Goal: Task Accomplishment & Management: Manage account settings

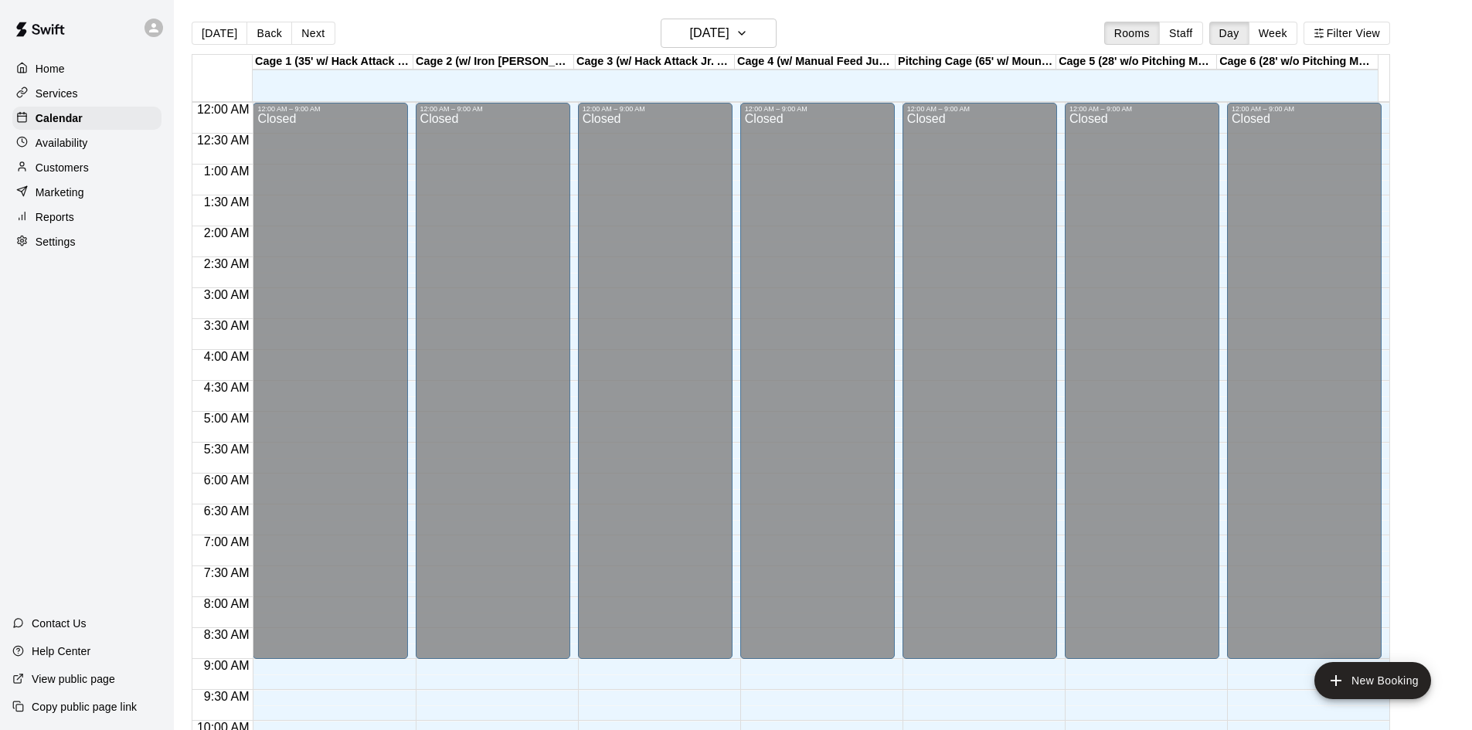
scroll to position [546, 0]
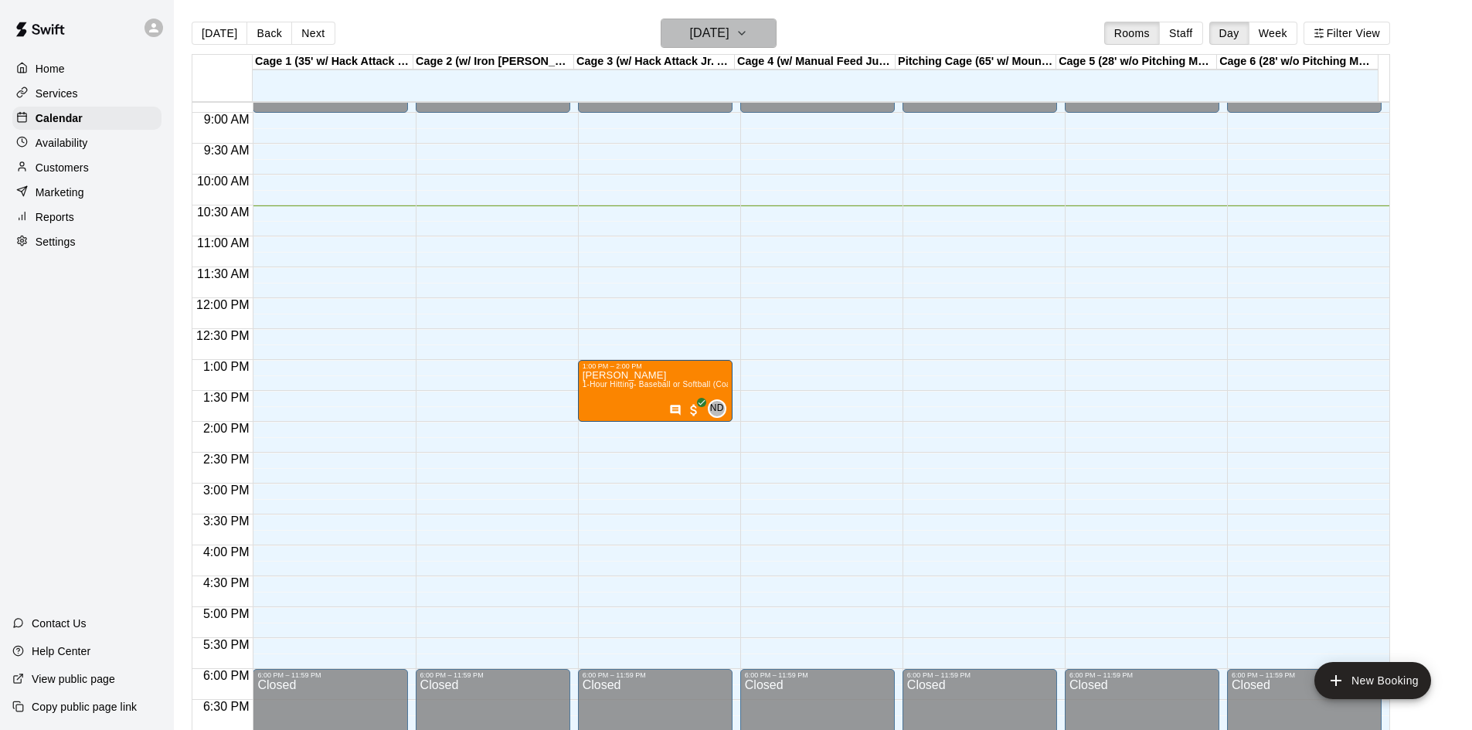
click at [755, 29] on button "[DATE]" at bounding box center [719, 33] width 116 height 29
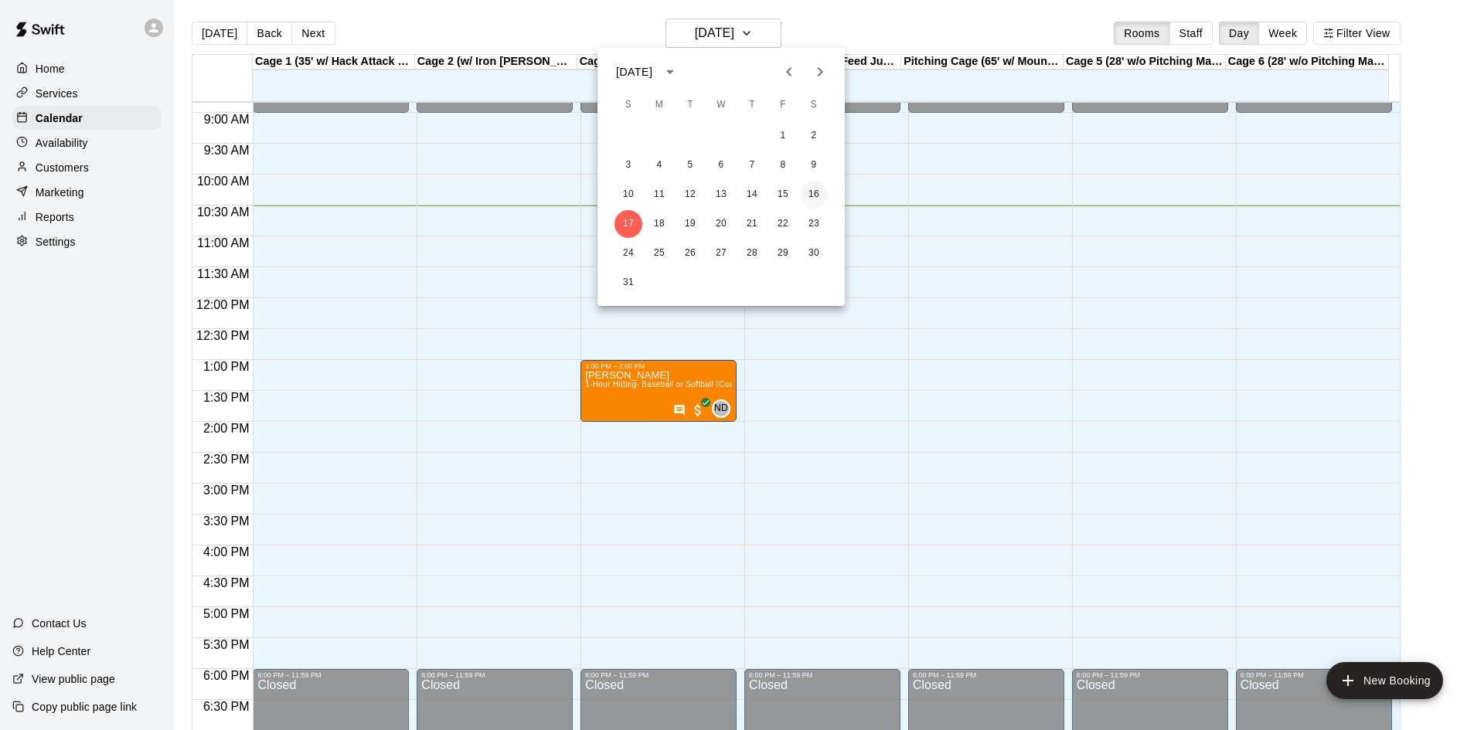
click at [813, 199] on button "16" at bounding box center [814, 195] width 28 height 28
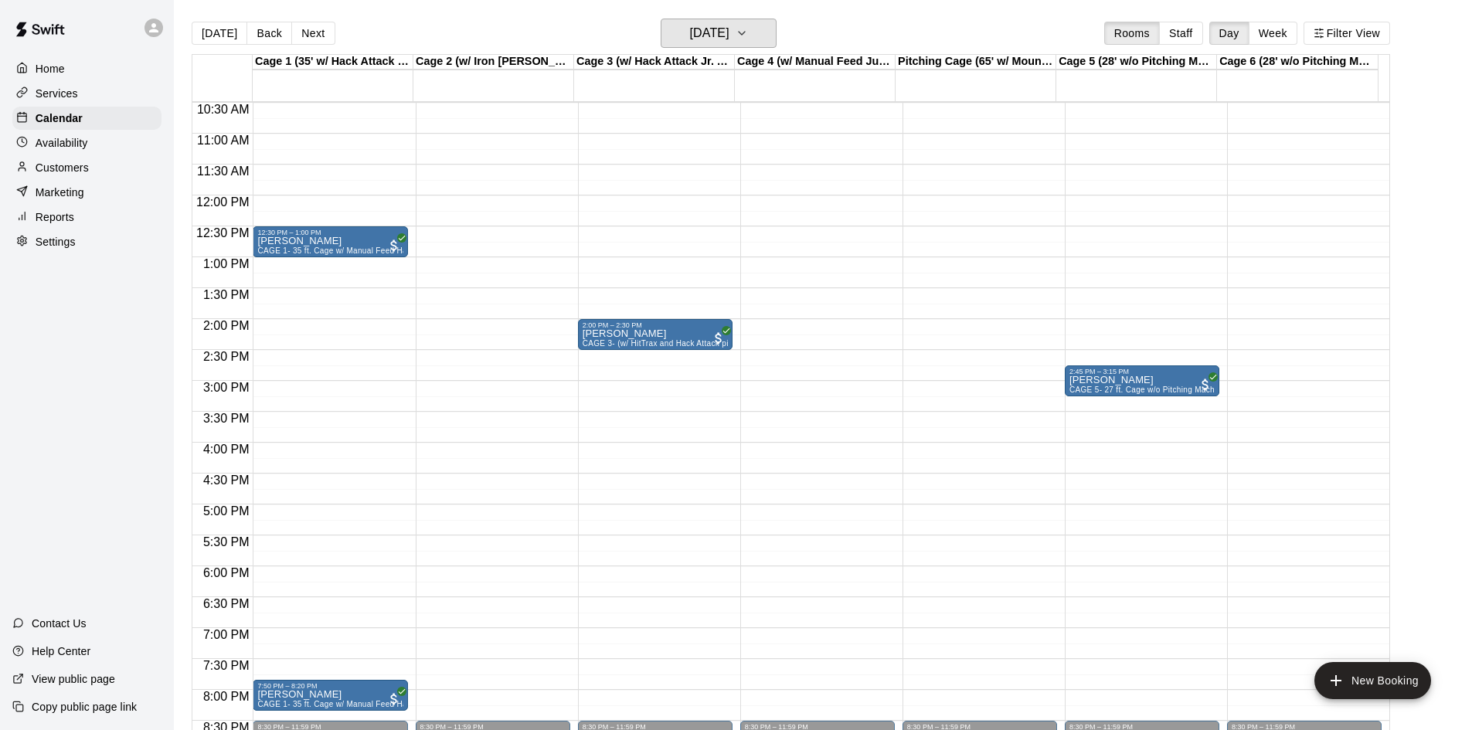
scroll to position [624, 0]
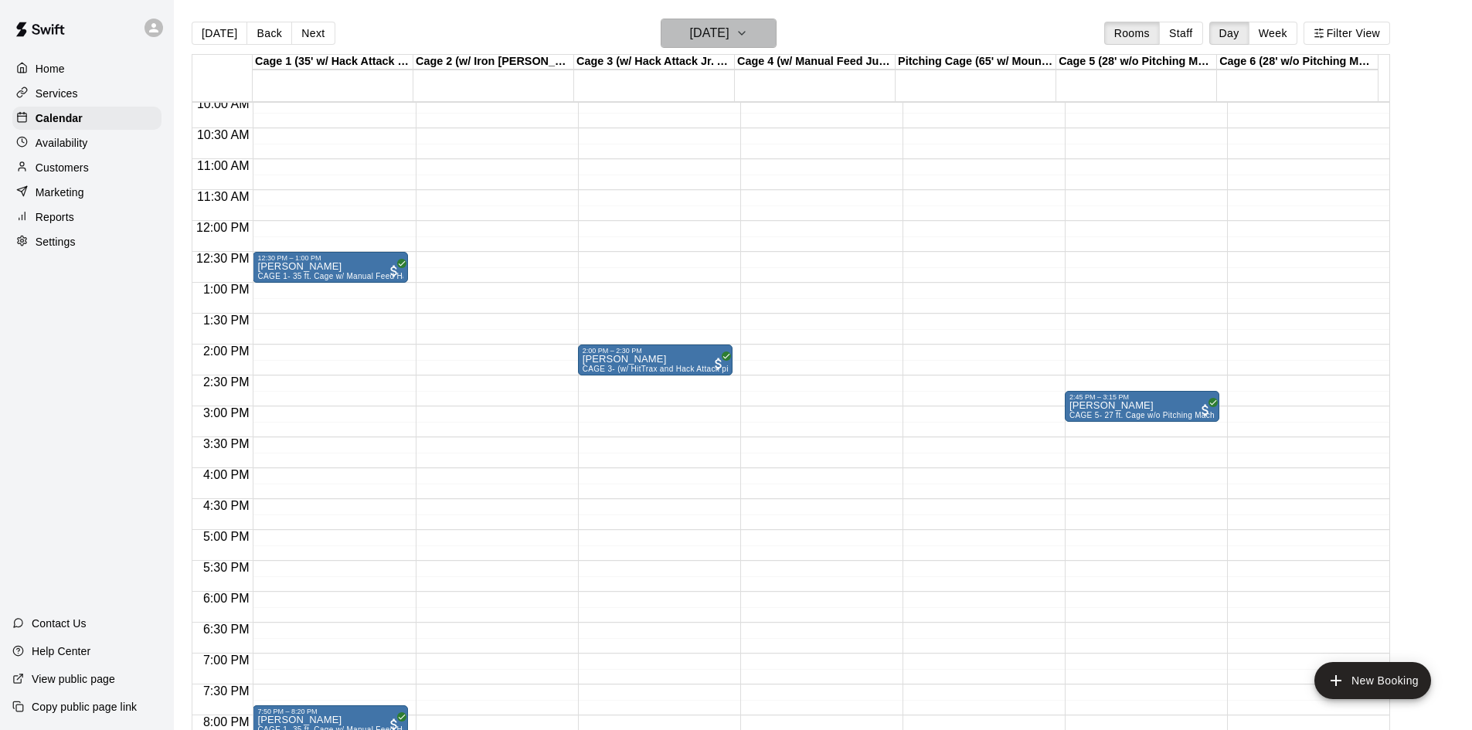
click at [729, 36] on h6 "Saturday Aug 16" at bounding box center [709, 33] width 39 height 22
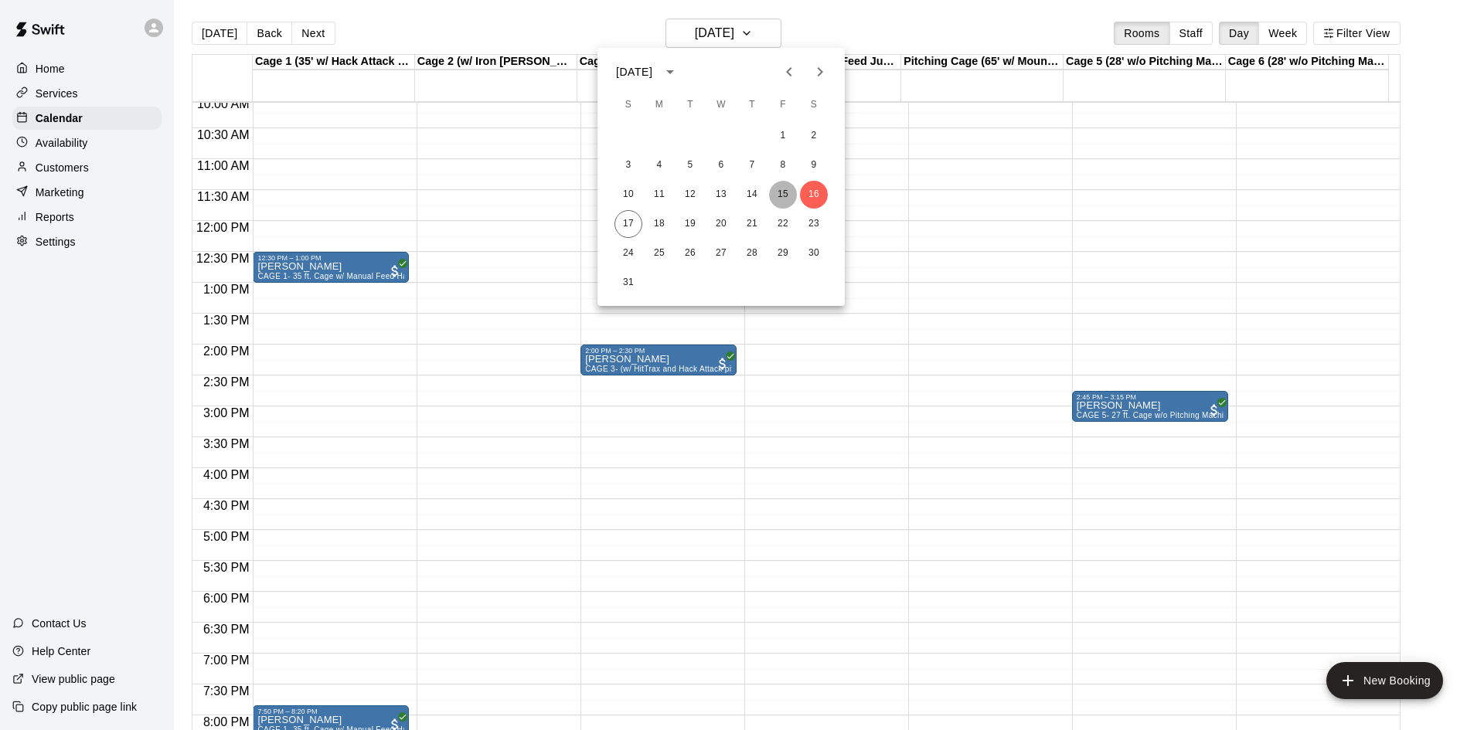
click at [785, 191] on button "15" at bounding box center [783, 195] width 28 height 28
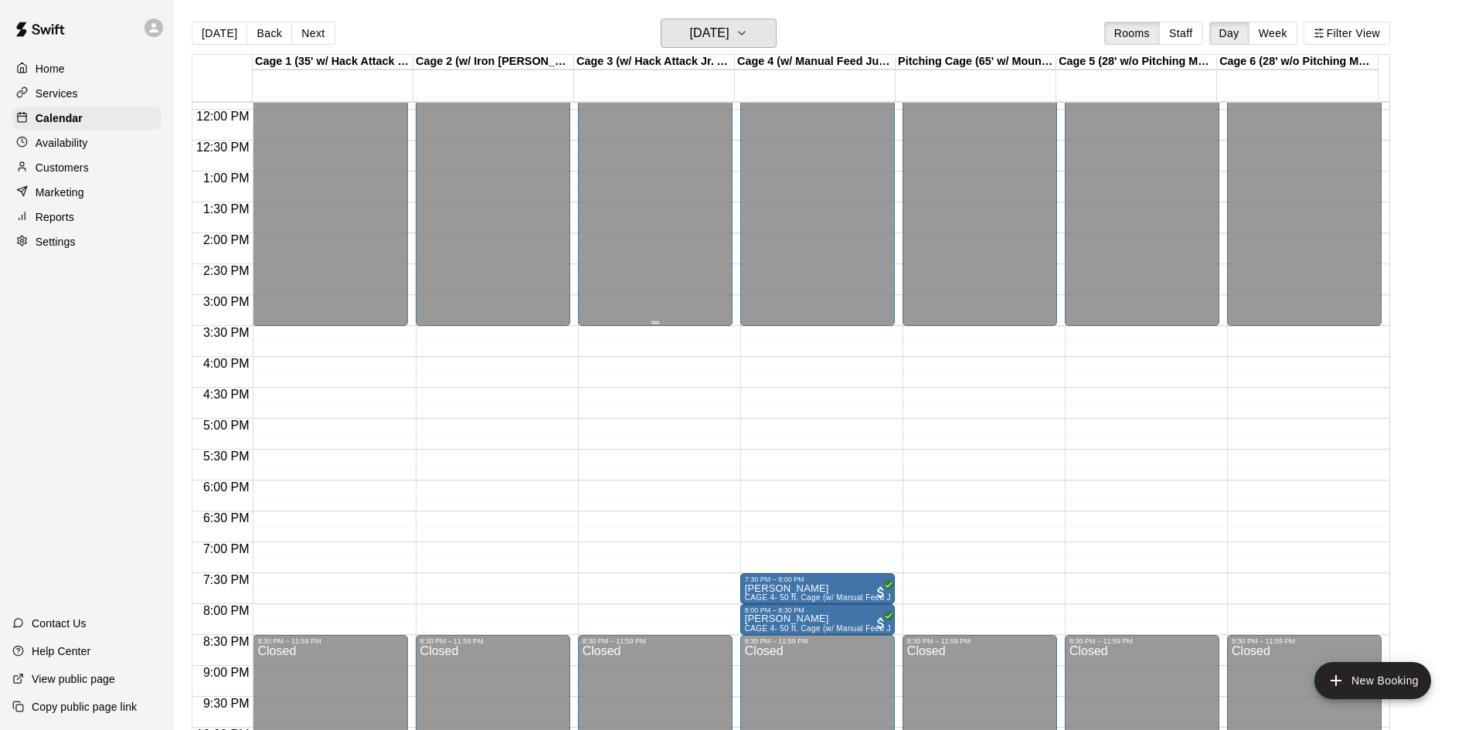
scroll to position [840, 0]
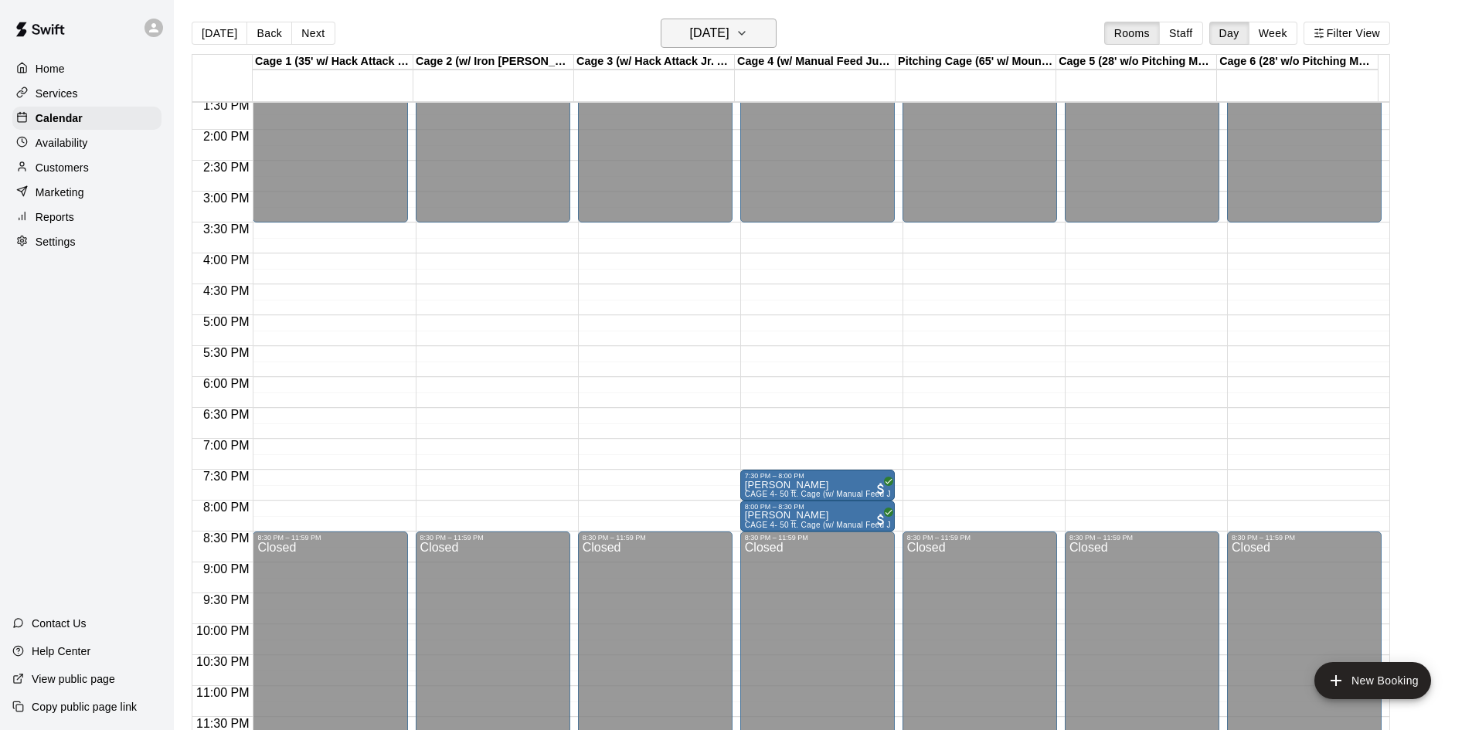
click at [730, 44] on button "Friday Aug 15" at bounding box center [719, 33] width 116 height 29
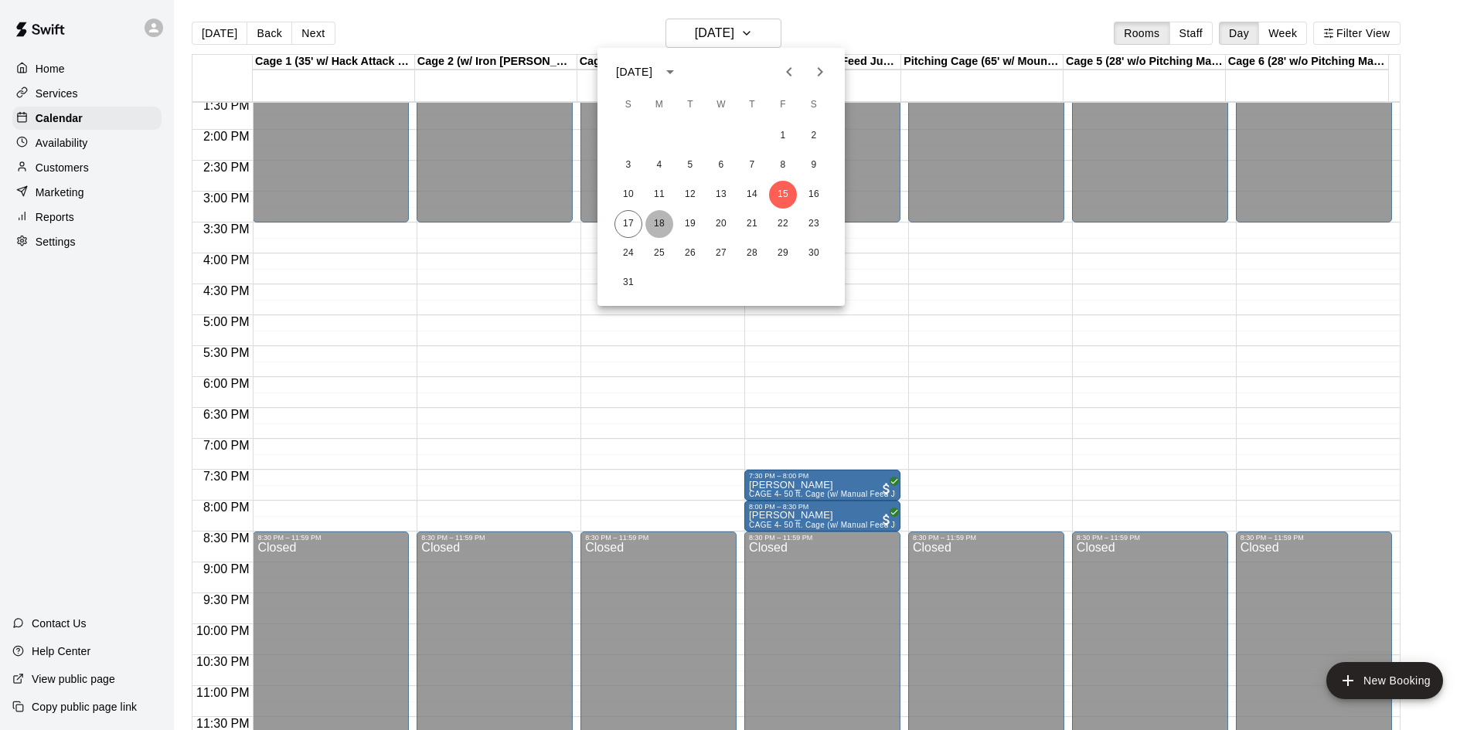
click at [660, 230] on button "18" at bounding box center [659, 224] width 28 height 28
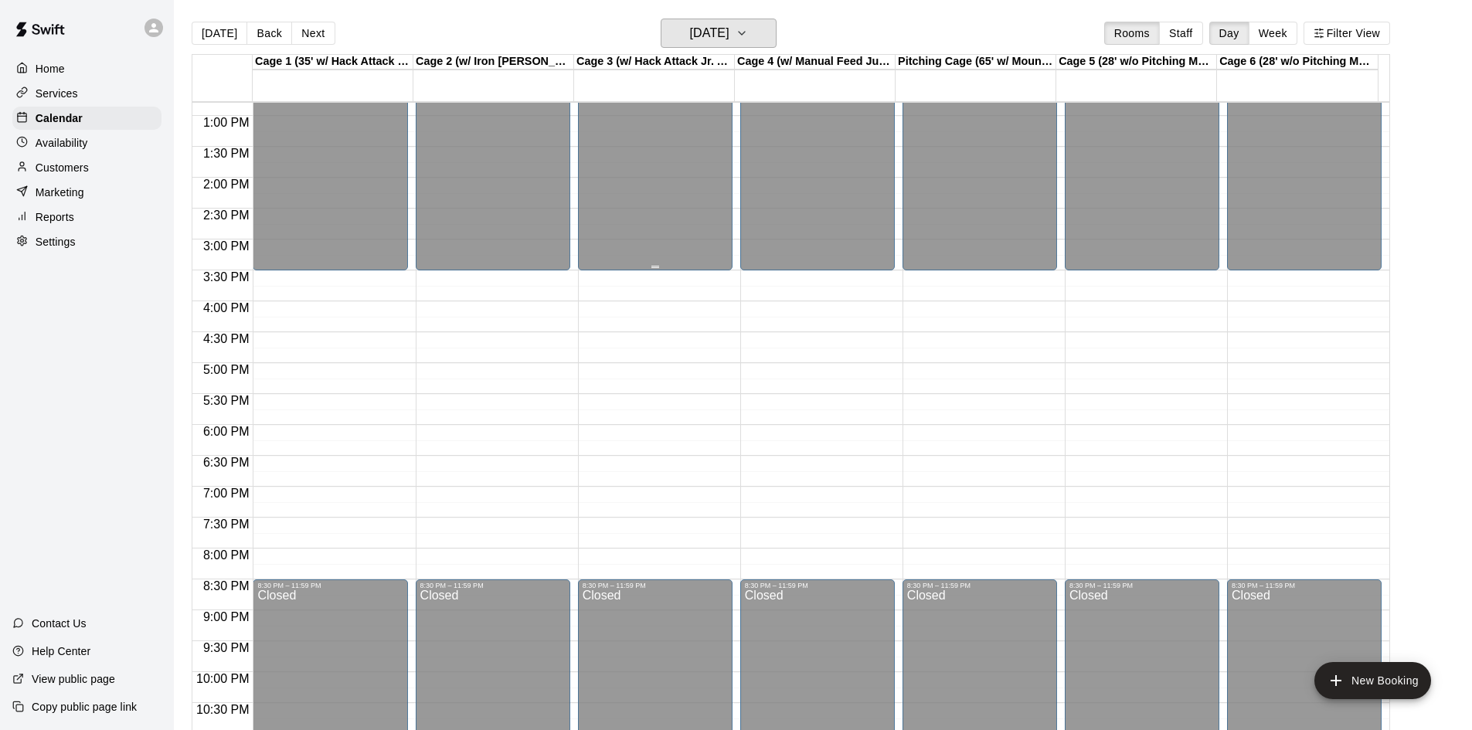
scroll to position [763, 0]
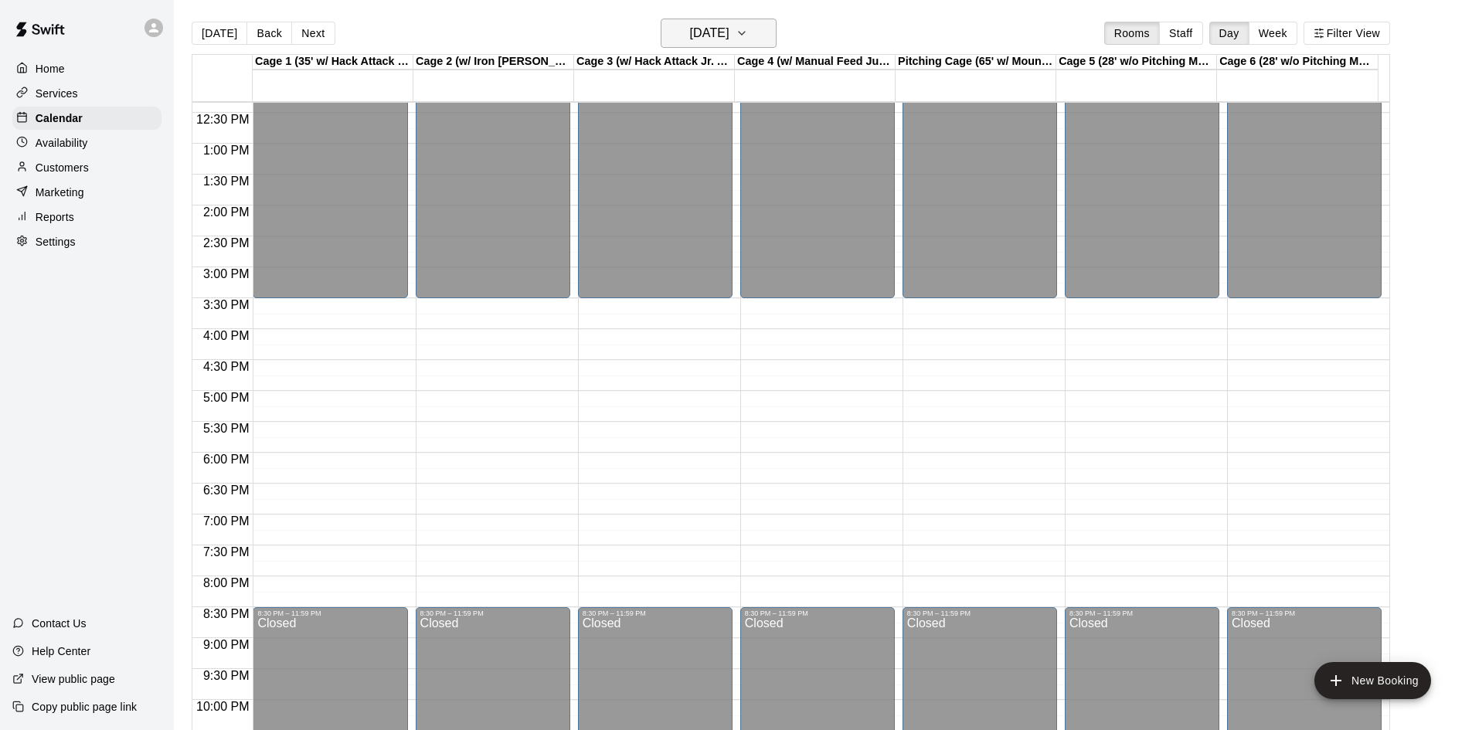
click at [726, 30] on h6 "Monday Aug 18" at bounding box center [709, 33] width 39 height 22
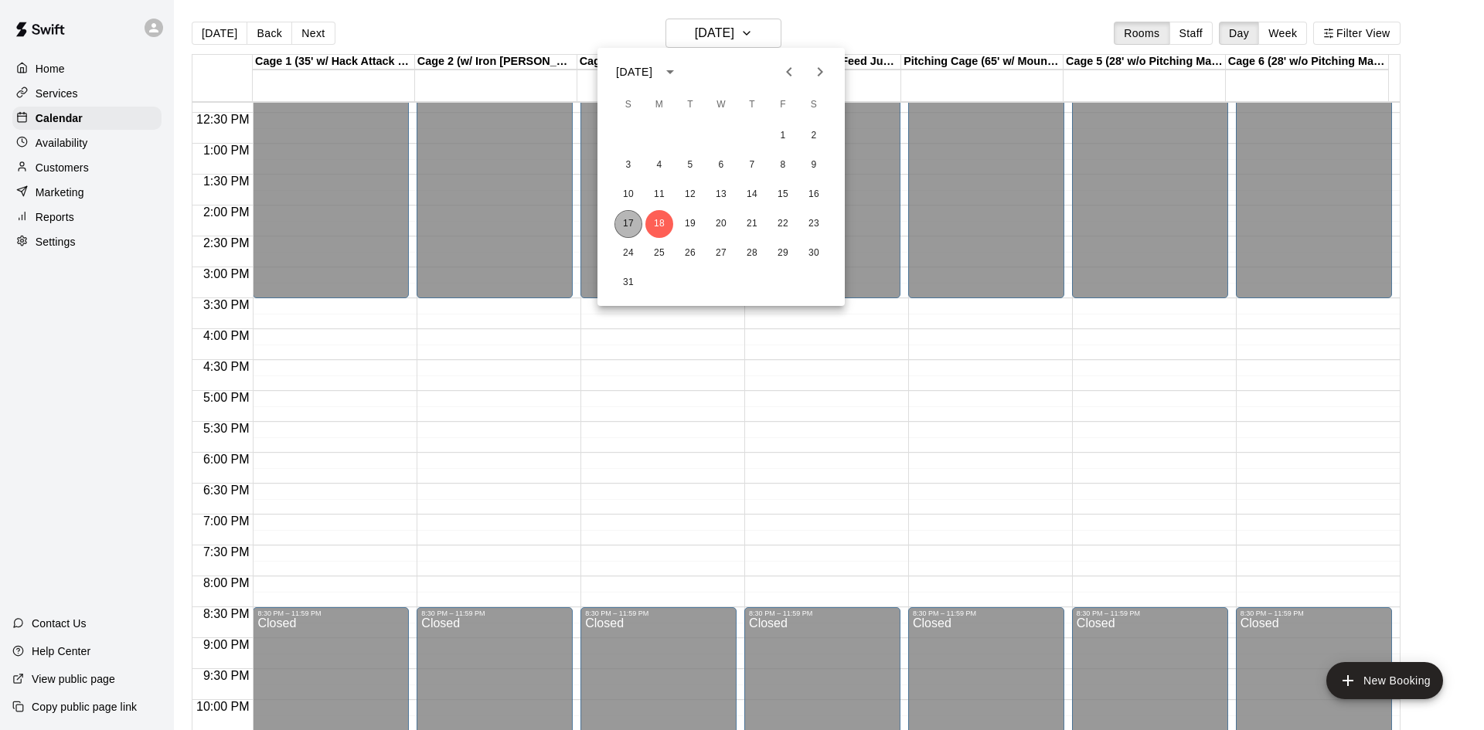
click at [616, 219] on button "17" at bounding box center [628, 224] width 28 height 28
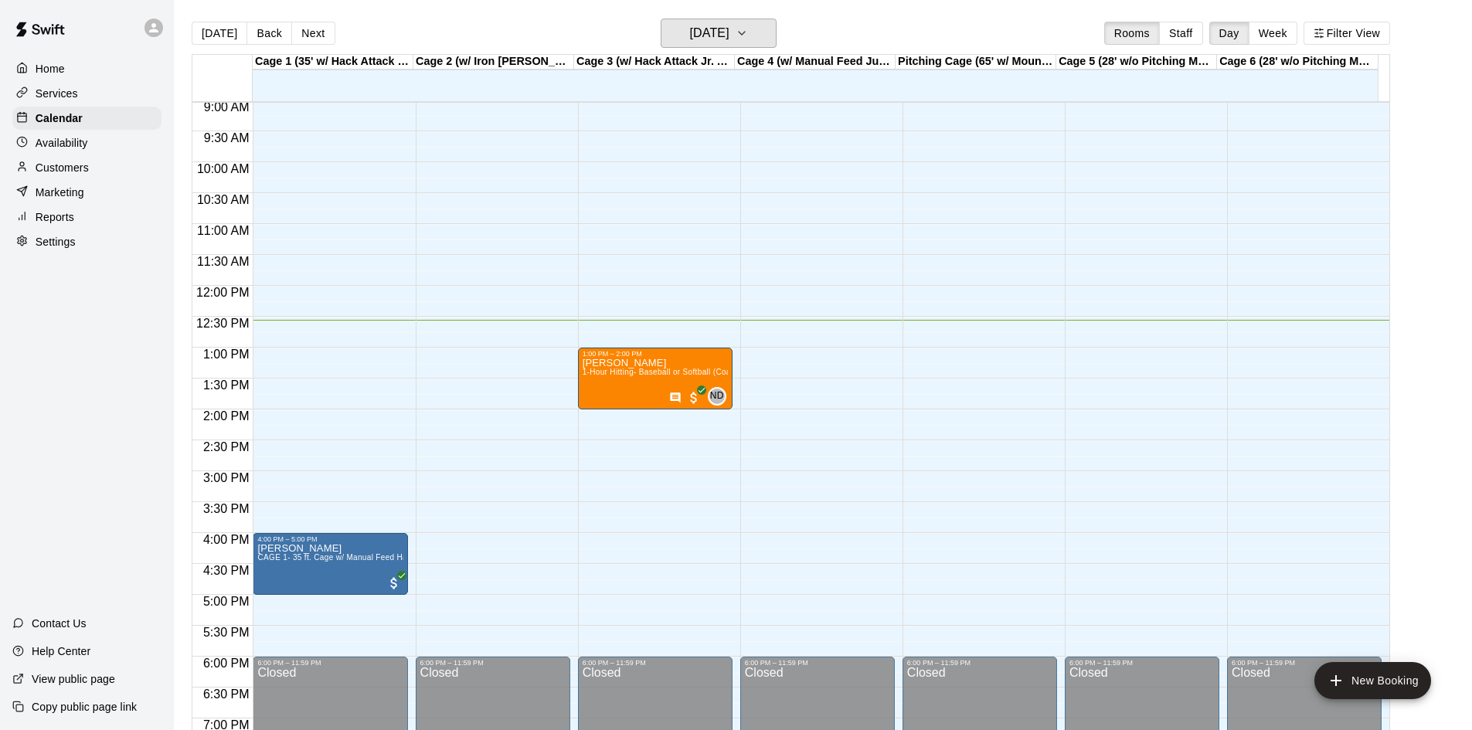
scroll to position [531, 0]
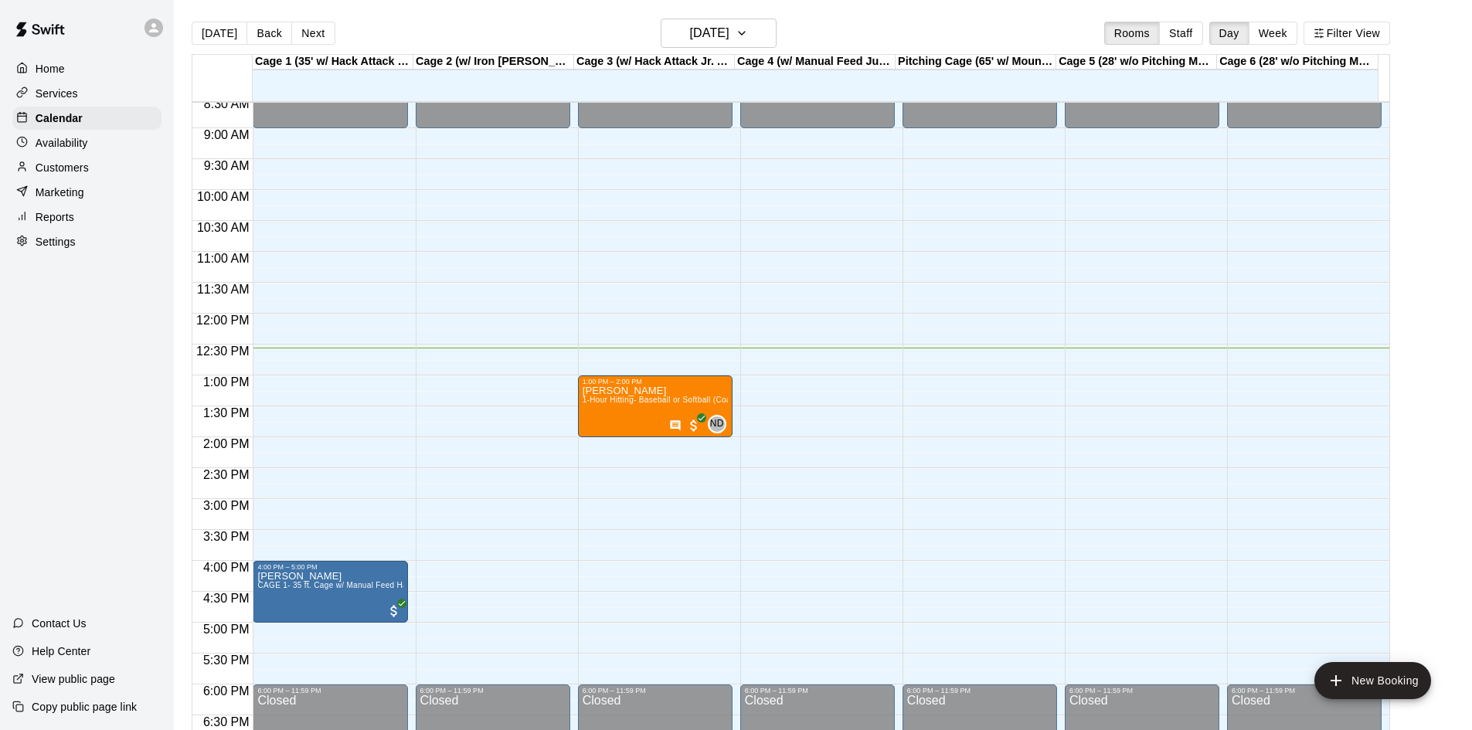
click at [32, 159] on div "Customers" at bounding box center [86, 167] width 149 height 23
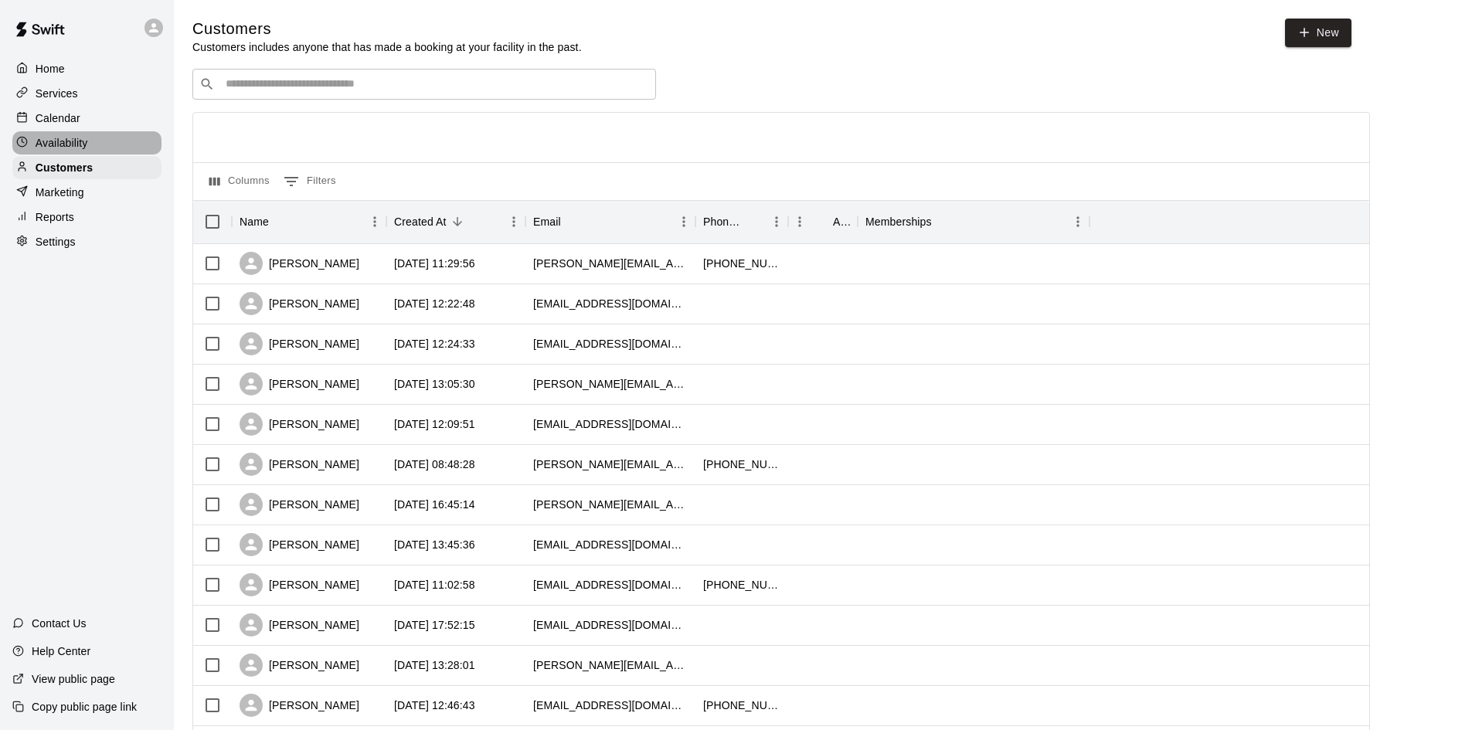
click at [36, 139] on p "Availability" at bounding box center [62, 142] width 53 height 15
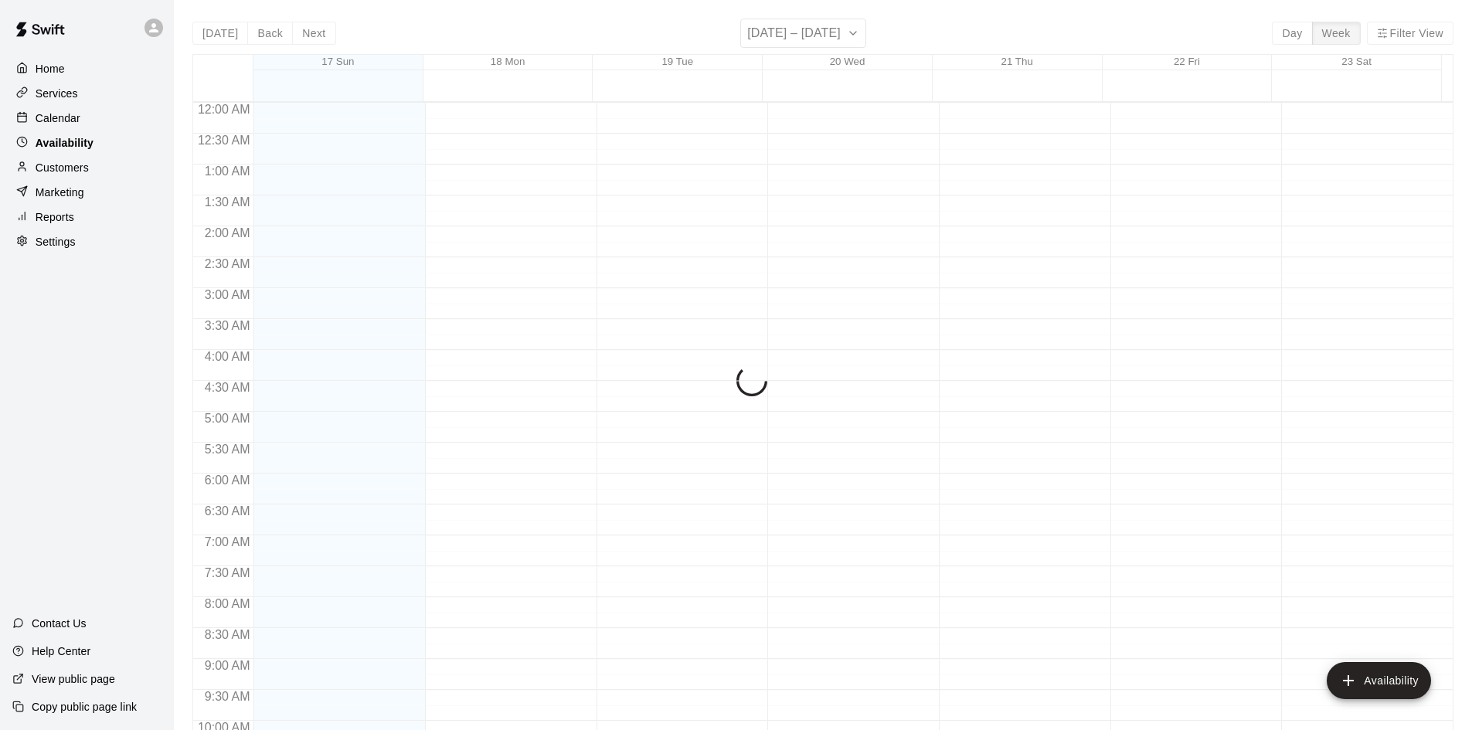
scroll to position [777, 0]
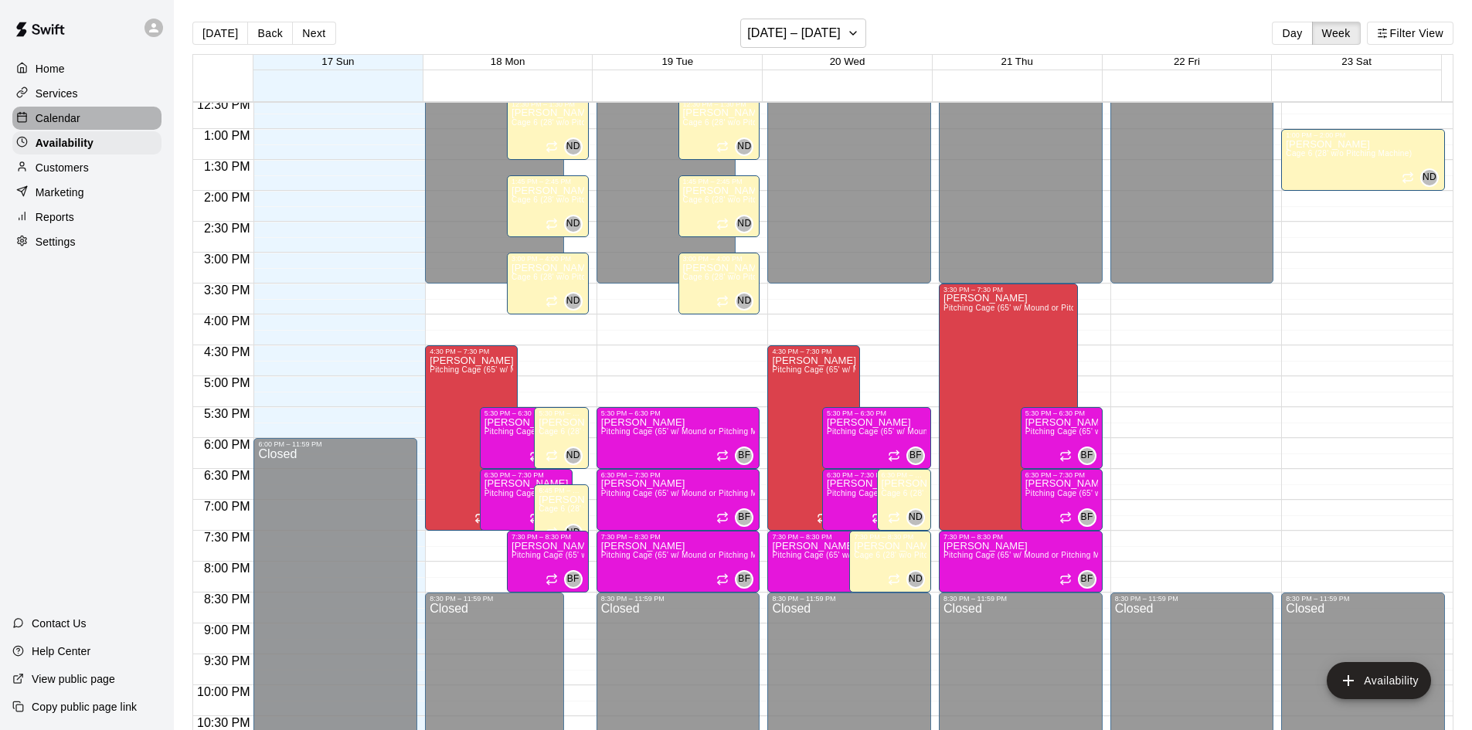
click at [50, 112] on p "Calendar" at bounding box center [58, 118] width 45 height 15
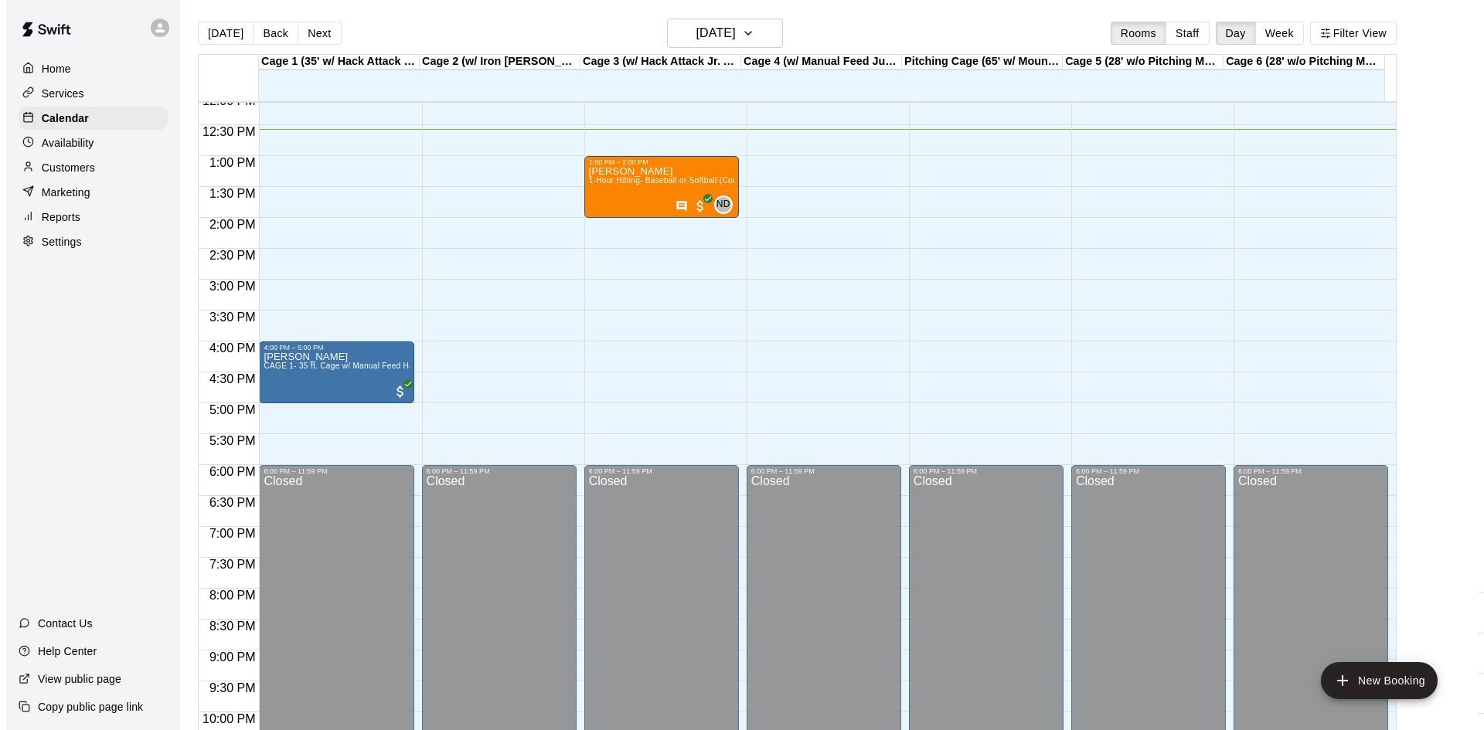
scroll to position [777, 0]
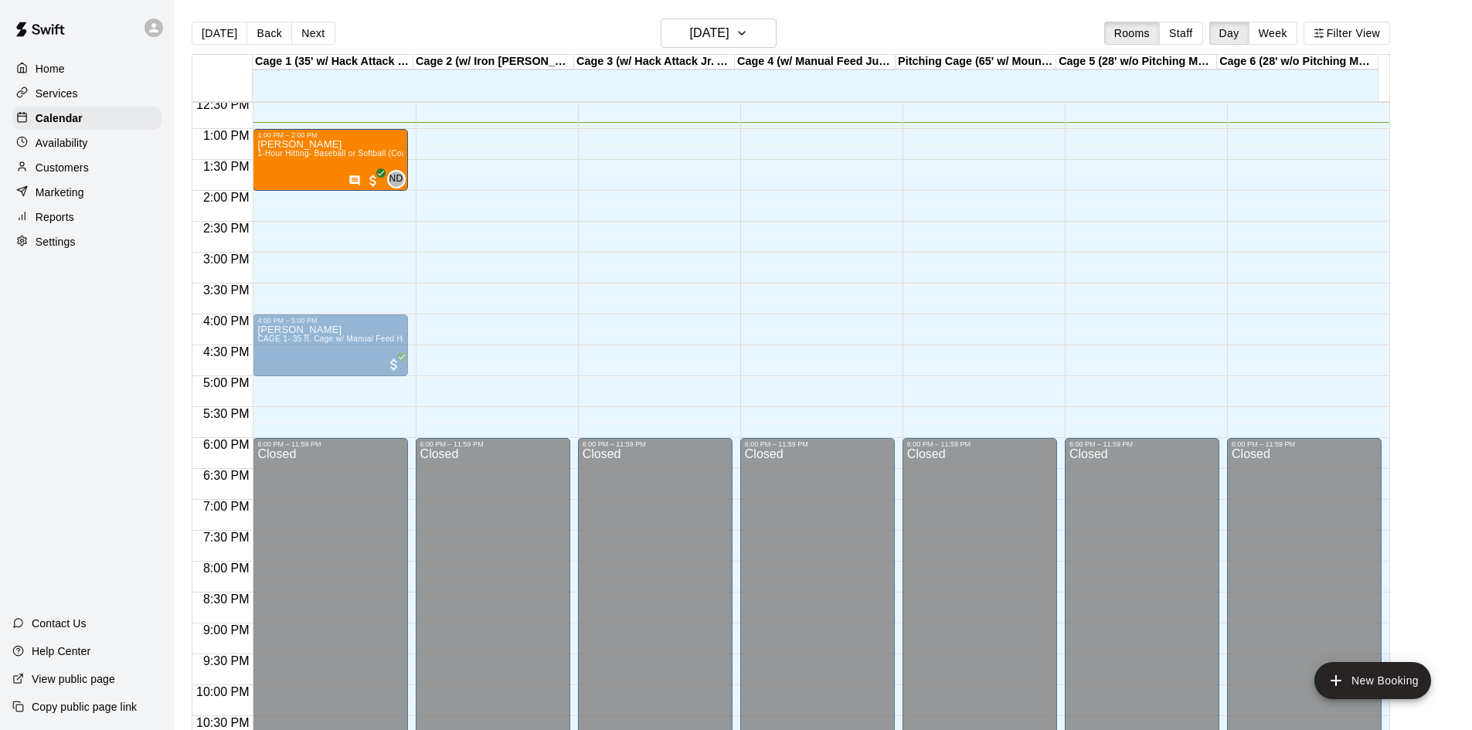
drag, startPoint x: 634, startPoint y: 151, endPoint x: 344, endPoint y: 164, distance: 290.1
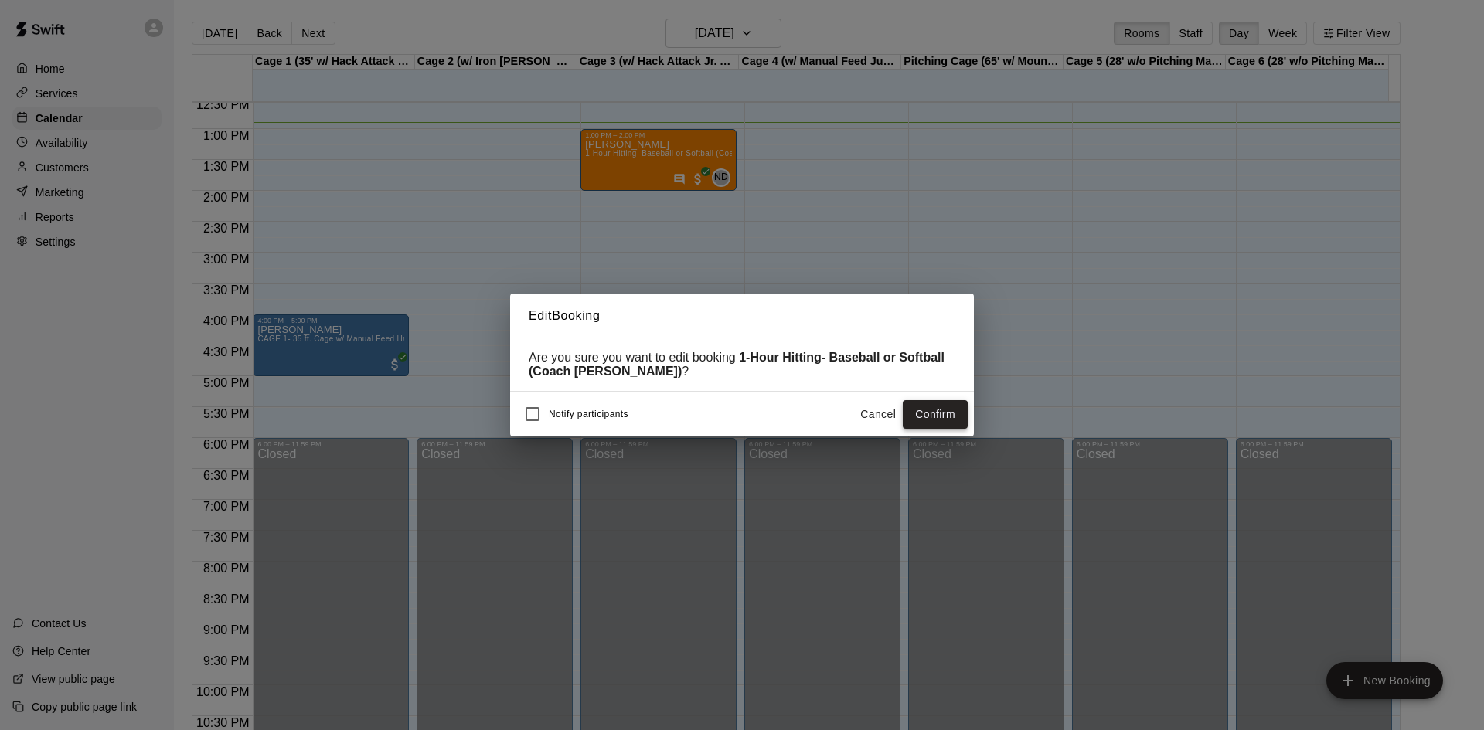
click at [941, 427] on button "Confirm" at bounding box center [935, 414] width 65 height 29
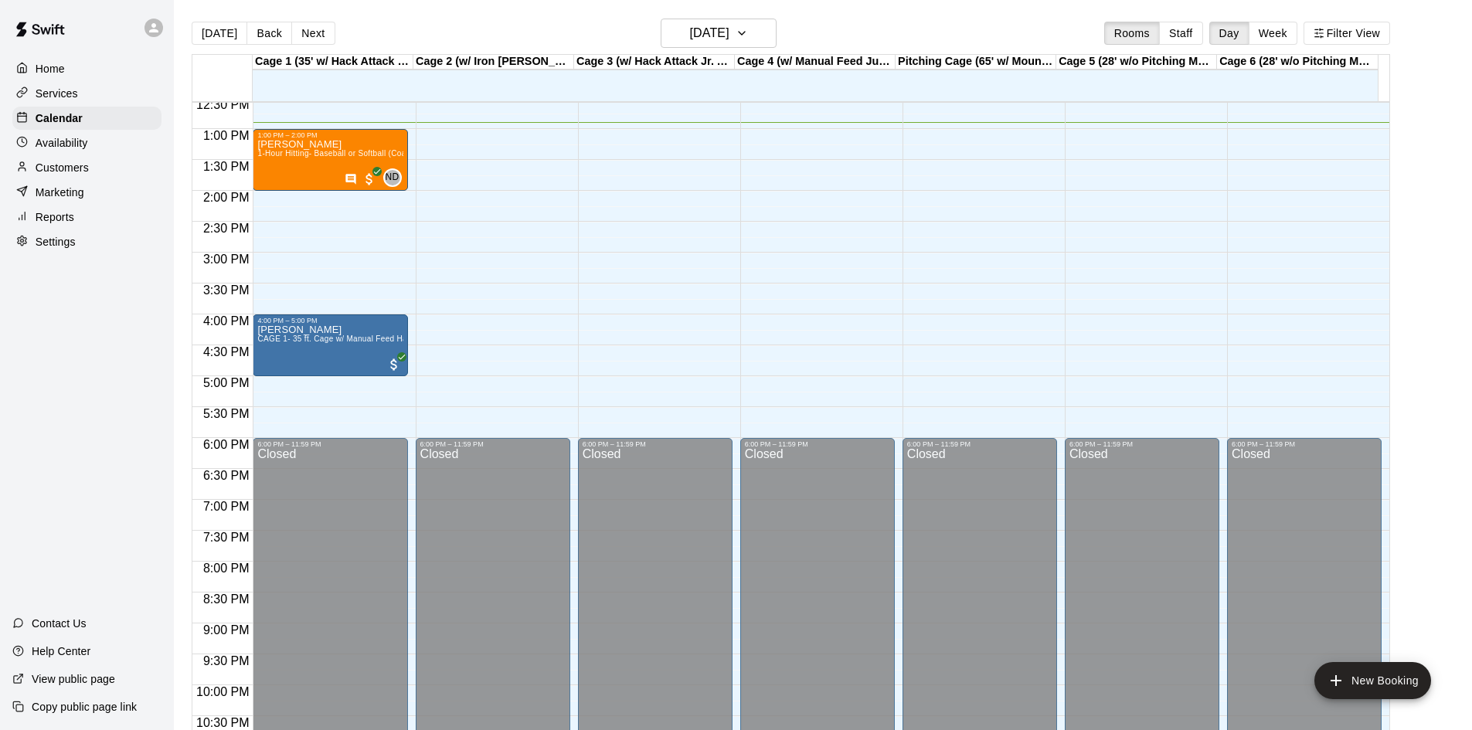
click at [662, 128] on div "12:00 AM – 9:00 AM Closed 6:00 PM – 11:59 PM Closed" at bounding box center [655, 67] width 155 height 1484
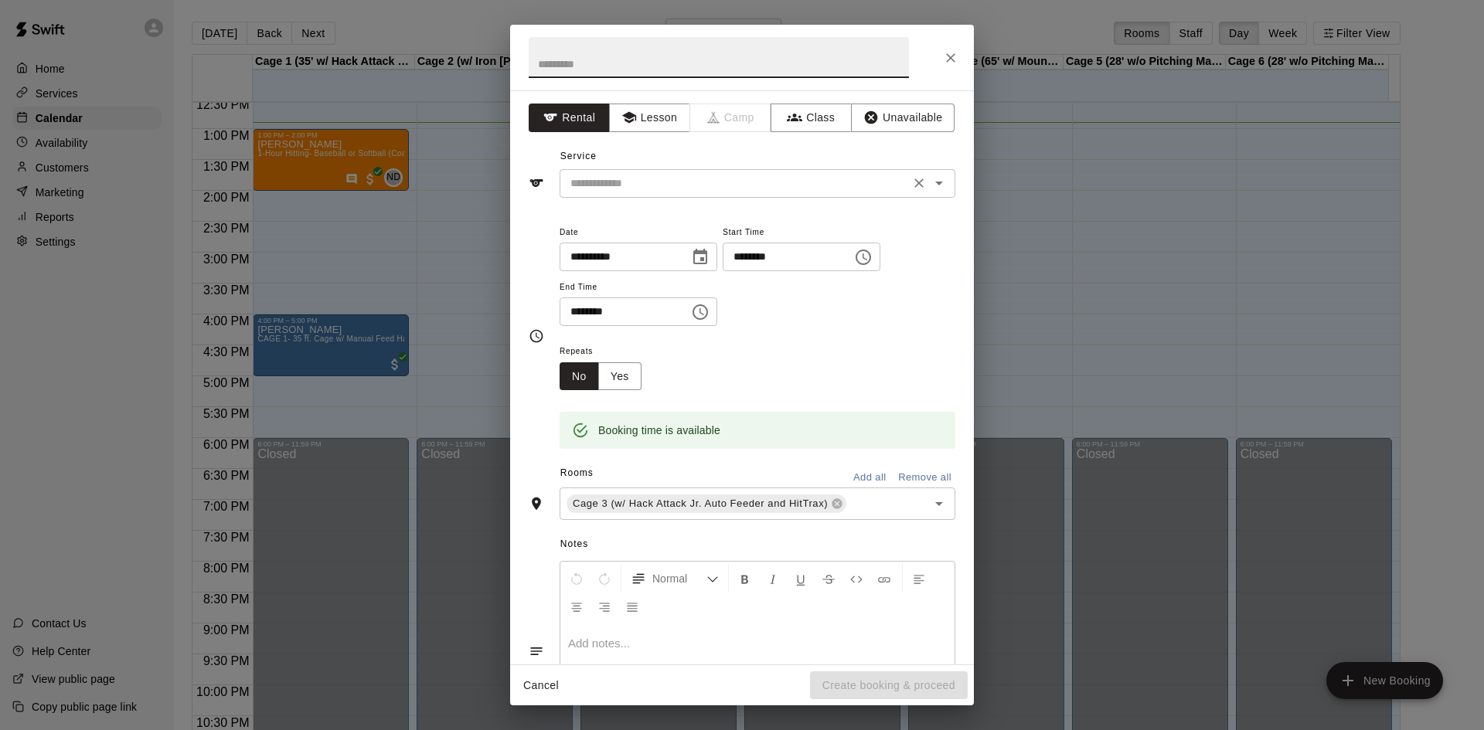
click at [655, 192] on input "text" at bounding box center [734, 183] width 341 height 19
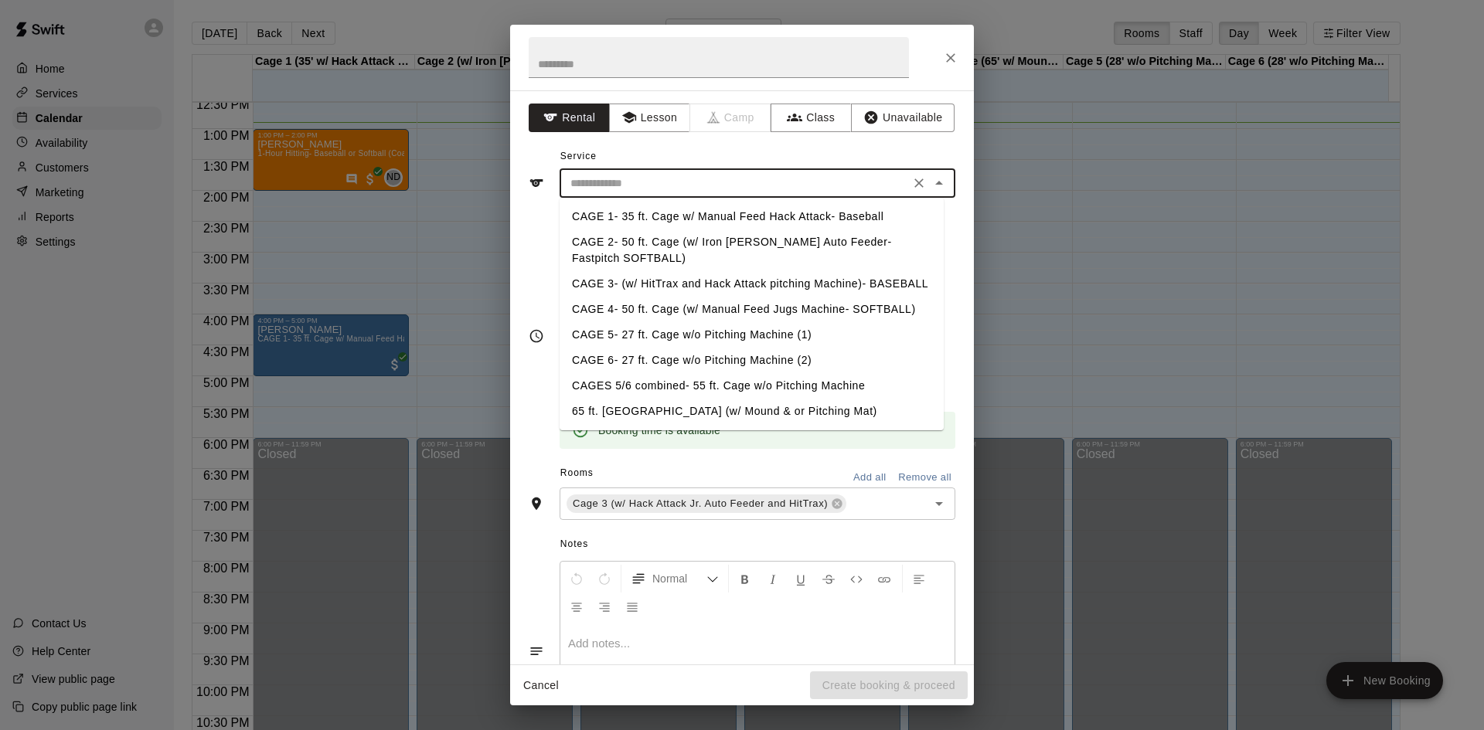
click at [672, 282] on li "CAGE 3- (w/ HitTrax and Hack Attack pitching Machine)- BASEBALL" at bounding box center [752, 284] width 384 height 26
type input "**********"
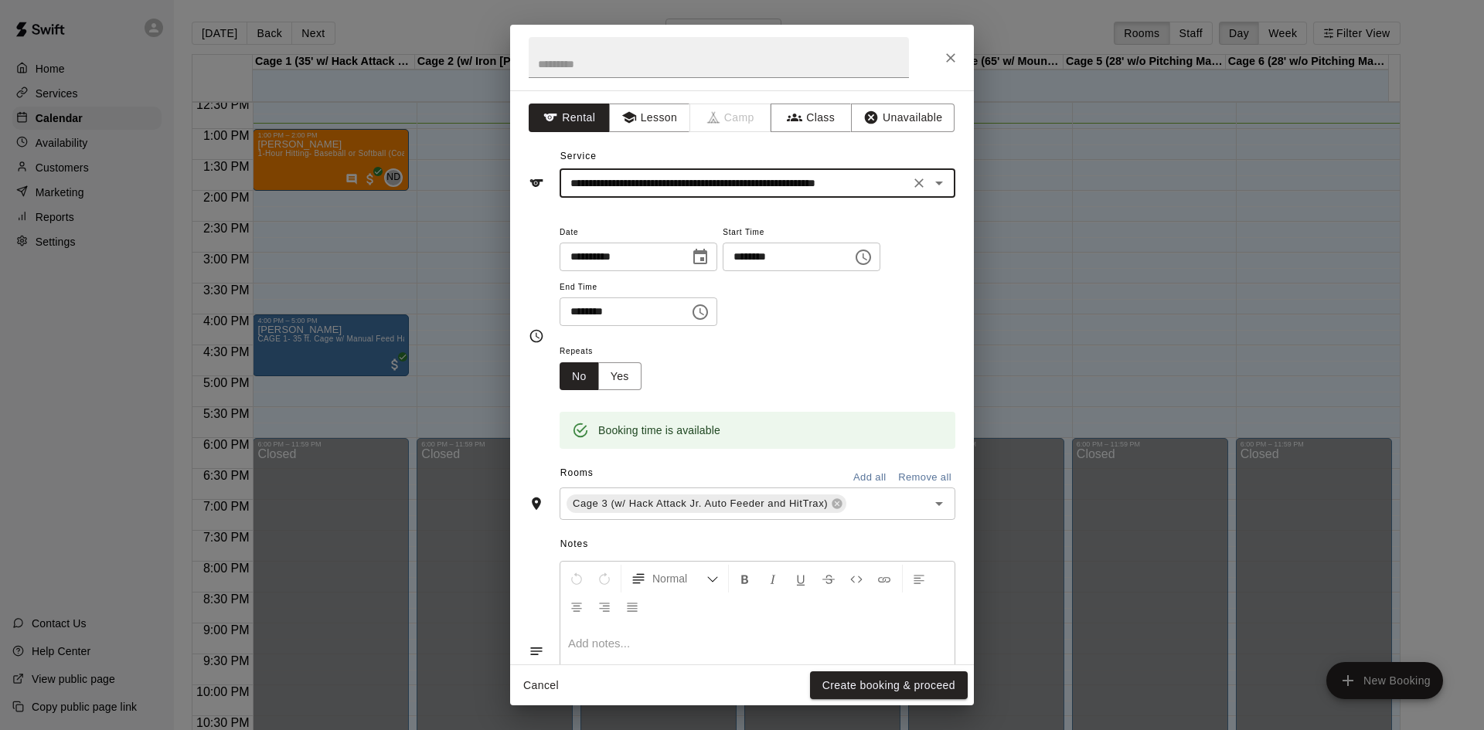
click at [769, 259] on input "********" at bounding box center [782, 257] width 119 height 29
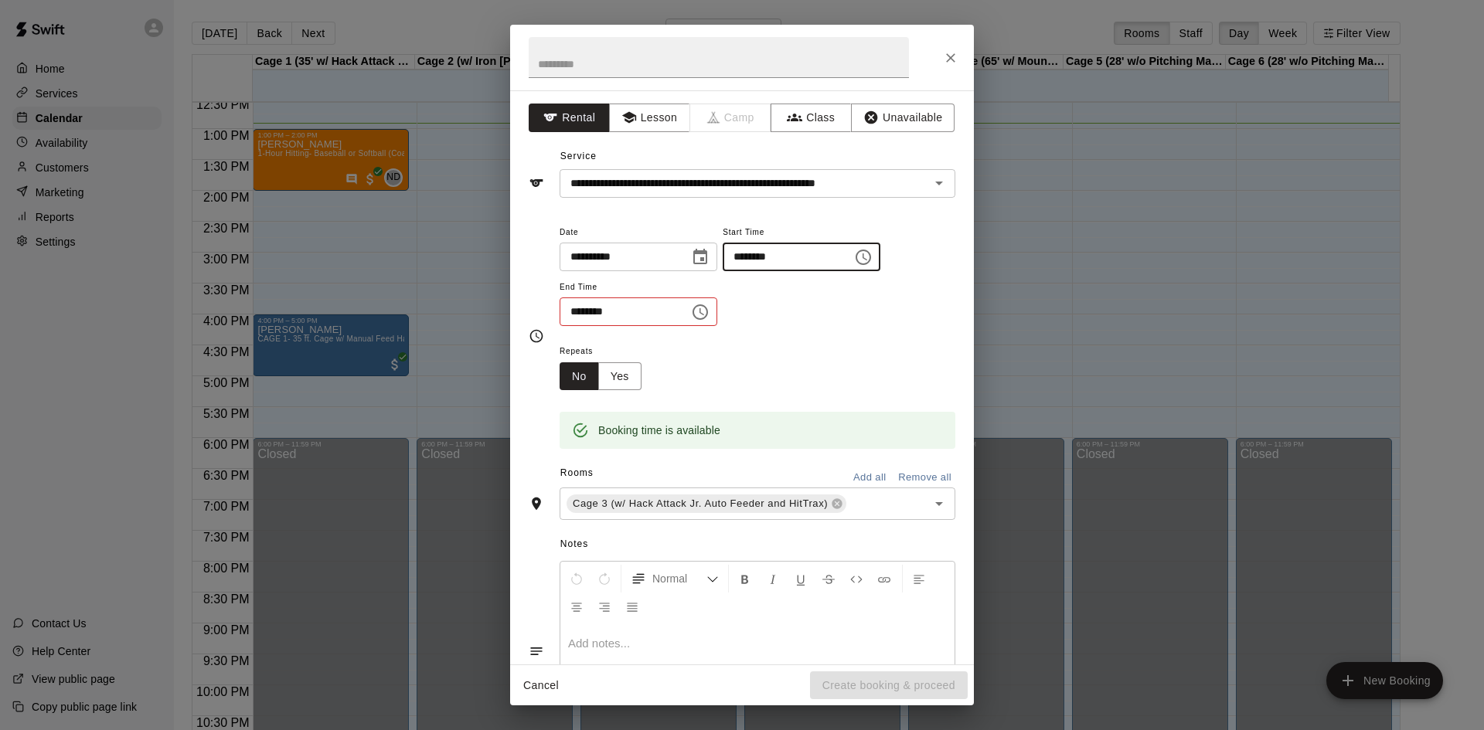
click at [772, 259] on input "********" at bounding box center [782, 257] width 119 height 29
type input "********"
click at [598, 314] on input "********" at bounding box center [619, 312] width 119 height 29
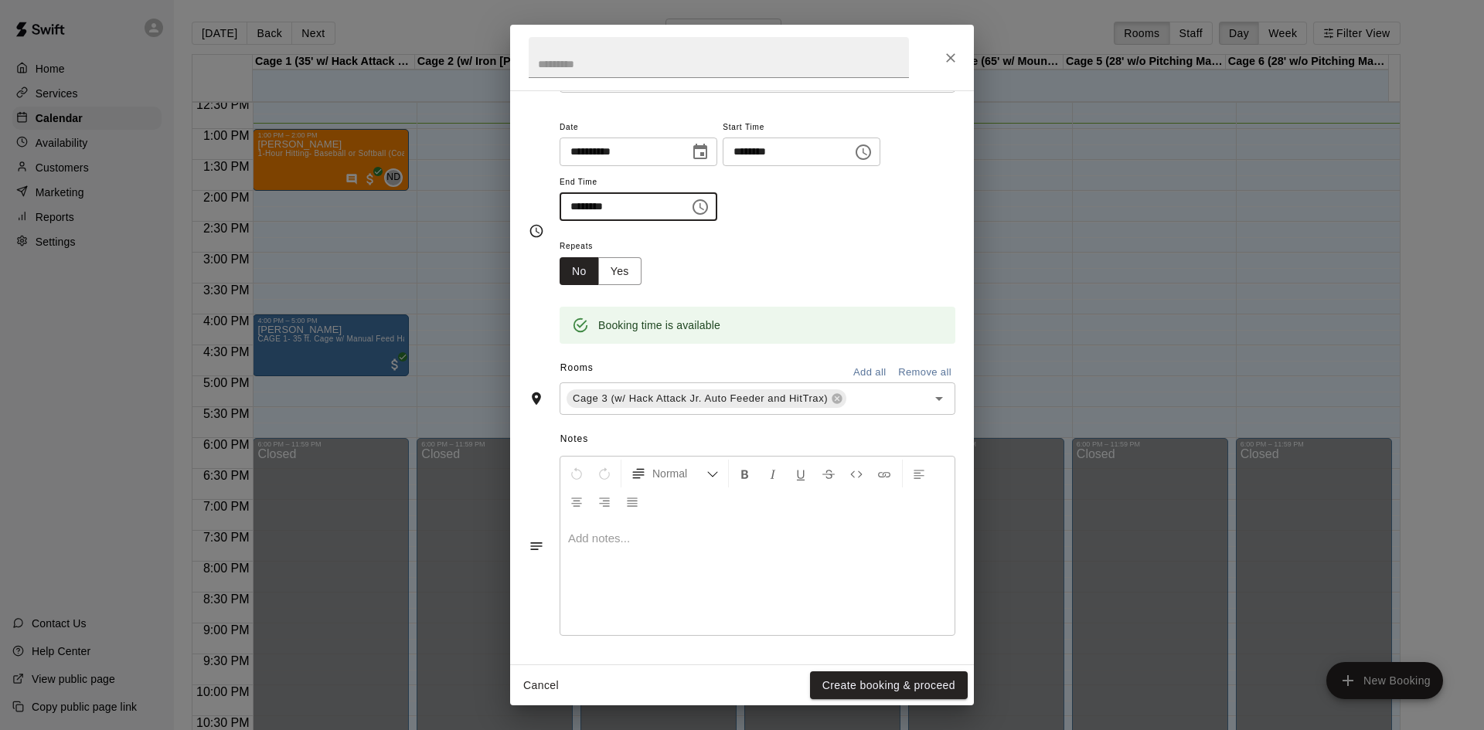
scroll to position [0, 0]
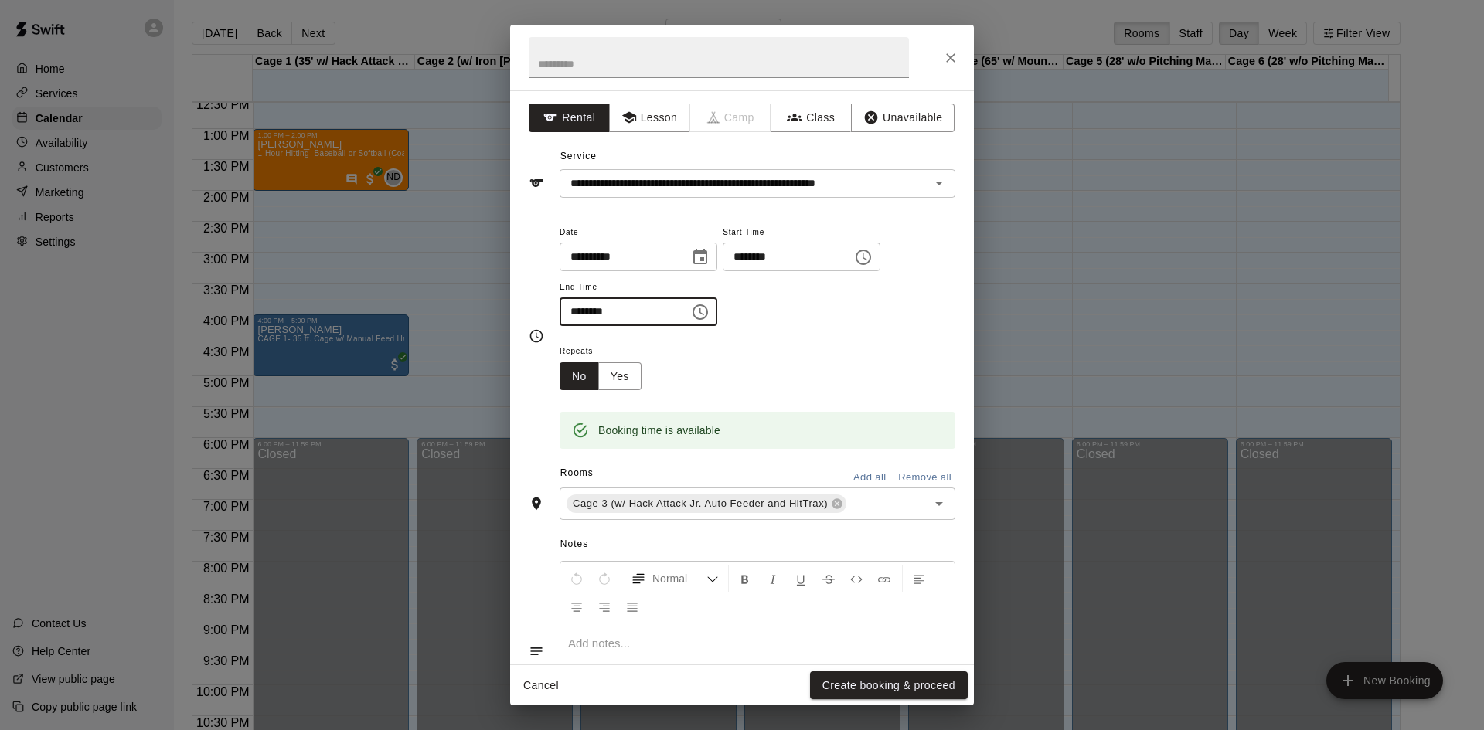
type input "********"
click at [774, 332] on div "**********" at bounding box center [758, 283] width 396 height 120
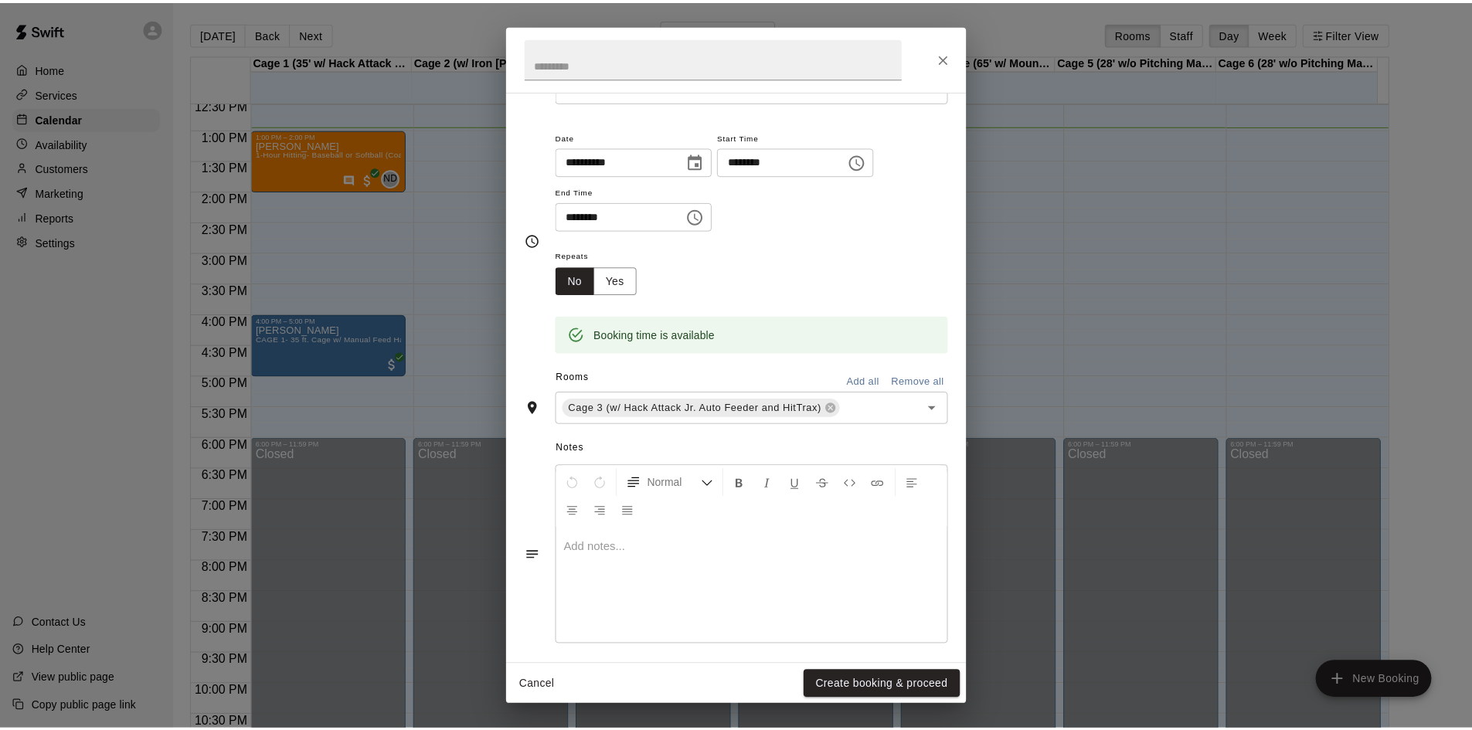
scroll to position [105, 0]
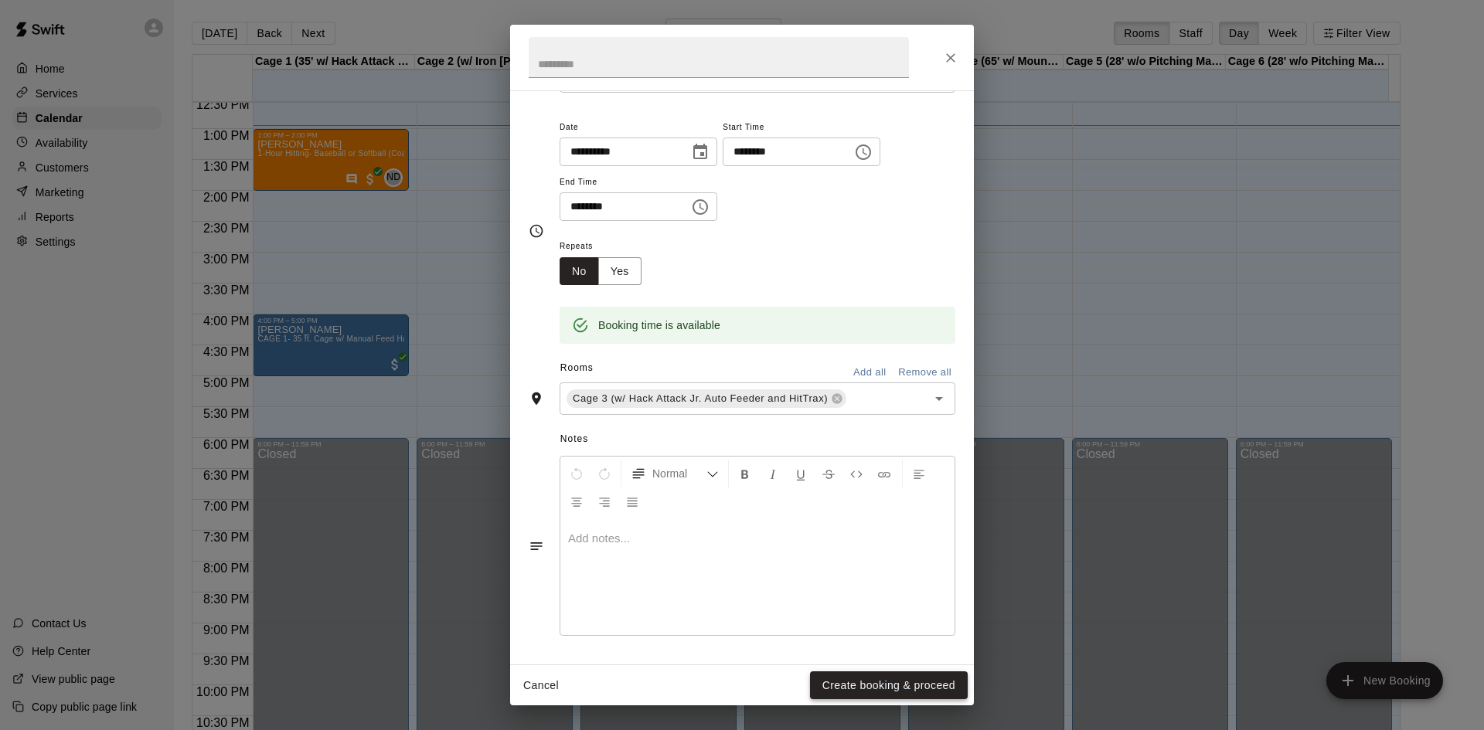
click at [873, 681] on button "Create booking & proceed" at bounding box center [889, 686] width 158 height 29
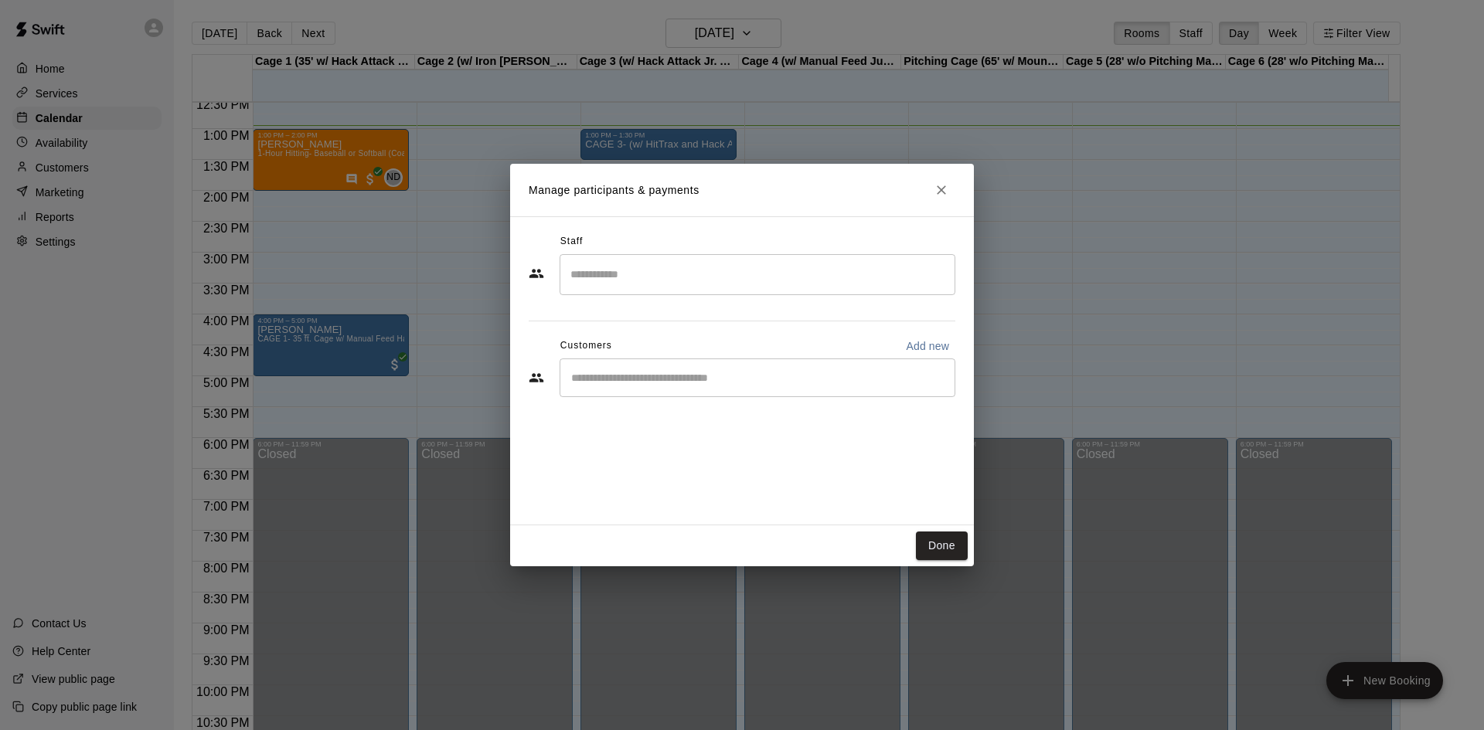
click at [705, 369] on div "​" at bounding box center [758, 378] width 396 height 39
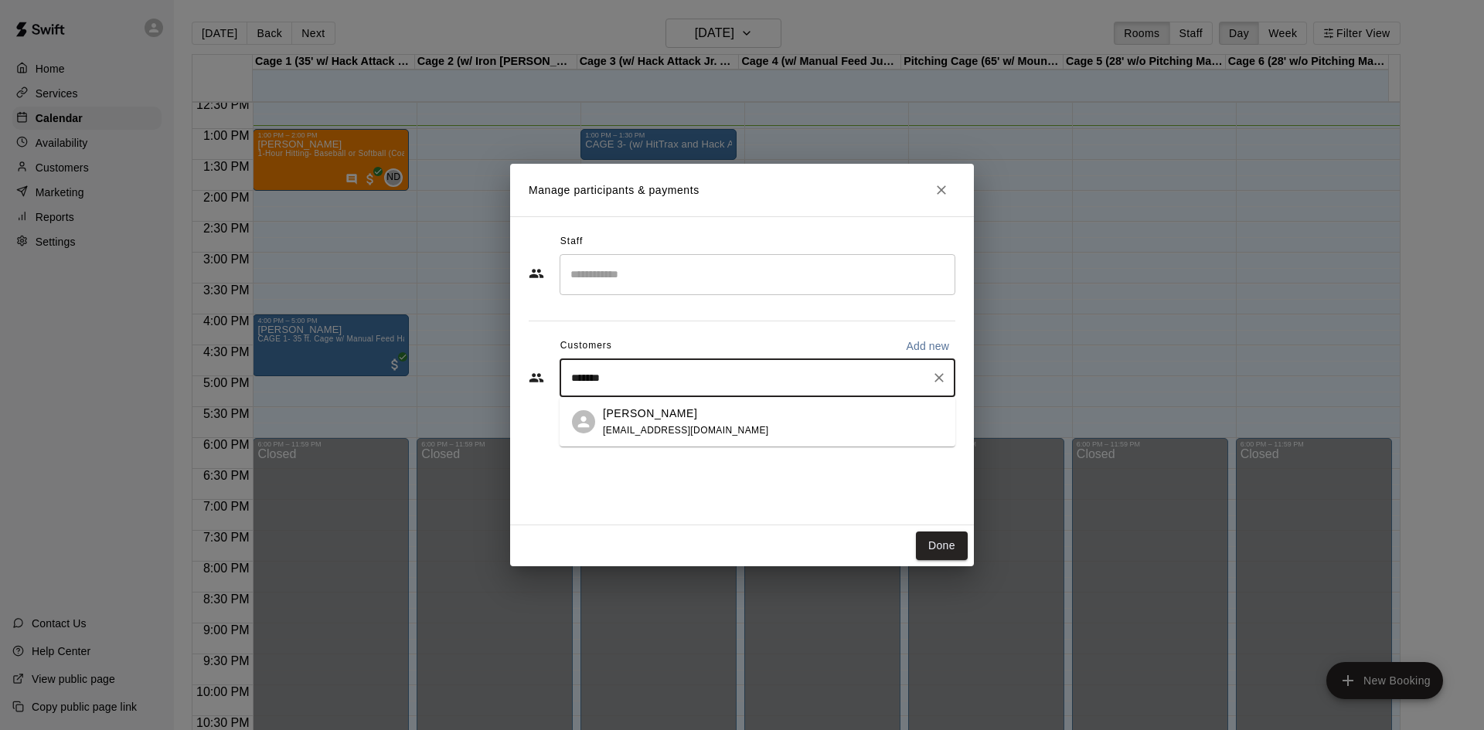
type input "*******"
click at [717, 446] on div "Staff ​ Customers Add new ******* ​" at bounding box center [742, 370] width 464 height 309
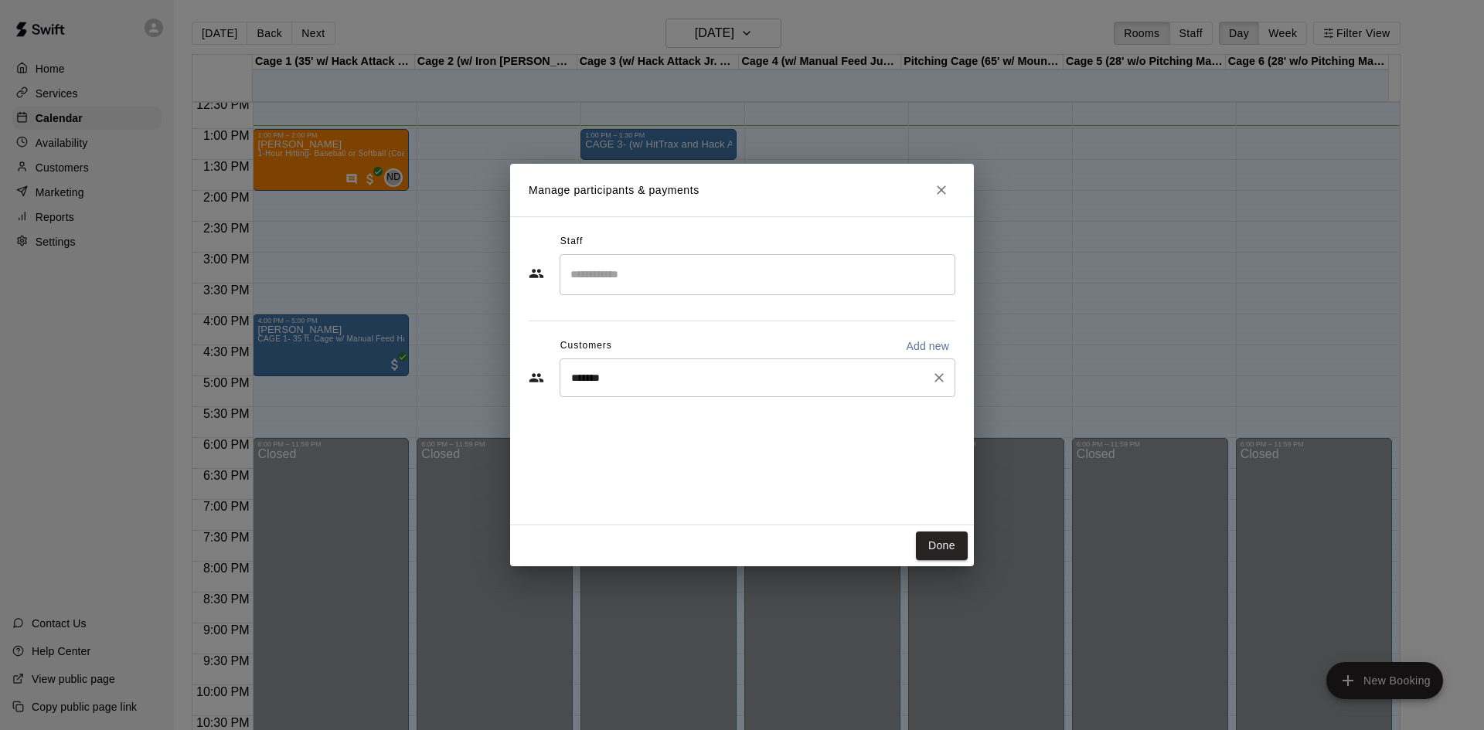
click at [701, 378] on input "*******" at bounding box center [746, 377] width 359 height 15
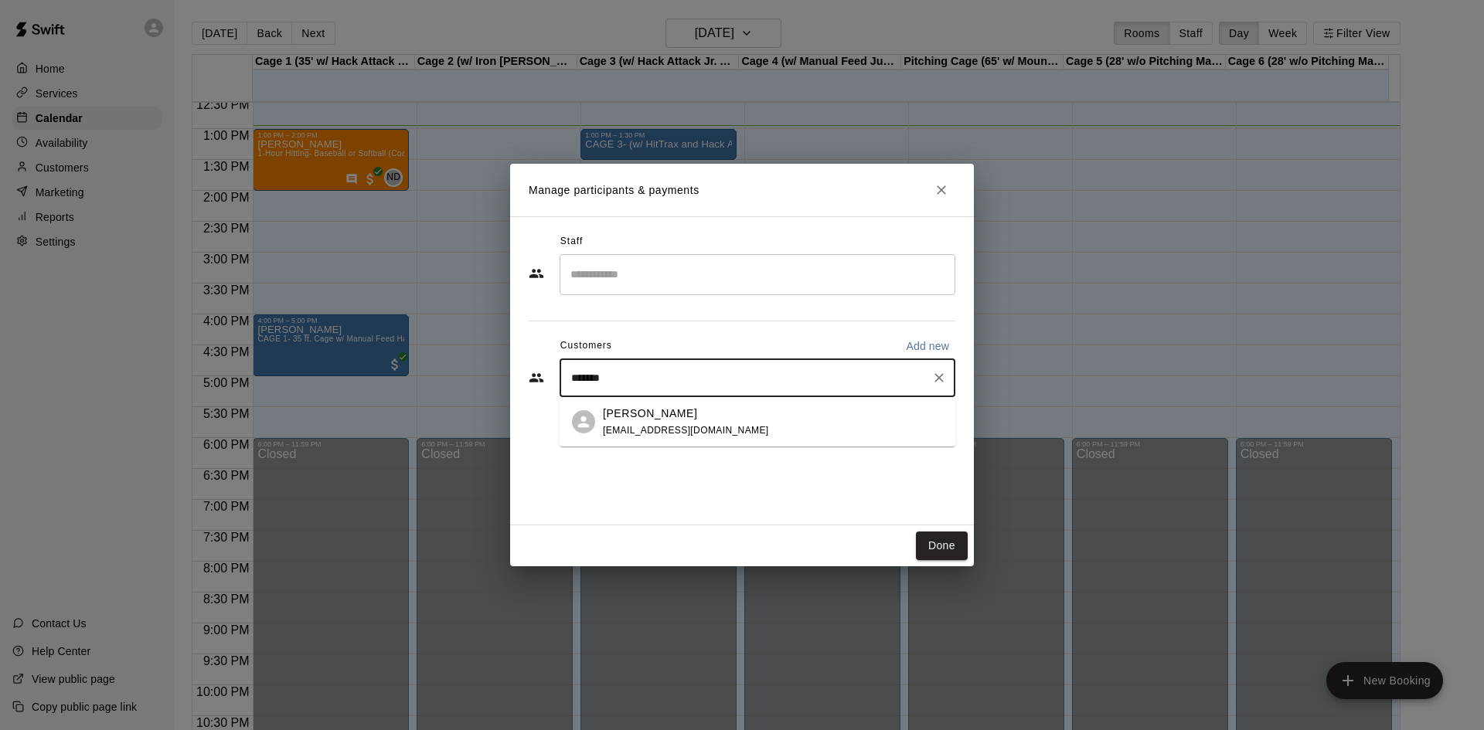
click at [697, 425] on span "highplainsdoor@gmail.com" at bounding box center [686, 430] width 166 height 11
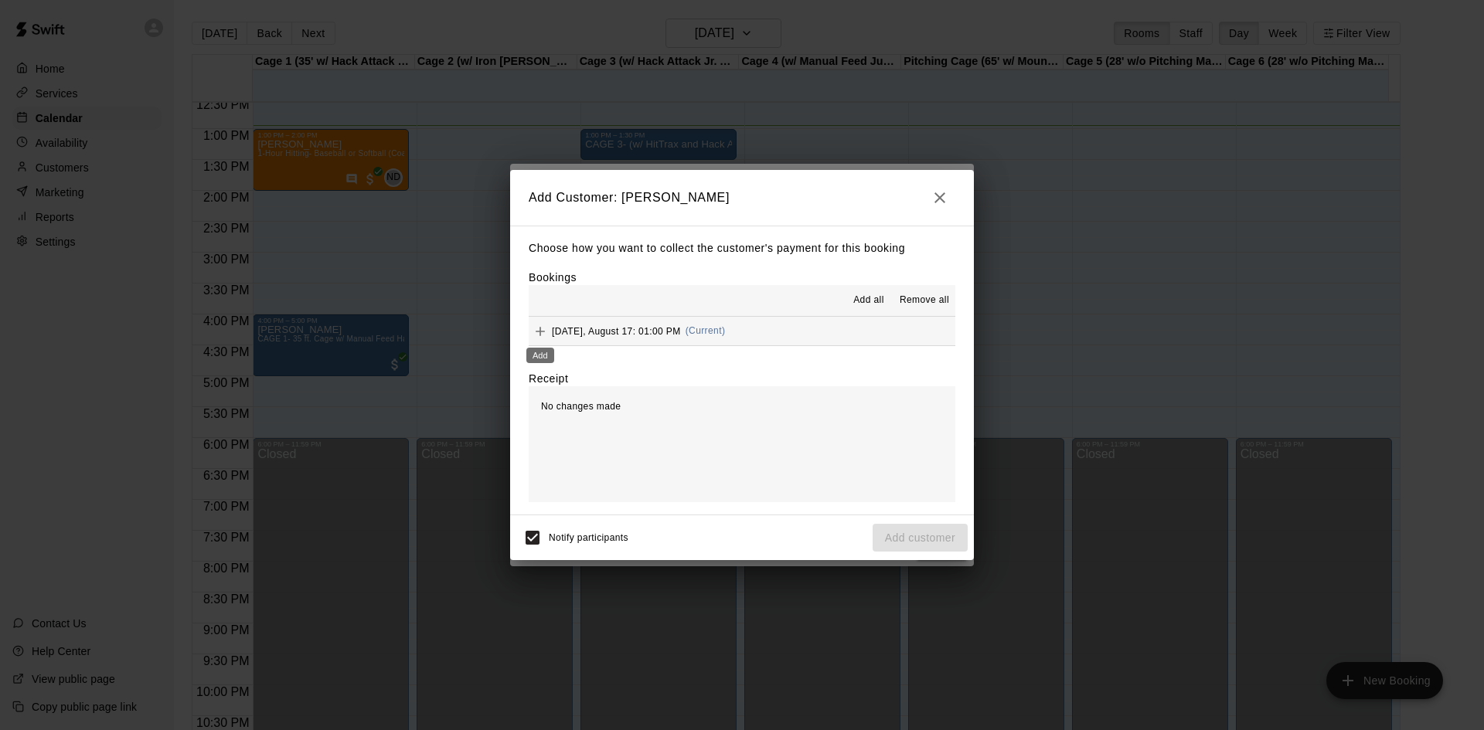
click at [538, 334] on icon "Add" at bounding box center [540, 331] width 15 height 15
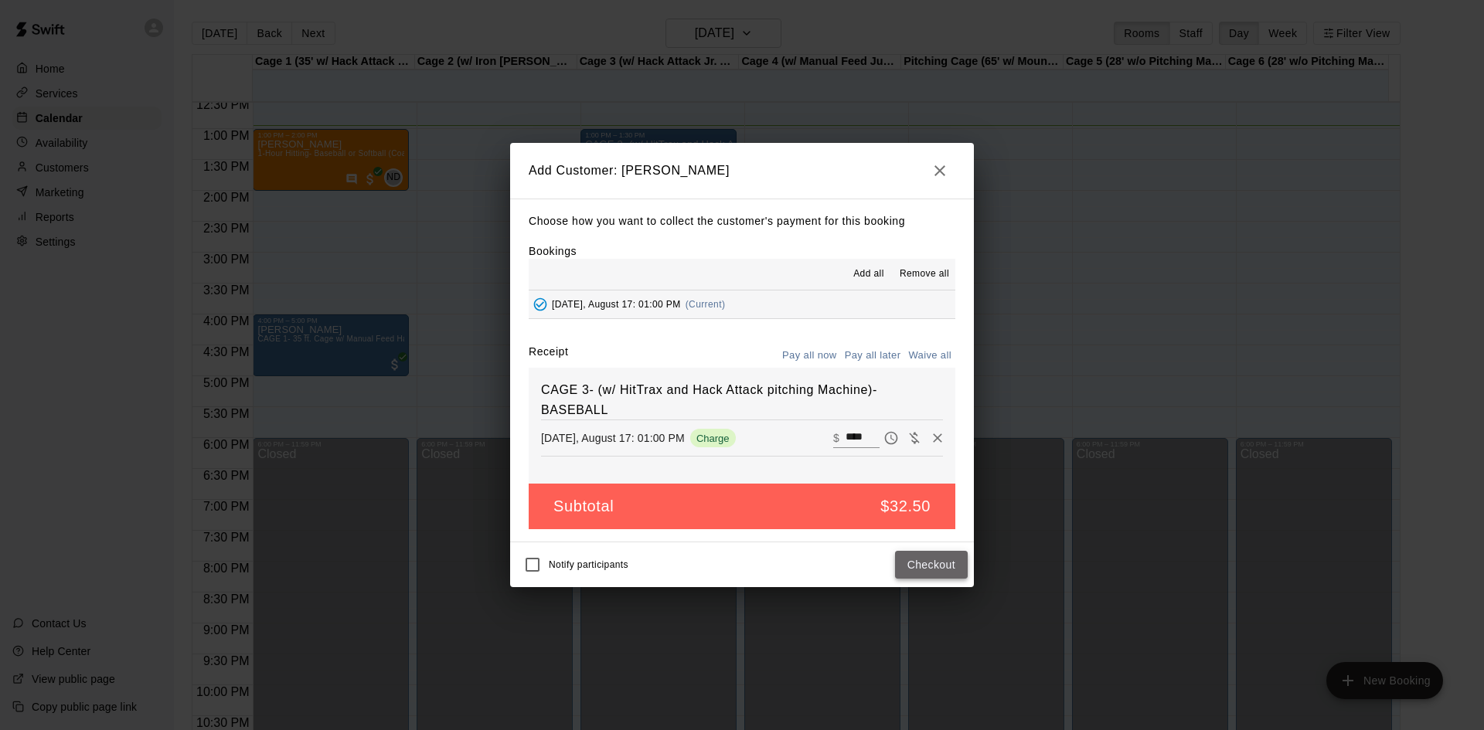
click at [927, 563] on button "Checkout" at bounding box center [931, 565] width 73 height 29
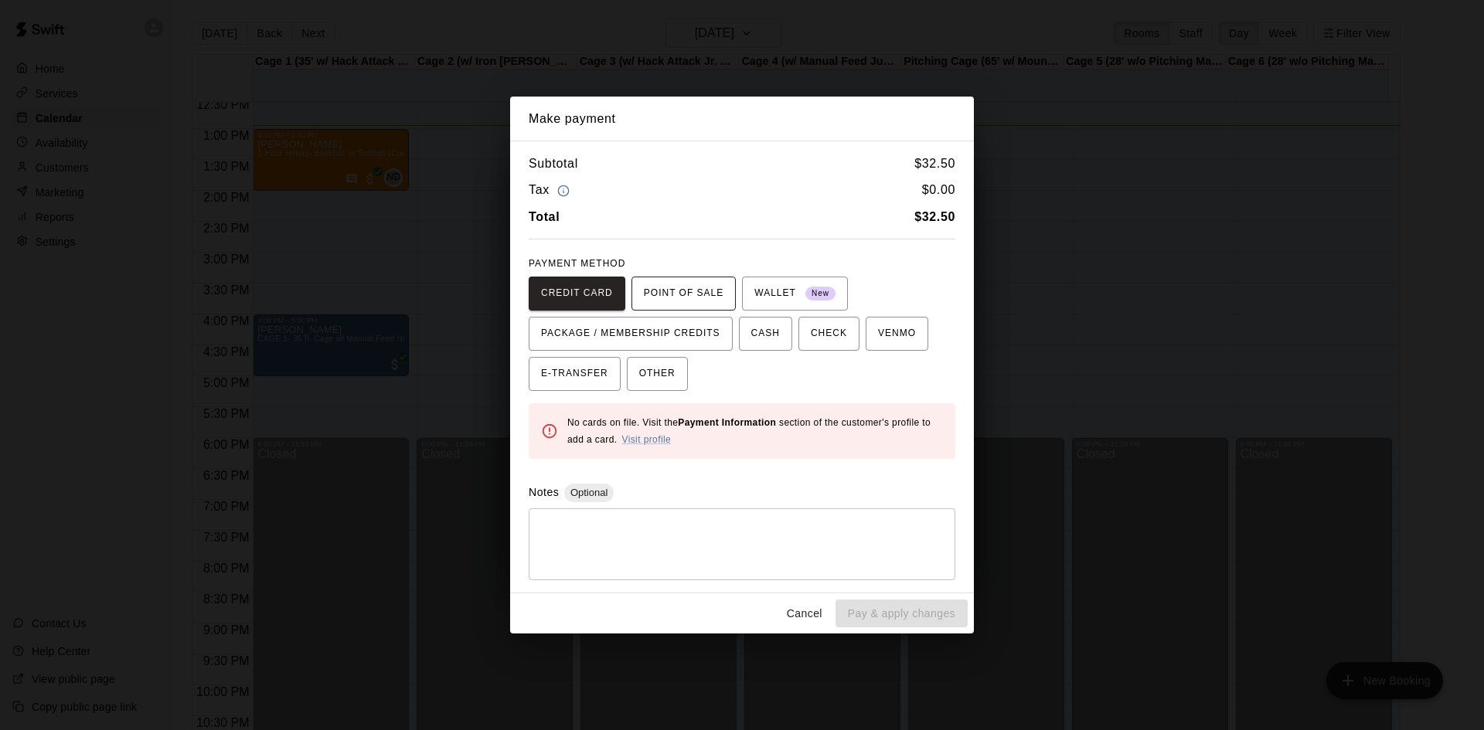
click at [706, 288] on span "POINT OF SALE" at bounding box center [684, 293] width 80 height 25
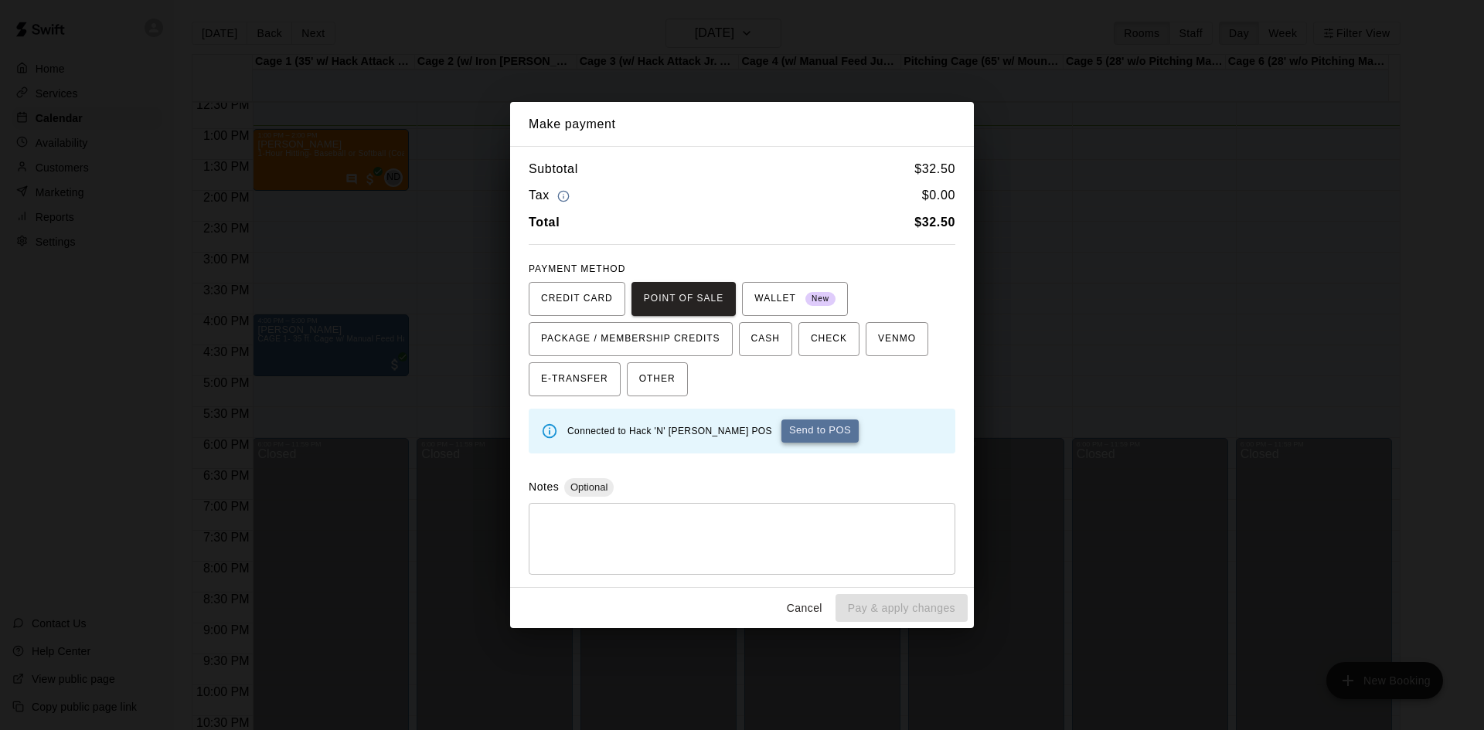
click at [786, 428] on button "Send to POS" at bounding box center [819, 431] width 77 height 23
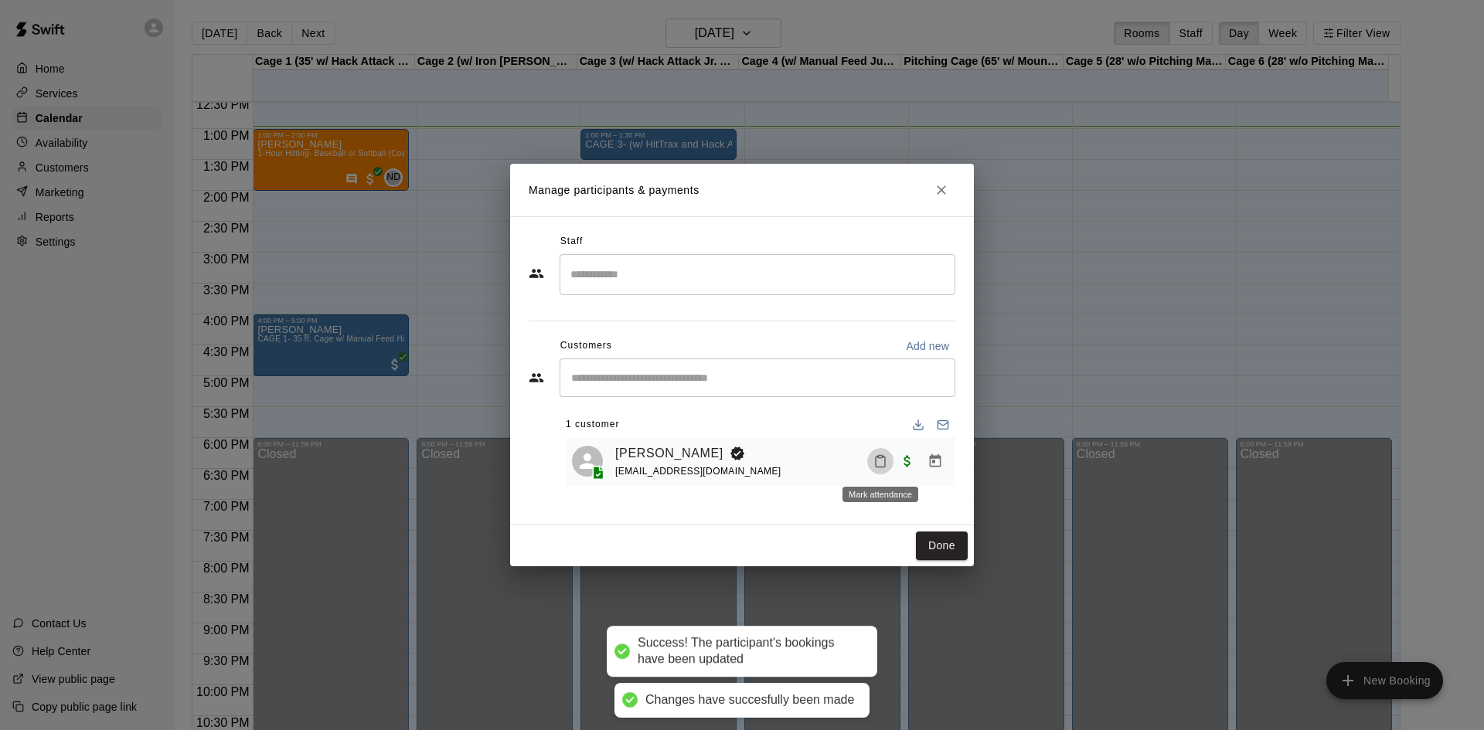
click at [869, 464] on button "Mark attendance" at bounding box center [880, 461] width 26 height 26
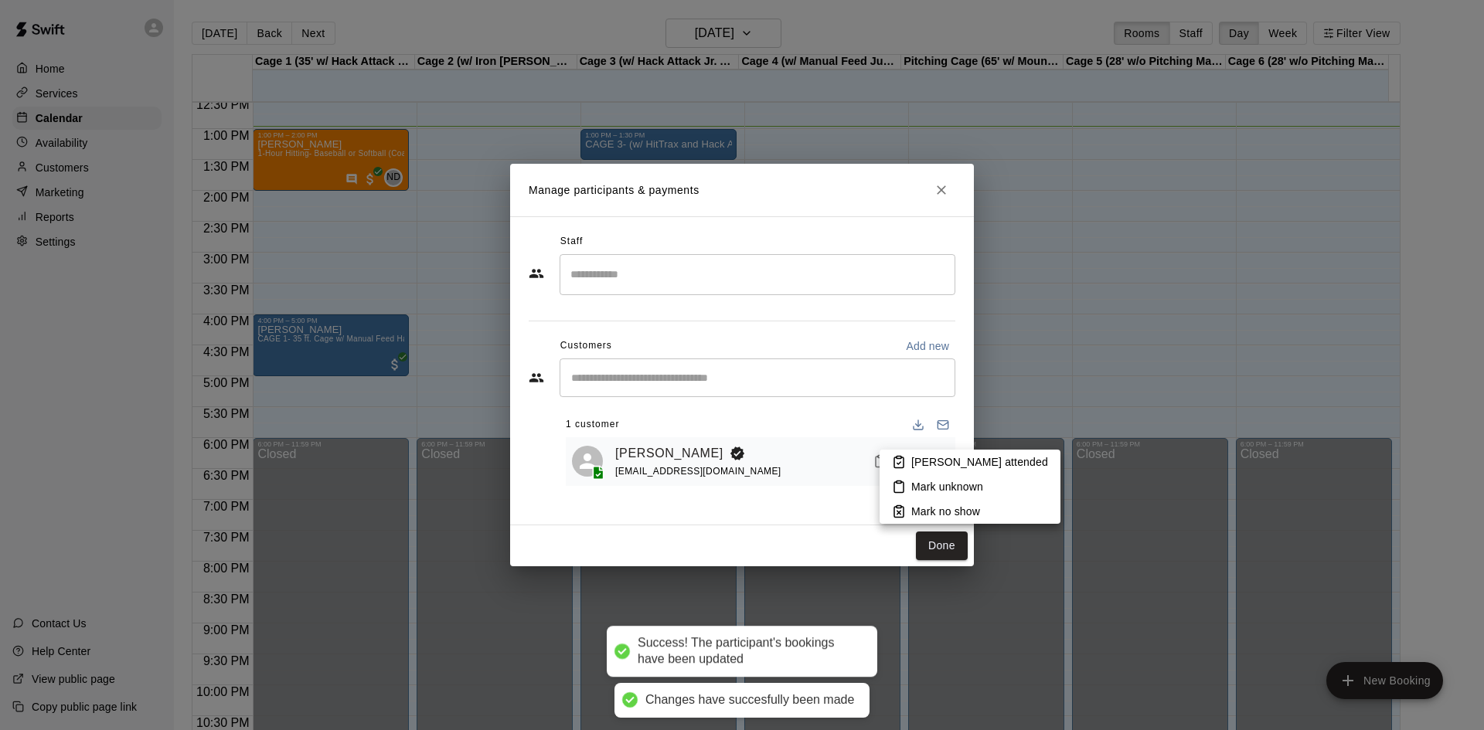
click at [906, 464] on li "Mark attended" at bounding box center [970, 462] width 181 height 25
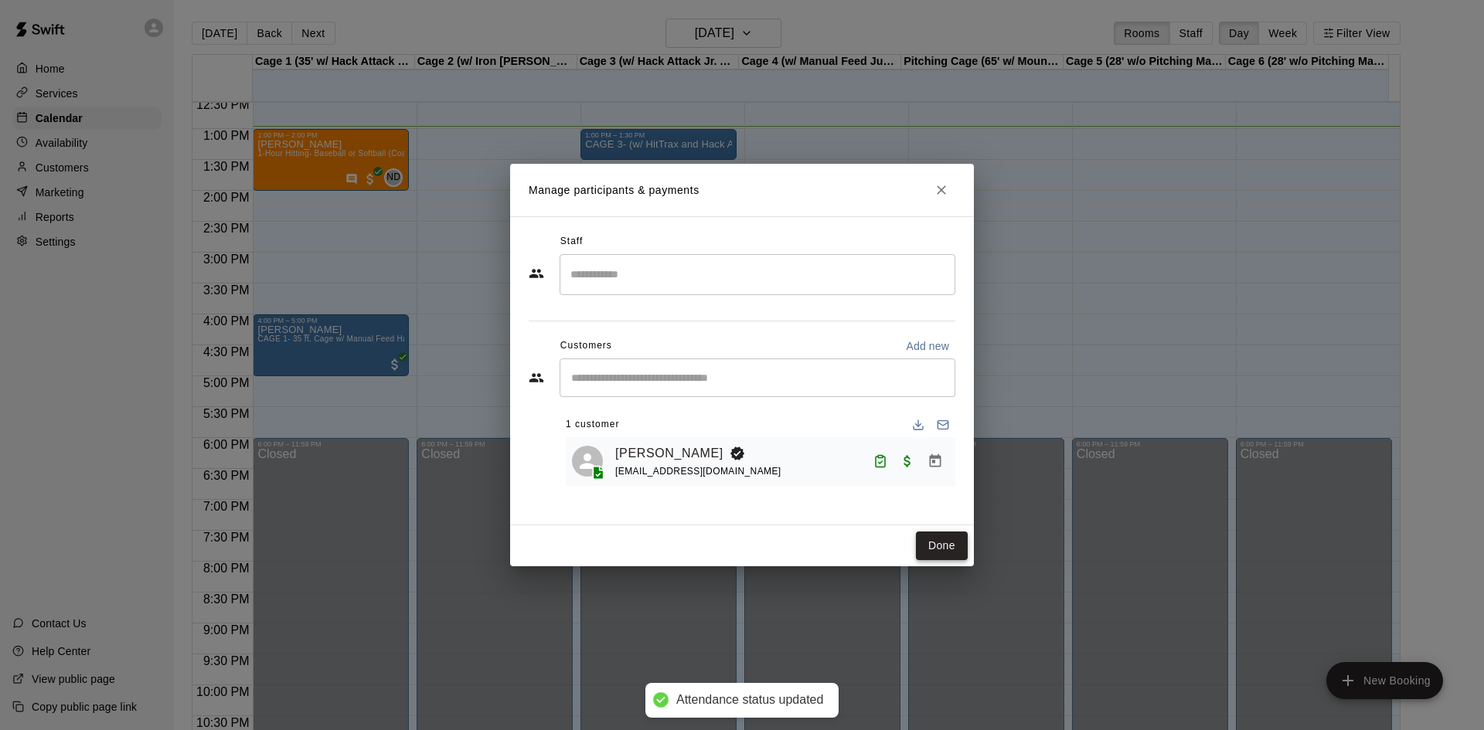
click at [945, 541] on button "Done" at bounding box center [942, 546] width 52 height 29
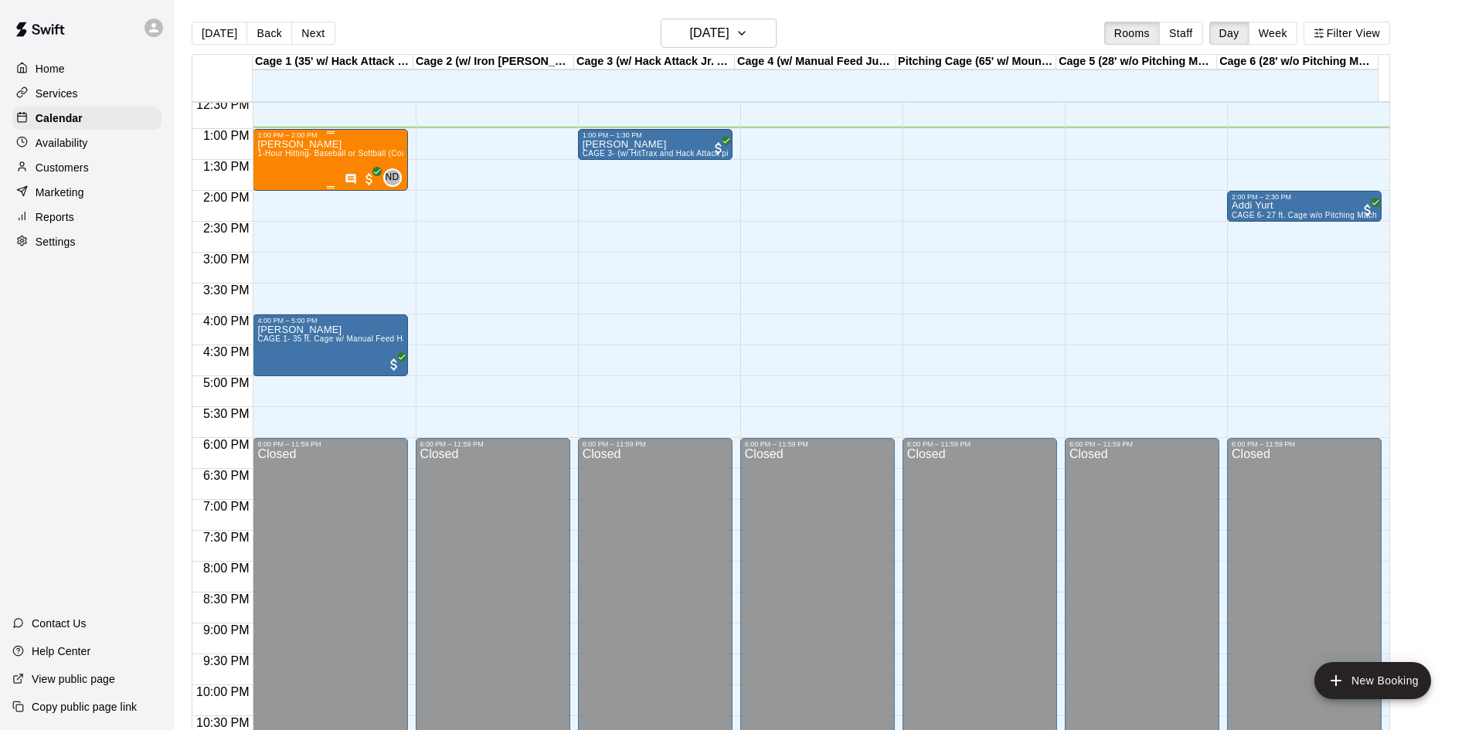
click at [381, 145] on div "Dustin Butler 1-Hour Hitting- Baseball or Softball (Coach Nate)" at bounding box center [329, 504] width 145 height 730
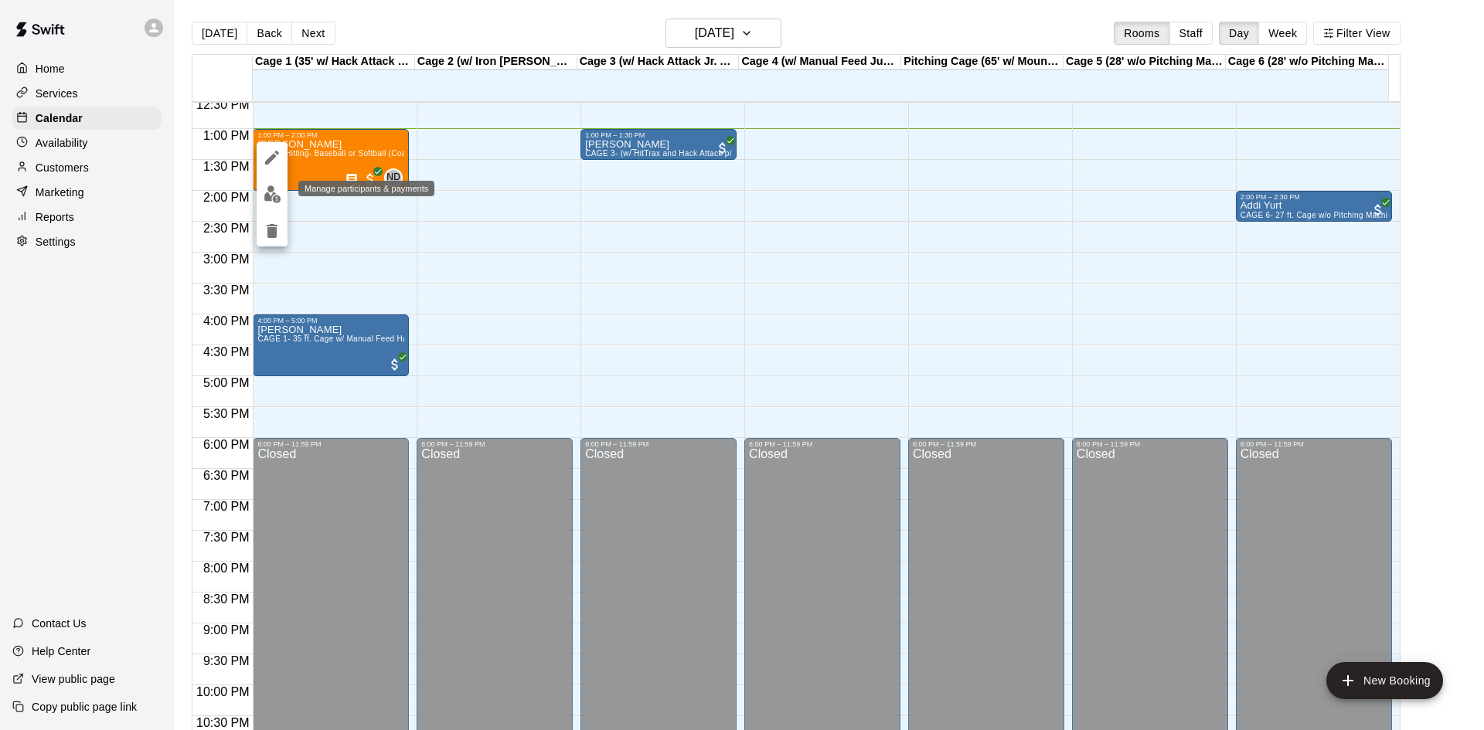
click at [269, 187] on img "edit" at bounding box center [273, 194] width 18 height 18
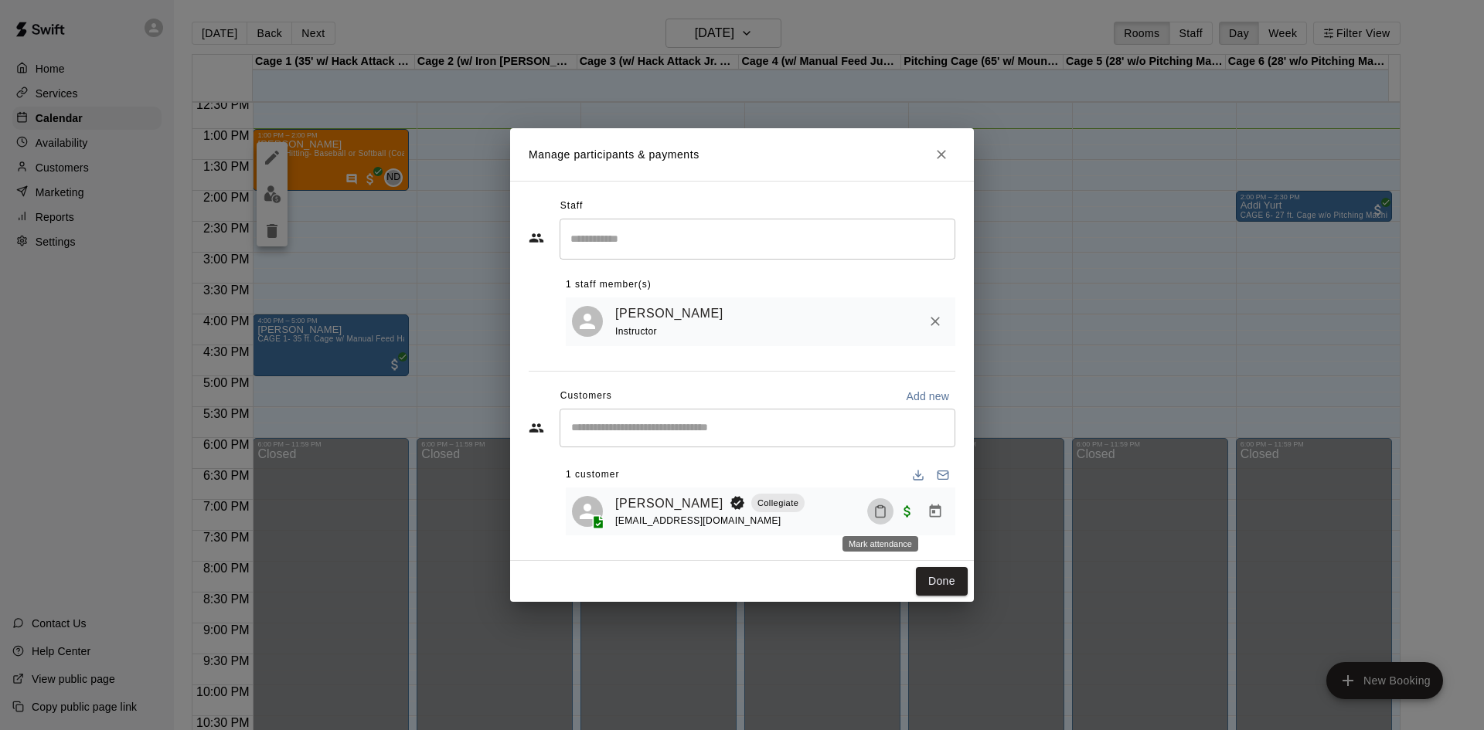
click at [886, 521] on button "Mark attendance" at bounding box center [880, 511] width 26 height 26
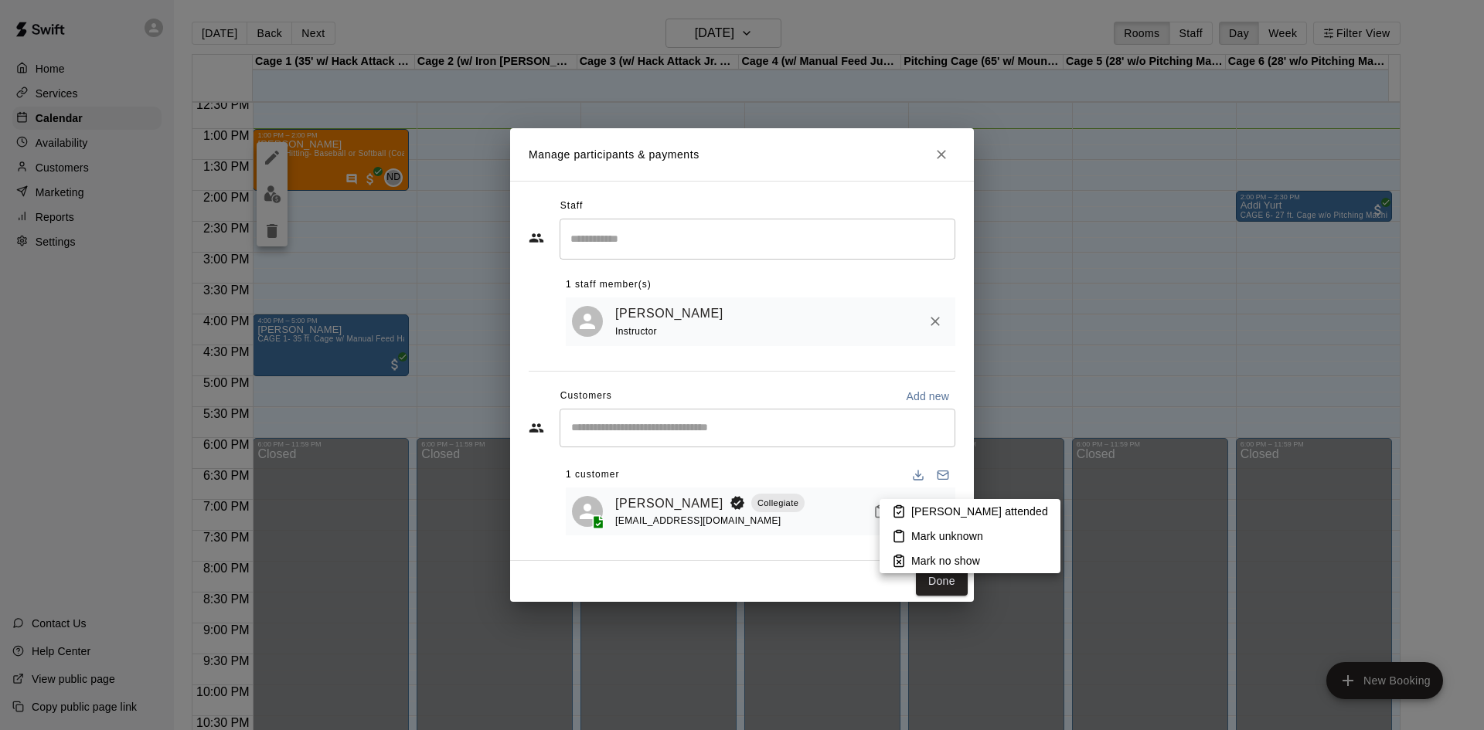
click at [920, 506] on p "Mark attended" at bounding box center [979, 511] width 137 height 15
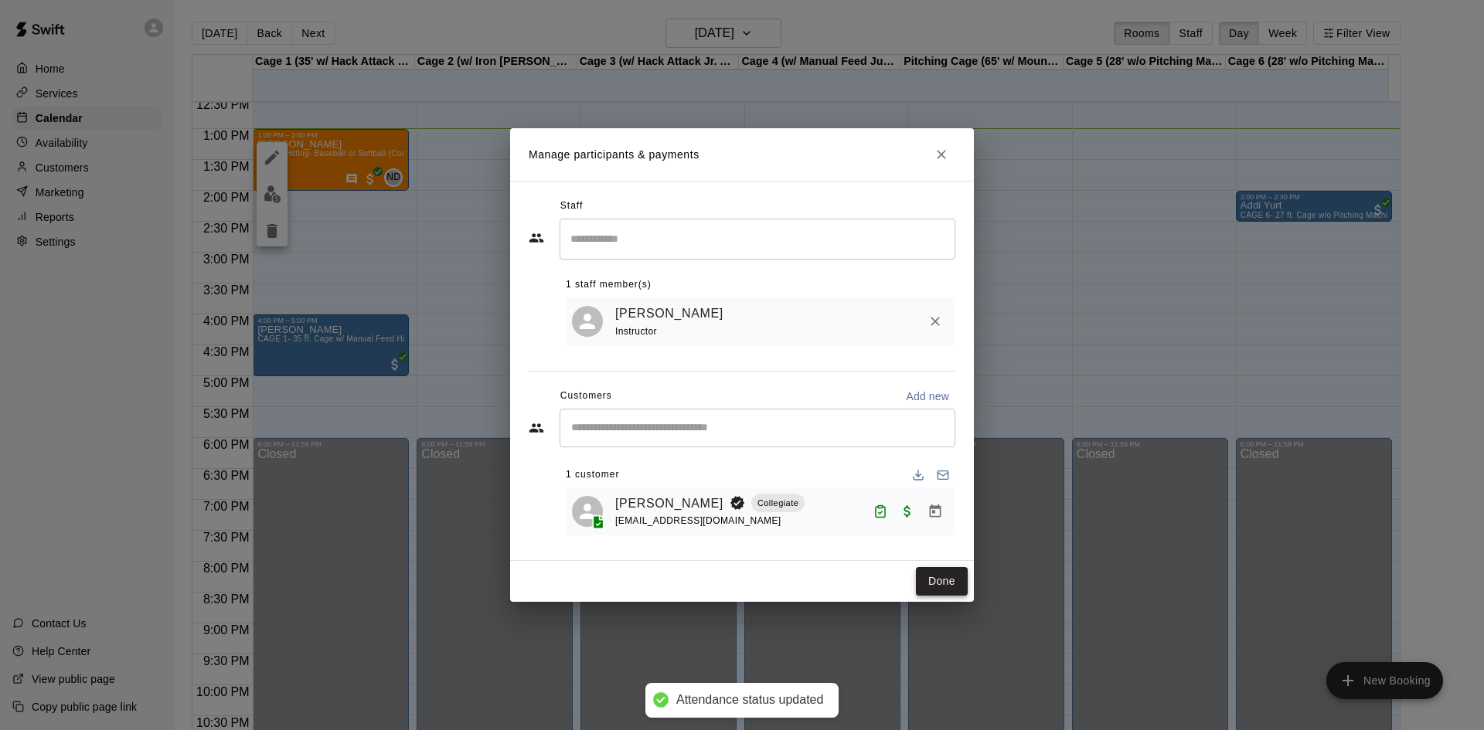
click at [940, 579] on button "Done" at bounding box center [942, 581] width 52 height 29
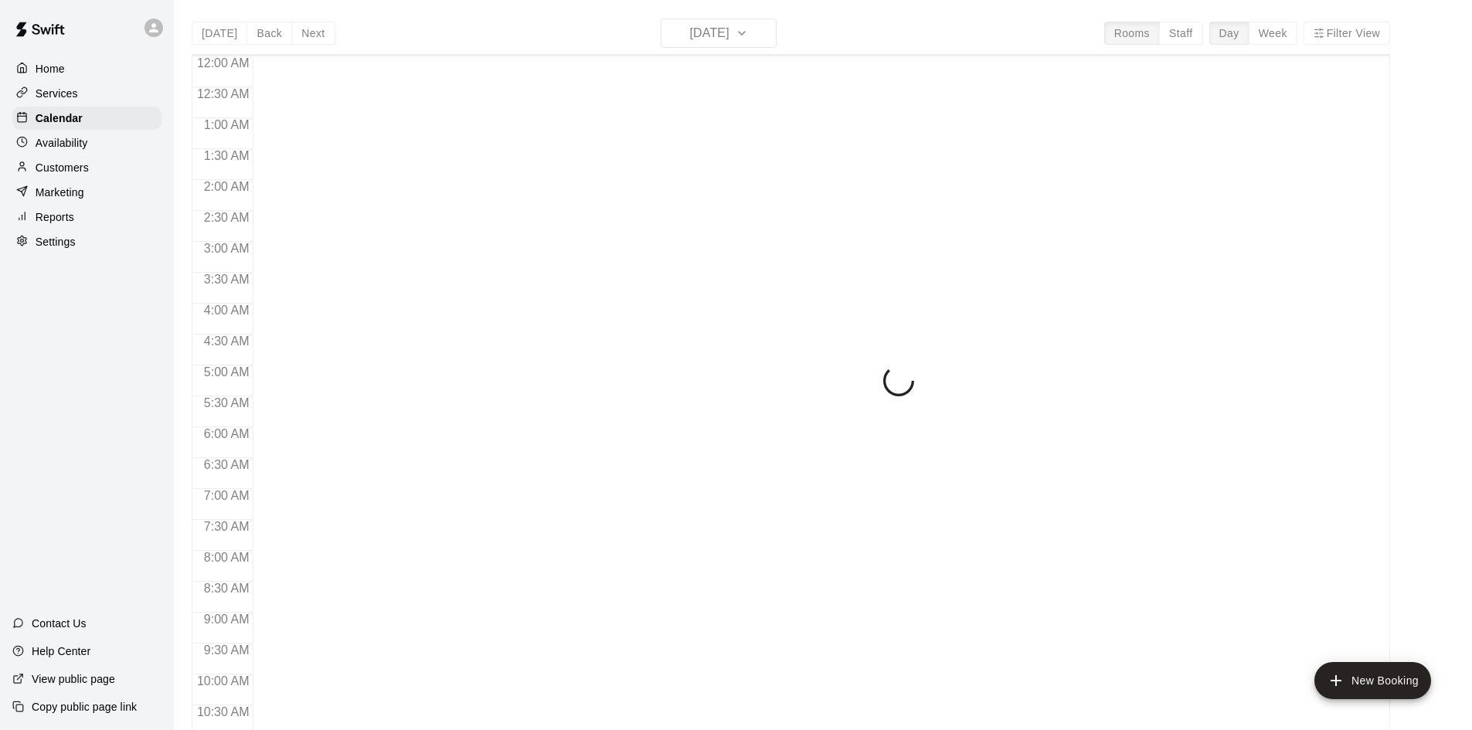
scroll to position [792, 0]
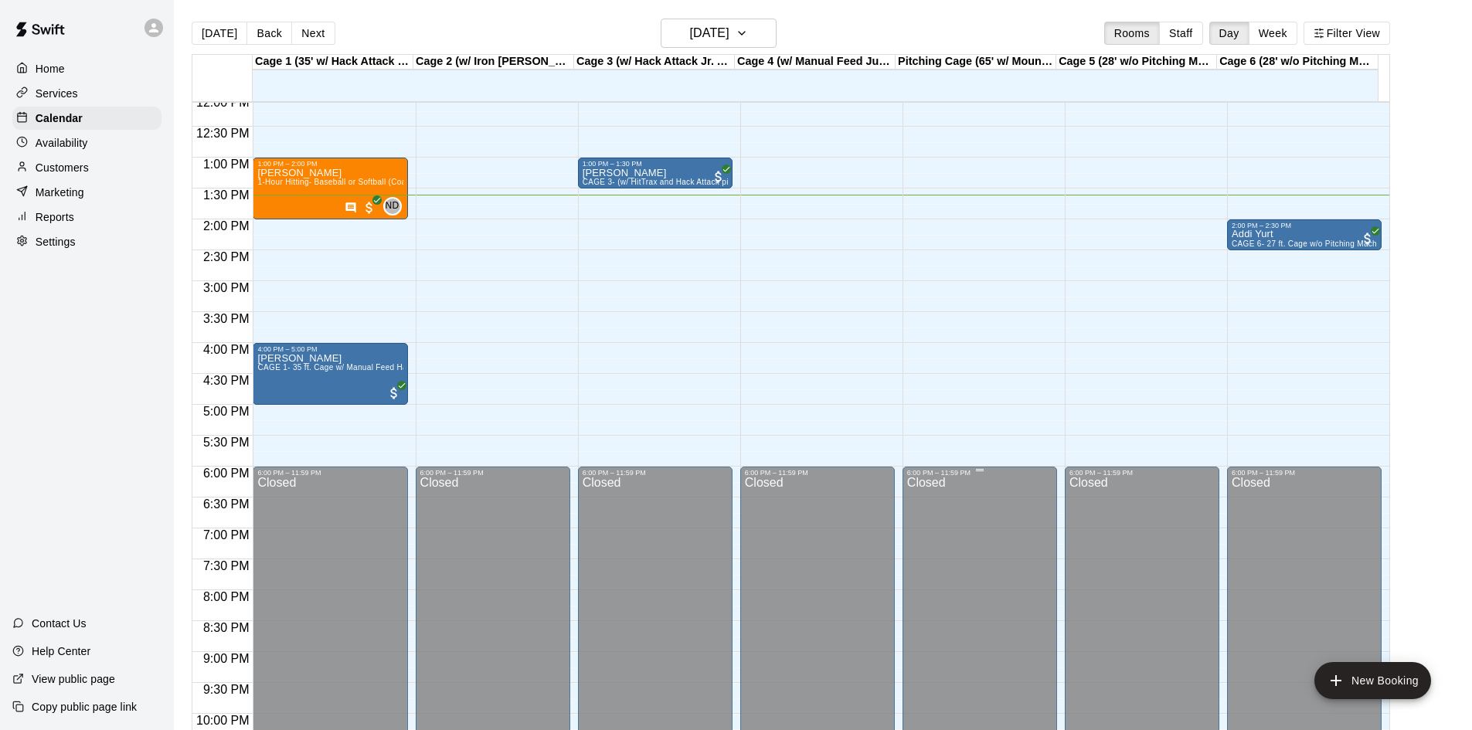
scroll to position [608, 0]
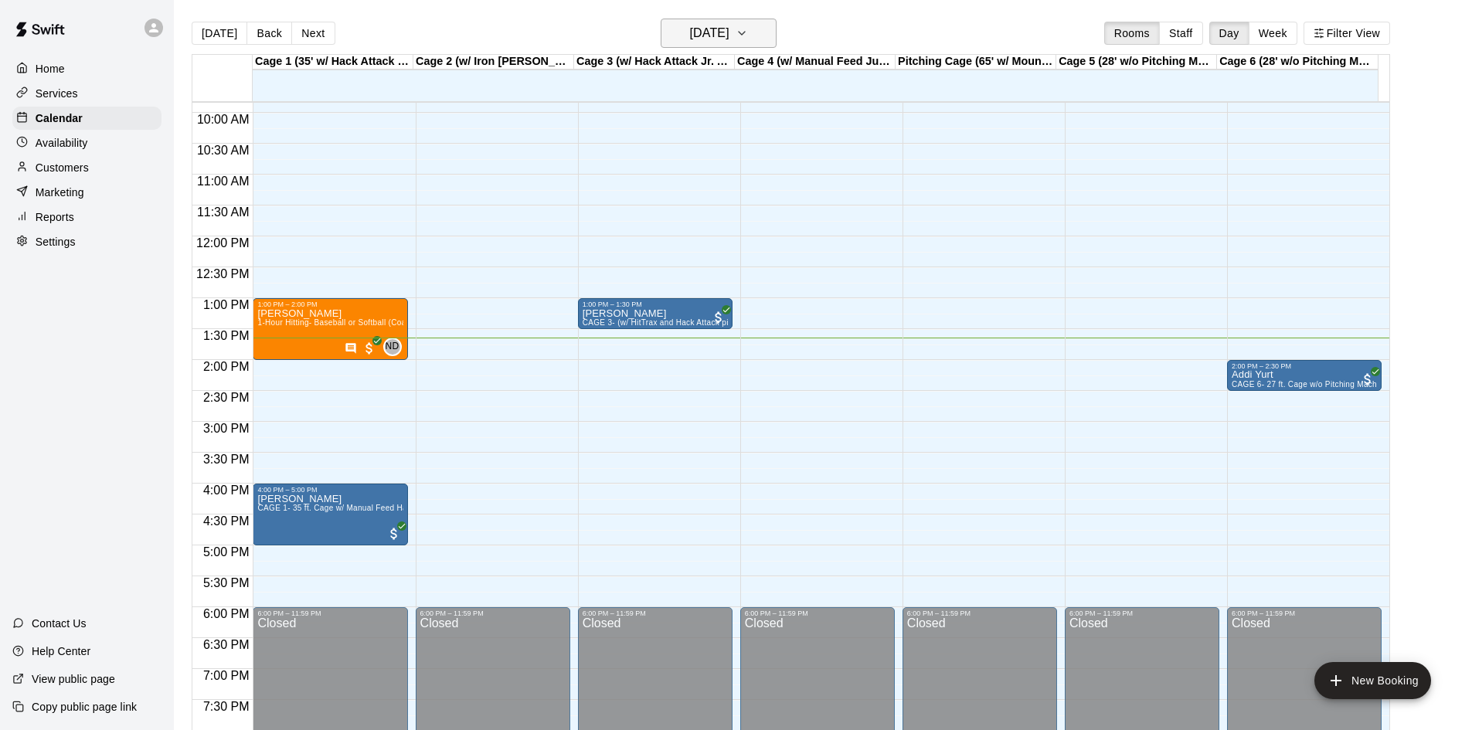
click at [695, 39] on h6 "[DATE]" at bounding box center [709, 33] width 39 height 22
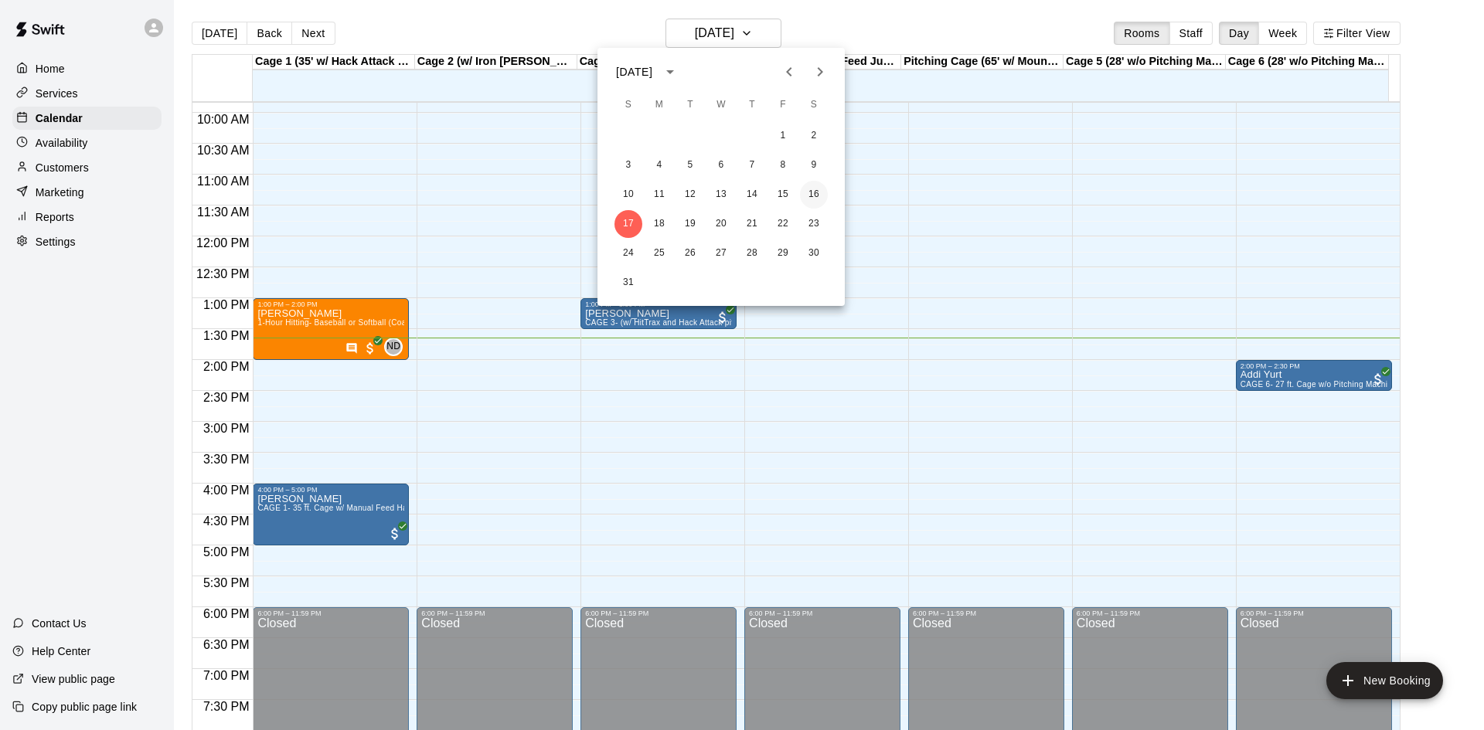
click at [810, 195] on button "16" at bounding box center [814, 195] width 28 height 28
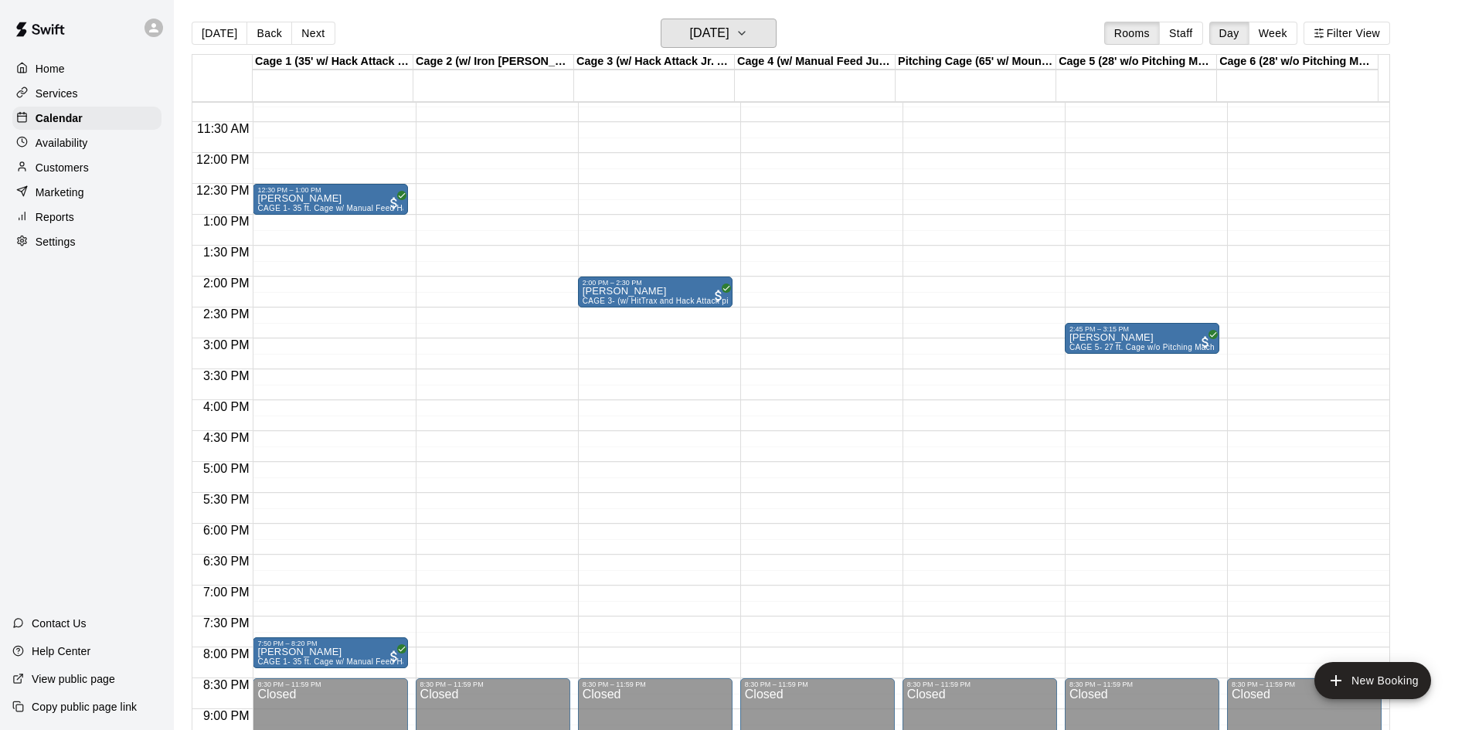
scroll to position [531, 0]
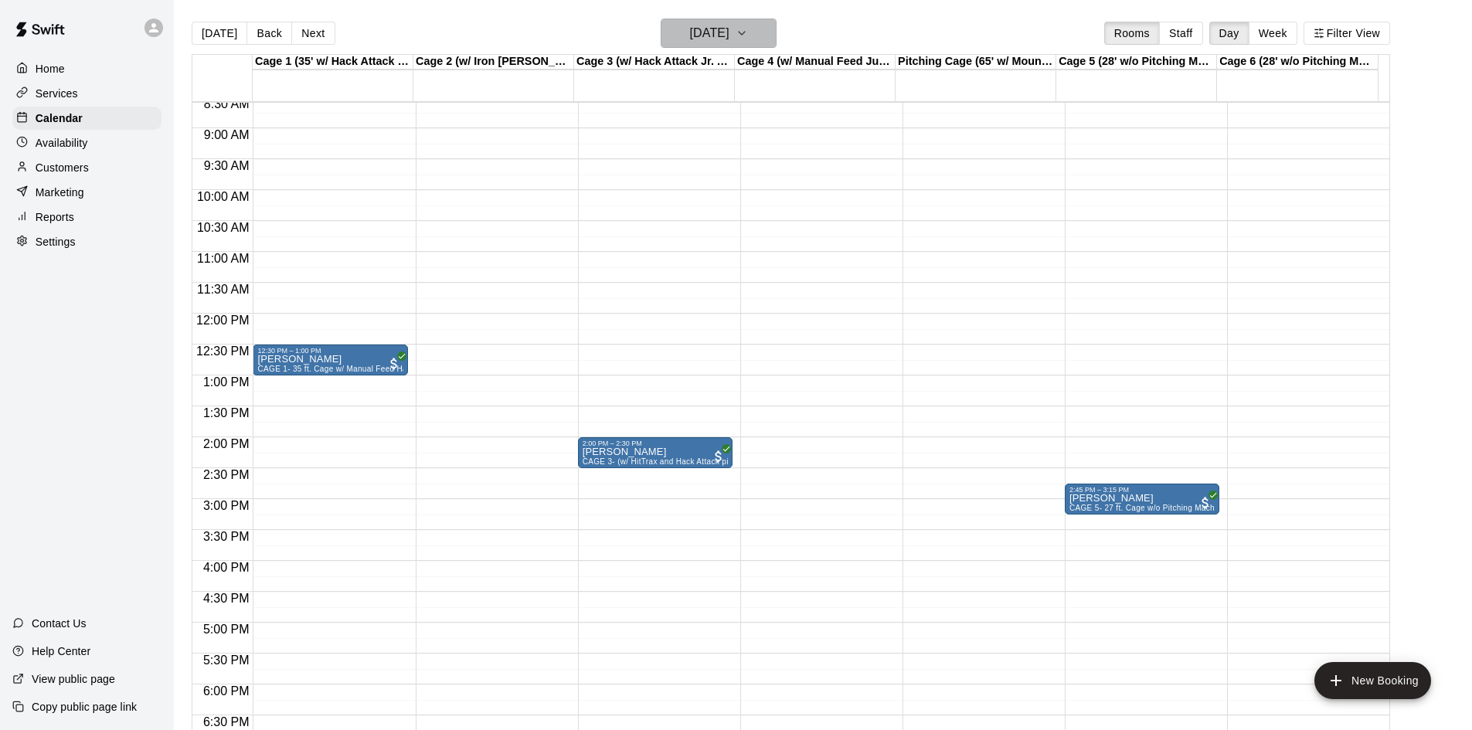
click at [748, 26] on icon "button" at bounding box center [742, 33] width 12 height 19
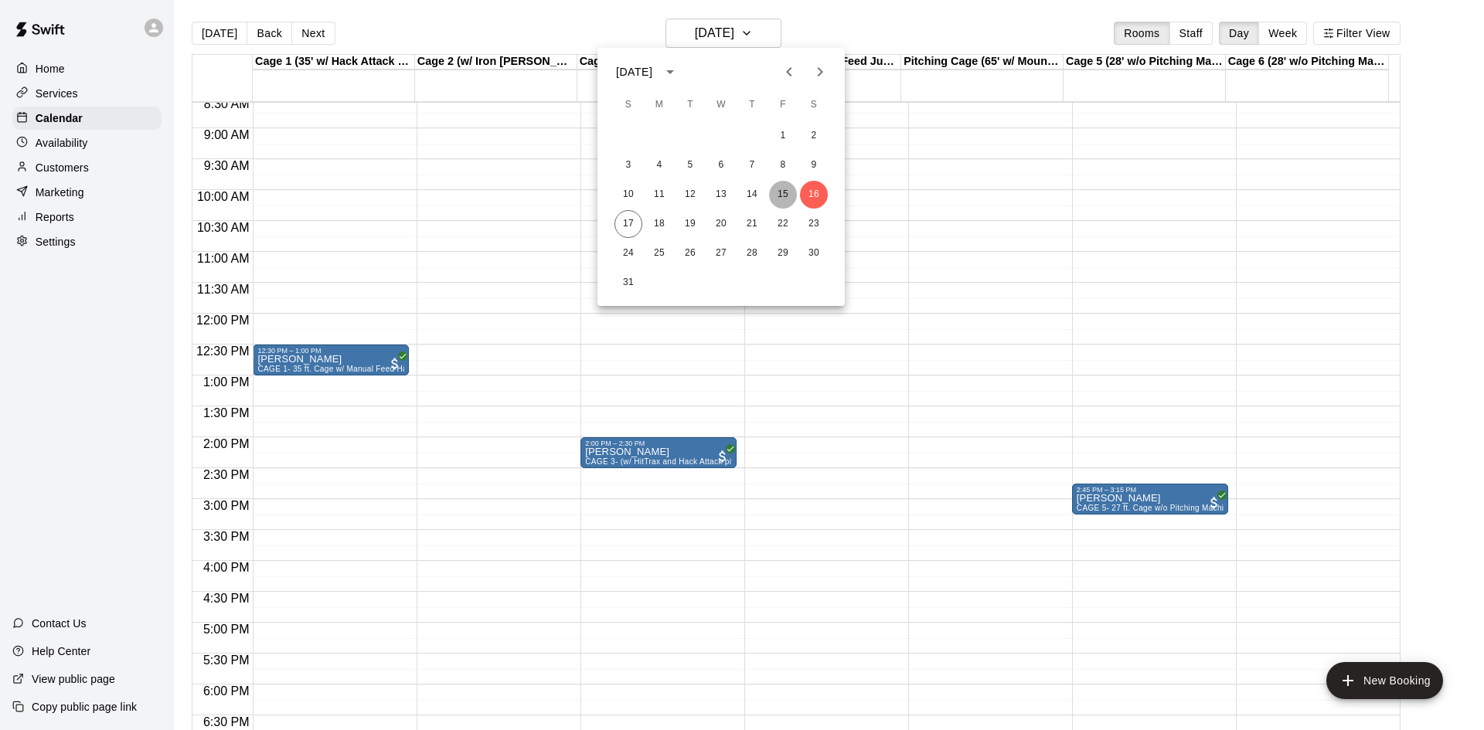
click at [774, 185] on button "15" at bounding box center [783, 195] width 28 height 28
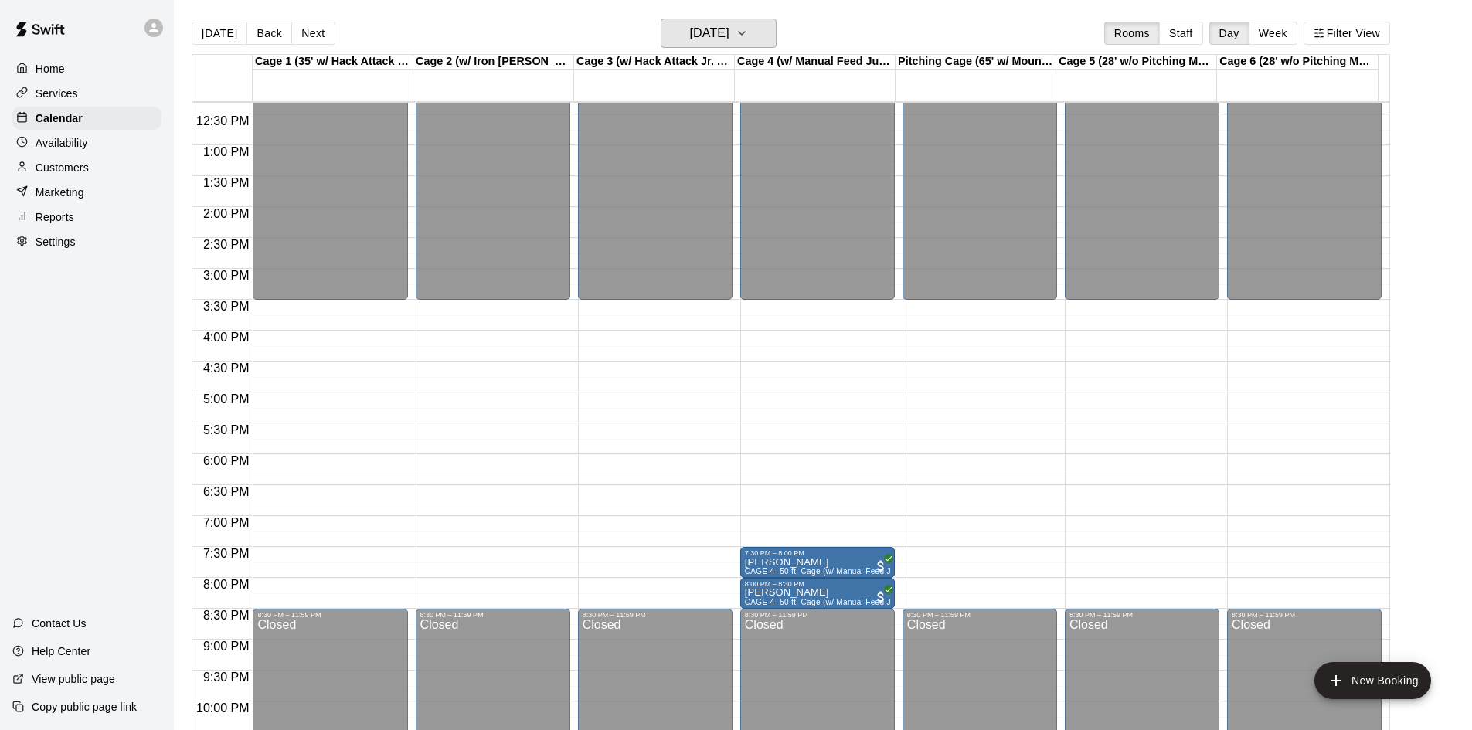
scroll to position [763, 0]
click at [730, 28] on h6 "Friday Aug 15" at bounding box center [709, 33] width 39 height 22
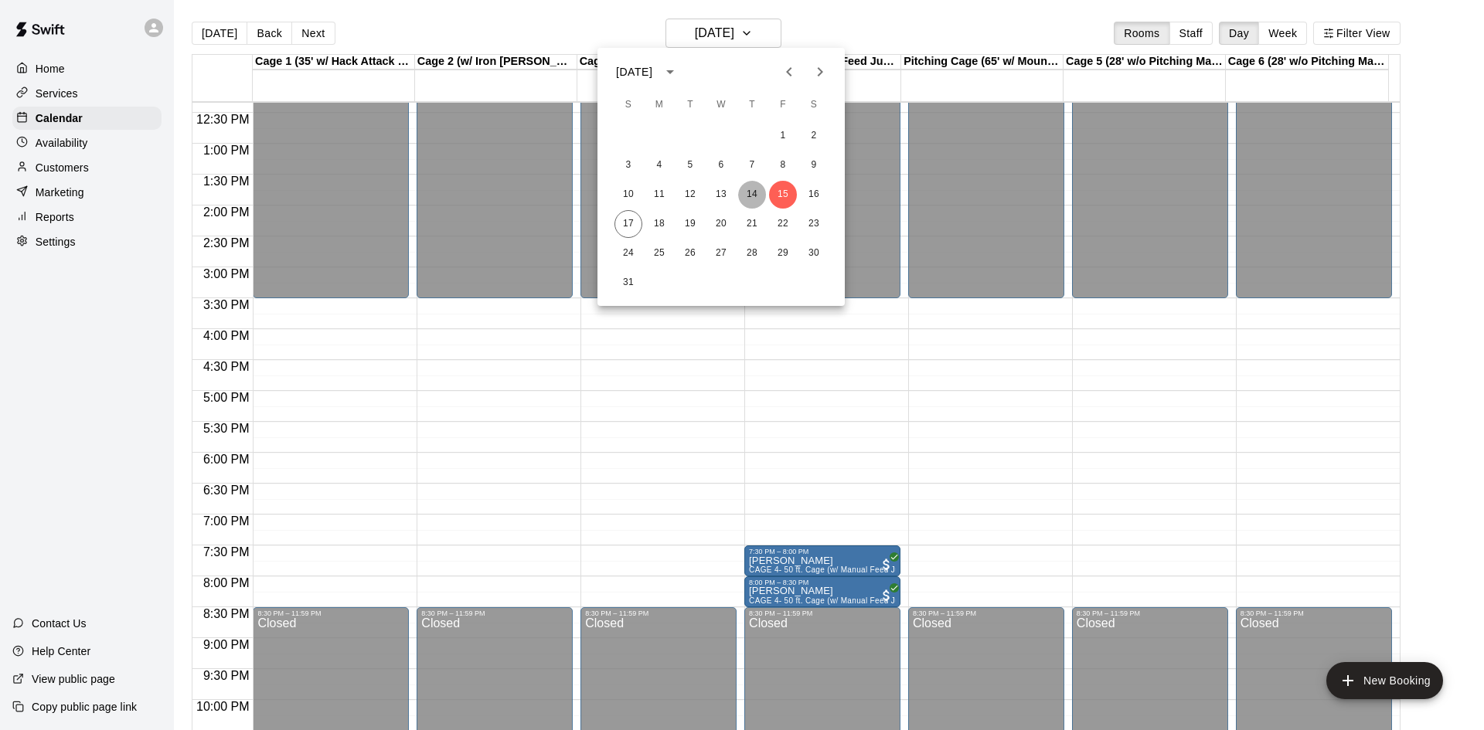
click at [754, 196] on button "14" at bounding box center [752, 195] width 28 height 28
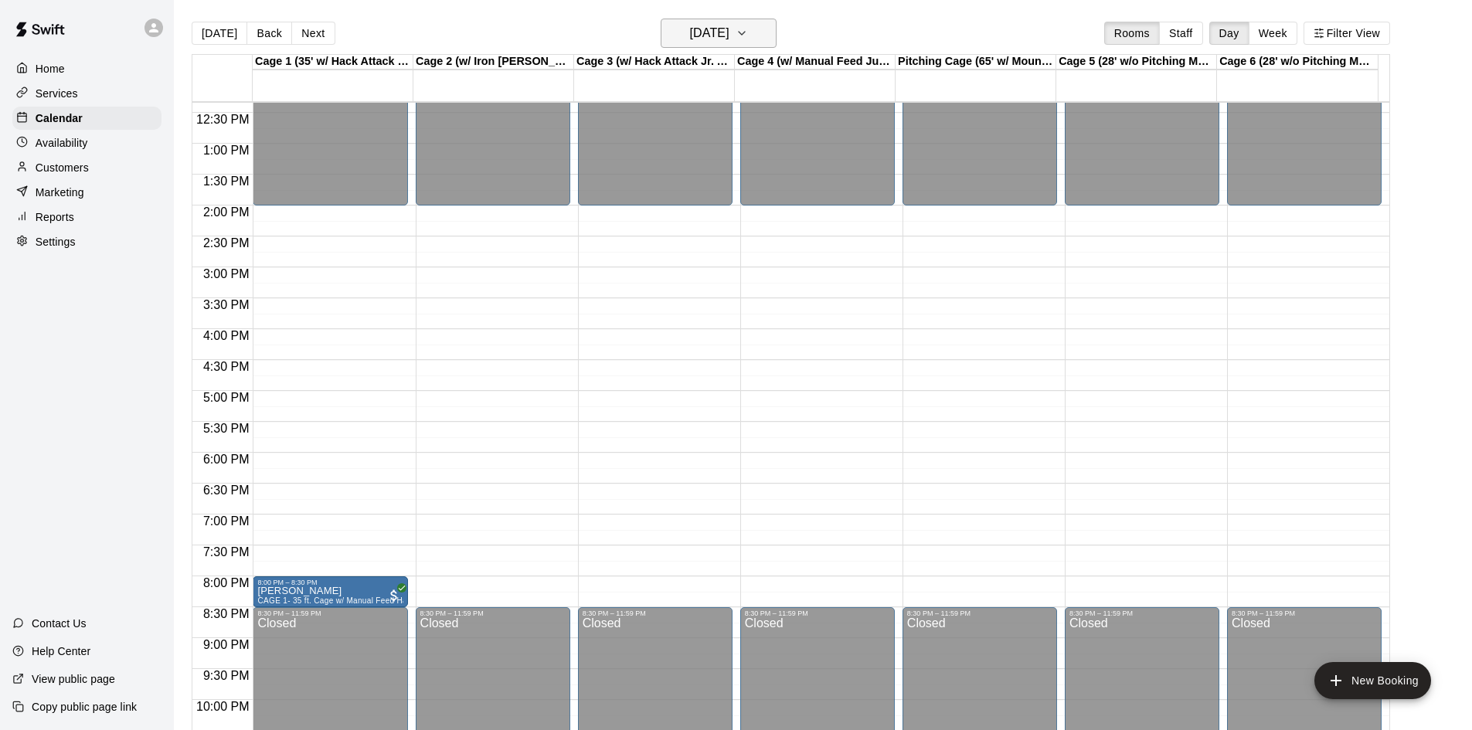
click at [693, 27] on h6 "Thursday Aug 14" at bounding box center [709, 33] width 39 height 22
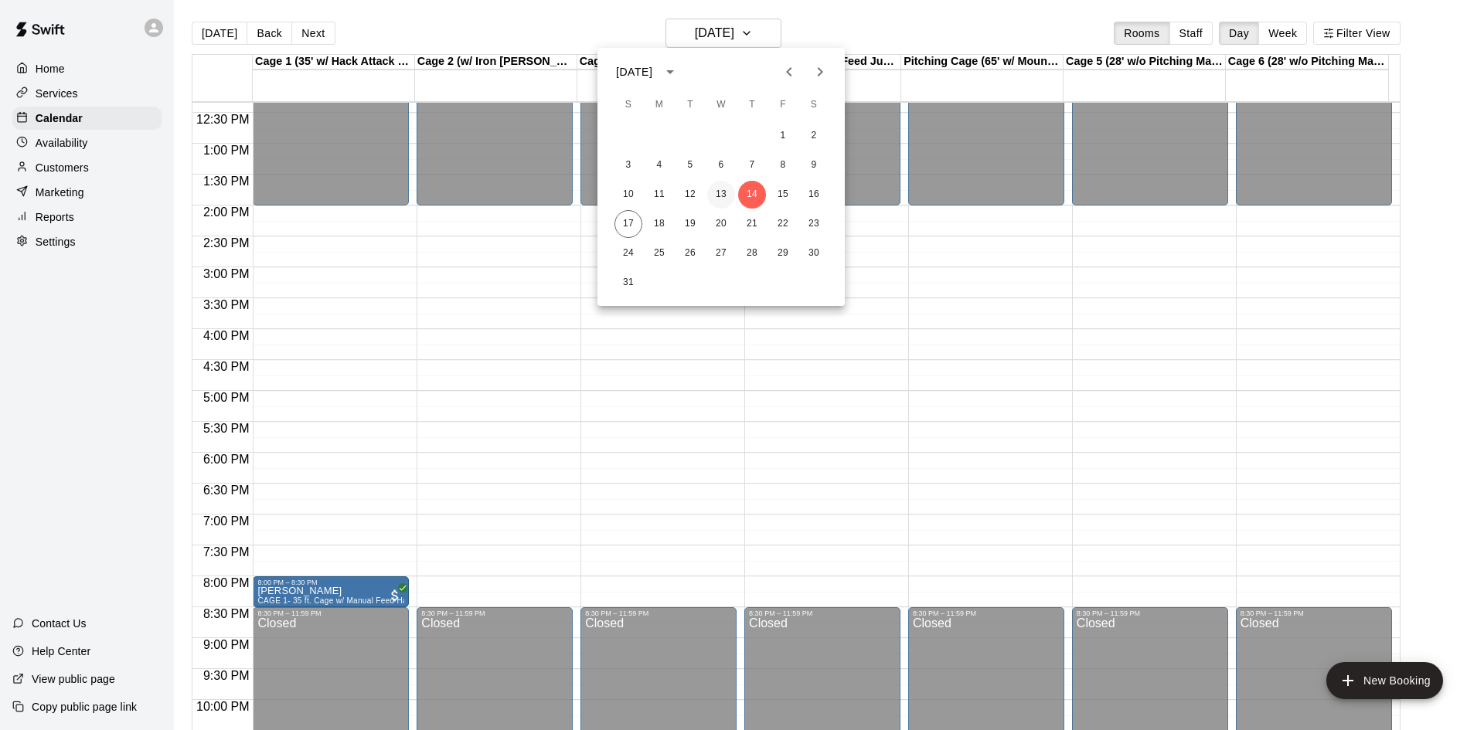
click at [719, 182] on button "13" at bounding box center [721, 195] width 28 height 28
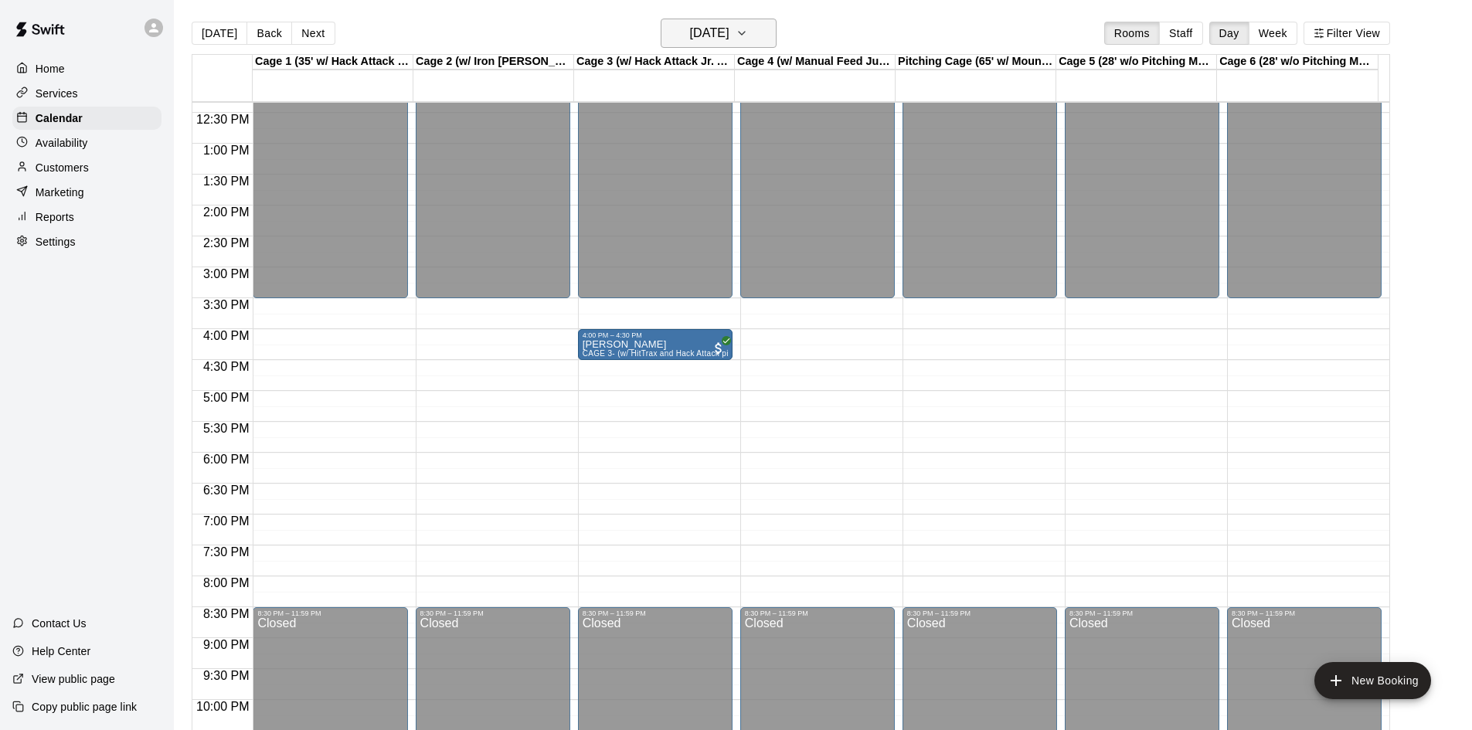
click at [730, 28] on h6 "Wednesday Aug 13" at bounding box center [709, 33] width 39 height 22
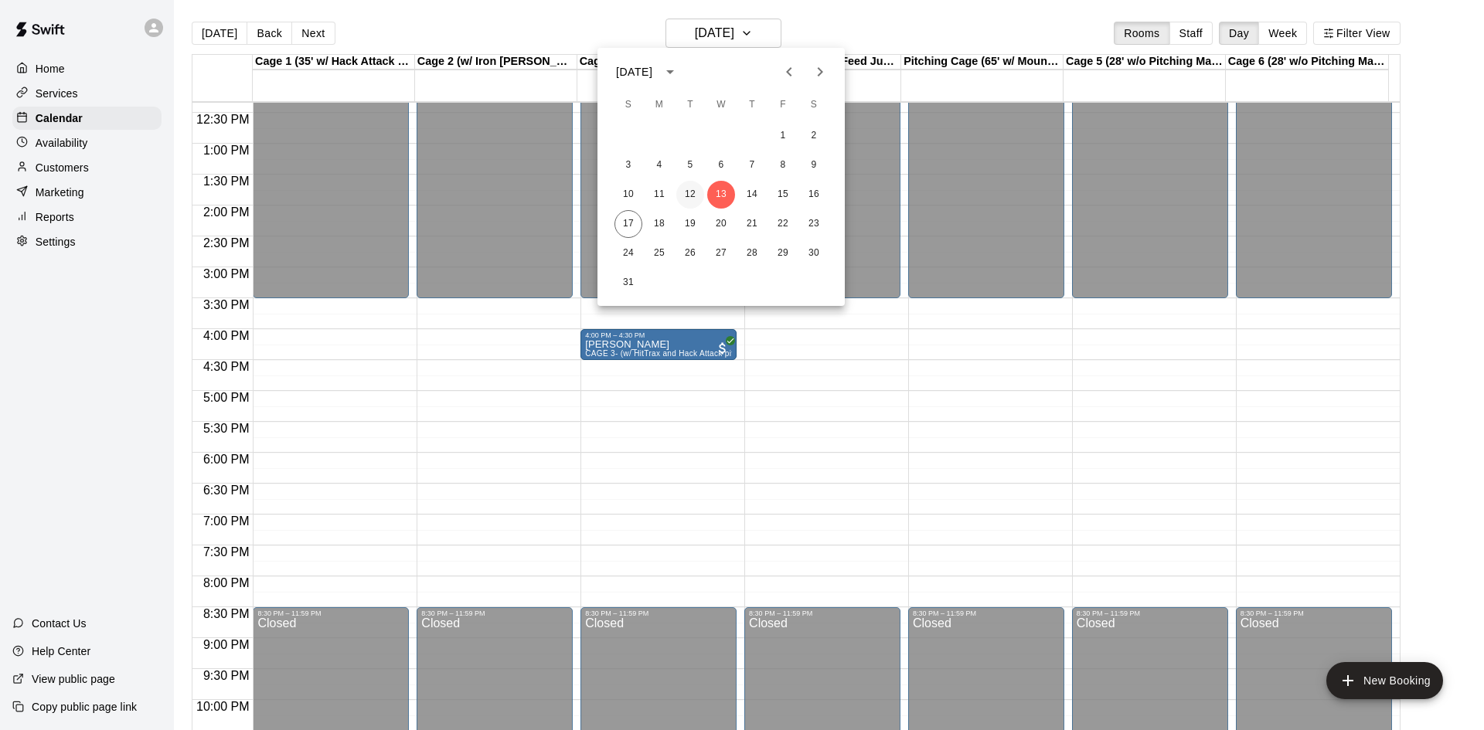
click at [696, 190] on button "12" at bounding box center [690, 195] width 28 height 28
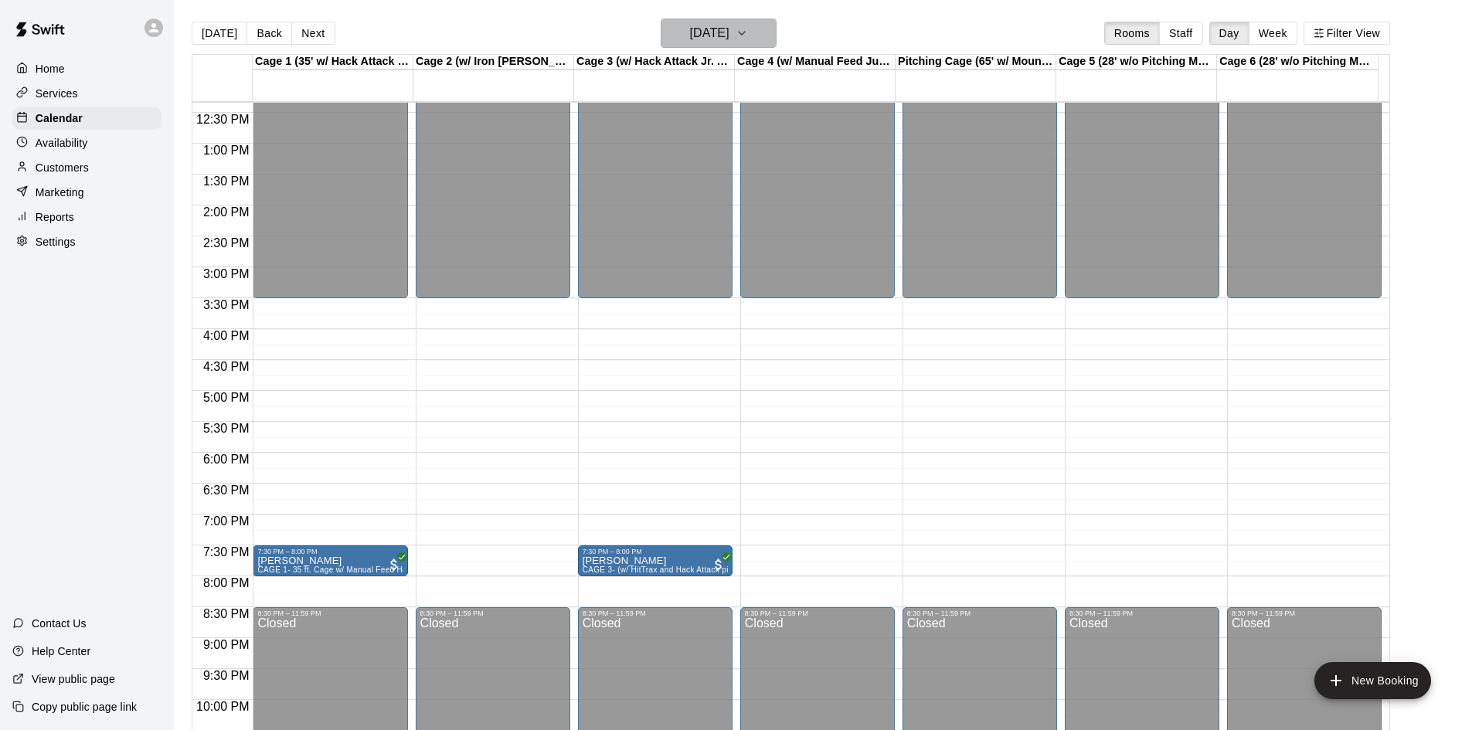
click at [693, 25] on h6 "Tuesday Aug 12" at bounding box center [709, 33] width 39 height 22
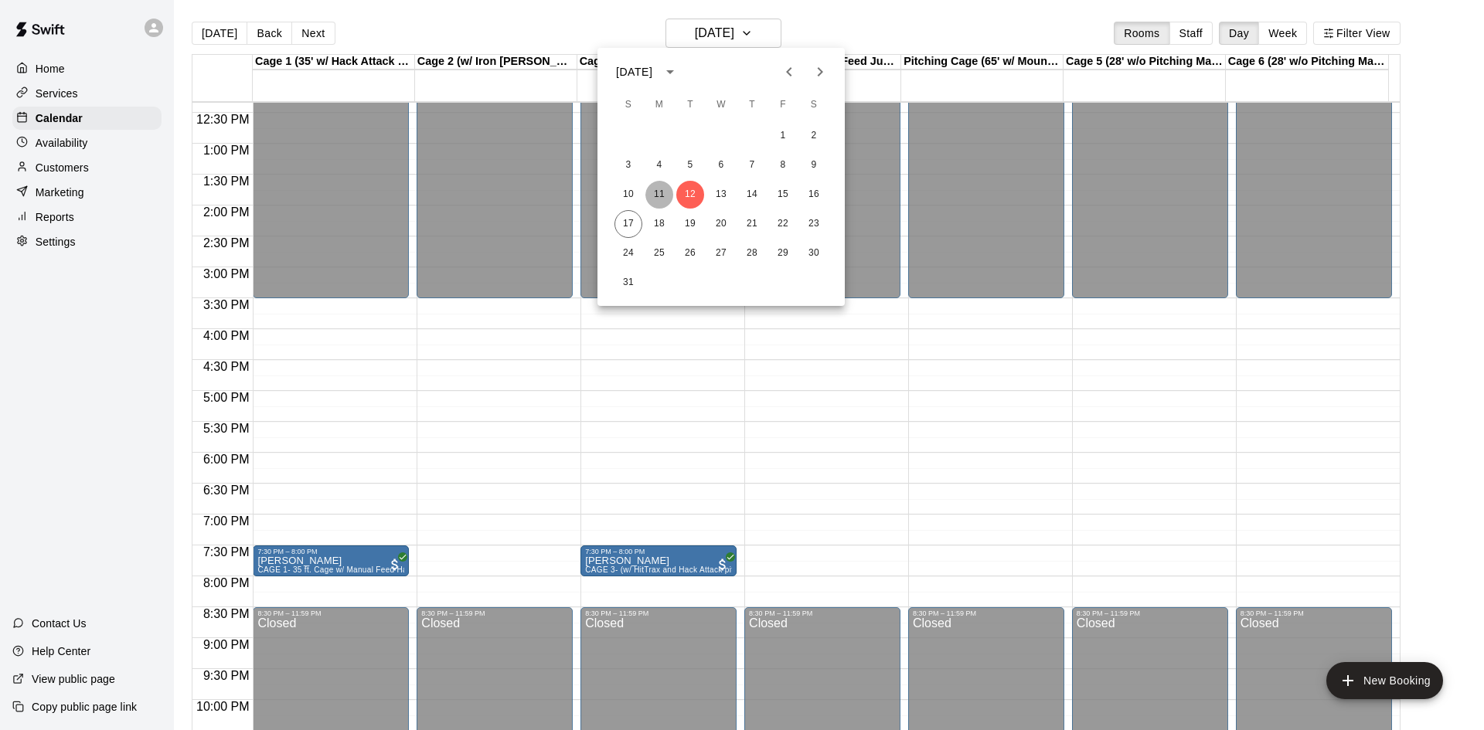
click at [662, 196] on button "11" at bounding box center [659, 195] width 28 height 28
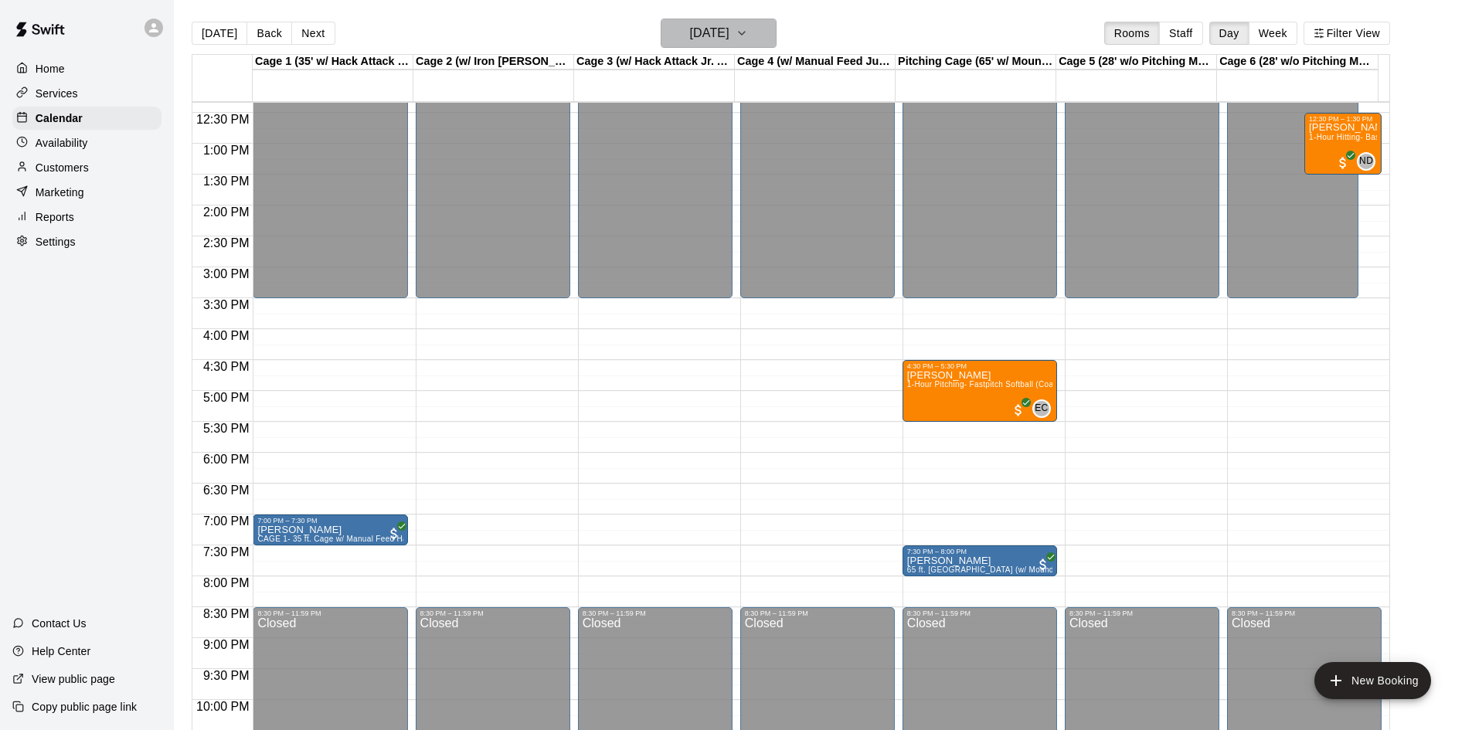
click at [730, 33] on h6 "Monday Aug 11" at bounding box center [709, 33] width 39 height 22
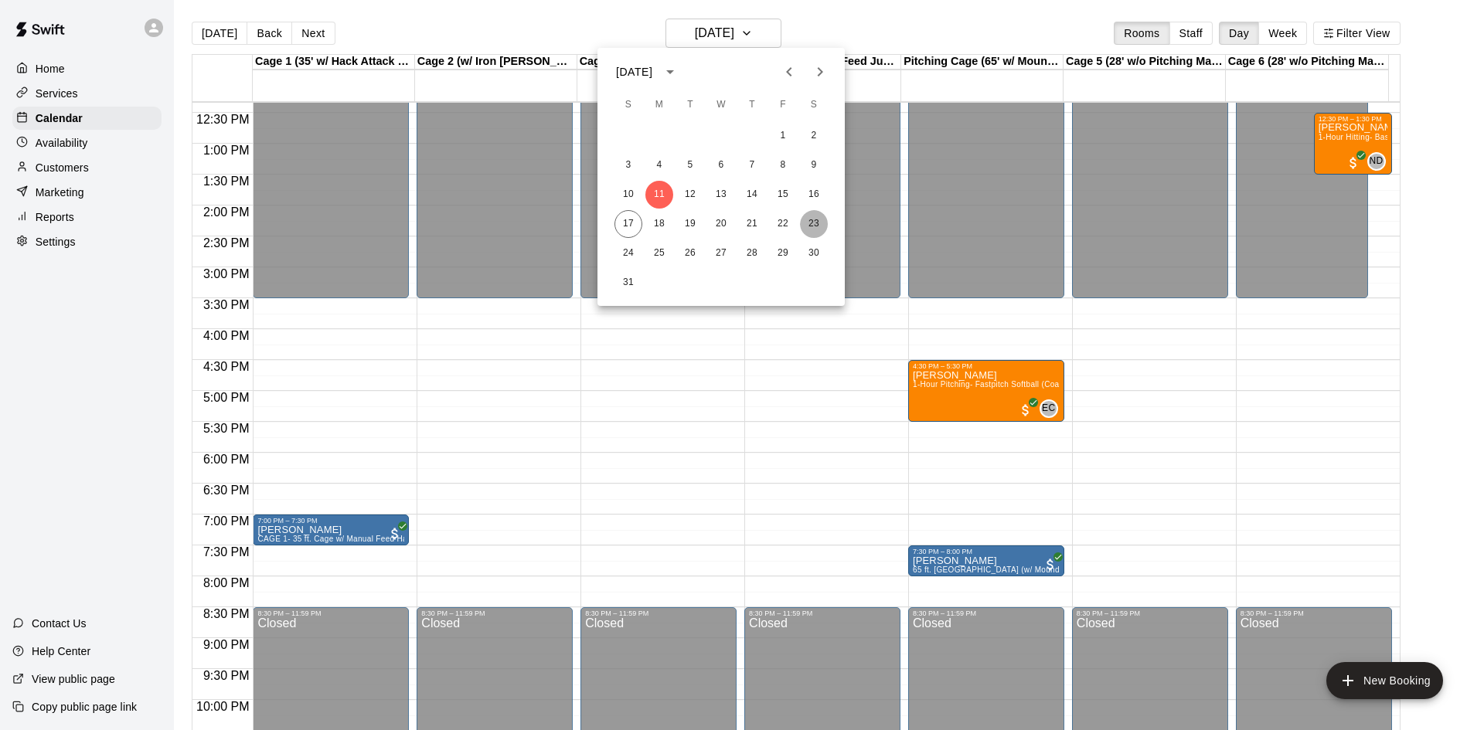
click at [804, 232] on button "23" at bounding box center [814, 224] width 28 height 28
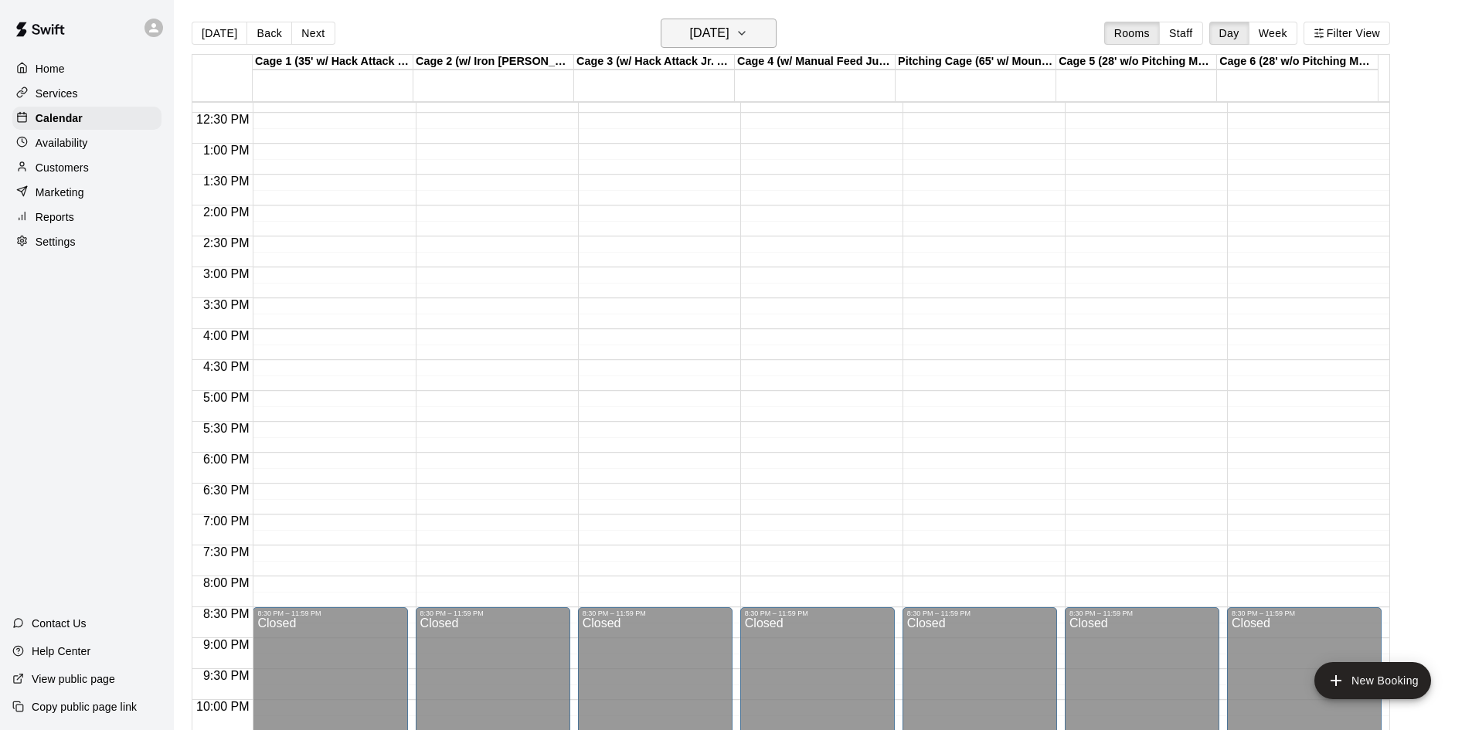
click at [705, 19] on button "Saturday Aug 23" at bounding box center [719, 33] width 116 height 29
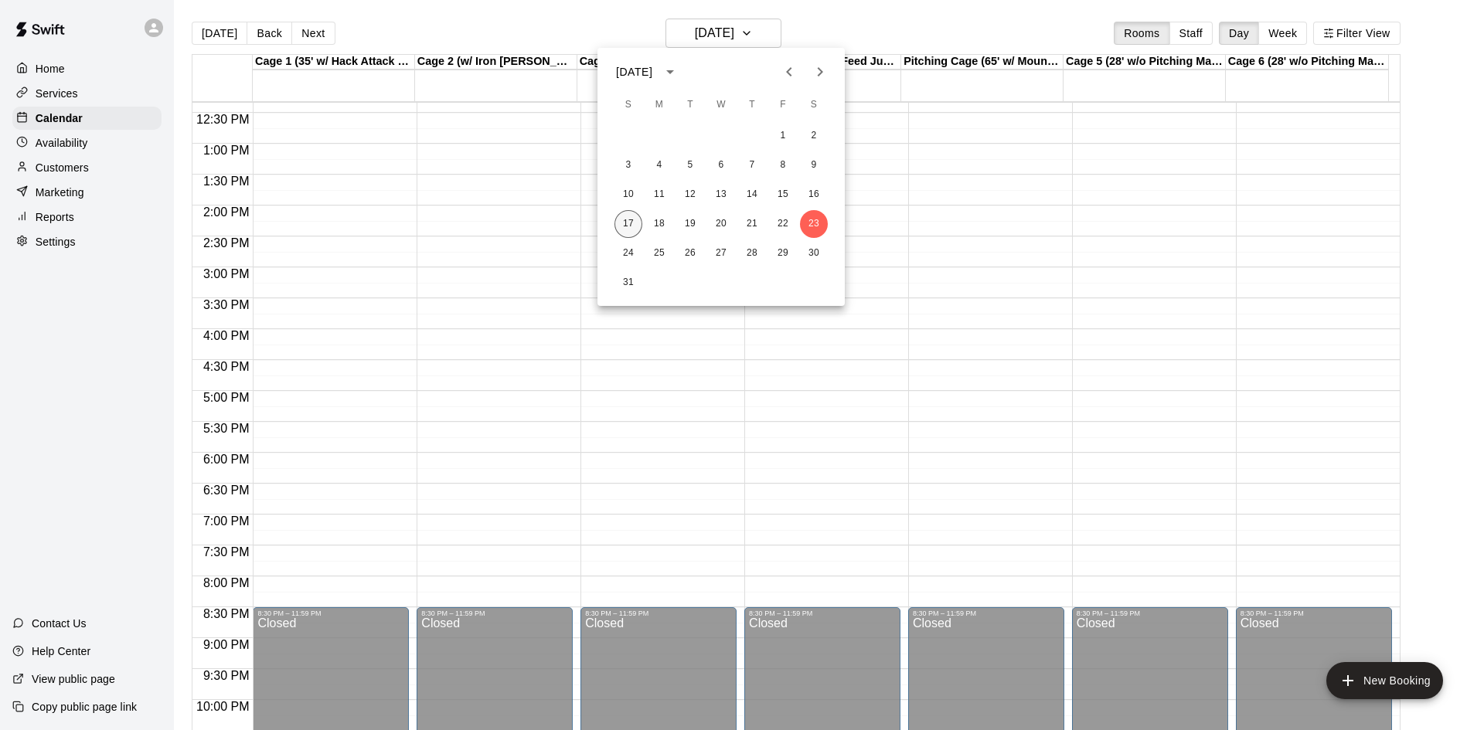
click at [620, 226] on button "17" at bounding box center [628, 224] width 28 height 28
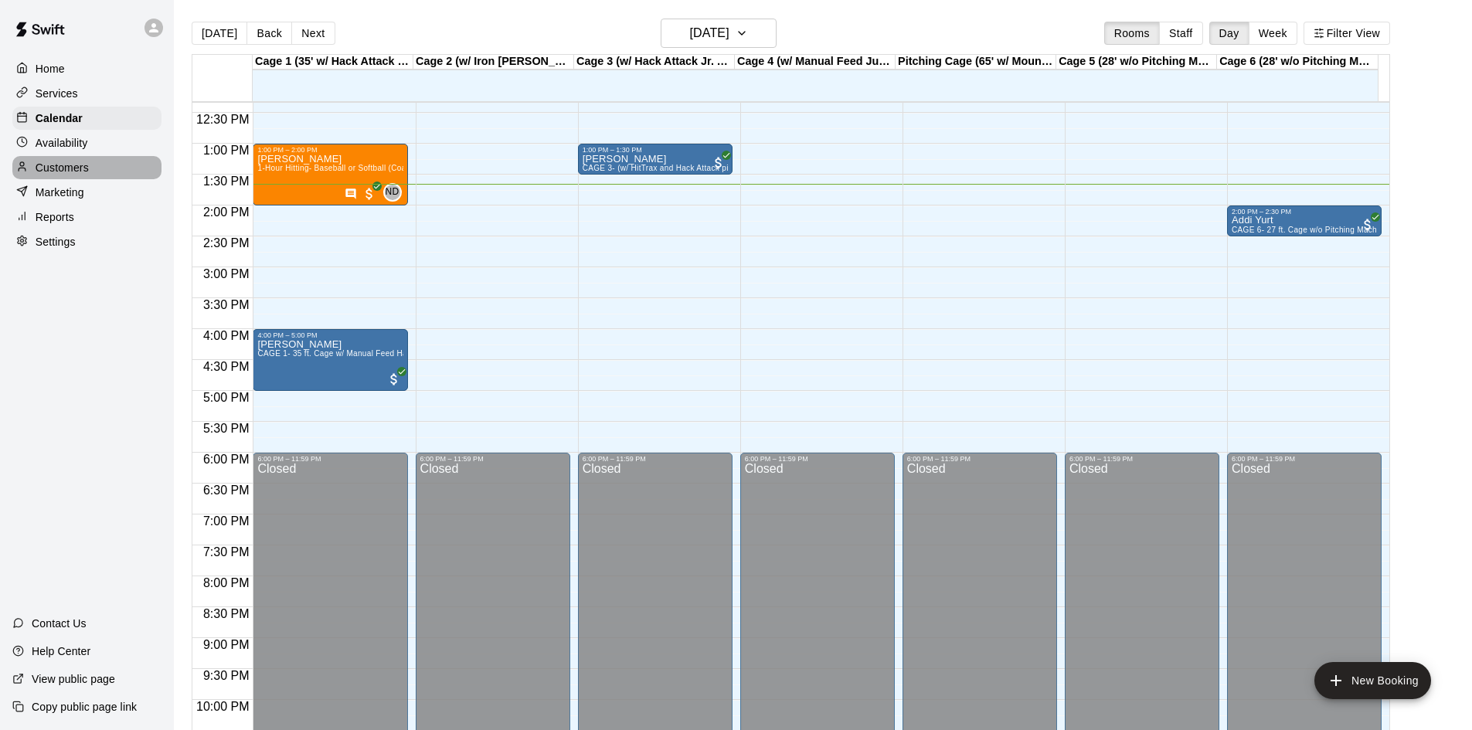
click at [62, 174] on p "Customers" at bounding box center [62, 167] width 53 height 15
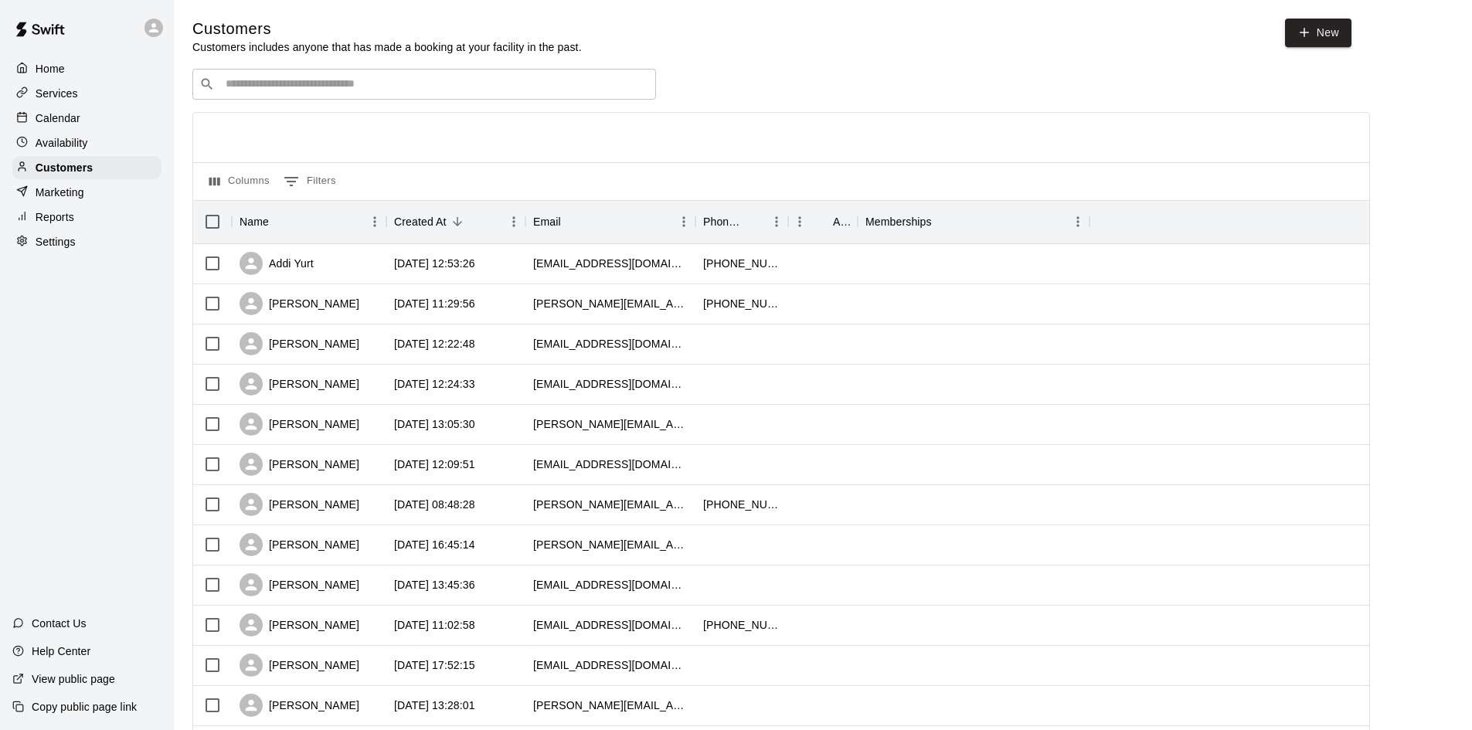
click at [115, 150] on div "Availability" at bounding box center [86, 142] width 149 height 23
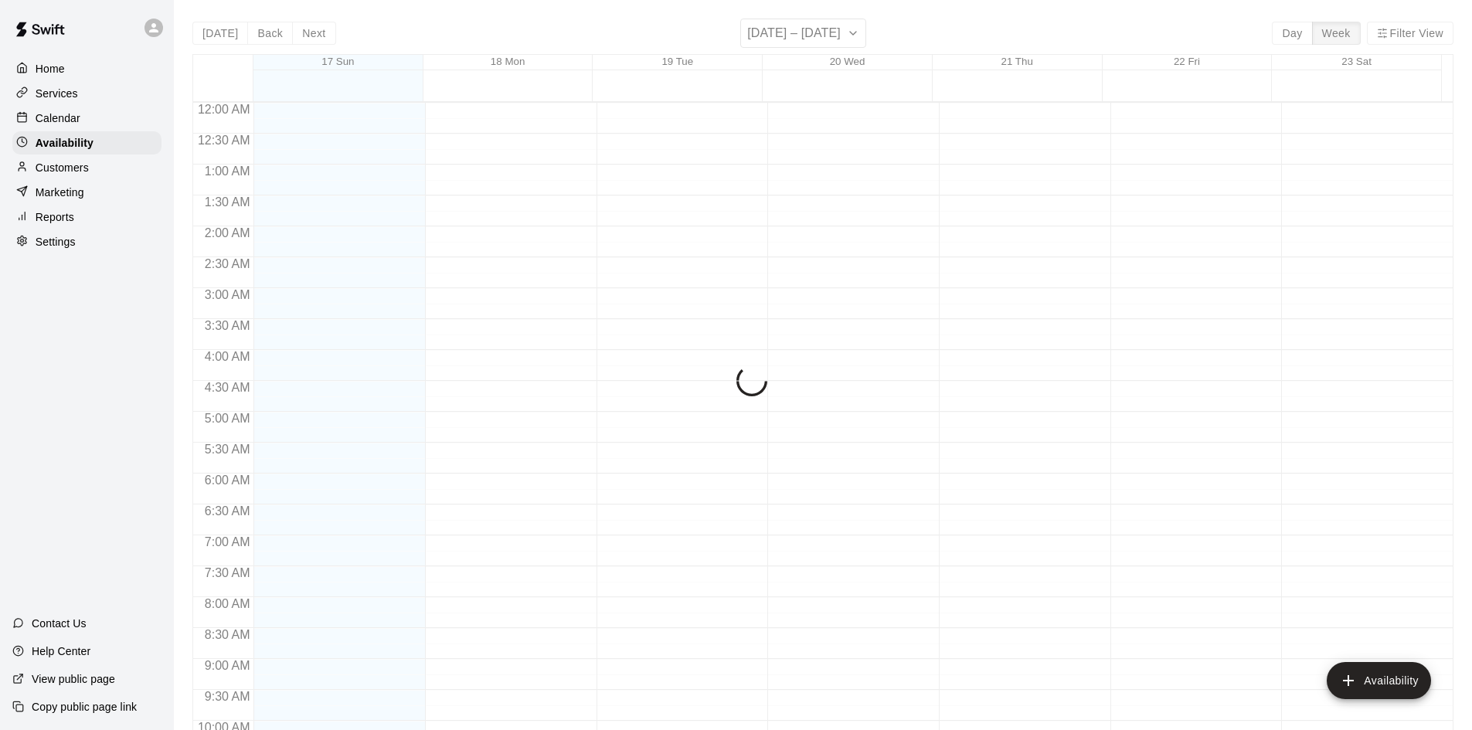
scroll to position [839, 0]
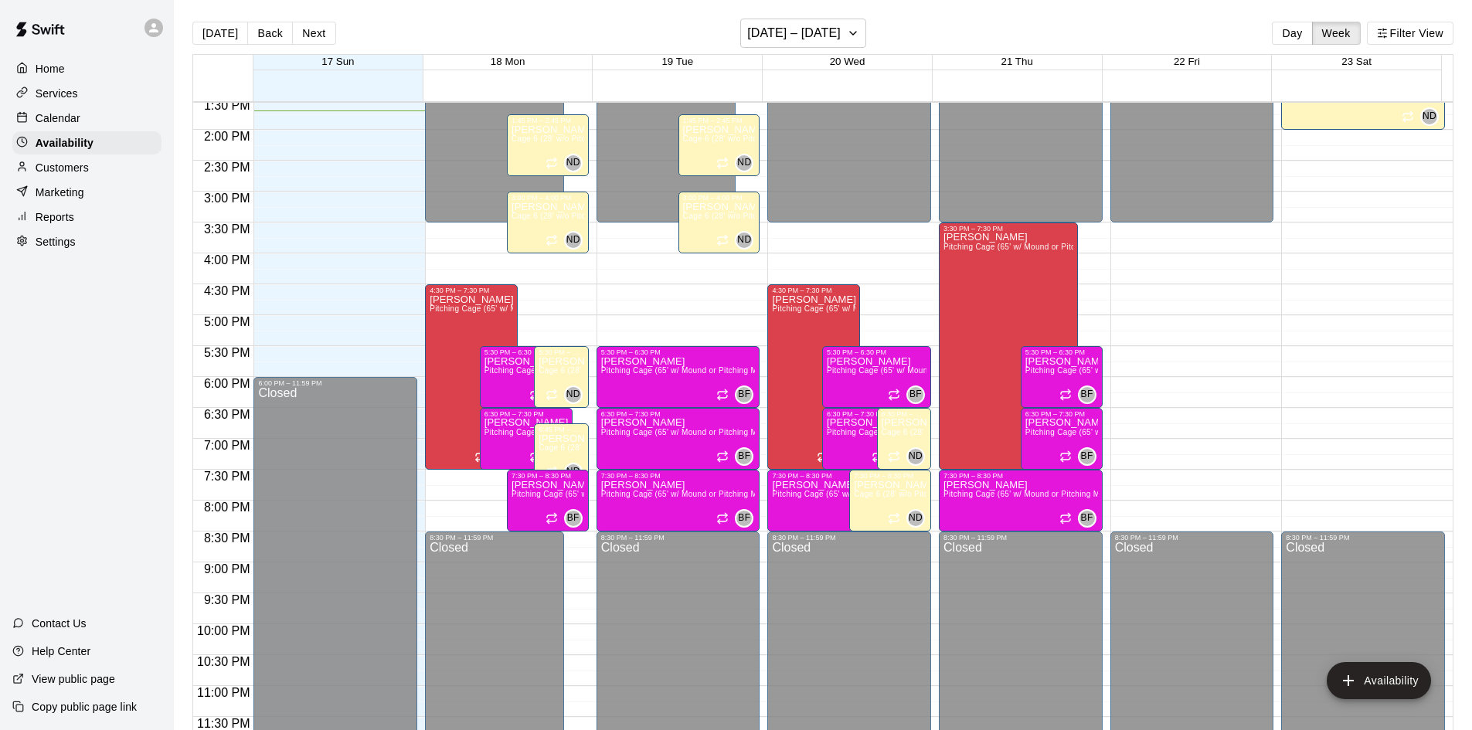
click at [114, 129] on div "Calendar" at bounding box center [86, 118] width 149 height 23
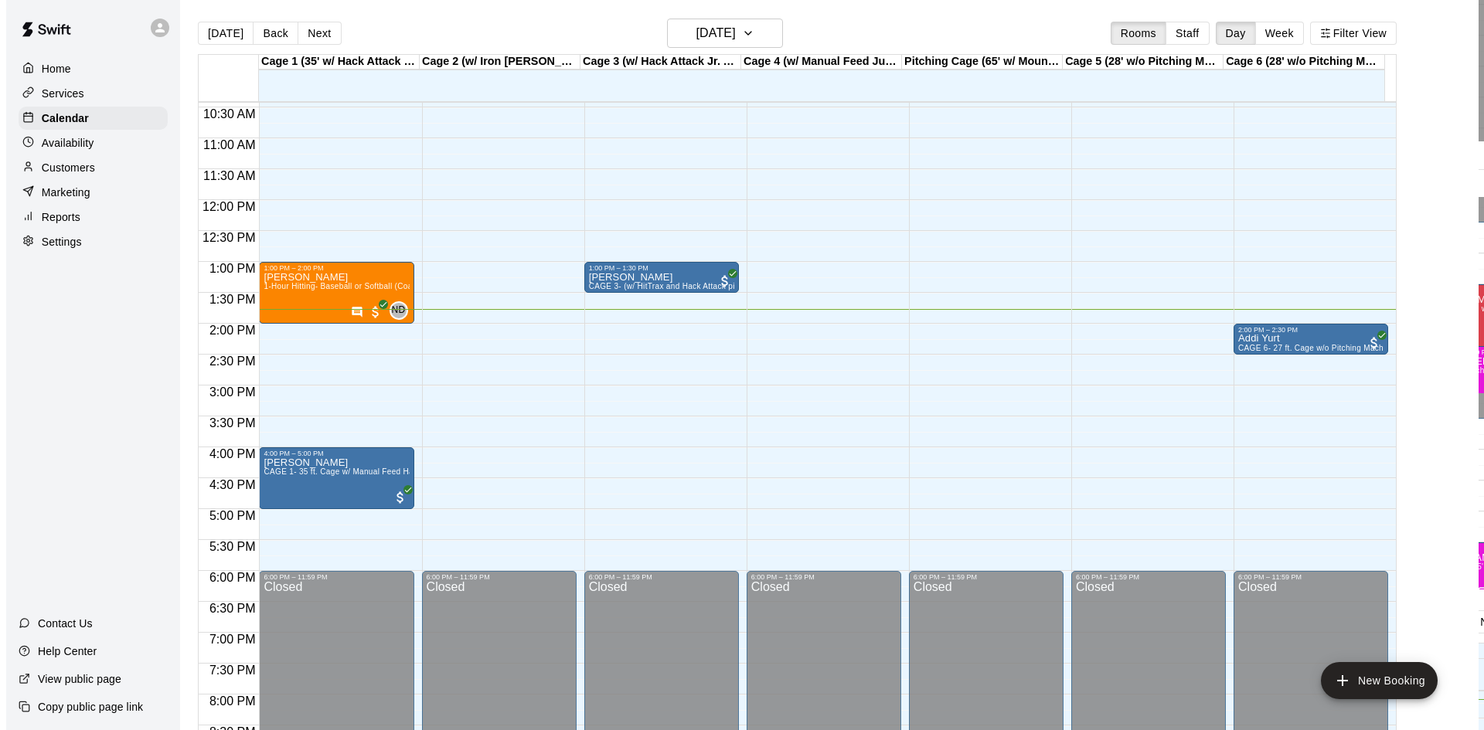
scroll to position [638, 0]
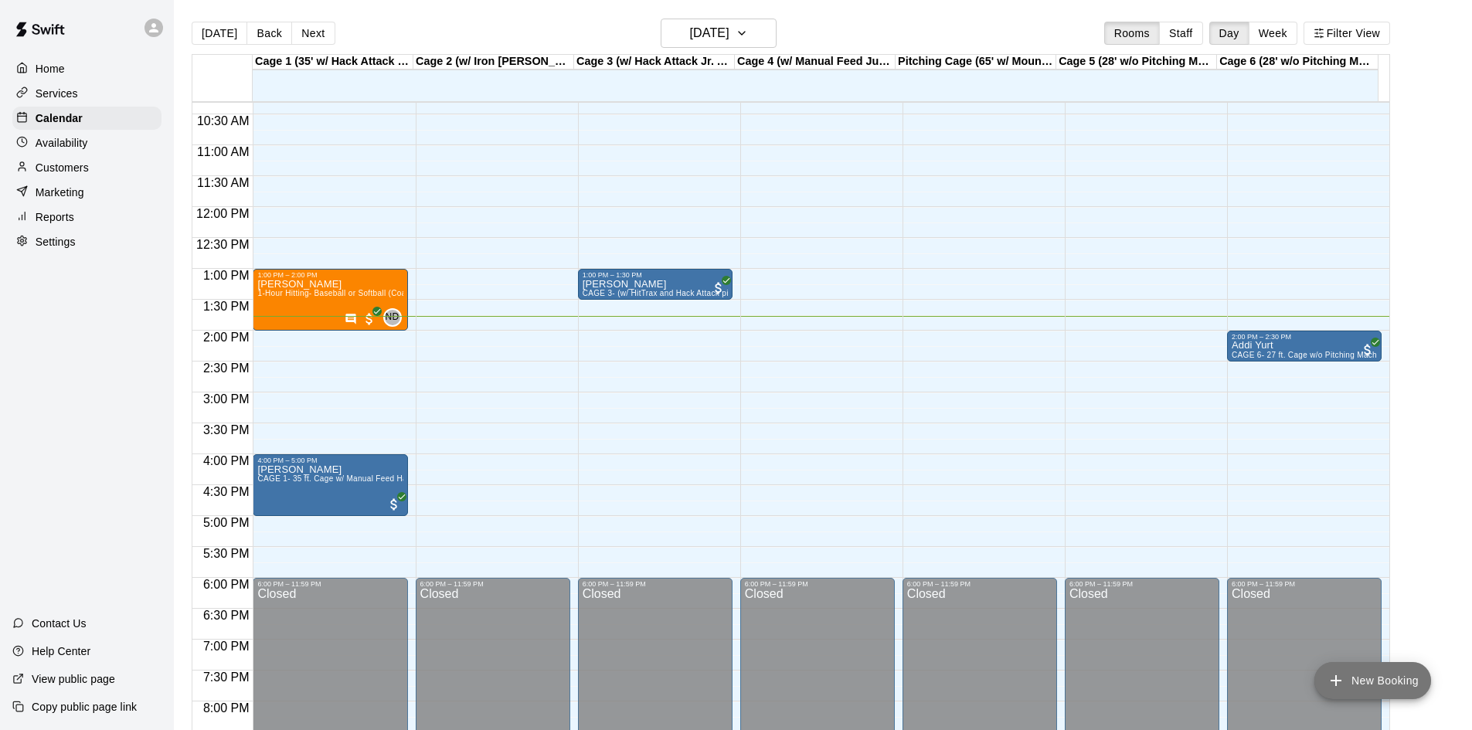
click at [1424, 684] on button "New Booking" at bounding box center [1373, 680] width 117 height 37
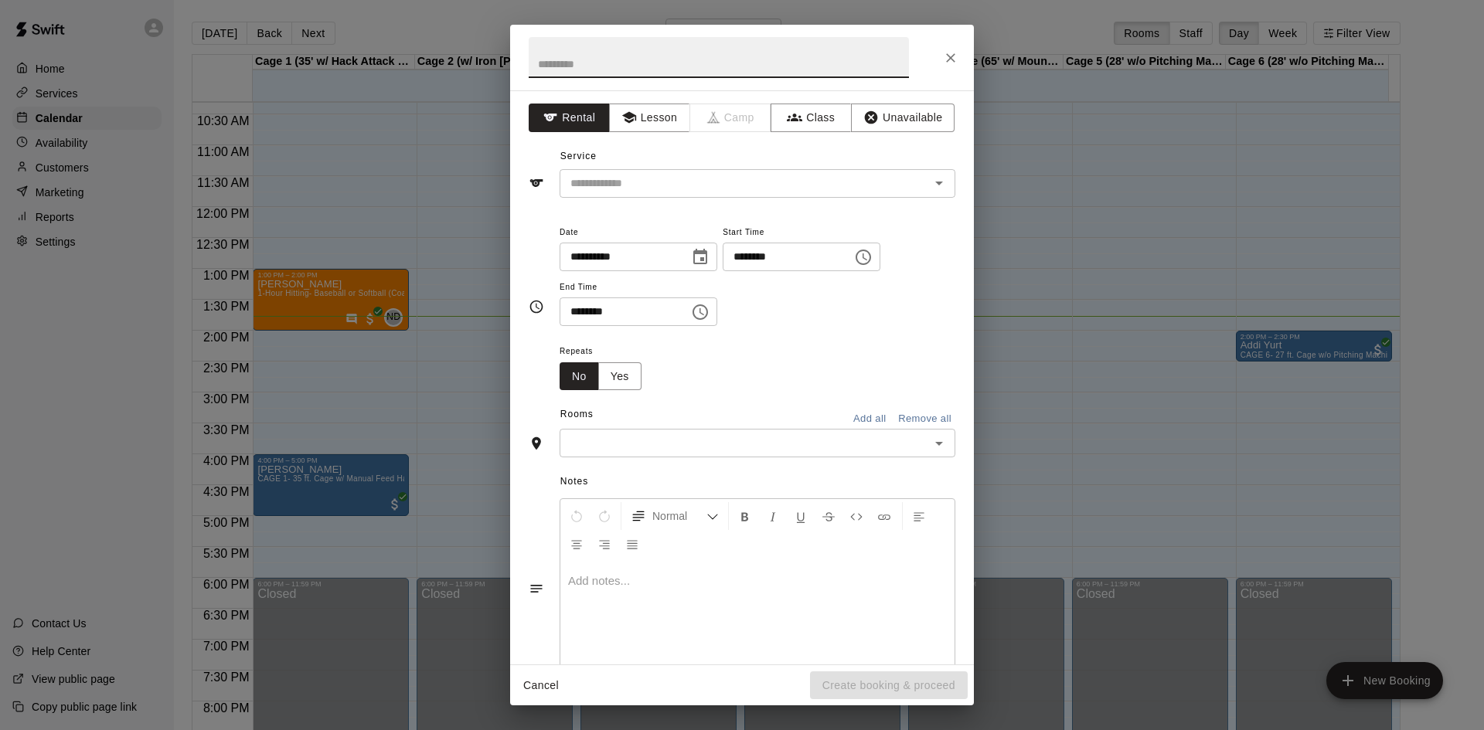
click at [725, 206] on div "**********" at bounding box center [742, 377] width 464 height 574
click at [731, 190] on input "text" at bounding box center [734, 183] width 341 height 19
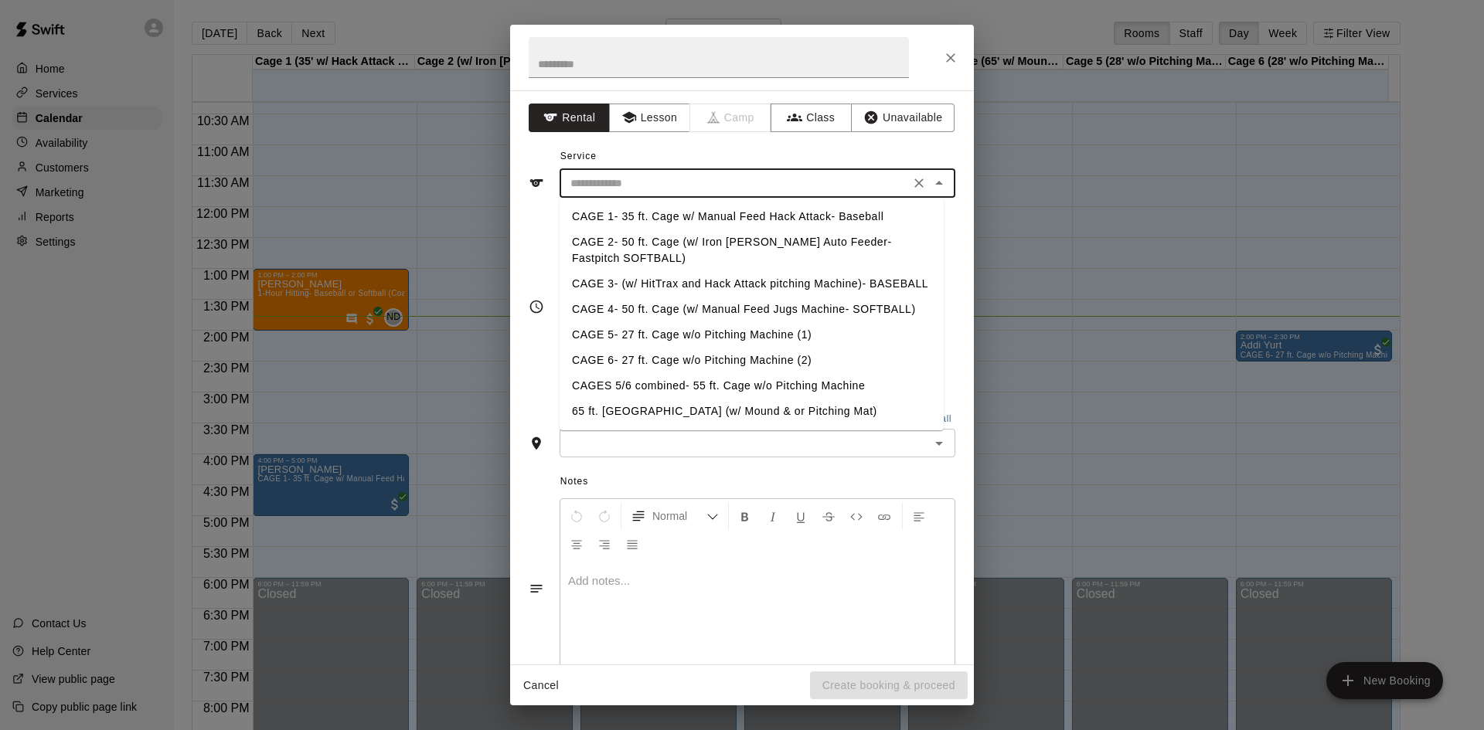
click at [679, 335] on li "CAGE 5- 27 ft. Cage w/o Pitching Machine (1)" at bounding box center [752, 335] width 384 height 26
type input "**********"
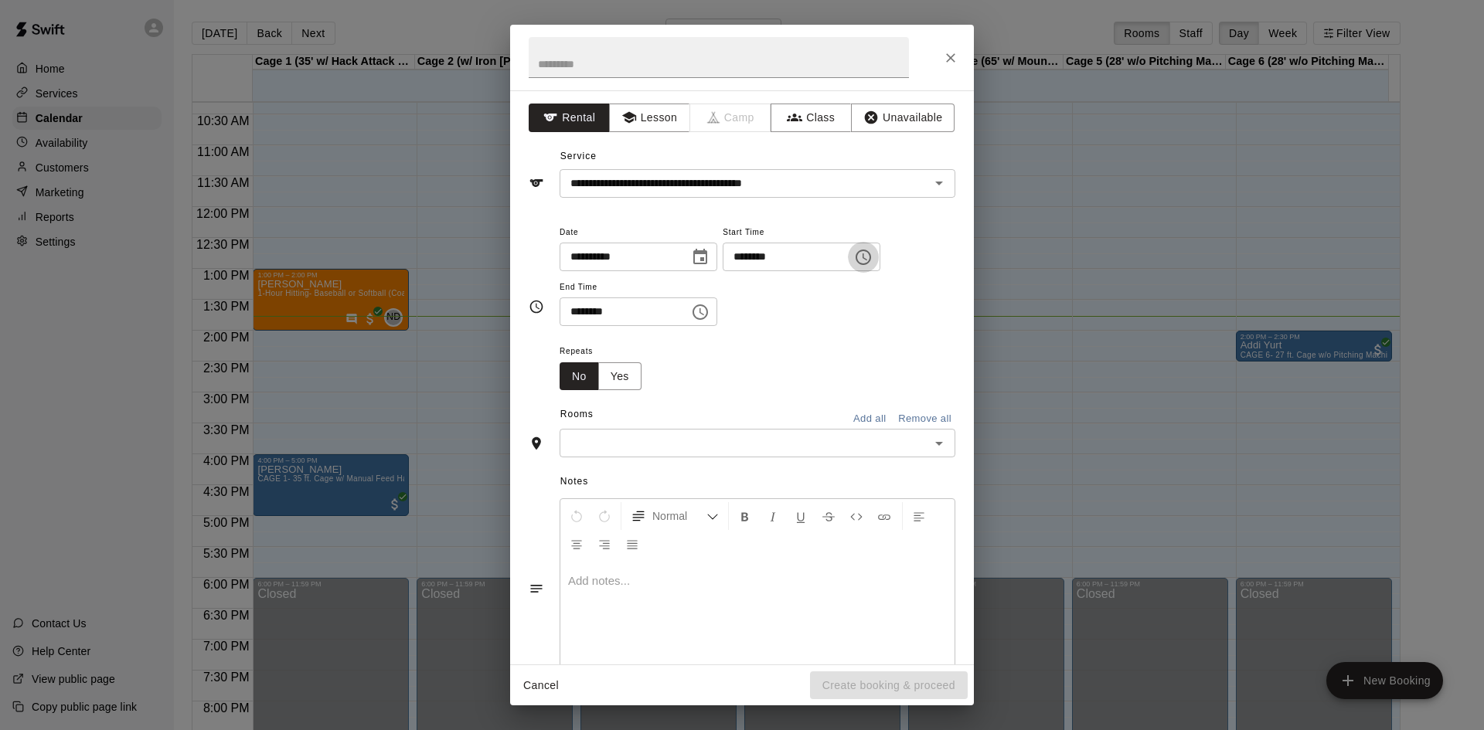
click at [867, 259] on icon "Choose time, selected time is 1:00 PM" at bounding box center [865, 256] width 5 height 7
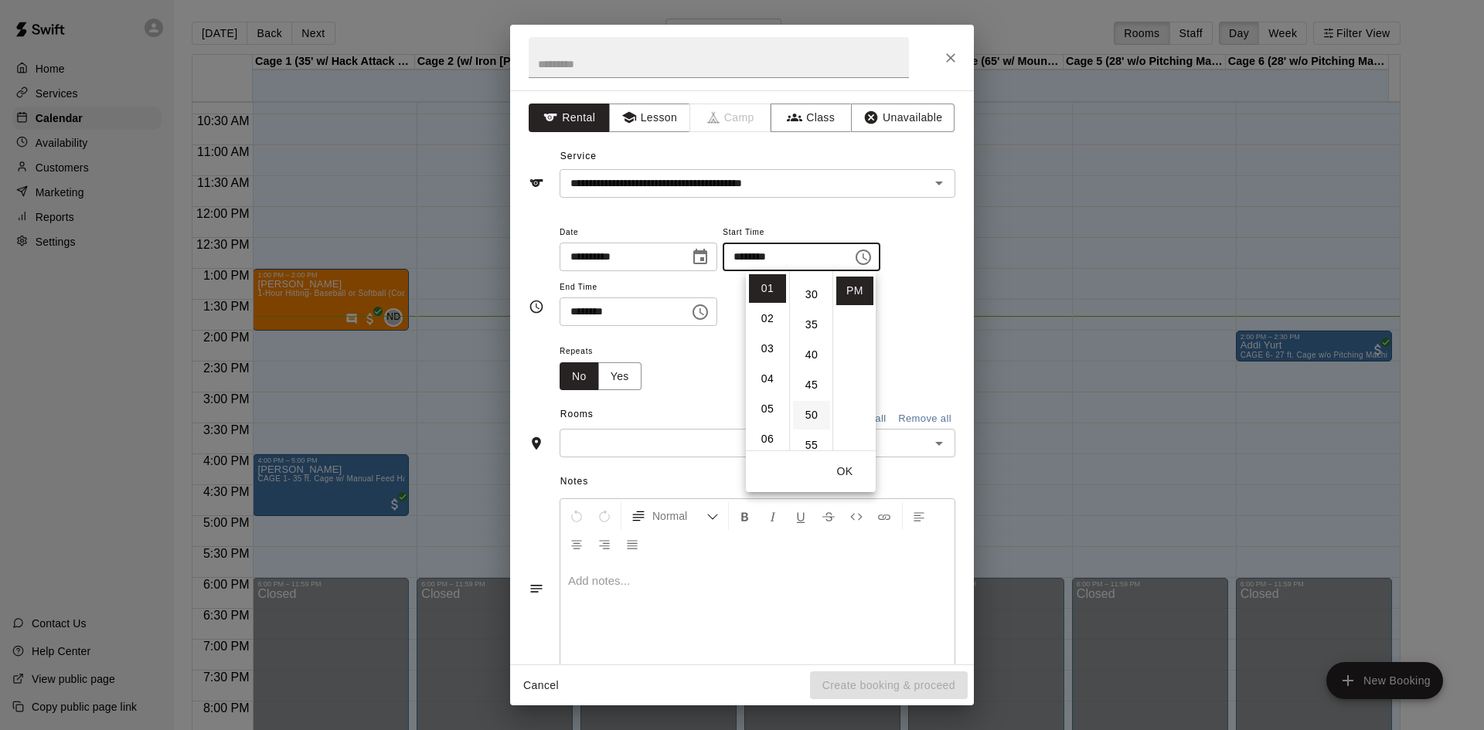
click at [810, 422] on li "50" at bounding box center [811, 415] width 37 height 29
type input "********"
click at [679, 308] on input "********" at bounding box center [619, 312] width 119 height 29
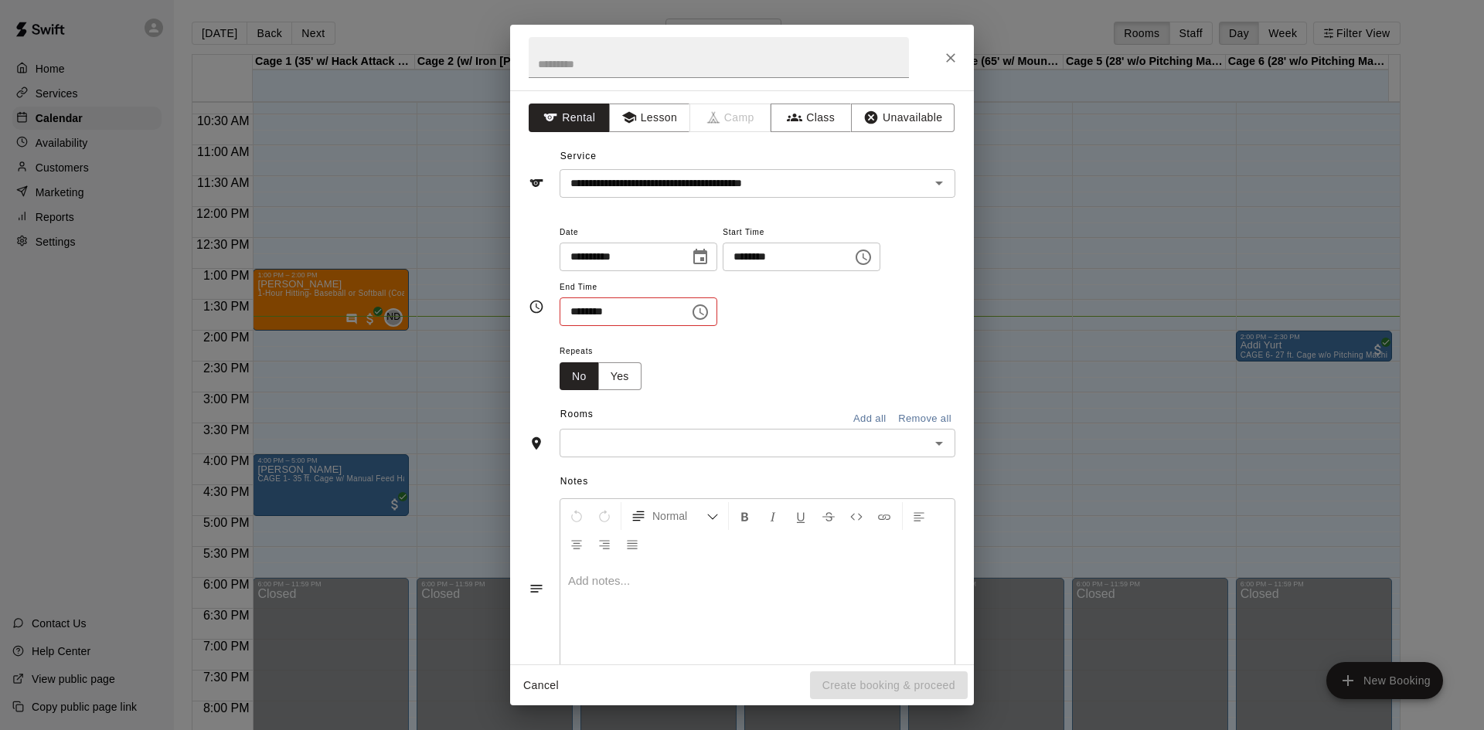
click at [716, 314] on button "Choose time, selected time is 1:30 PM" at bounding box center [700, 312] width 31 height 31
click at [584, 384] on li "02" at bounding box center [581, 373] width 37 height 29
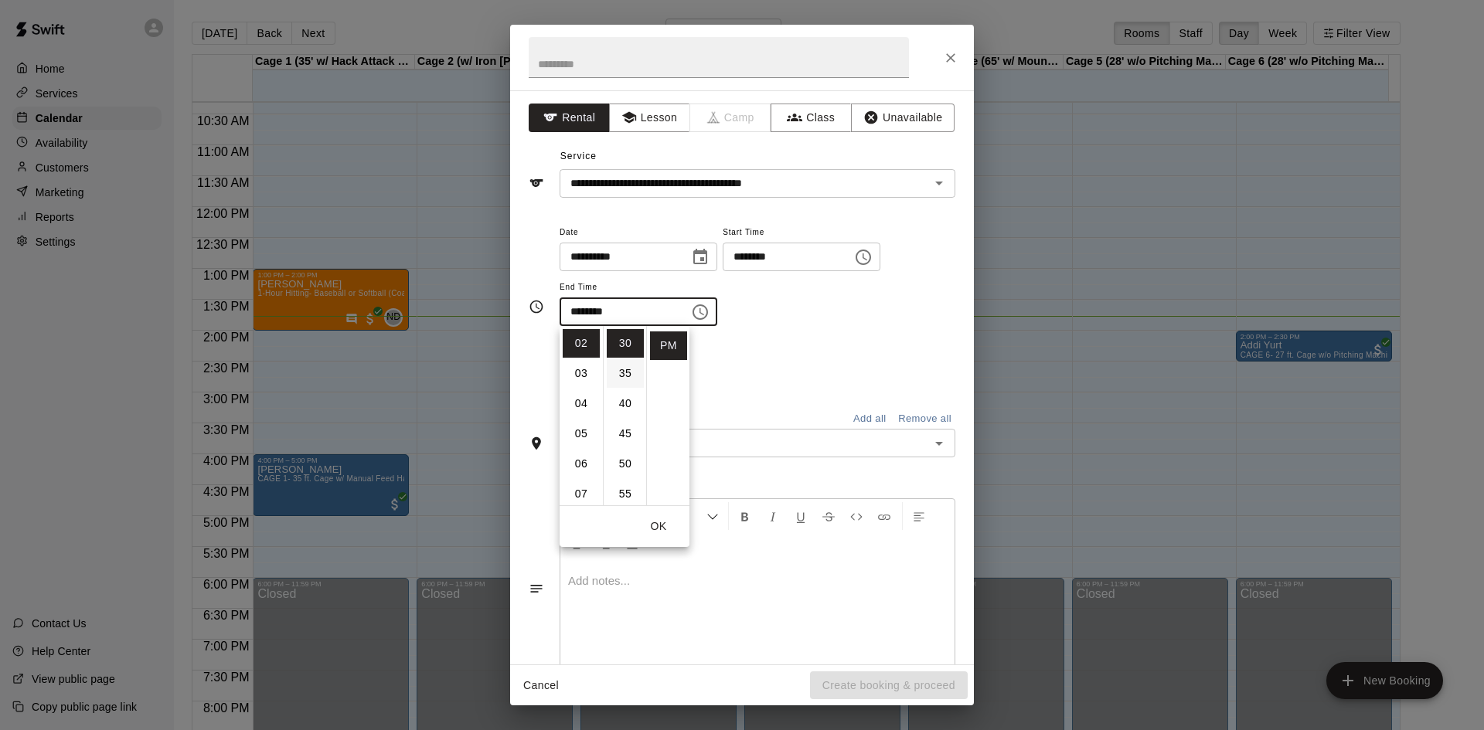
scroll to position [26, 0]
click at [630, 431] on li "20" at bounding box center [625, 438] width 37 height 29
type input "********"
click at [805, 450] on input "text" at bounding box center [744, 443] width 361 height 19
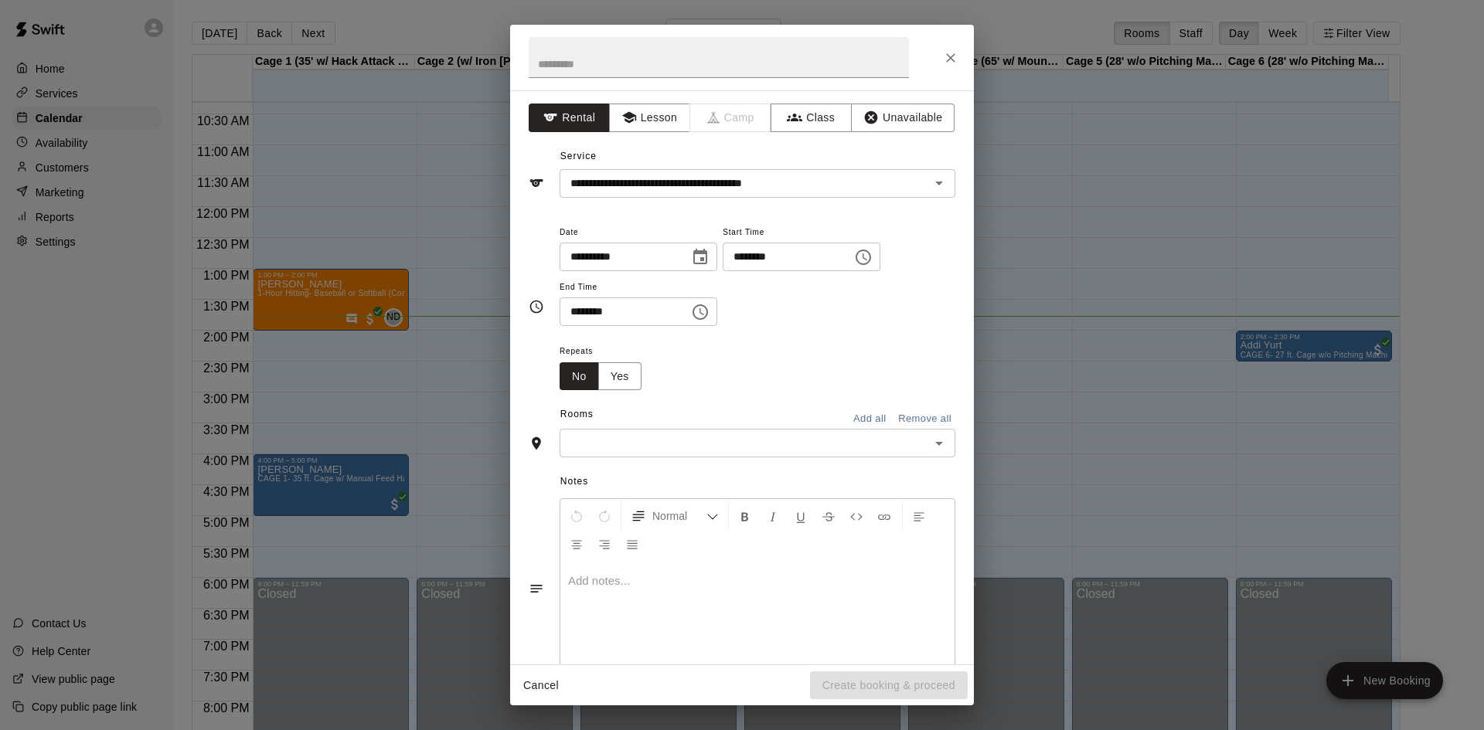
click at [805, 447] on input "text" at bounding box center [744, 443] width 361 height 19
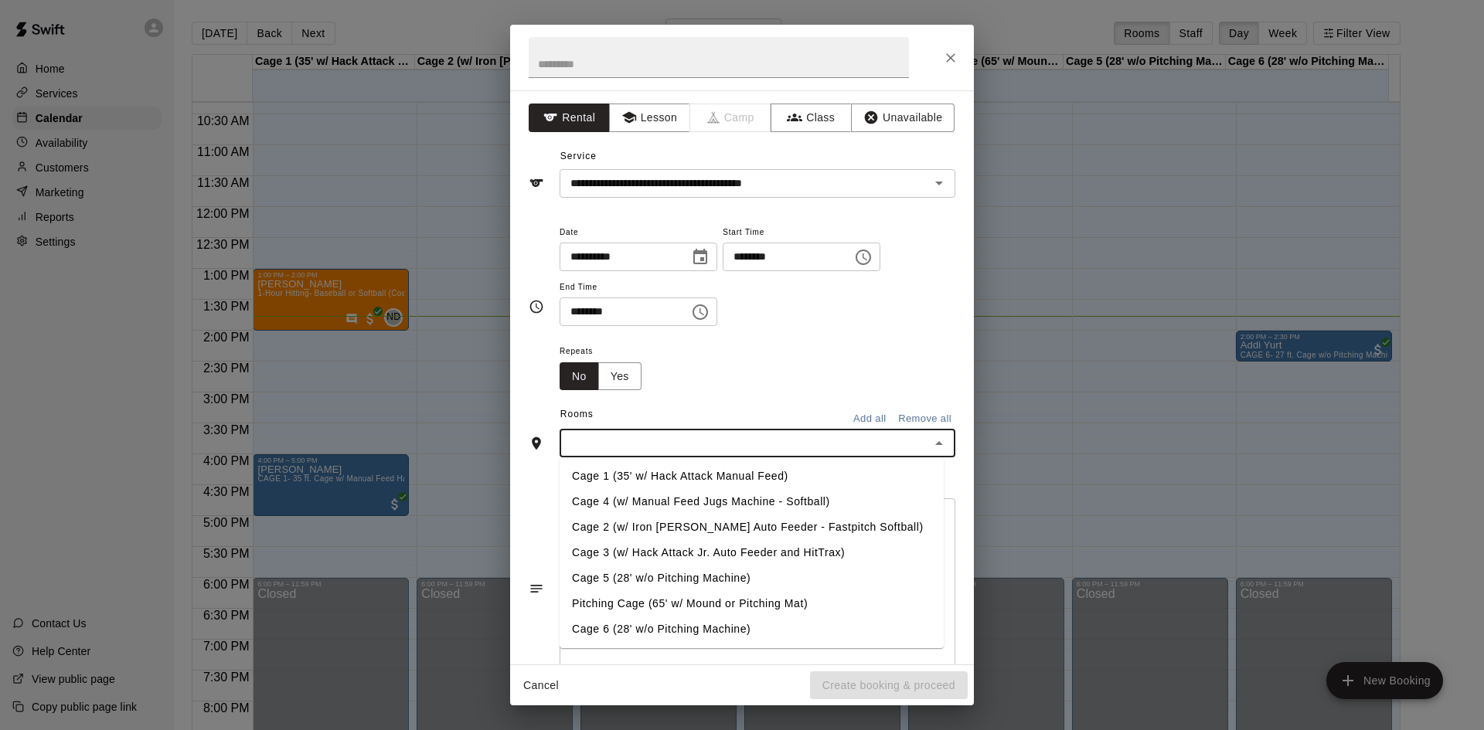
click at [692, 582] on li "Cage 5 (28' w/o Pitching Machine)" at bounding box center [752, 579] width 384 height 26
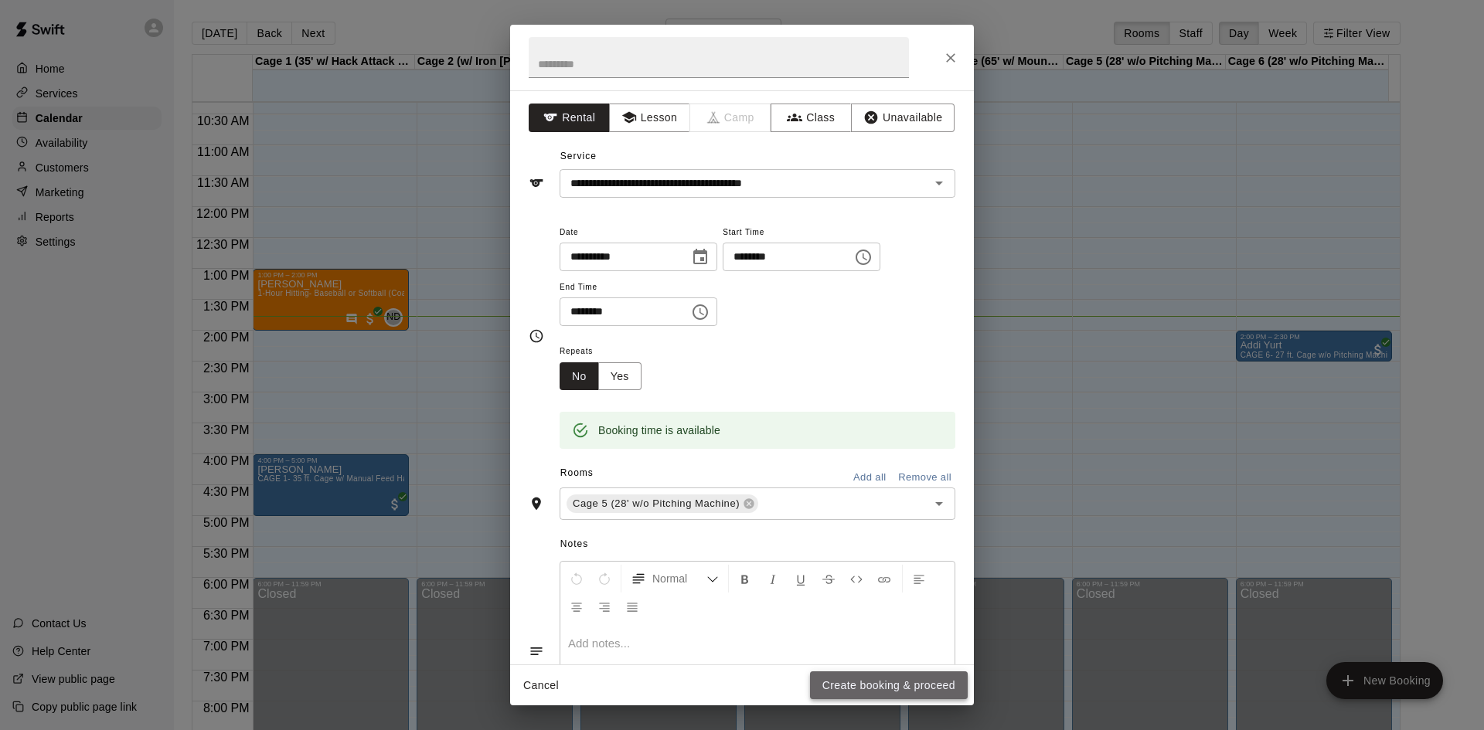
click at [842, 675] on button "Create booking & proceed" at bounding box center [889, 686] width 158 height 29
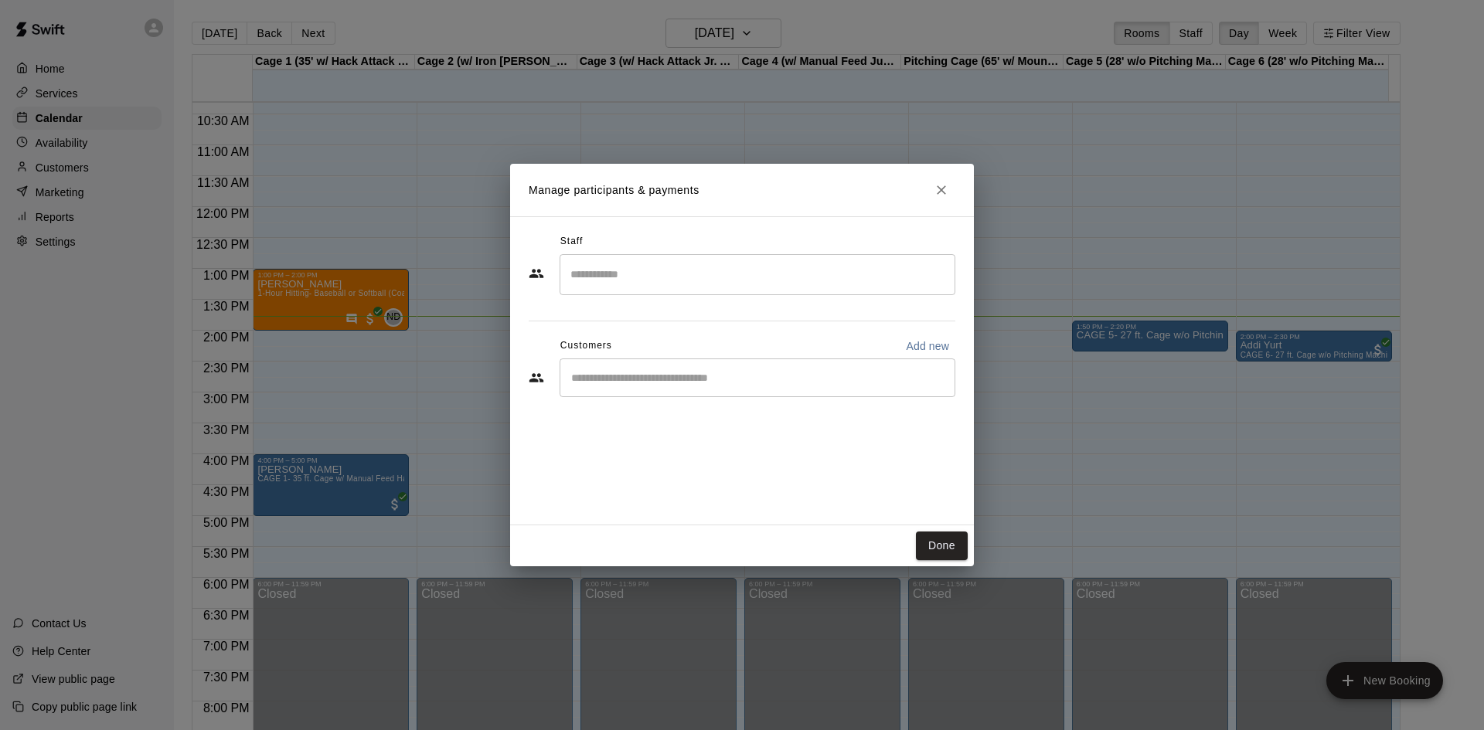
click at [696, 390] on div "​" at bounding box center [758, 378] width 396 height 39
type input "***"
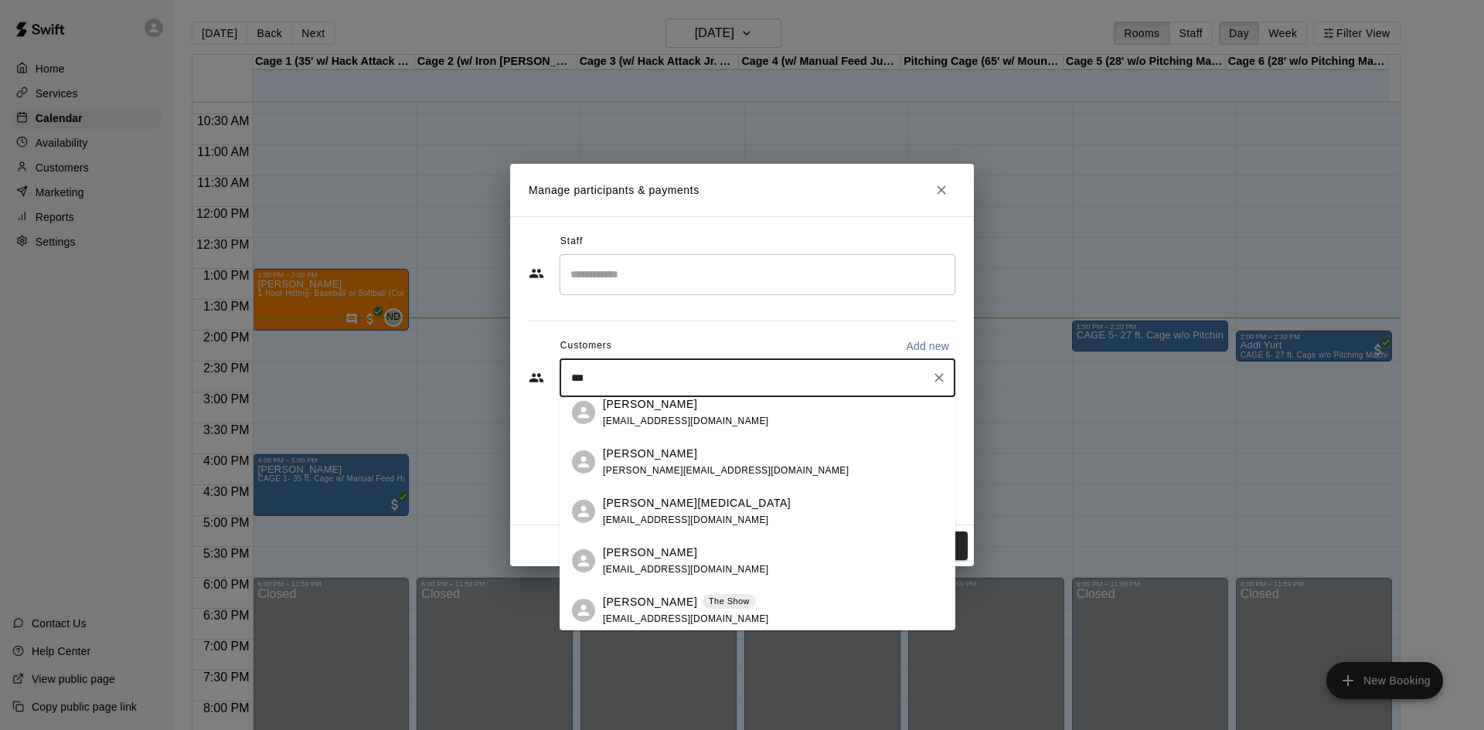
scroll to position [162, 0]
click at [672, 604] on p "Nicolai Baldwin" at bounding box center [650, 598] width 94 height 16
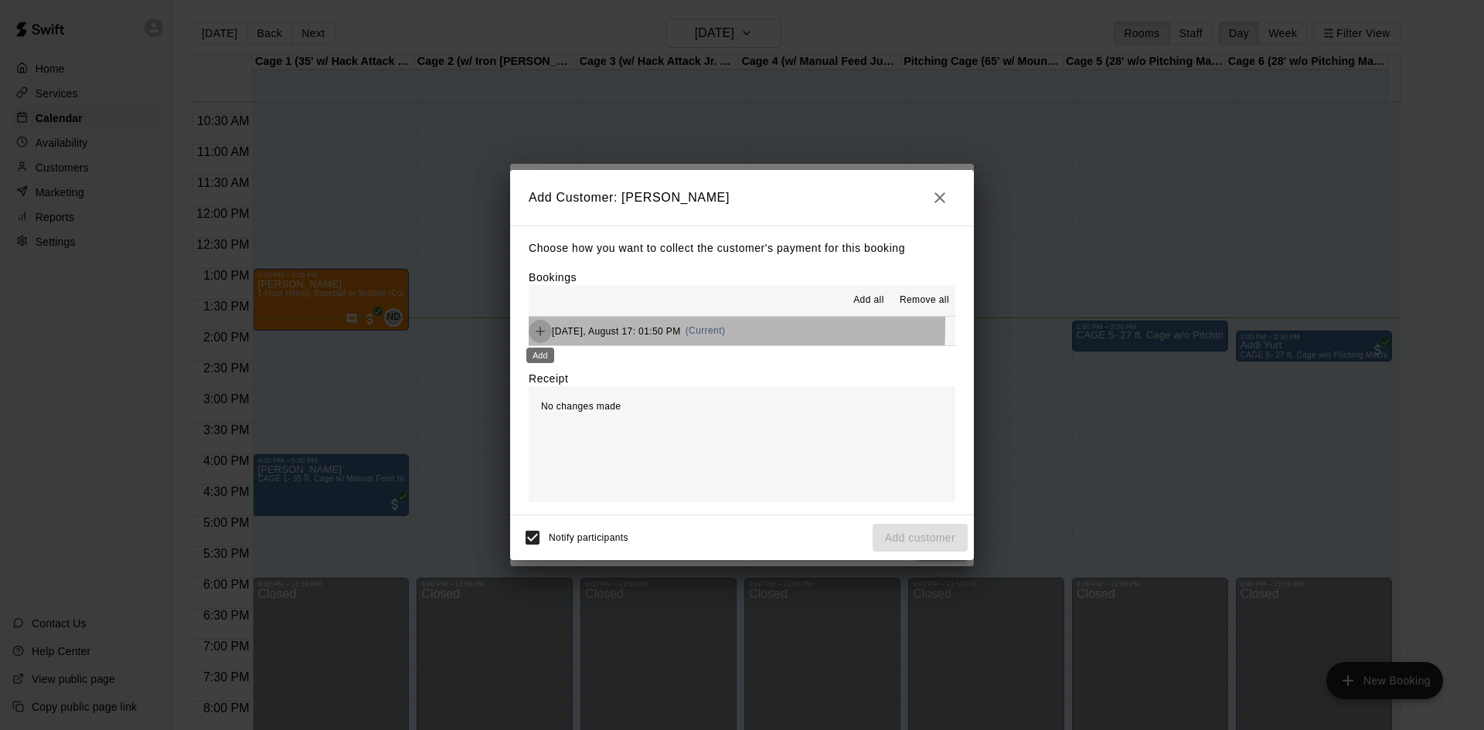
click at [533, 325] on icon "Add" at bounding box center [540, 331] width 15 height 15
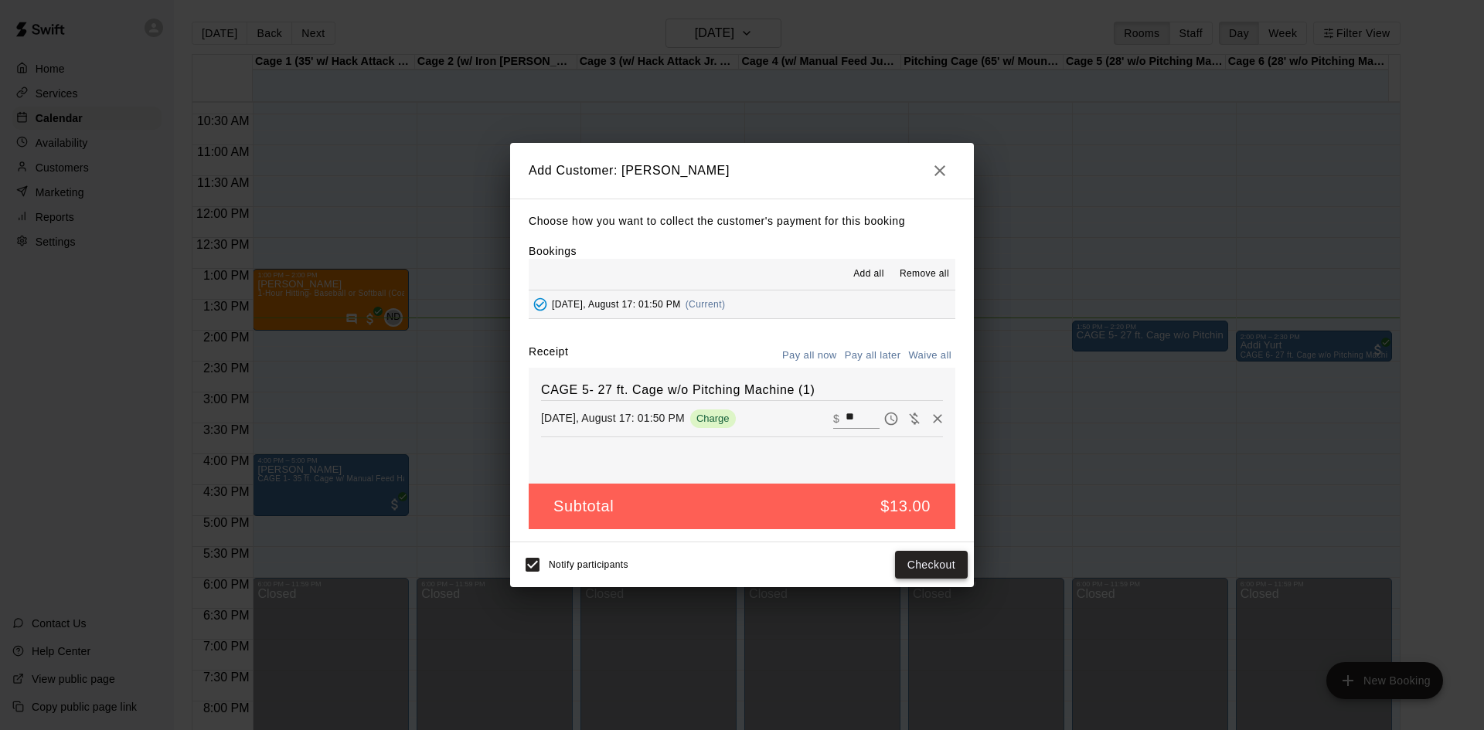
click at [931, 558] on button "Checkout" at bounding box center [931, 565] width 73 height 29
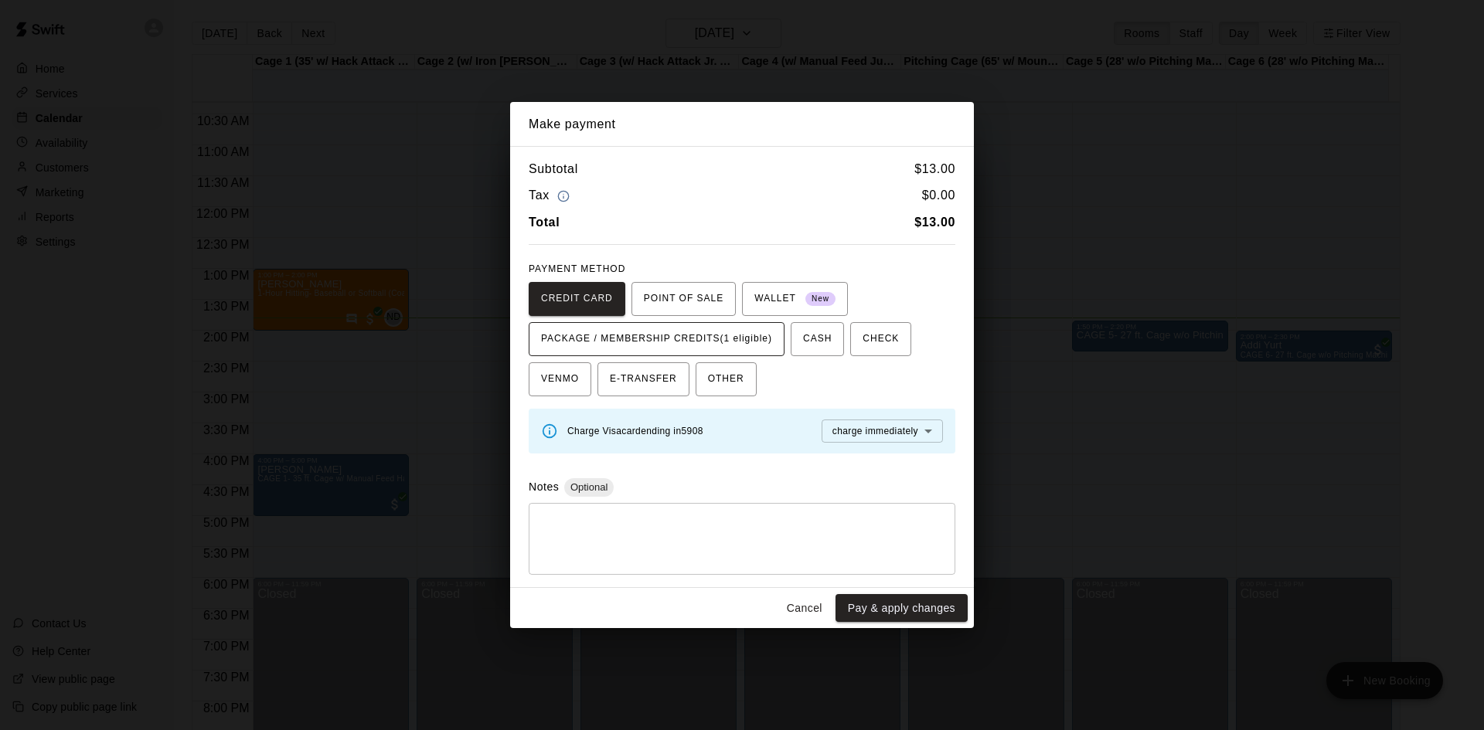
click at [698, 345] on span "PACKAGE / MEMBERSHIP CREDITS (1 eligible)" at bounding box center [656, 339] width 231 height 25
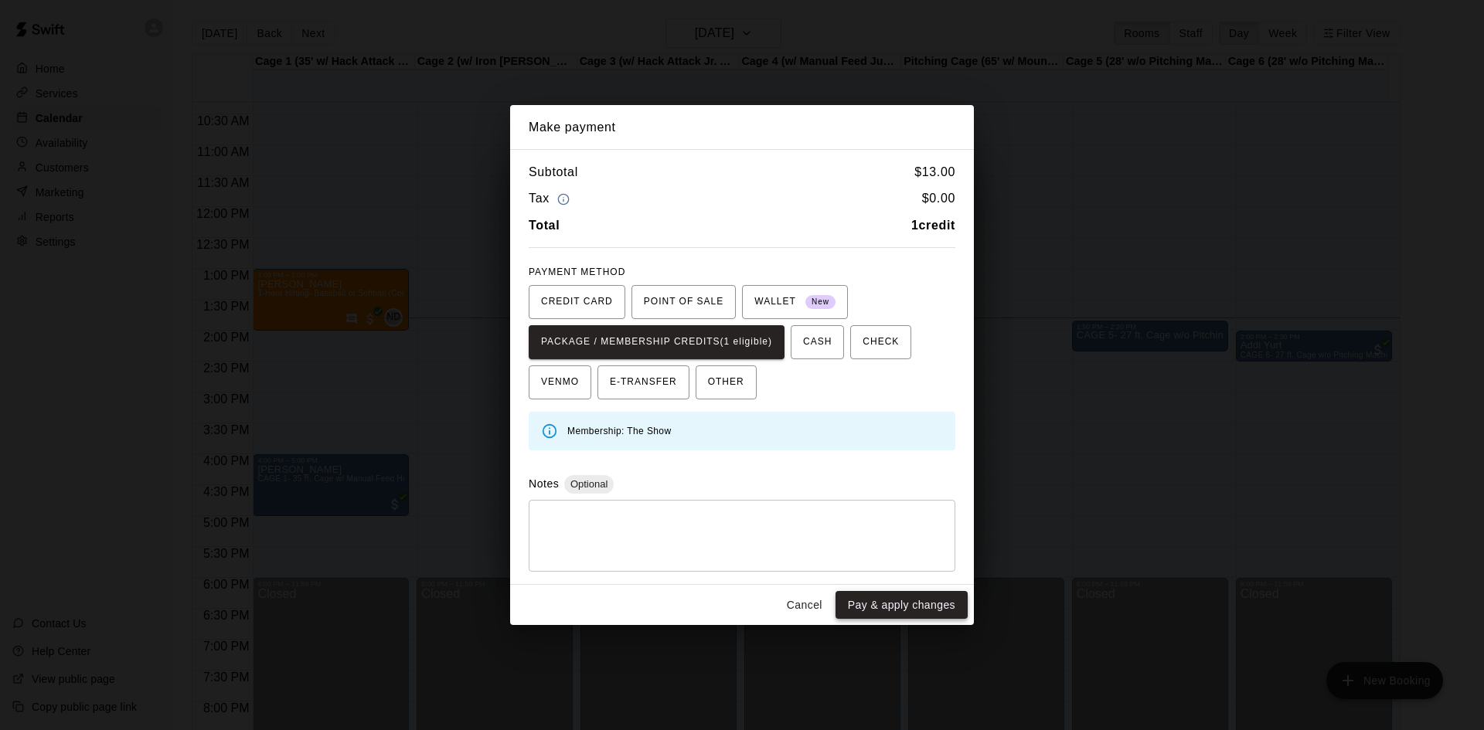
click at [862, 607] on button "Pay & apply changes" at bounding box center [901, 605] width 132 height 29
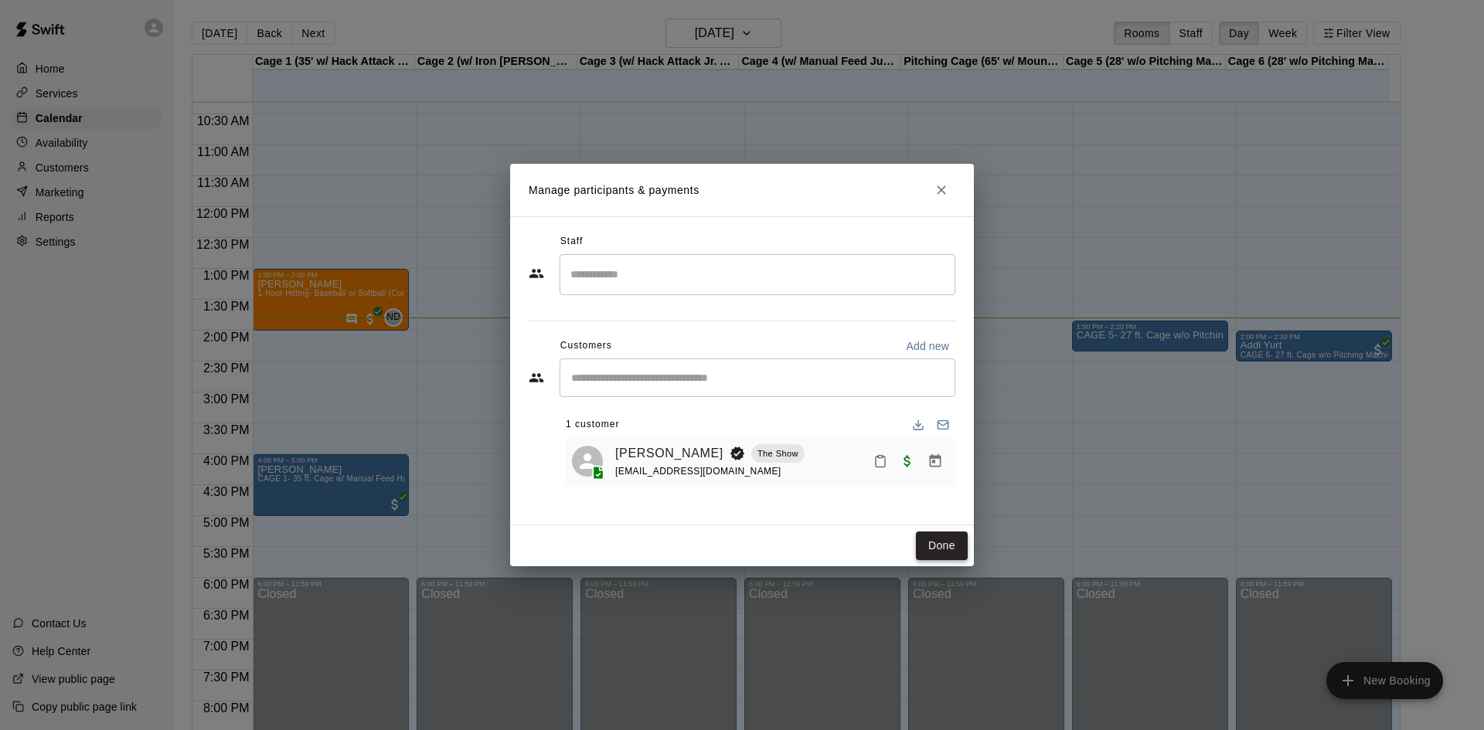
click at [940, 545] on button "Done" at bounding box center [942, 546] width 52 height 29
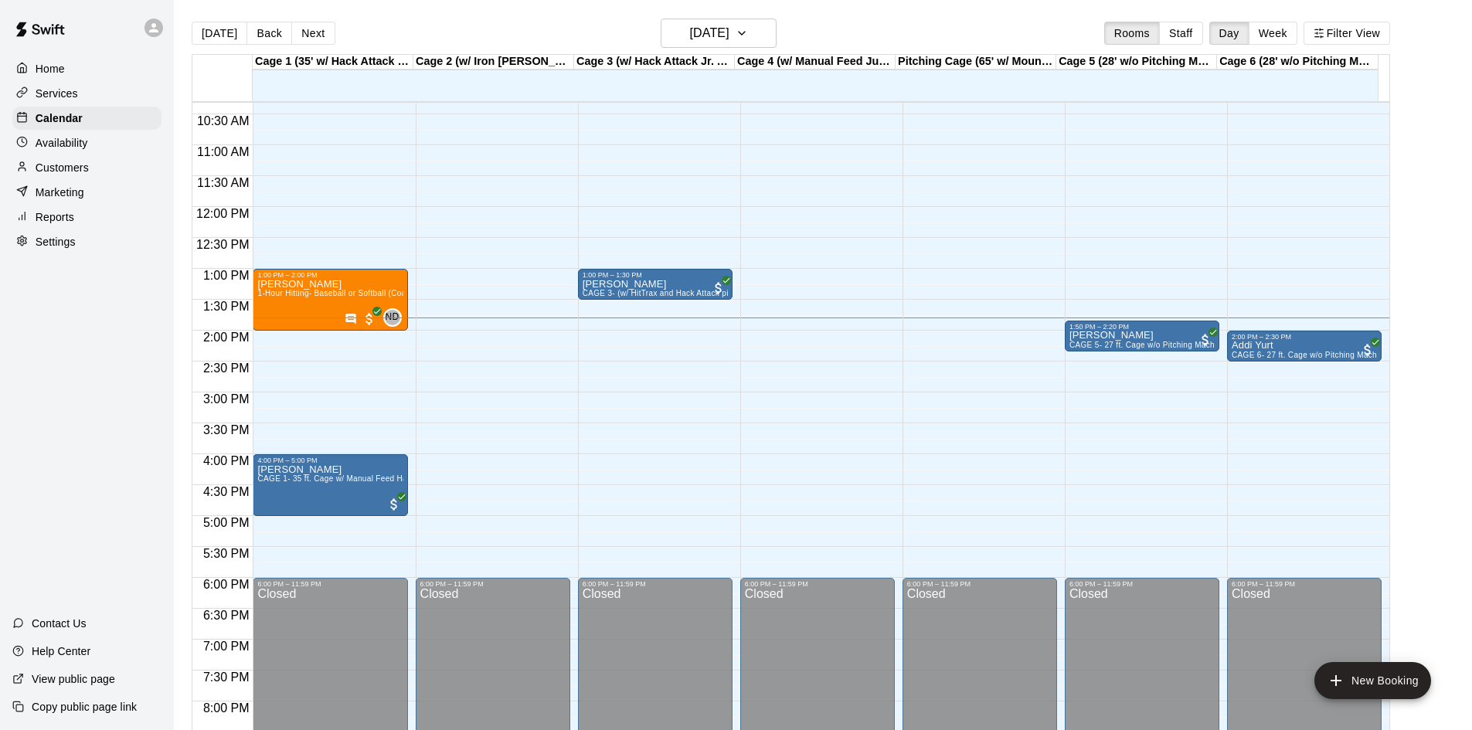
click at [1148, 63] on div "Cage 5 (28' w/o Pitching Machine)" at bounding box center [1137, 62] width 161 height 15
click at [1358, 29] on button "Filter View" at bounding box center [1347, 33] width 87 height 23
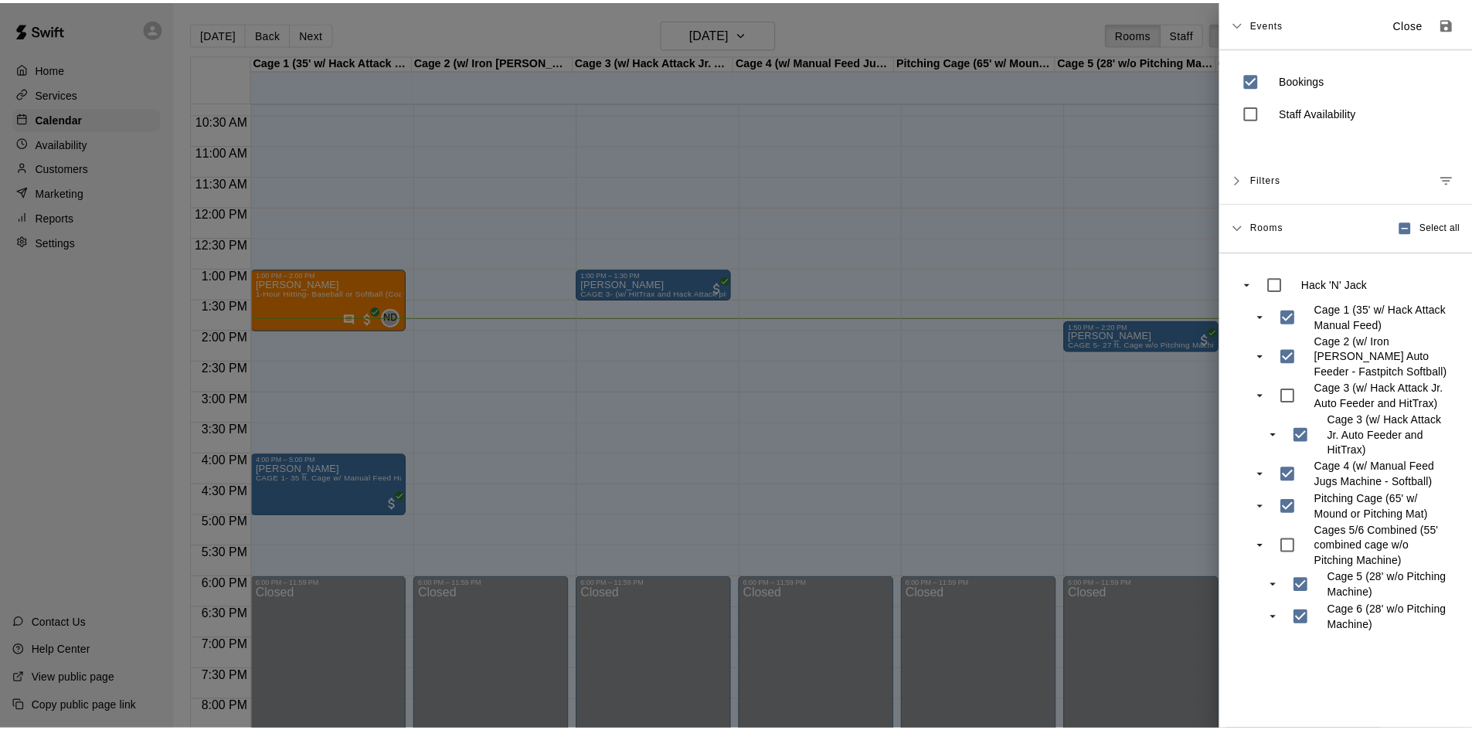
scroll to position [4, 0]
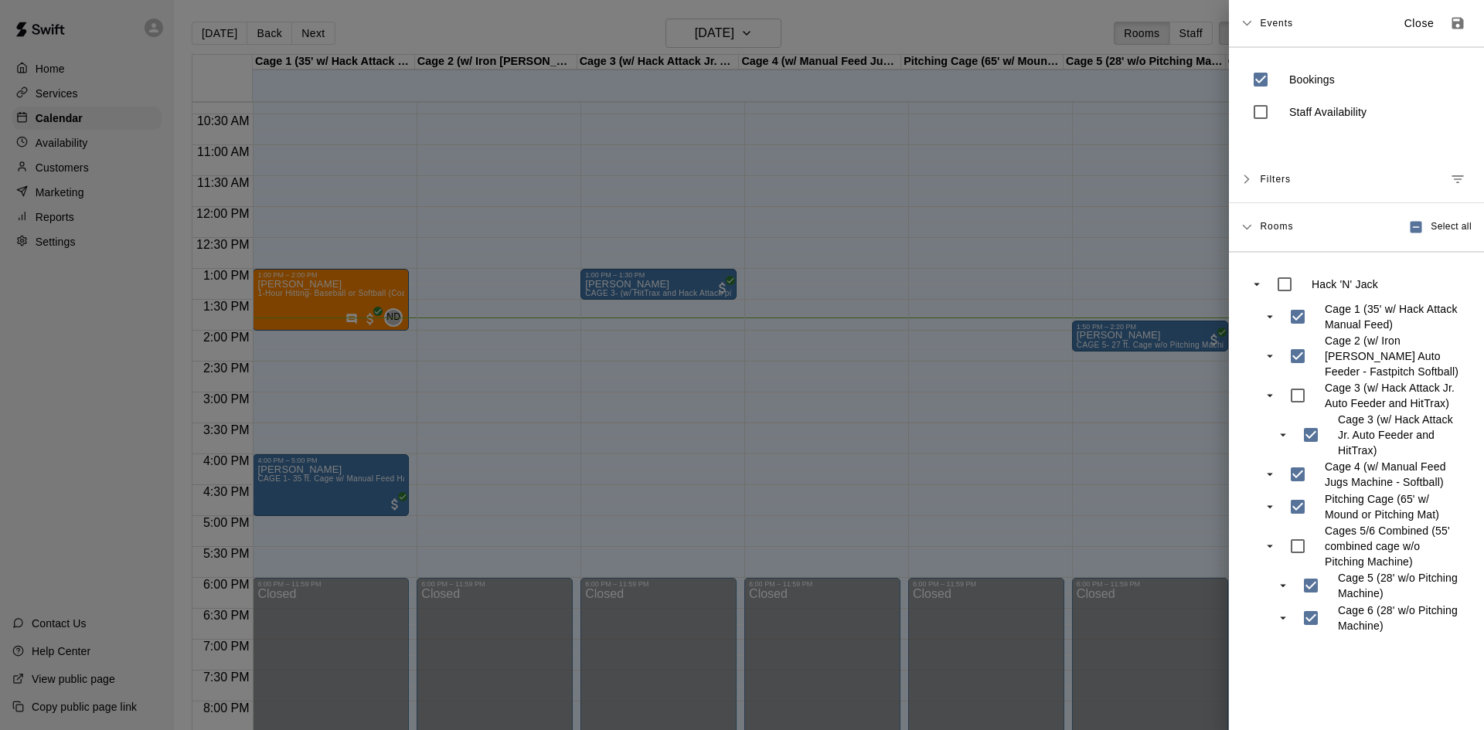
click at [933, 358] on div at bounding box center [742, 365] width 1484 height 730
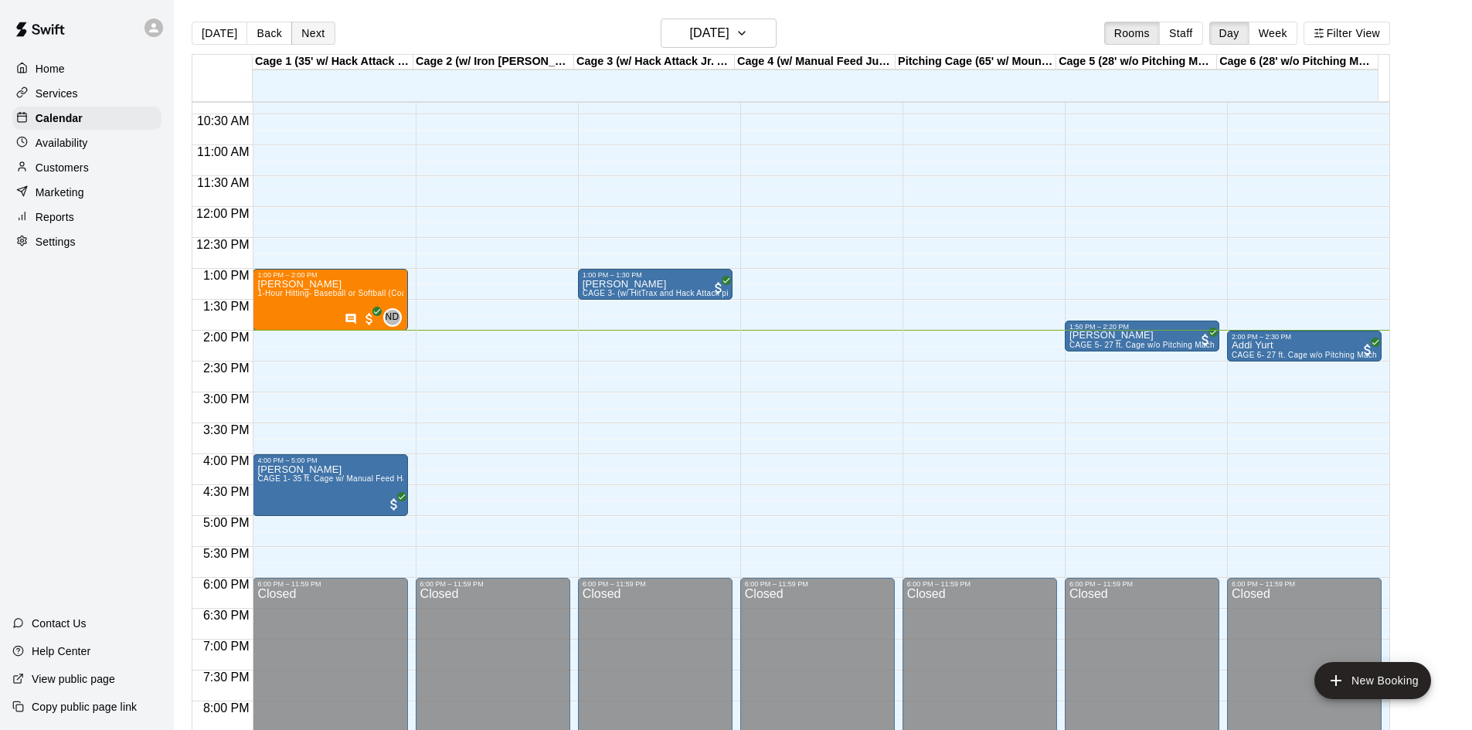
click at [316, 43] on button "Next" at bounding box center [312, 33] width 43 height 23
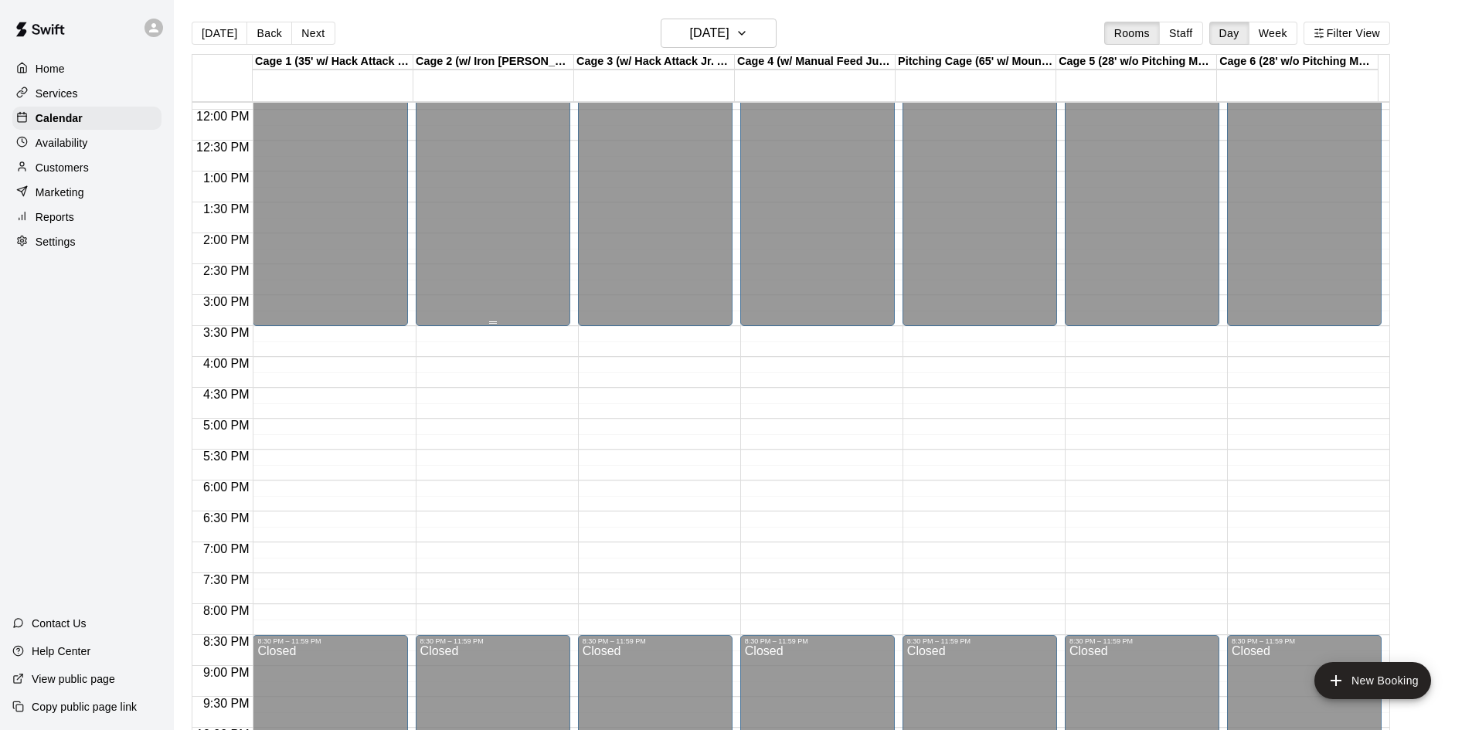
scroll to position [792, 0]
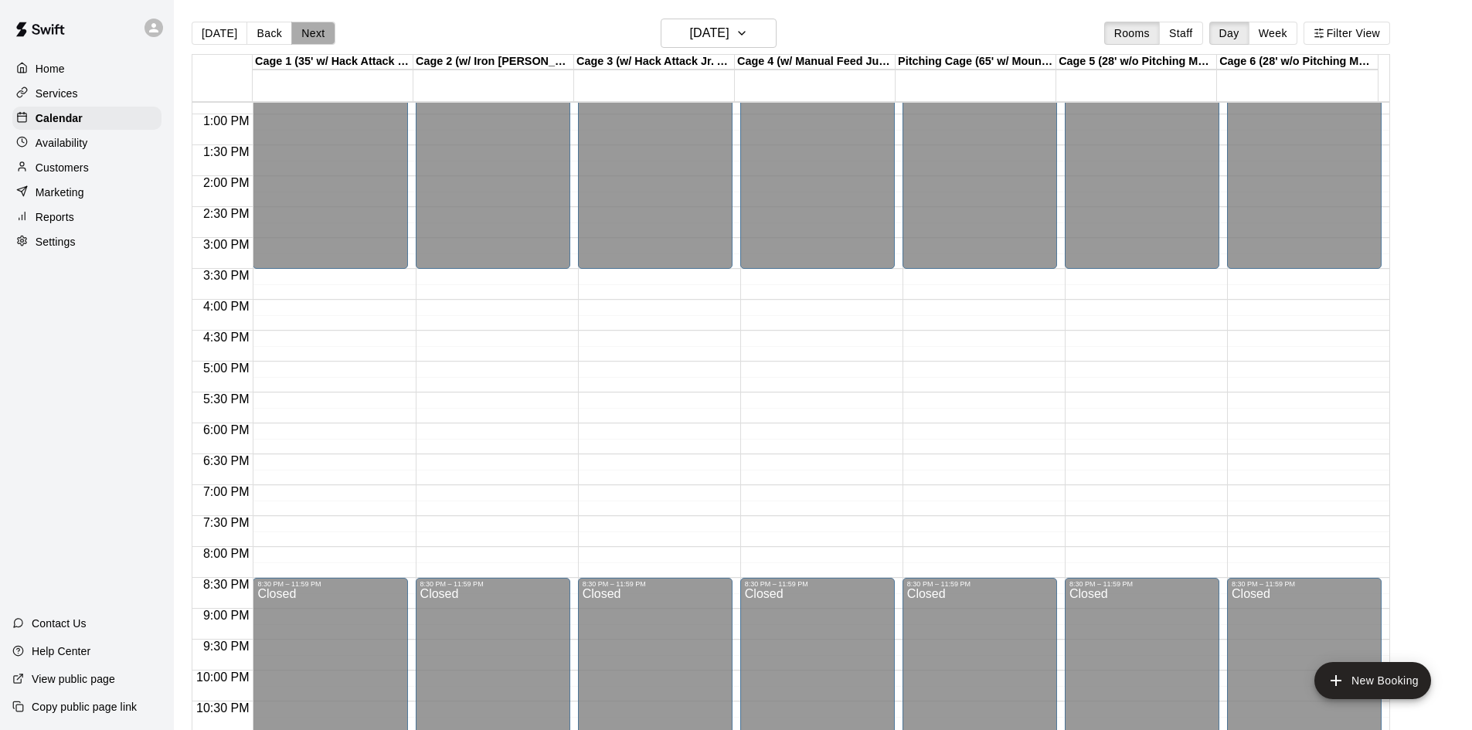
click at [321, 29] on button "Next" at bounding box center [312, 33] width 43 height 23
click at [260, 31] on button "Back" at bounding box center [270, 33] width 46 height 23
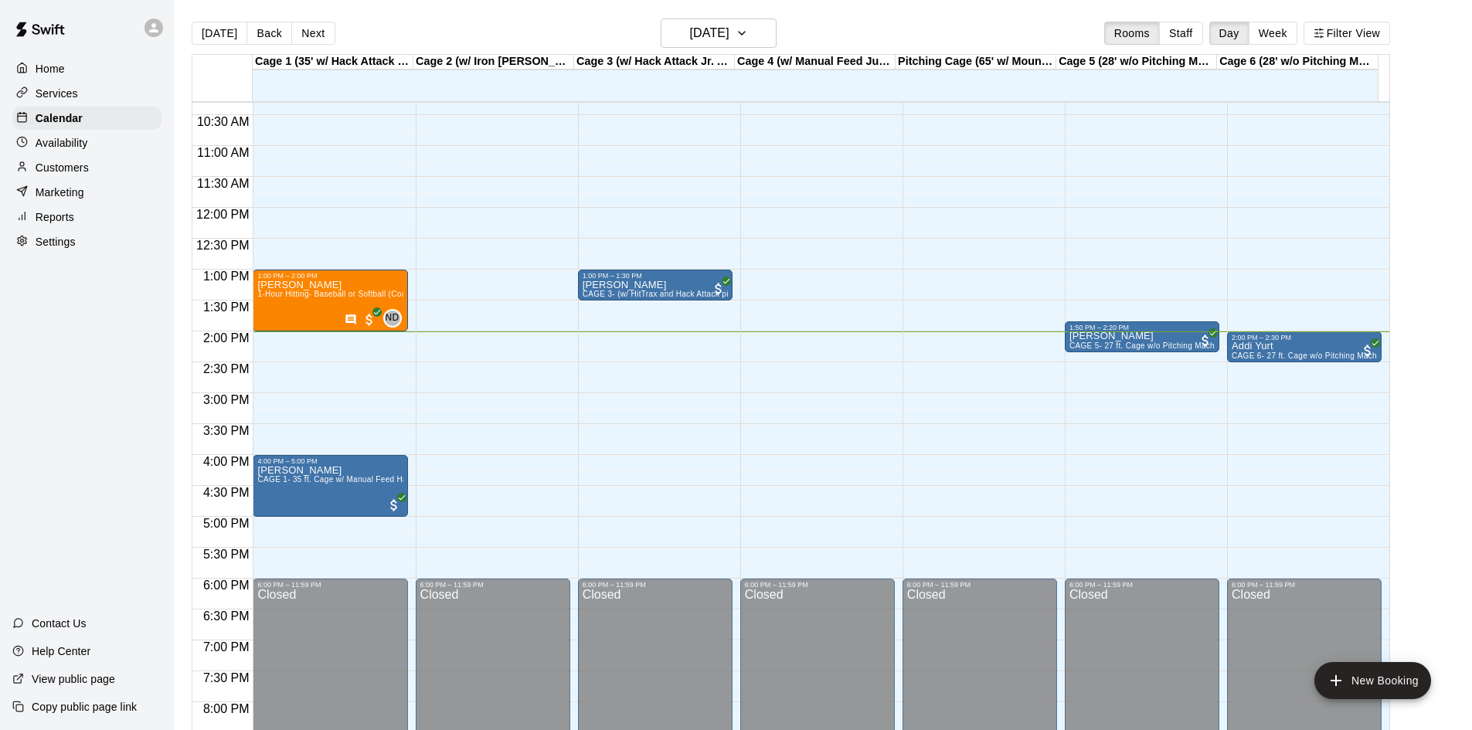
scroll to position [638, 0]
drag, startPoint x: 379, startPoint y: 277, endPoint x: 346, endPoint y: 293, distance: 37.0
click at [346, 293] on span "1-Hour Hitting- Baseball or Softball (Coach [PERSON_NAME])" at bounding box center [372, 293] width 230 height 9
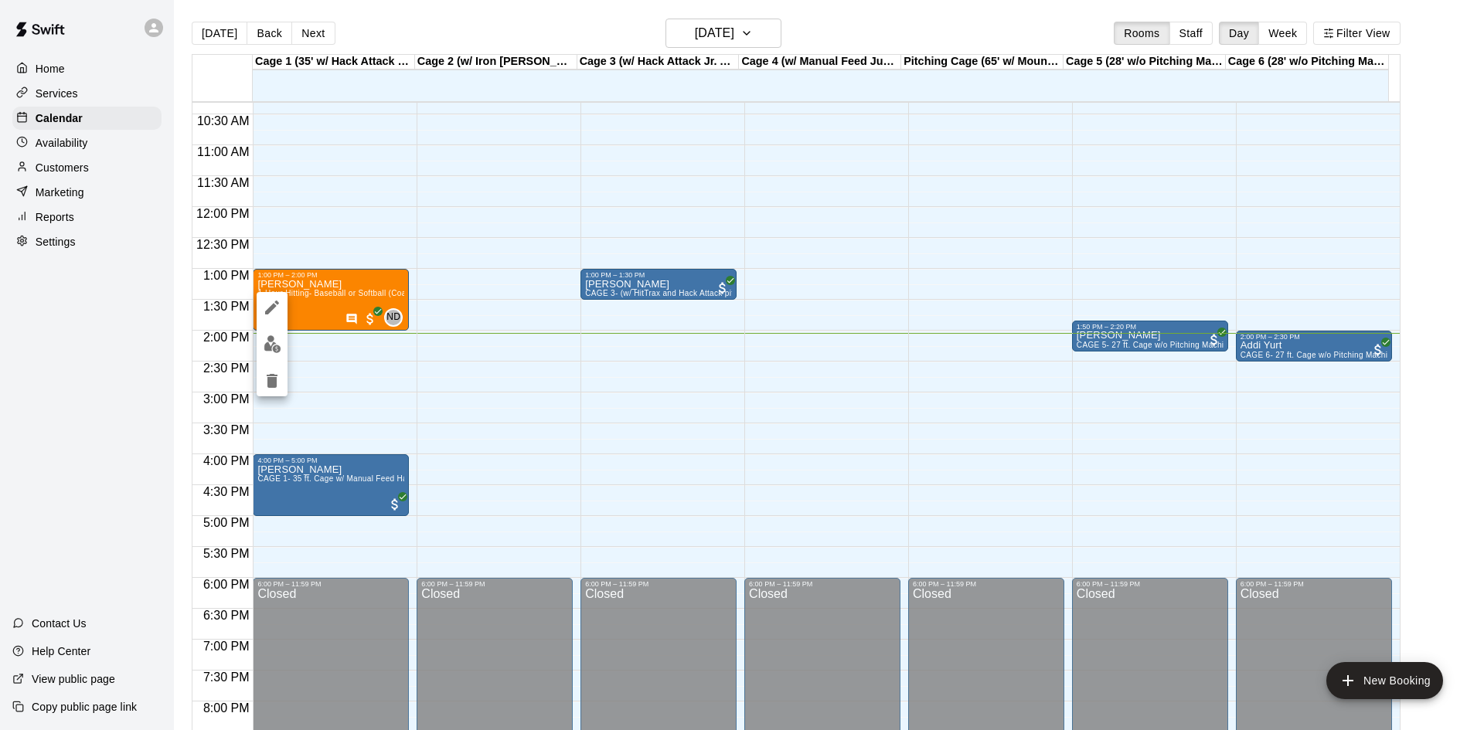
click at [86, 205] on div at bounding box center [742, 365] width 1484 height 730
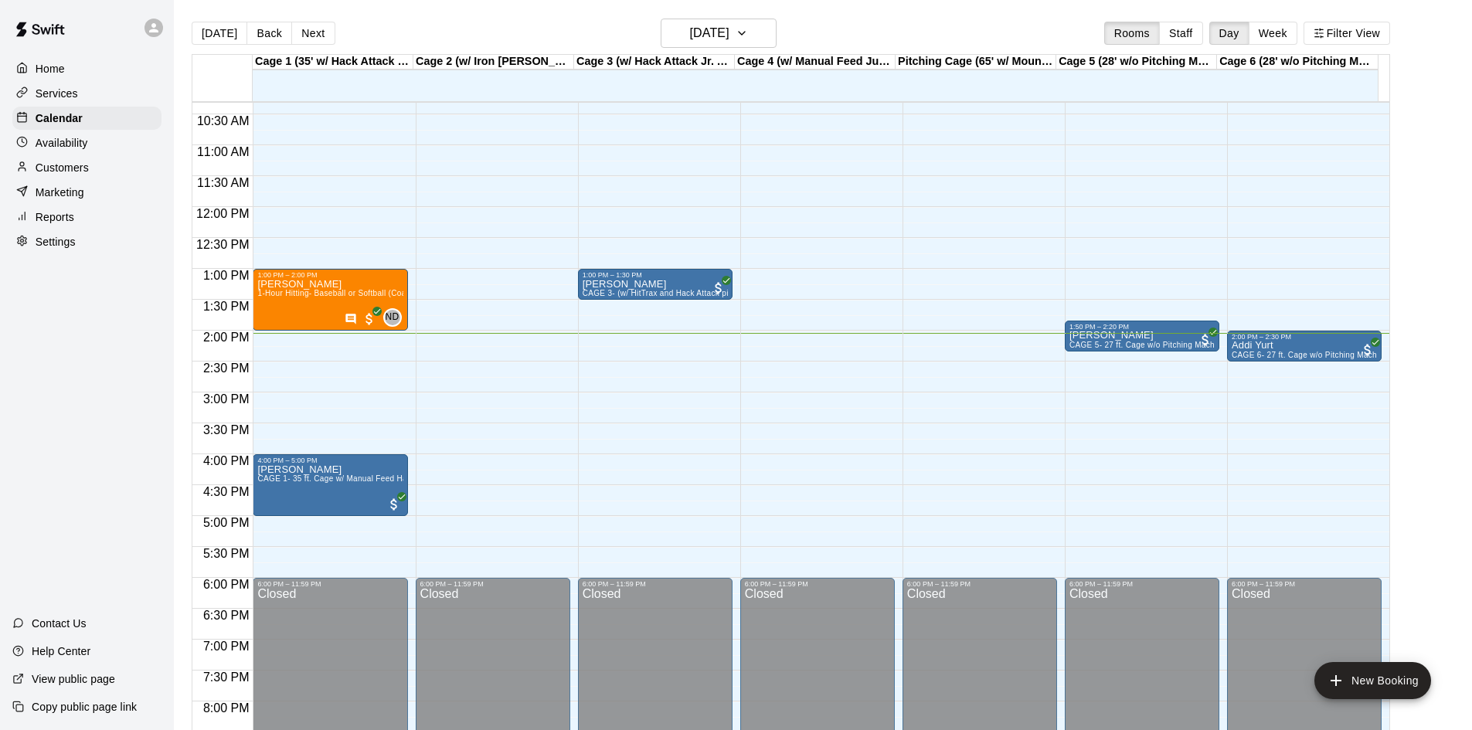
click at [87, 148] on p "Availability" at bounding box center [62, 142] width 53 height 15
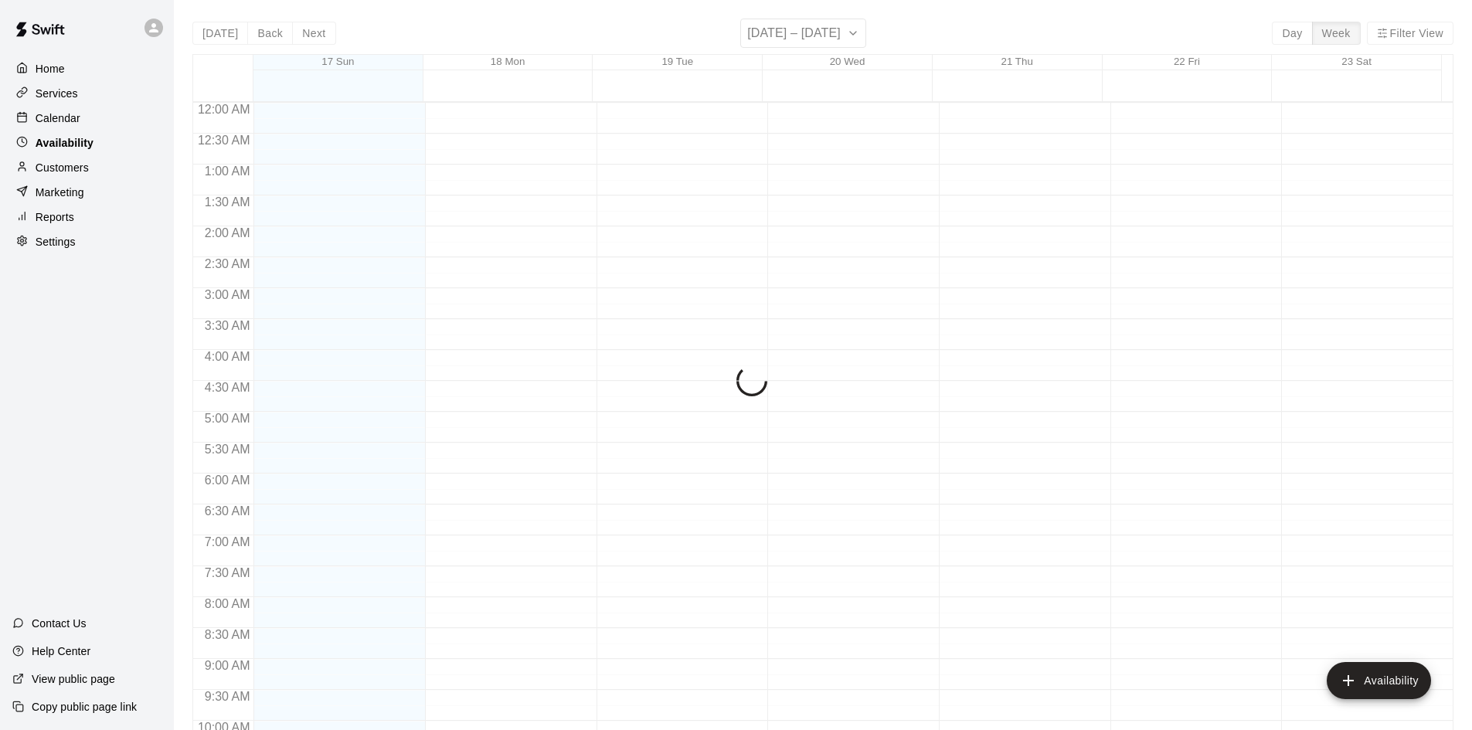
scroll to position [839, 0]
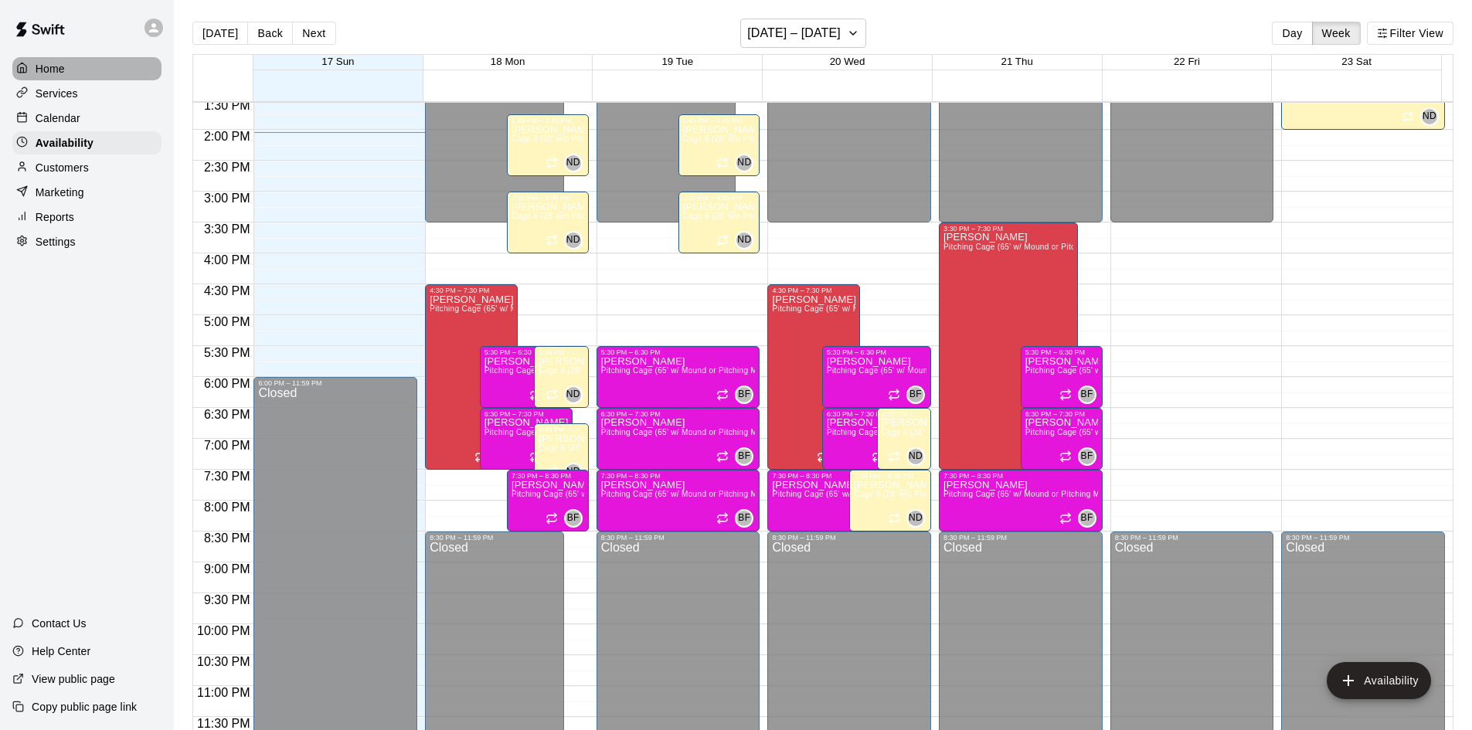
click at [72, 66] on div "Home" at bounding box center [86, 68] width 149 height 23
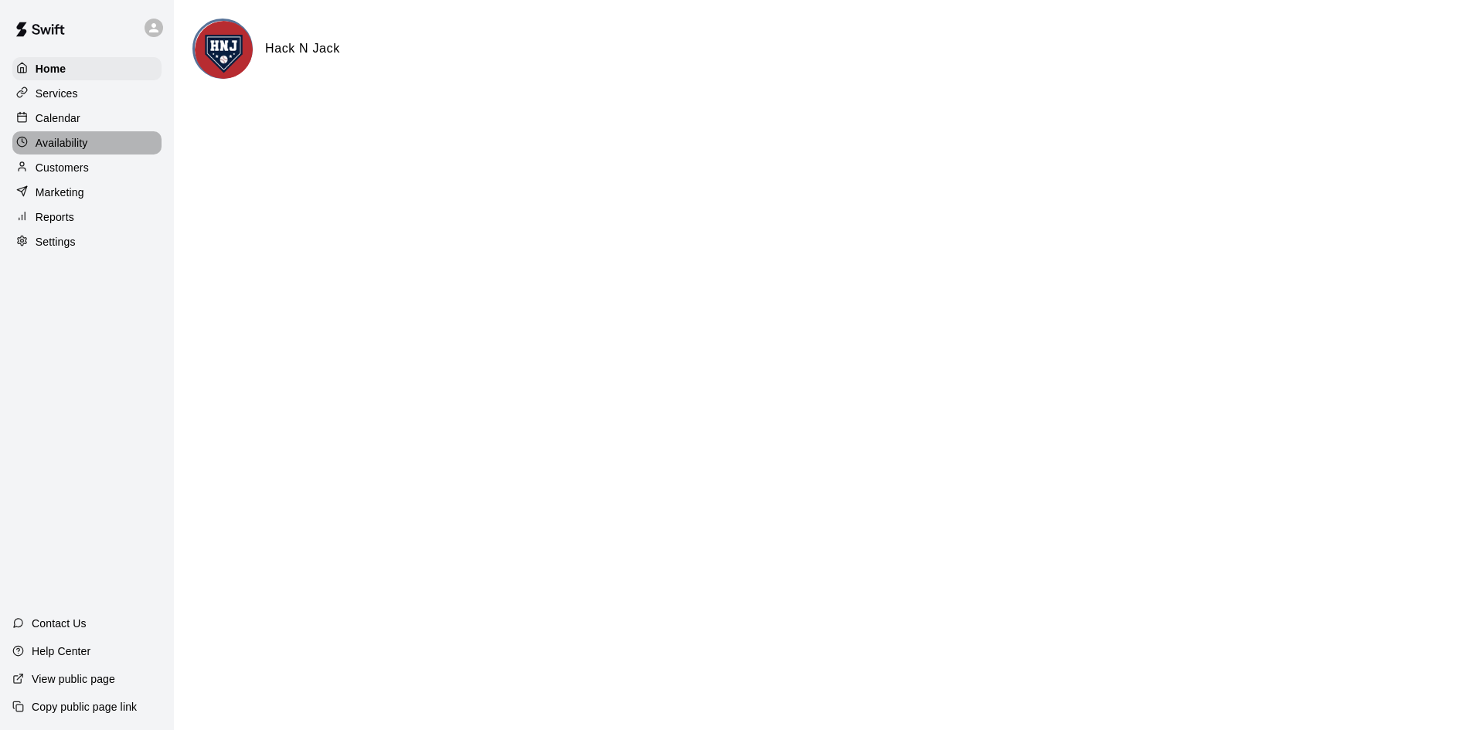
click at [49, 140] on p "Availability" at bounding box center [62, 142] width 53 height 15
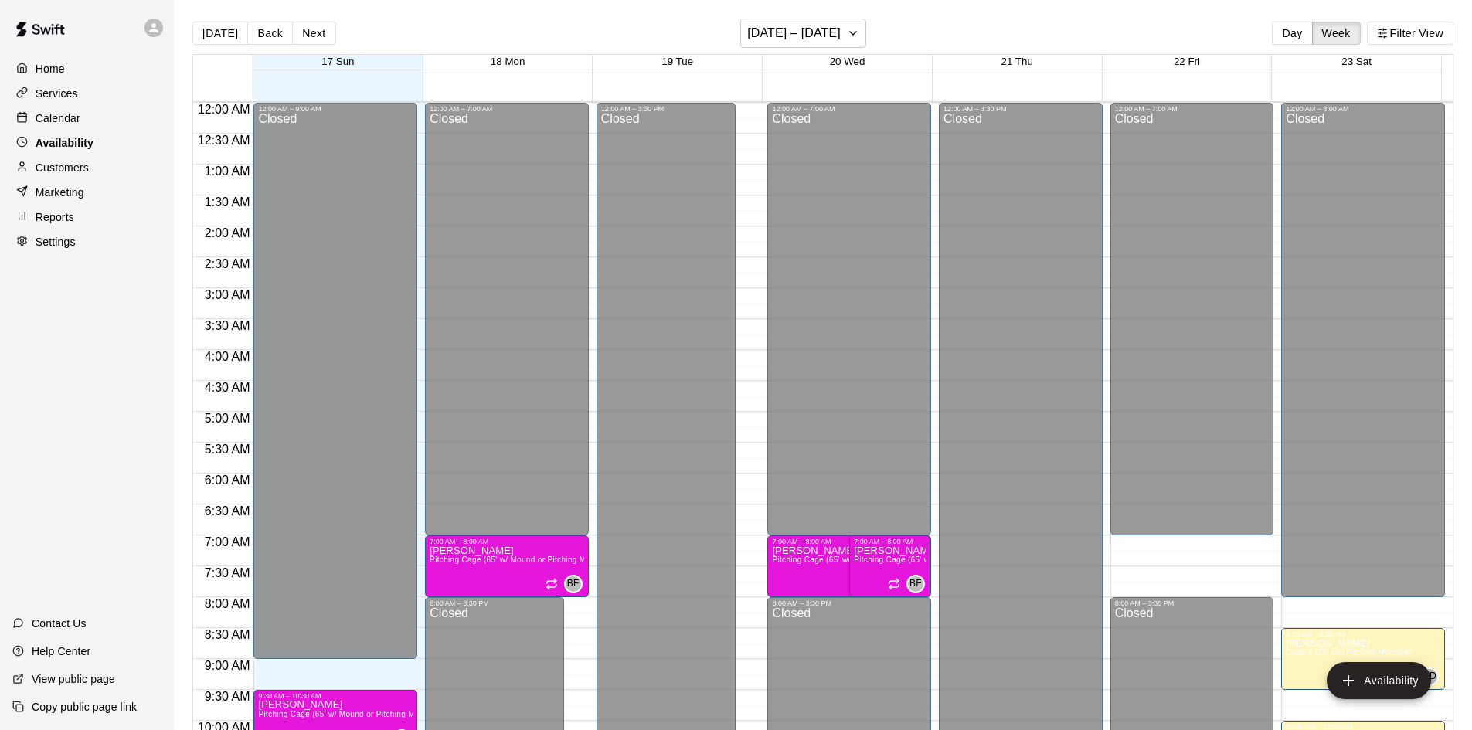
scroll to position [839, 0]
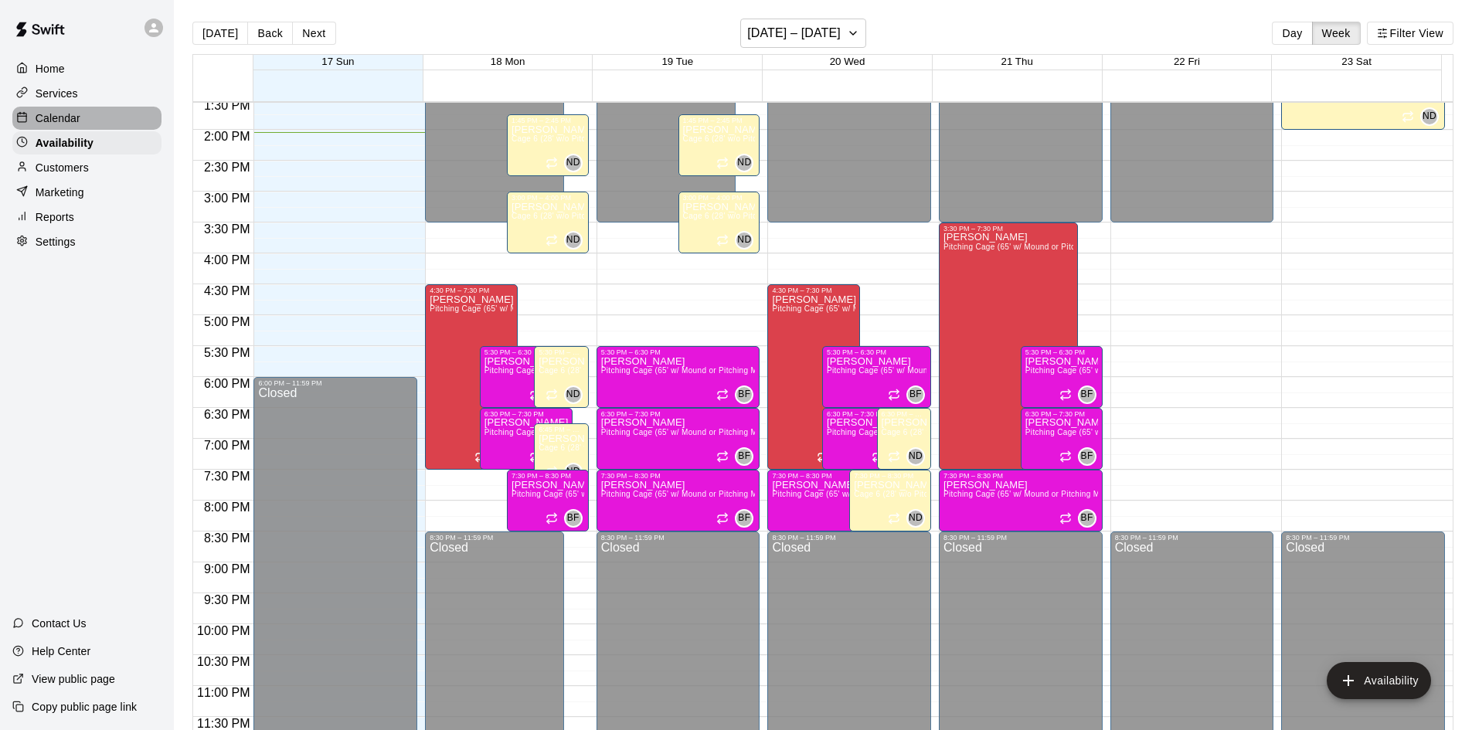
click at [56, 117] on p "Calendar" at bounding box center [58, 118] width 45 height 15
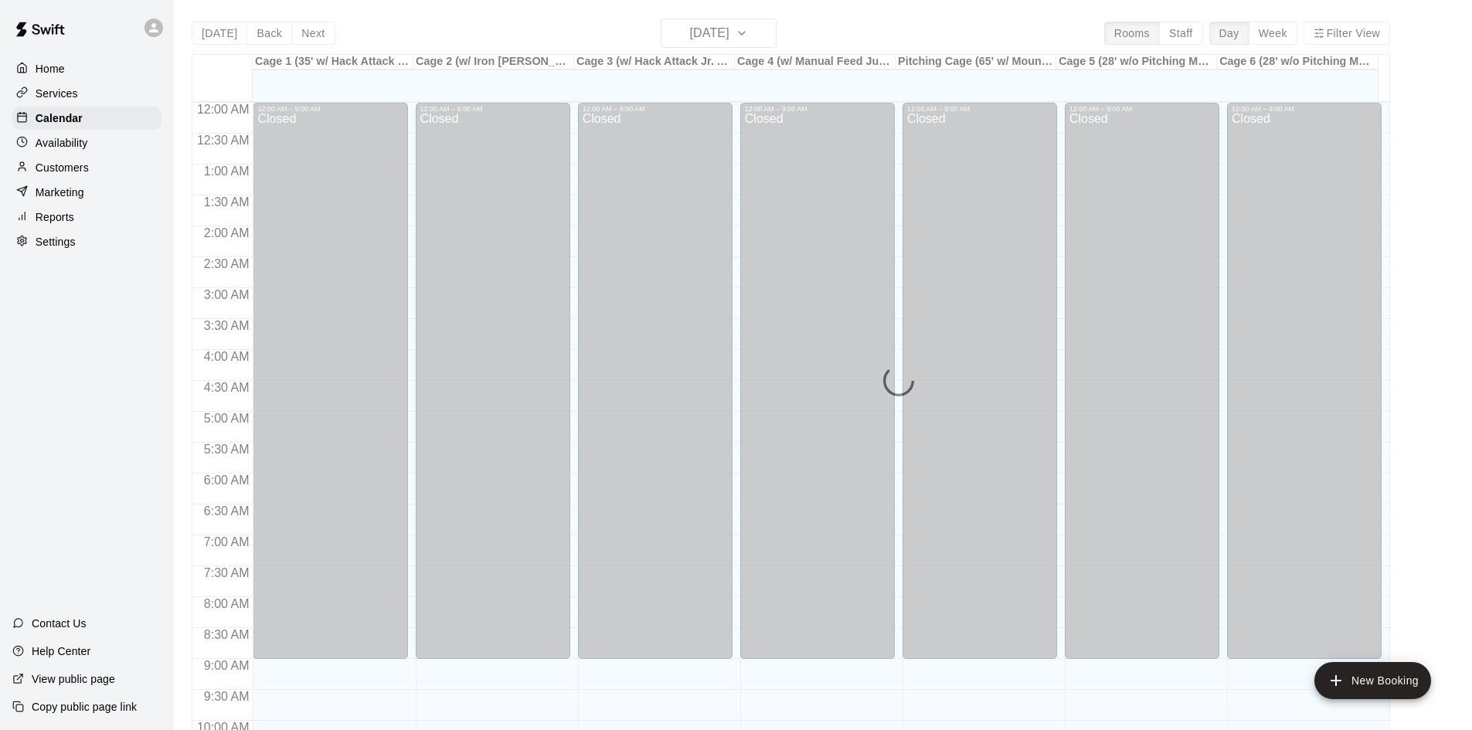
scroll to position [792, 0]
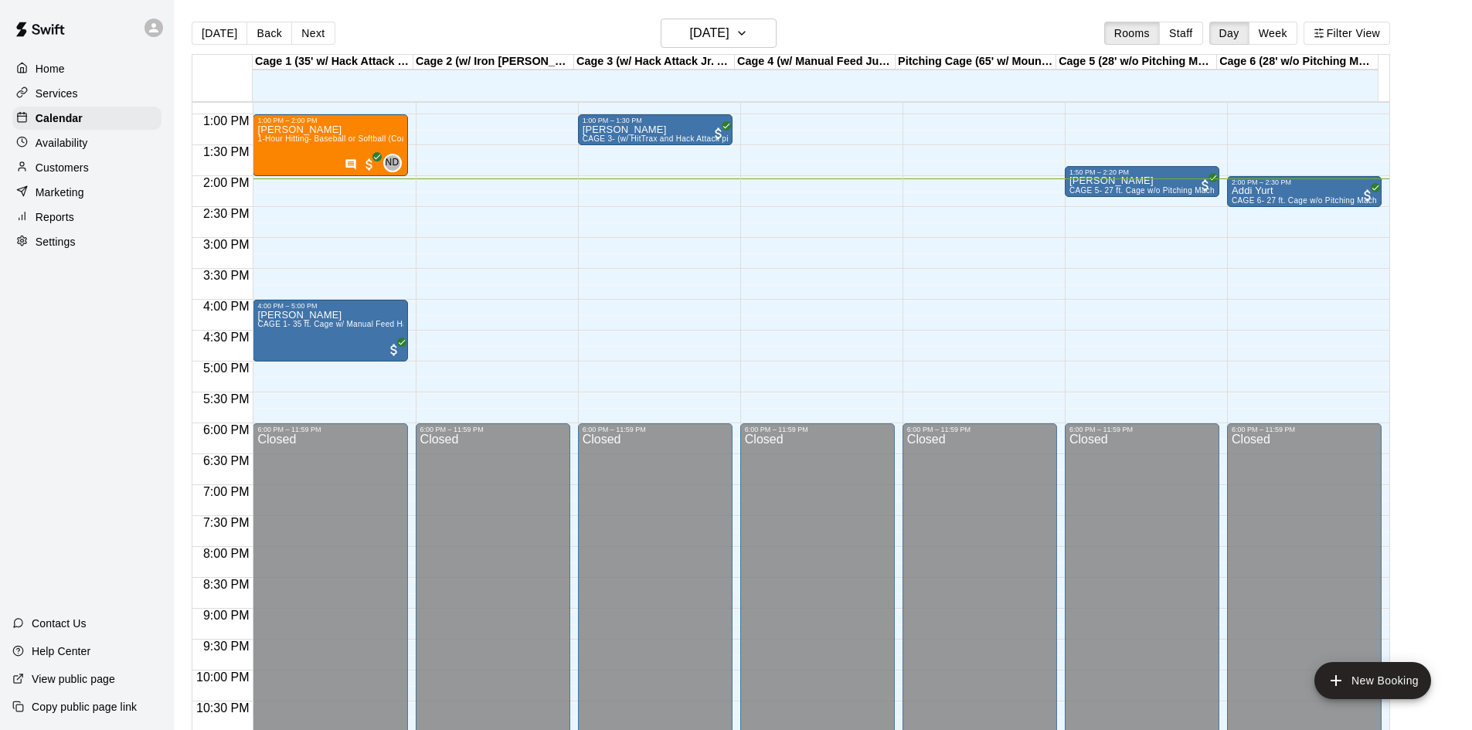
click at [124, 168] on div "Customers" at bounding box center [86, 167] width 149 height 23
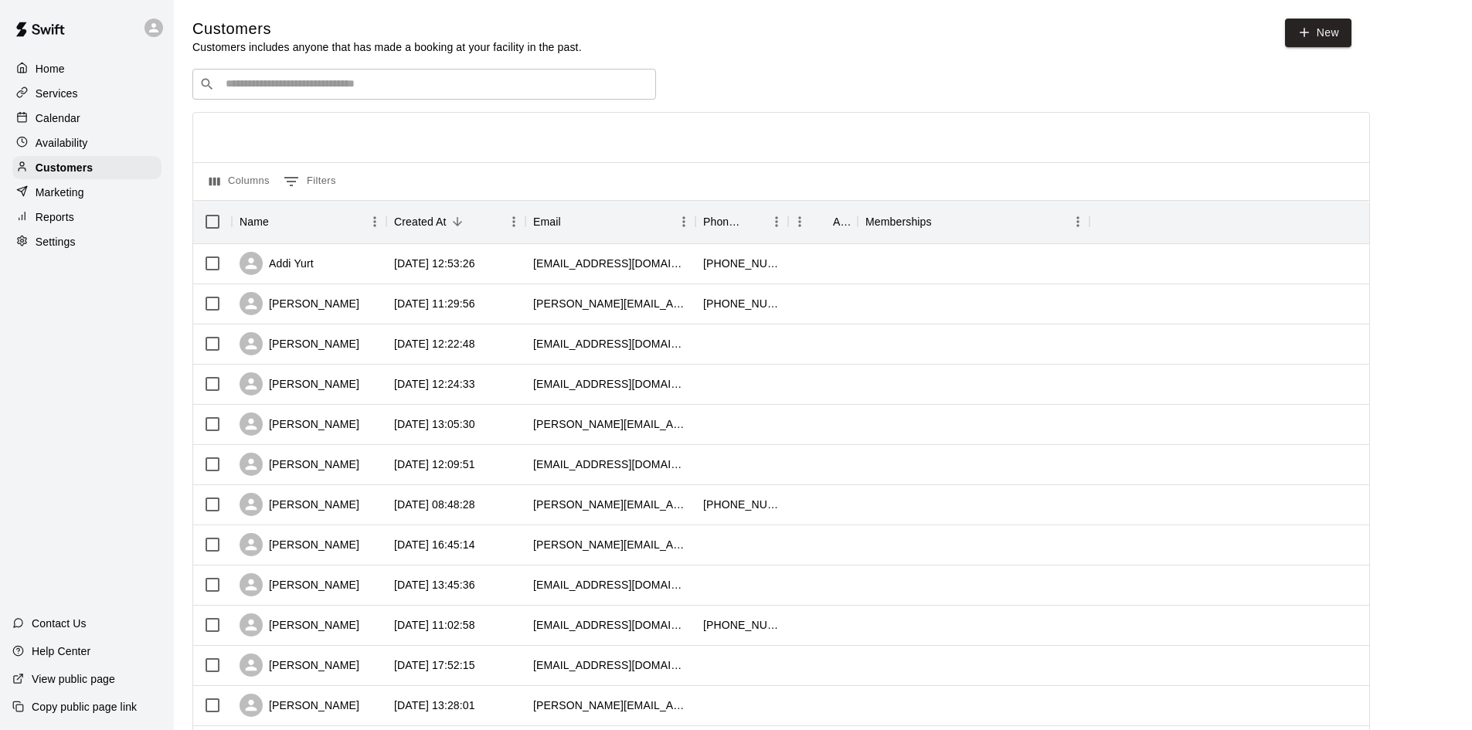
click at [23, 62] on div at bounding box center [25, 69] width 19 height 15
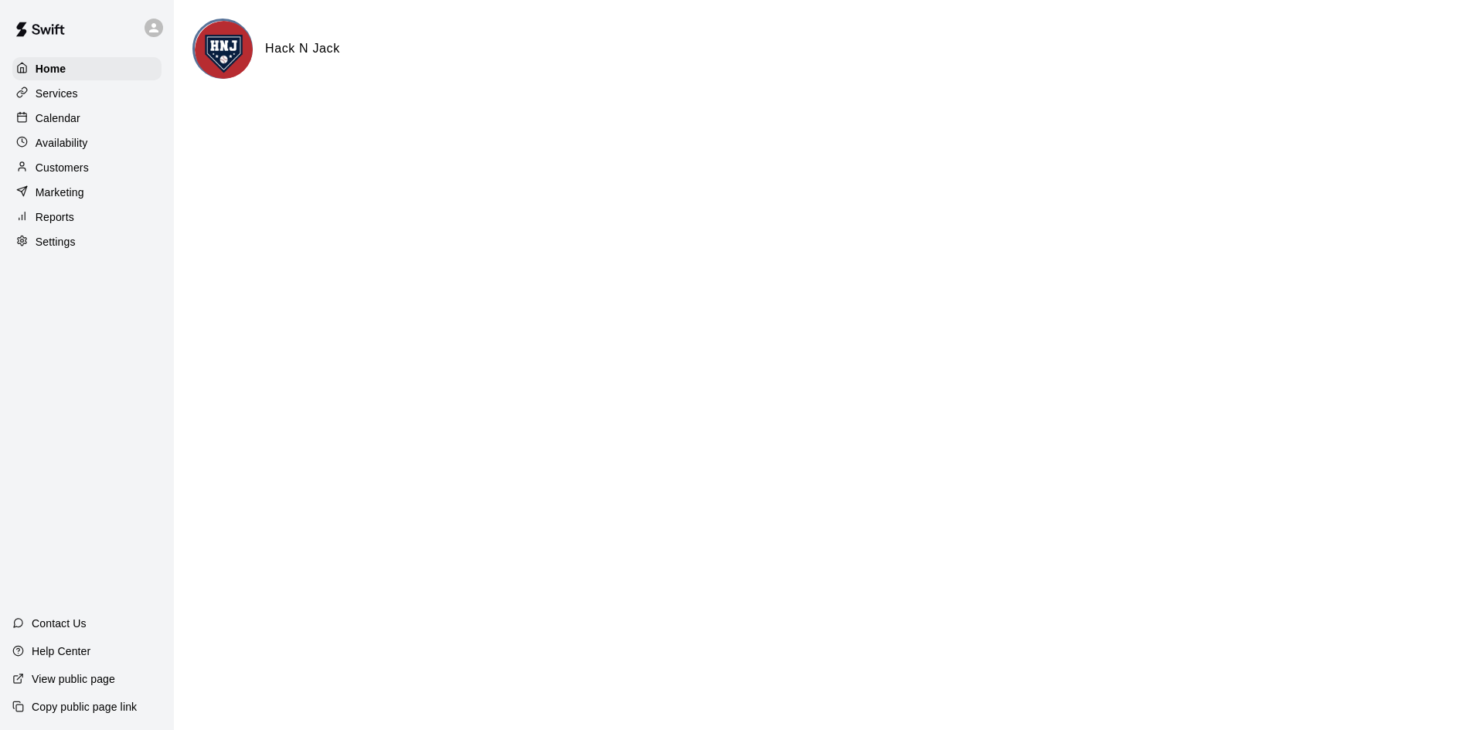
click at [59, 108] on div "Calendar" at bounding box center [86, 118] width 149 height 23
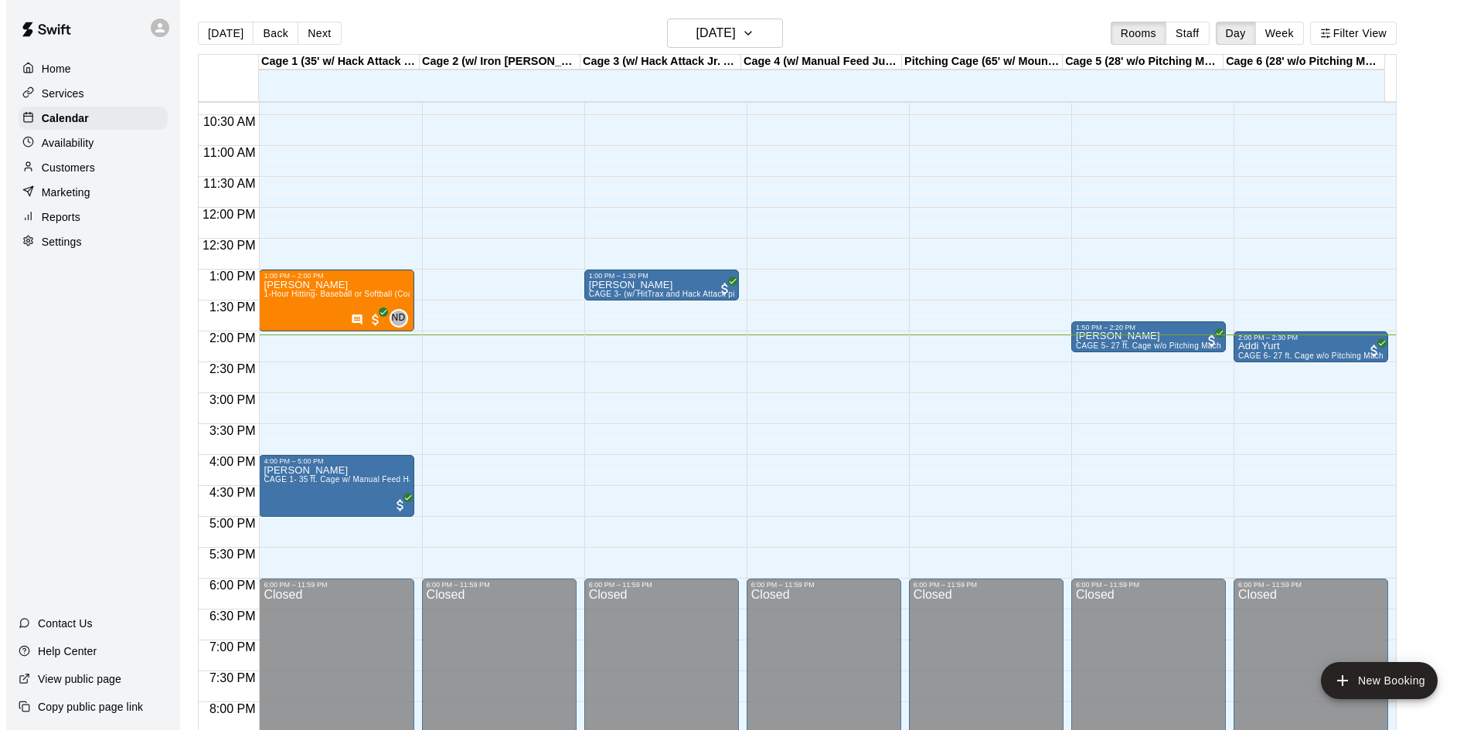
scroll to position [638, 0]
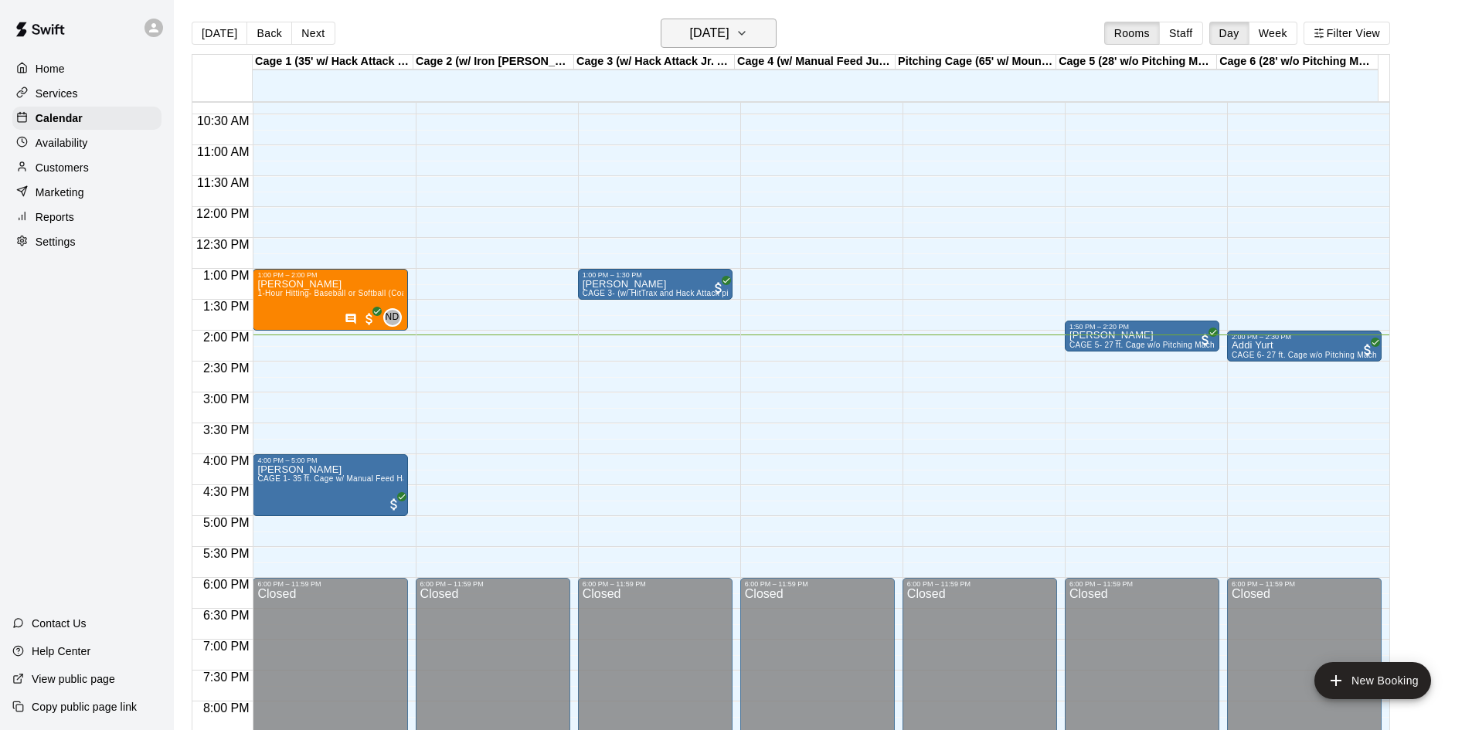
click at [748, 42] on icon "button" at bounding box center [742, 33] width 12 height 19
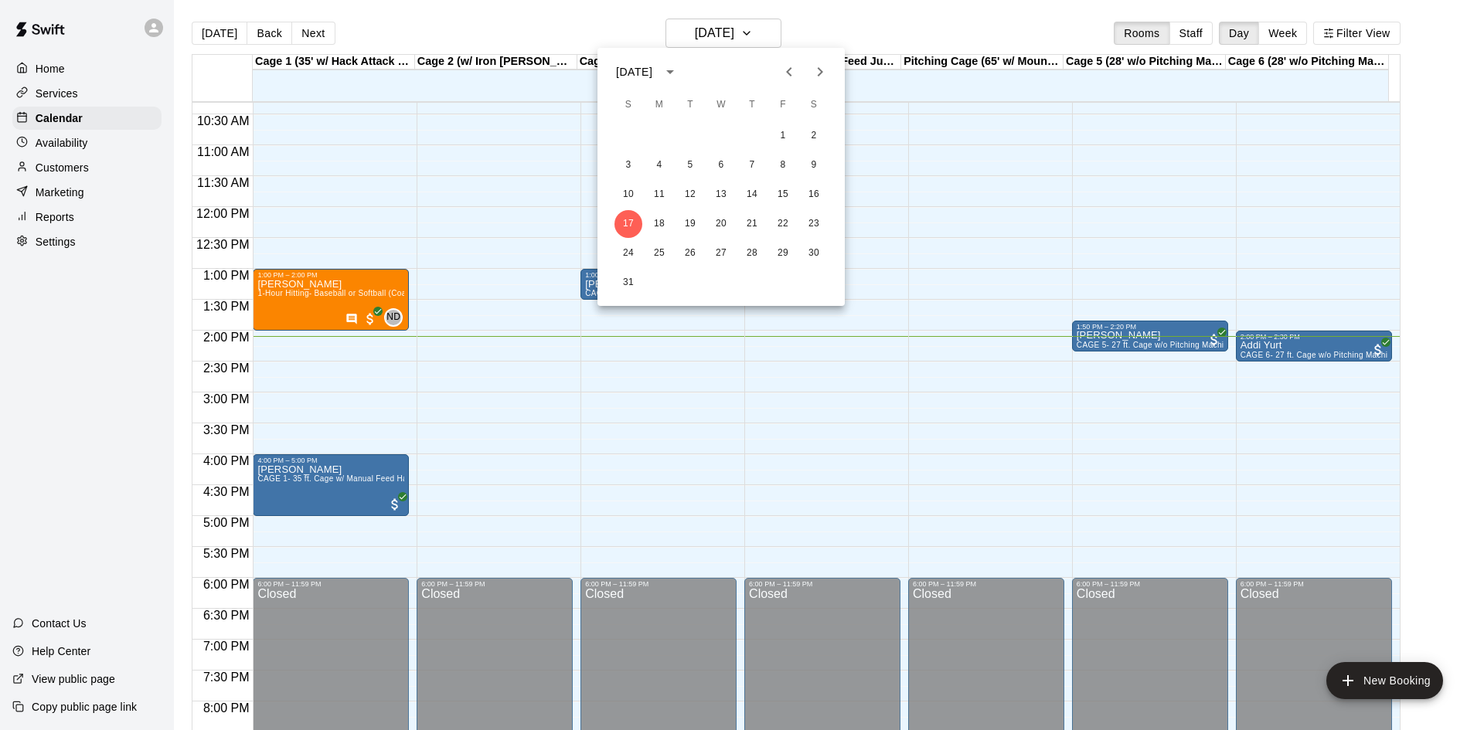
click at [820, 66] on icon "Next month" at bounding box center [820, 72] width 19 height 19
click at [621, 168] on button "7" at bounding box center [628, 165] width 28 height 28
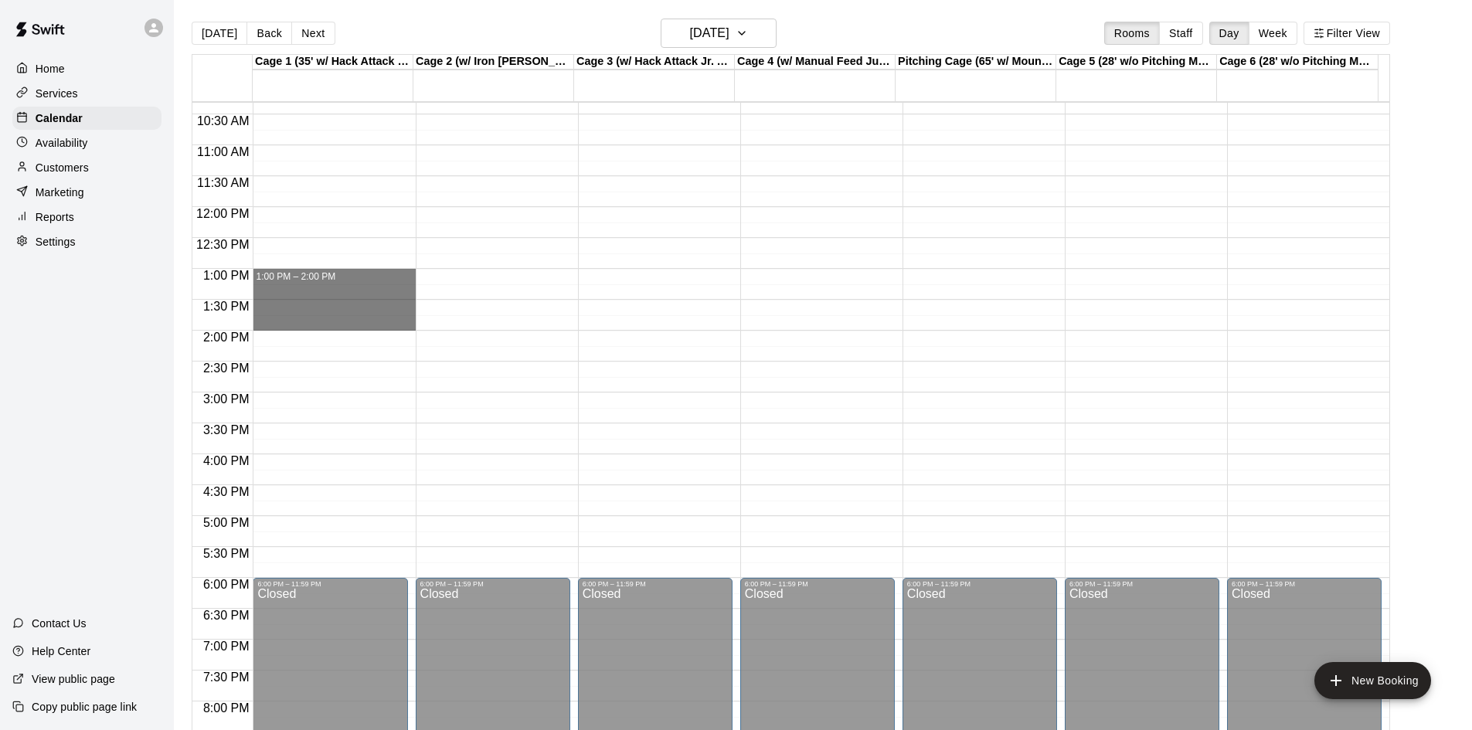
drag, startPoint x: 288, startPoint y: 274, endPoint x: 323, endPoint y: 329, distance: 65.6
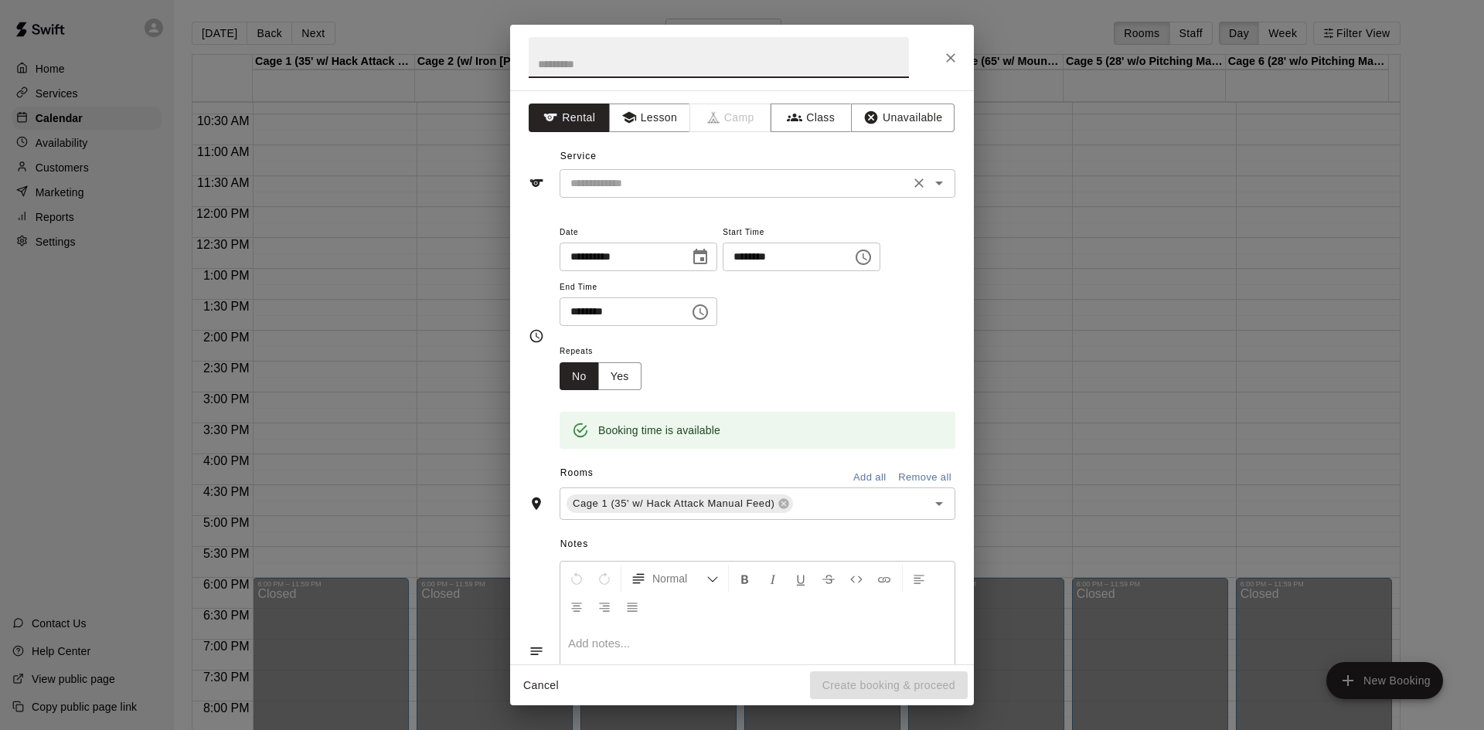
click at [760, 182] on input "text" at bounding box center [734, 183] width 341 height 19
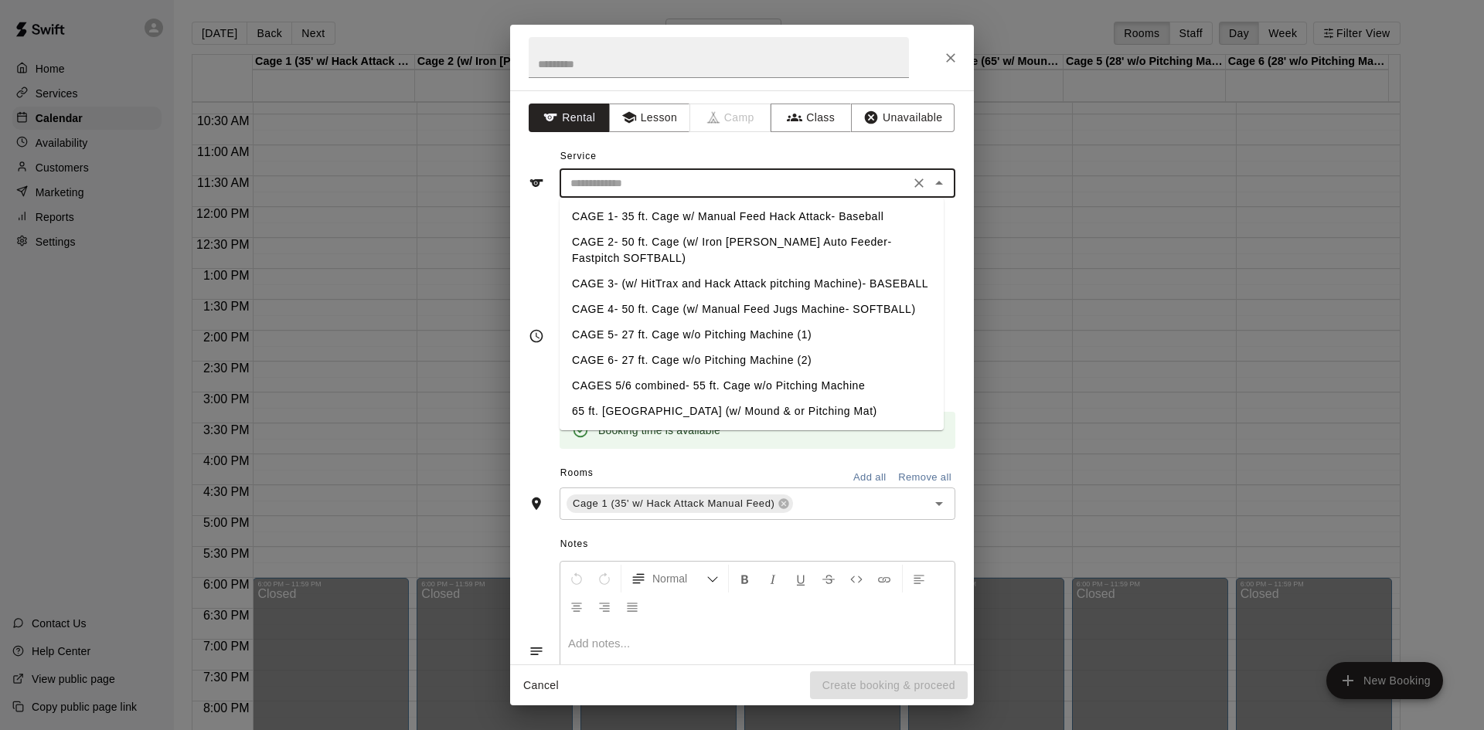
click at [755, 221] on li "CAGE 1- 35 ft. Cage w/ Manual Feed Hack Attack- Baseball" at bounding box center [752, 217] width 384 height 26
type input "**********"
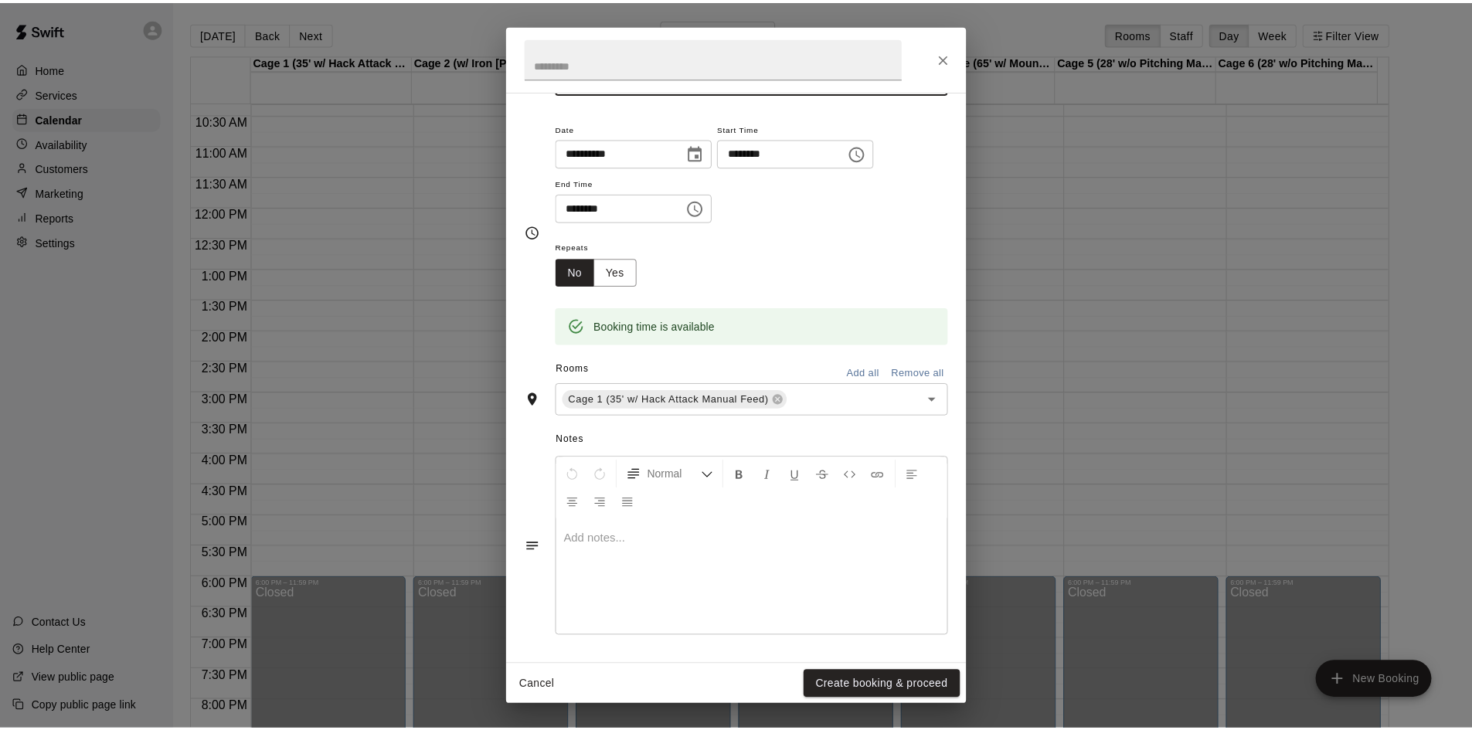
scroll to position [105, 0]
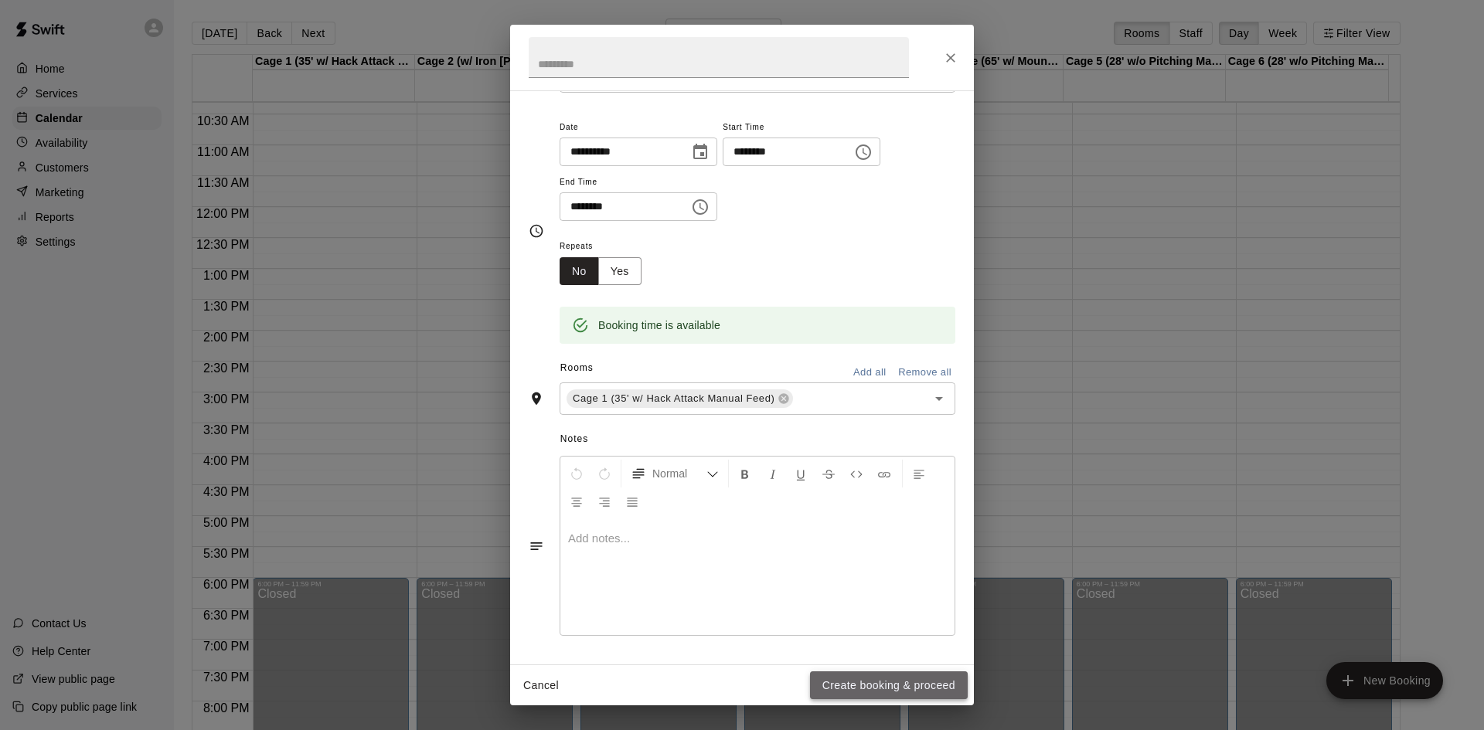
click at [891, 679] on button "Create booking & proceed" at bounding box center [889, 686] width 158 height 29
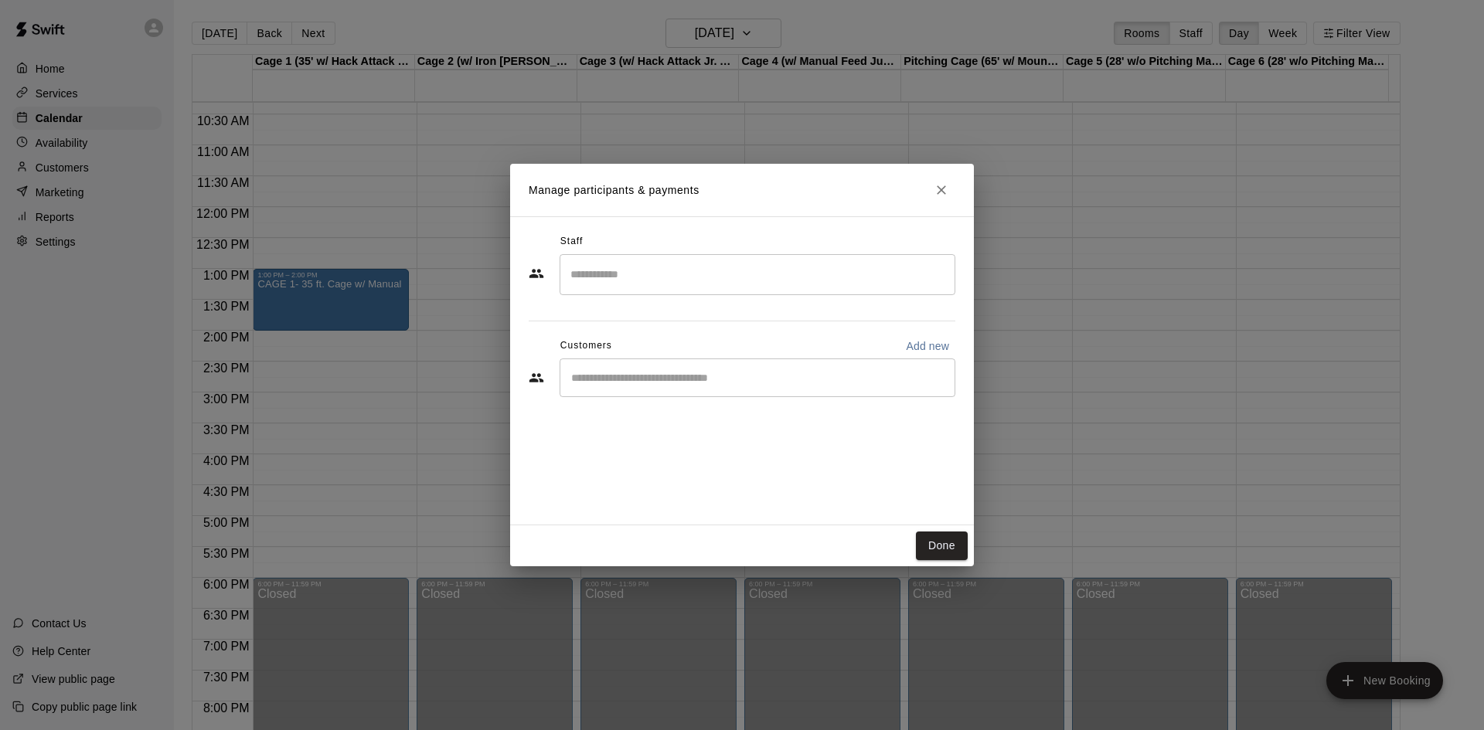
click at [598, 271] on input "Search staff" at bounding box center [758, 274] width 382 height 27
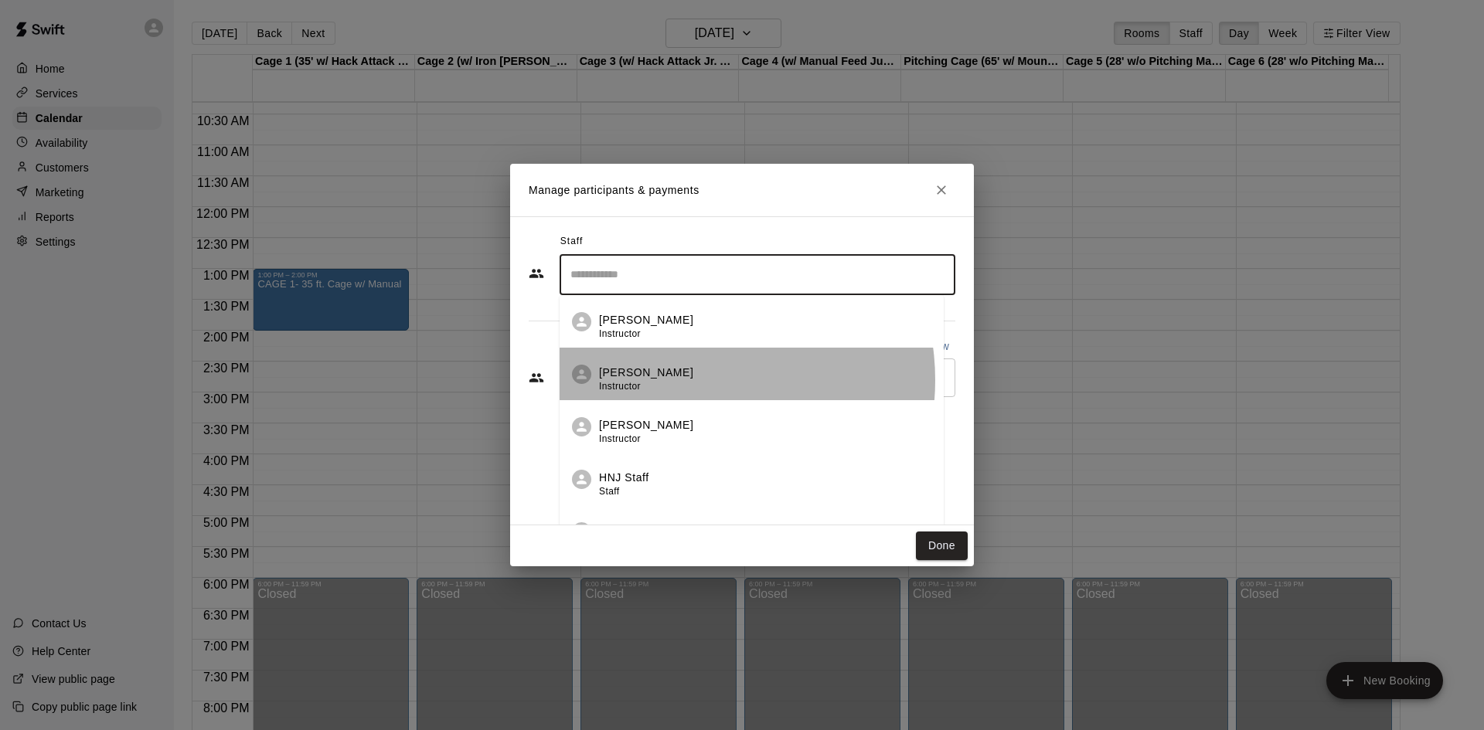
click at [686, 380] on div "Nate Dill Instructor" at bounding box center [765, 380] width 332 height 30
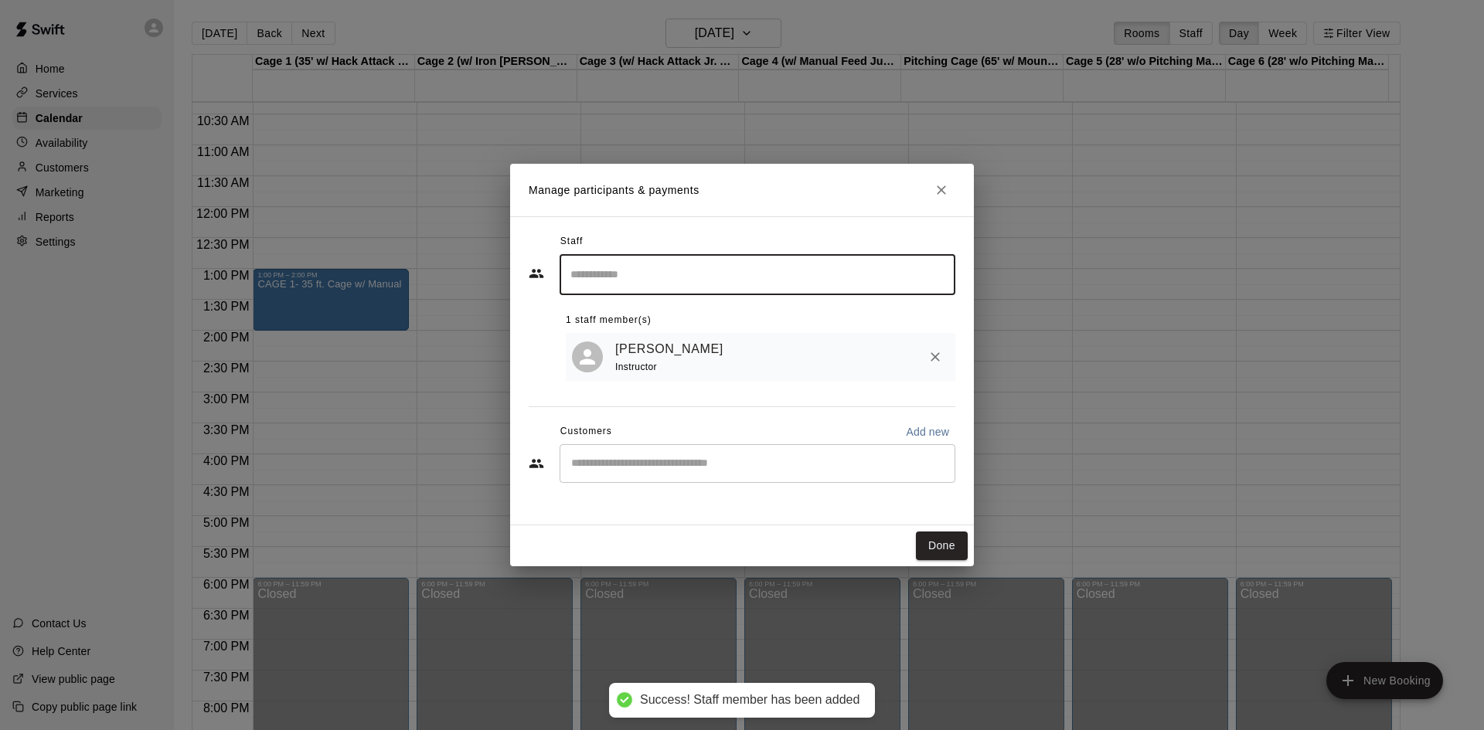
click at [709, 468] on input "Start typing to search customers..." at bounding box center [758, 463] width 382 height 15
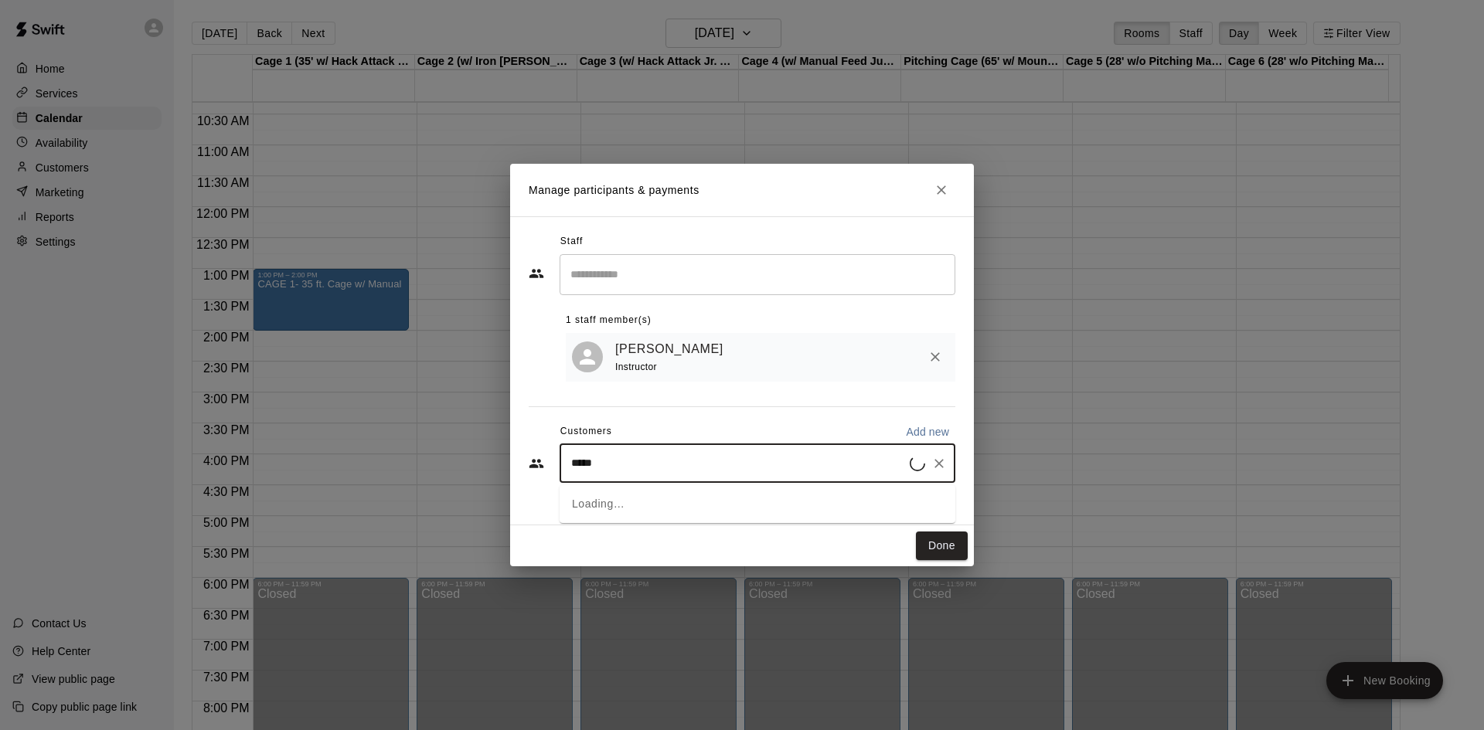
type input "******"
click at [764, 501] on div "Ike Butler Collegiate 82intuition19@gmail.com" at bounding box center [773, 510] width 340 height 33
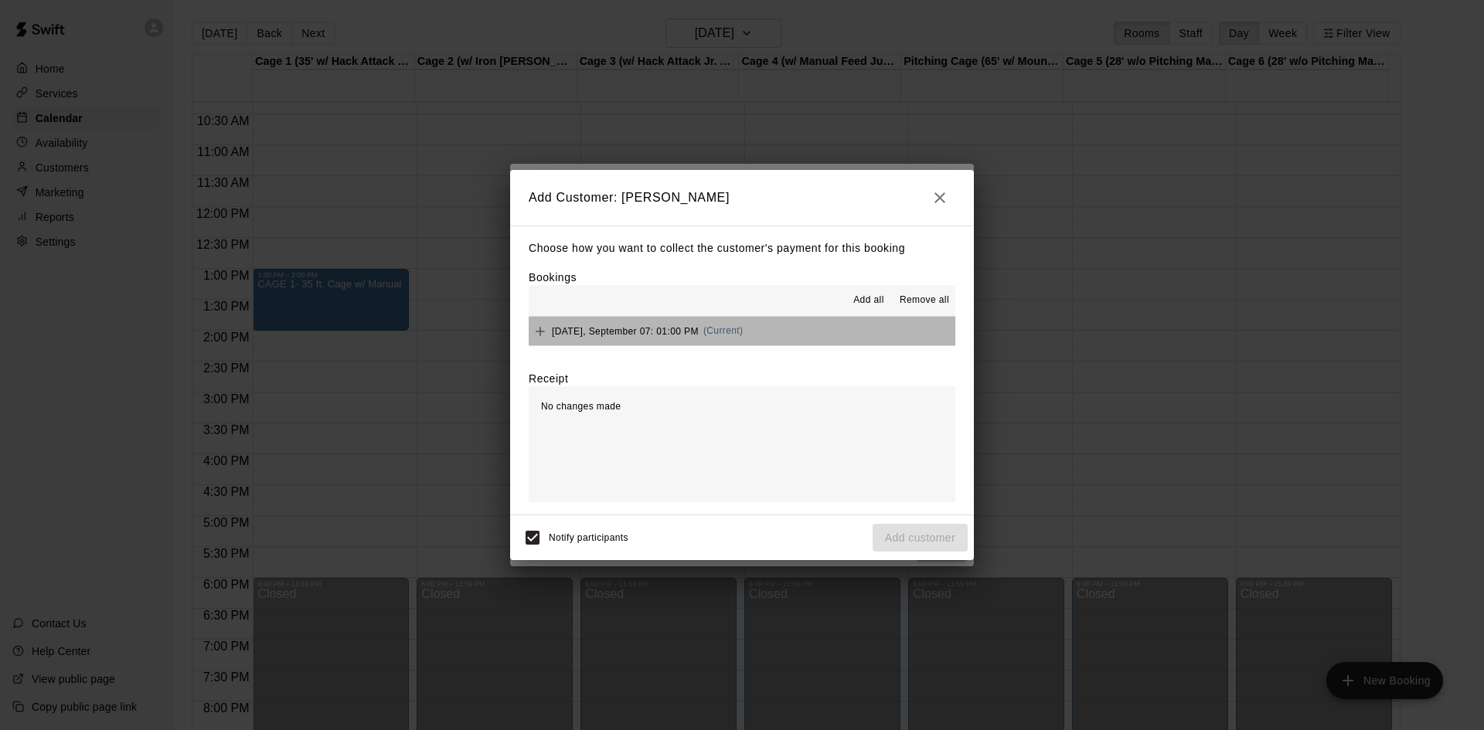
click at [775, 337] on button "Sunday, September 07: 01:00 PM (Current)" at bounding box center [742, 331] width 427 height 29
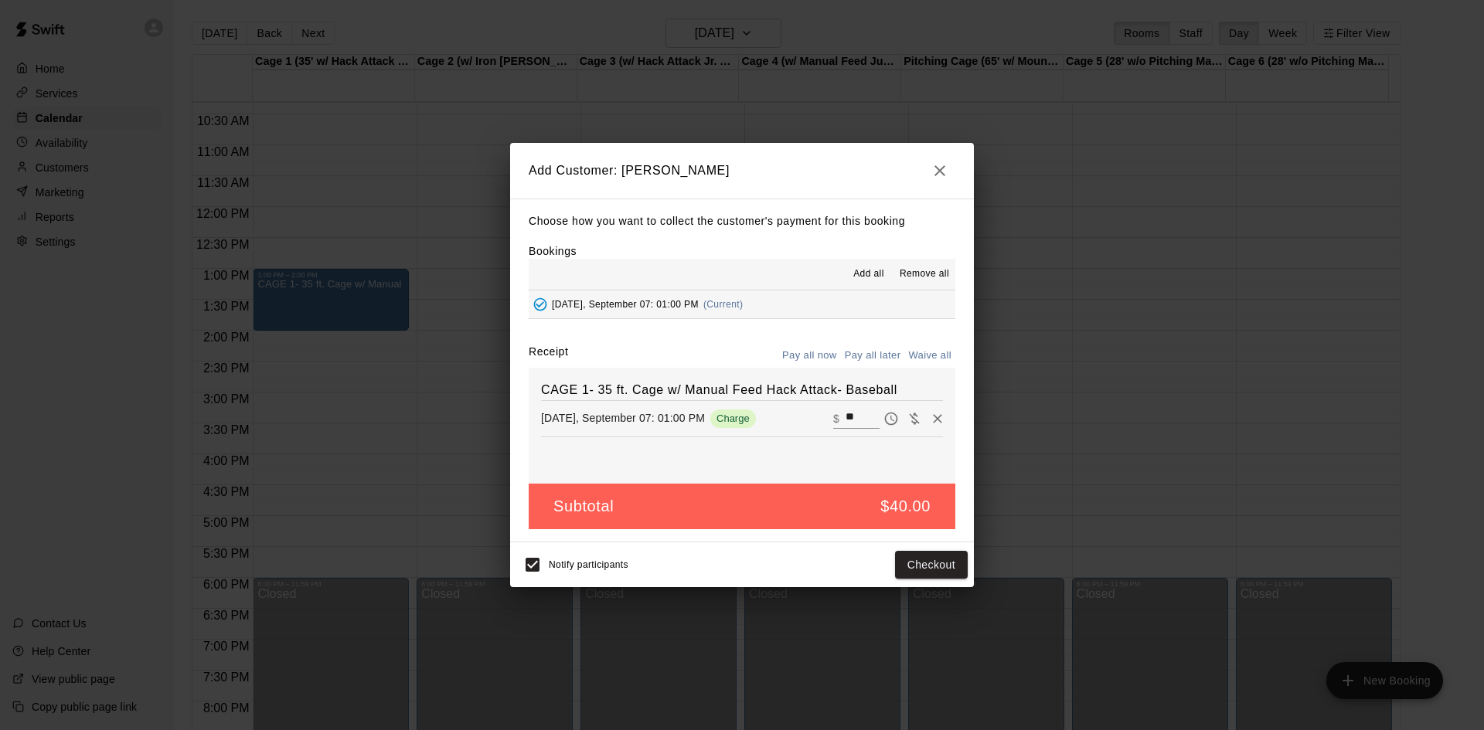
click at [570, 568] on span "Notify participants" at bounding box center [589, 565] width 80 height 11
click at [771, 424] on div "Sunday, September 07: 01:00 PM Charge" at bounding box center [661, 419] width 240 height 19
click at [946, 563] on button "Checkout" at bounding box center [931, 565] width 73 height 29
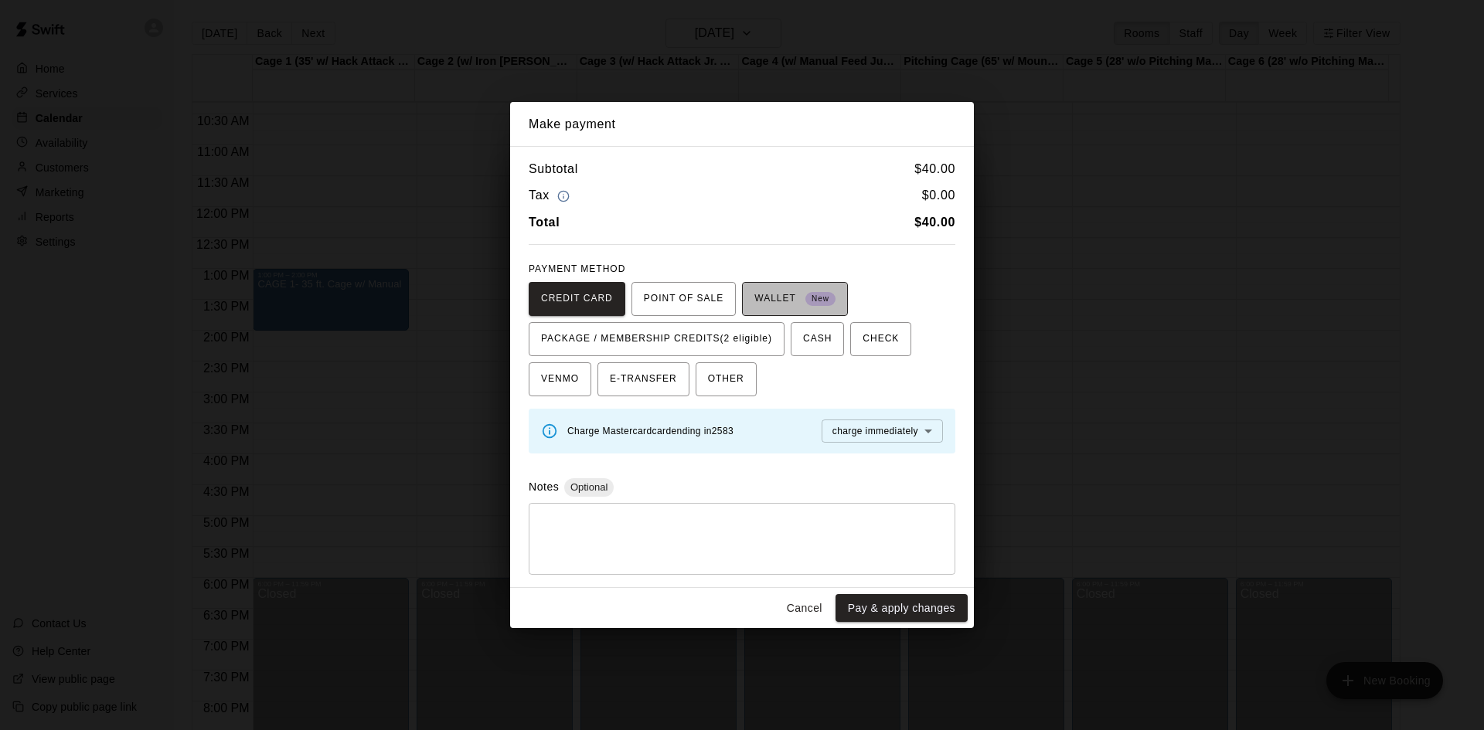
click at [782, 305] on span "WALLET New" at bounding box center [794, 299] width 81 height 25
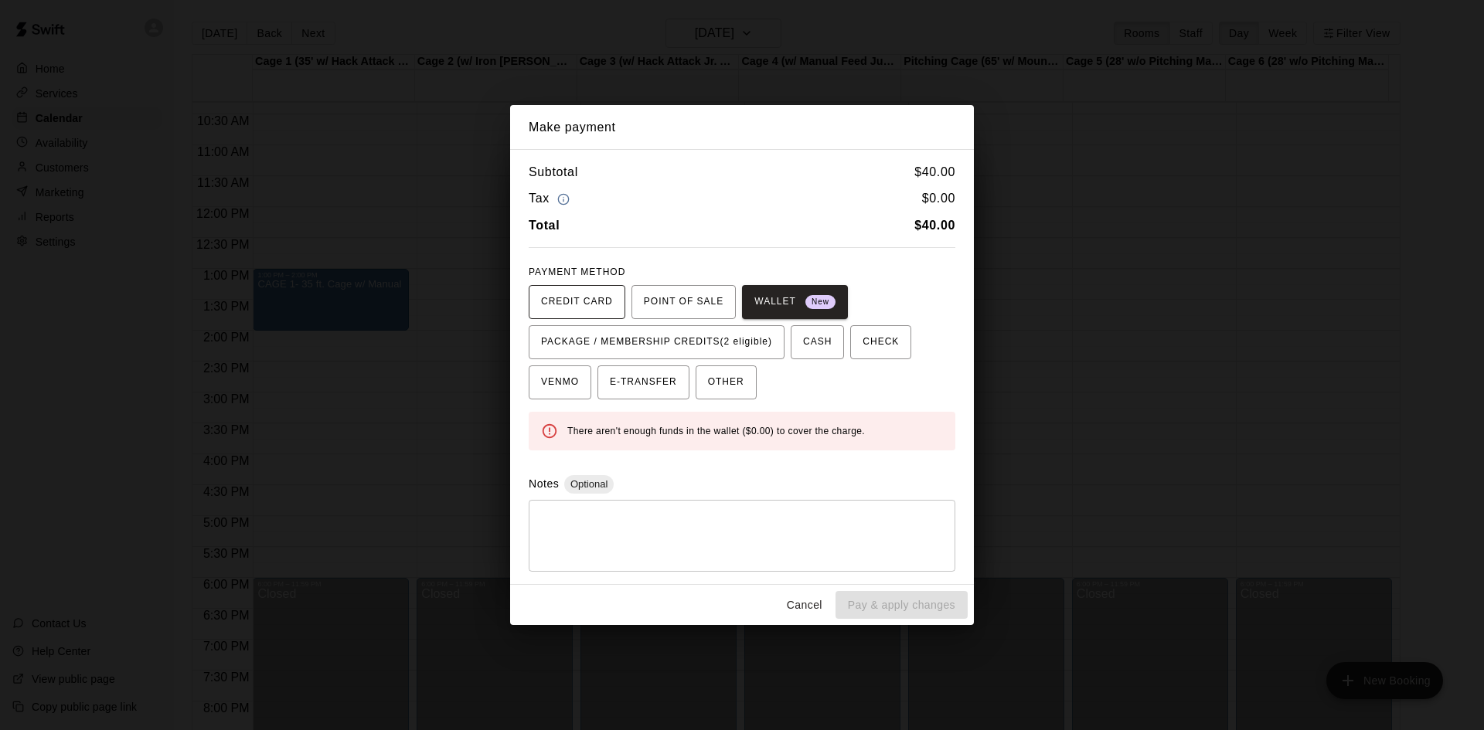
click at [608, 313] on span "CREDIT CARD" at bounding box center [577, 302] width 72 height 25
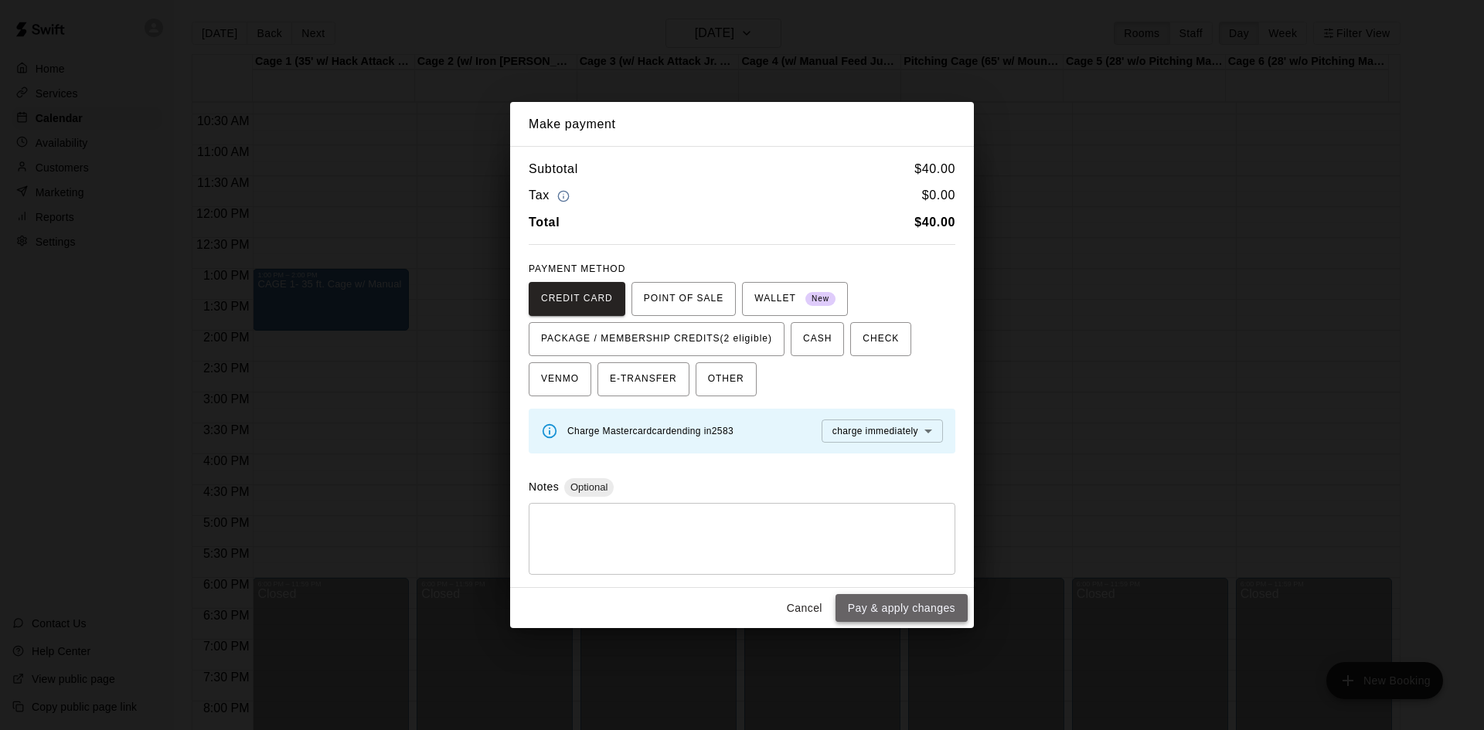
click at [938, 607] on button "Pay & apply changes" at bounding box center [901, 608] width 132 height 29
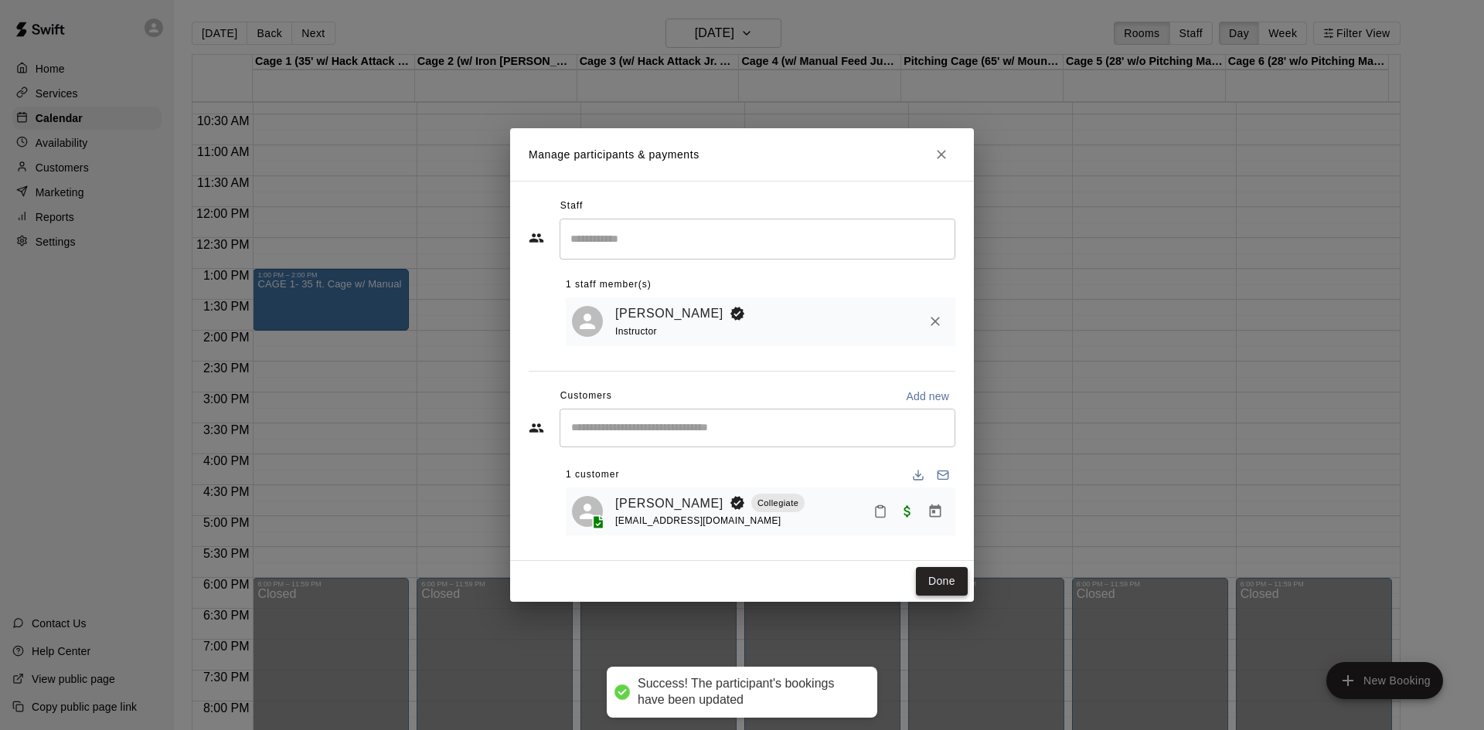
click at [941, 580] on button "Done" at bounding box center [942, 581] width 52 height 29
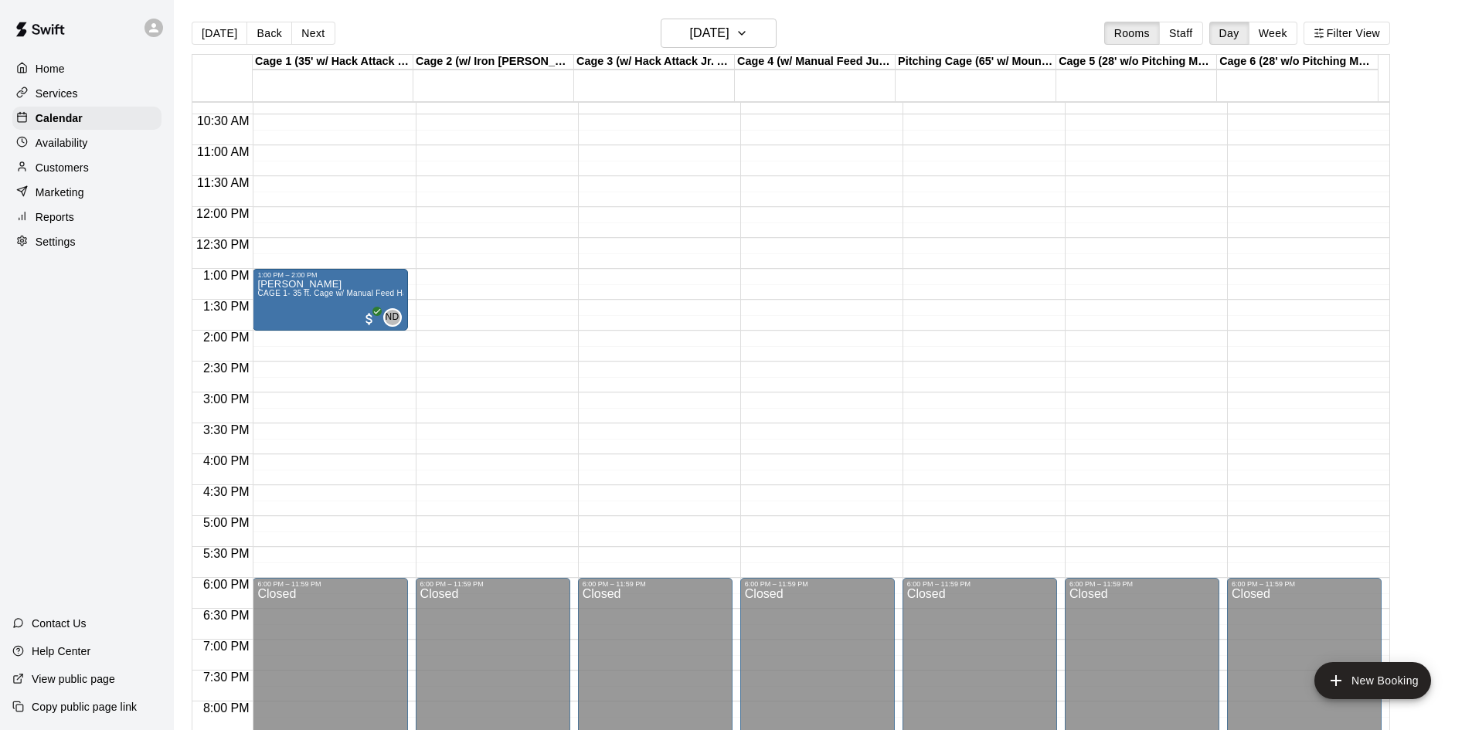
drag, startPoint x: 83, startPoint y: 148, endPoint x: 83, endPoint y: 132, distance: 16.2
click at [83, 148] on p "Availability" at bounding box center [62, 142] width 53 height 15
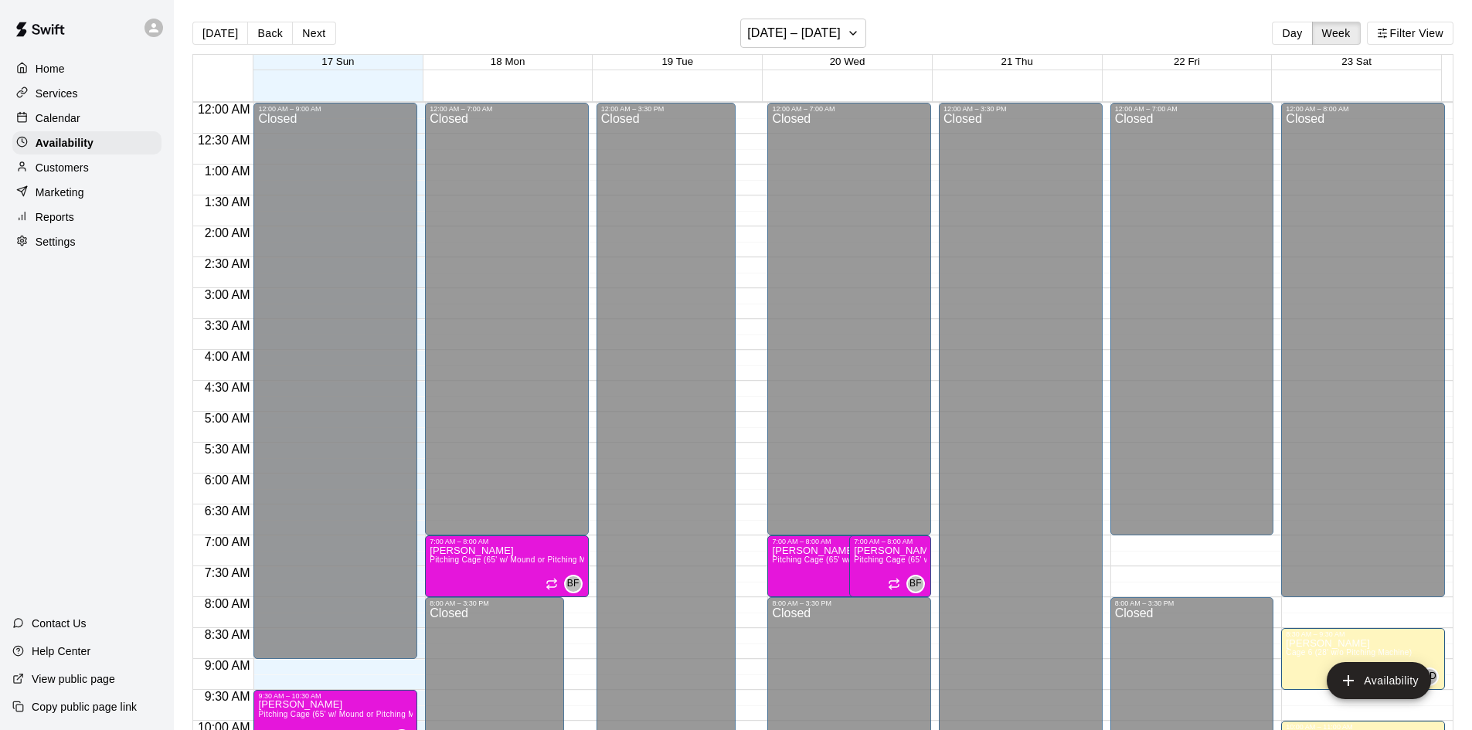
scroll to position [839, 0]
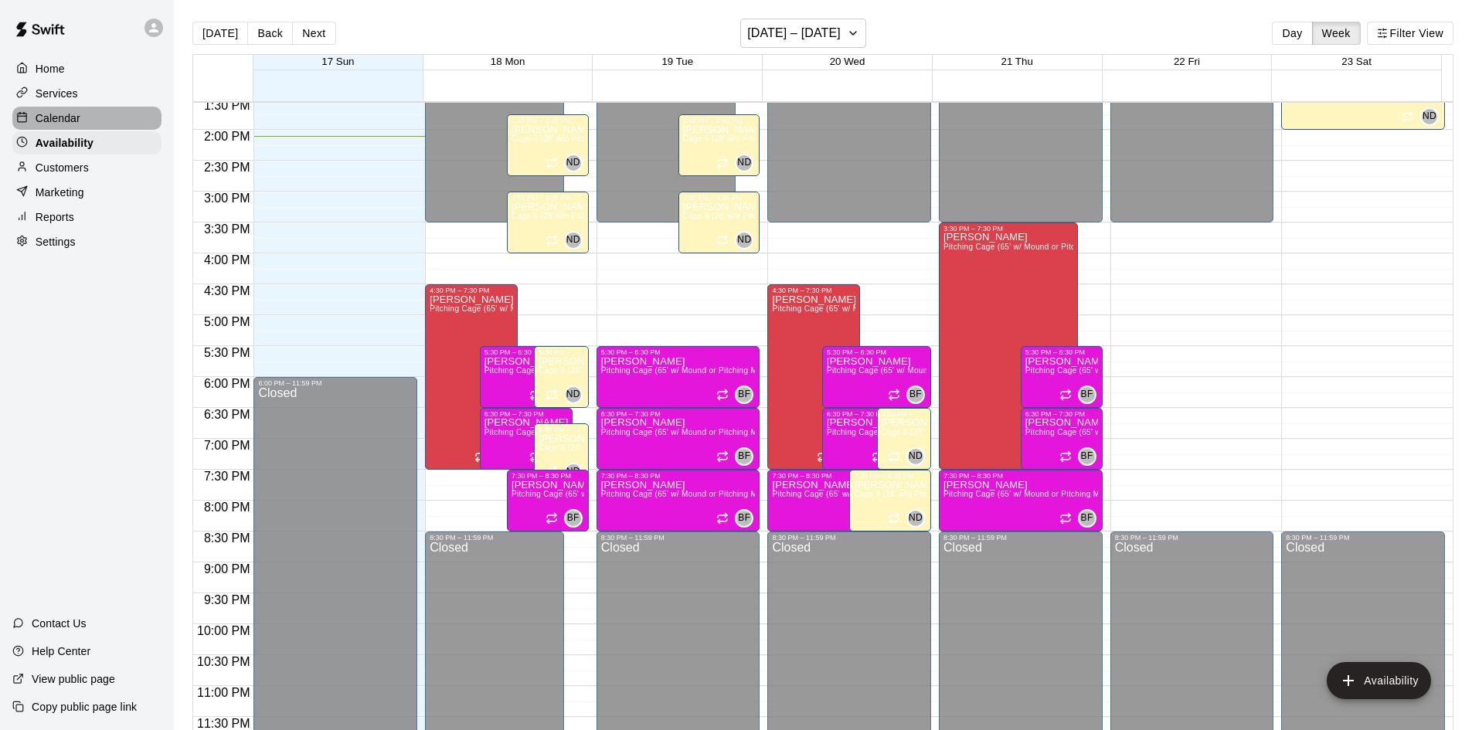
click at [83, 128] on div "Calendar" at bounding box center [86, 118] width 149 height 23
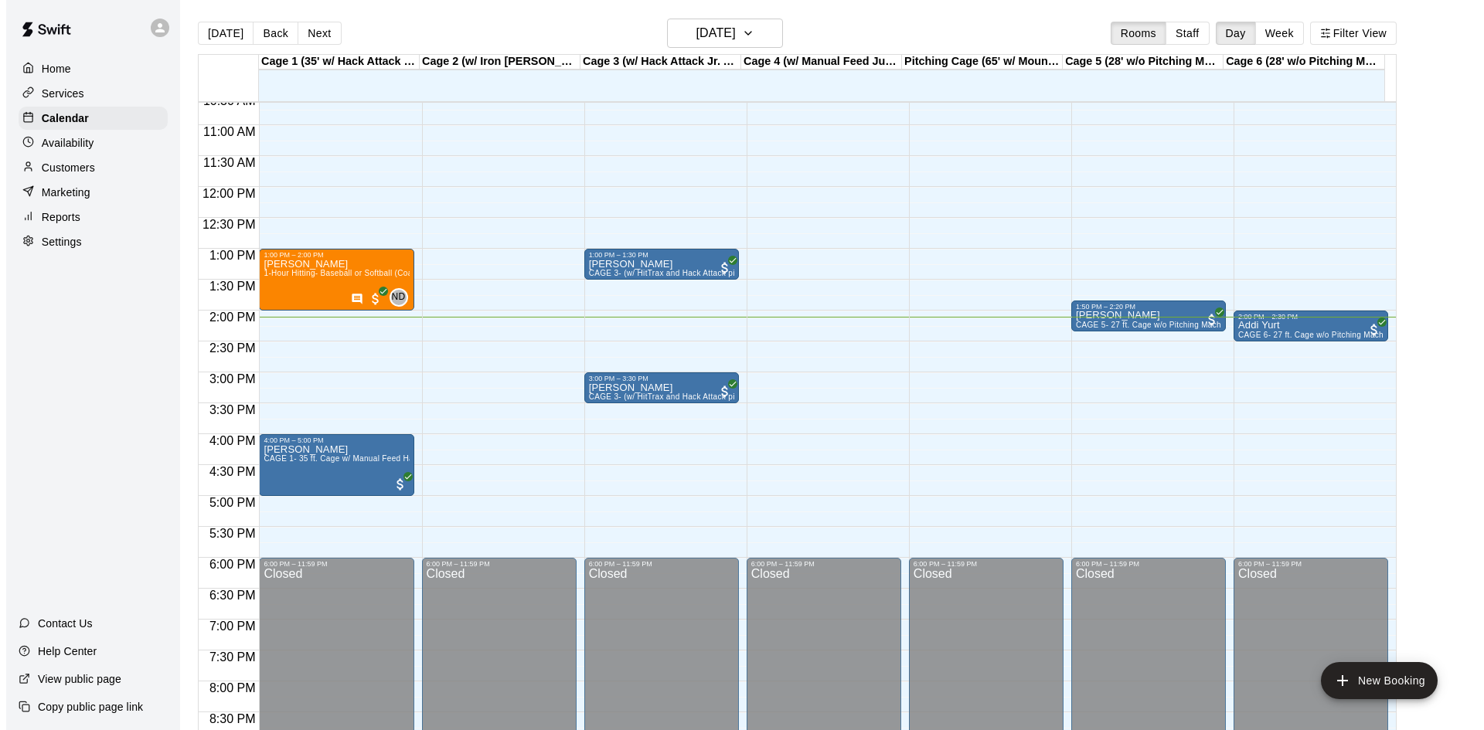
scroll to position [638, 0]
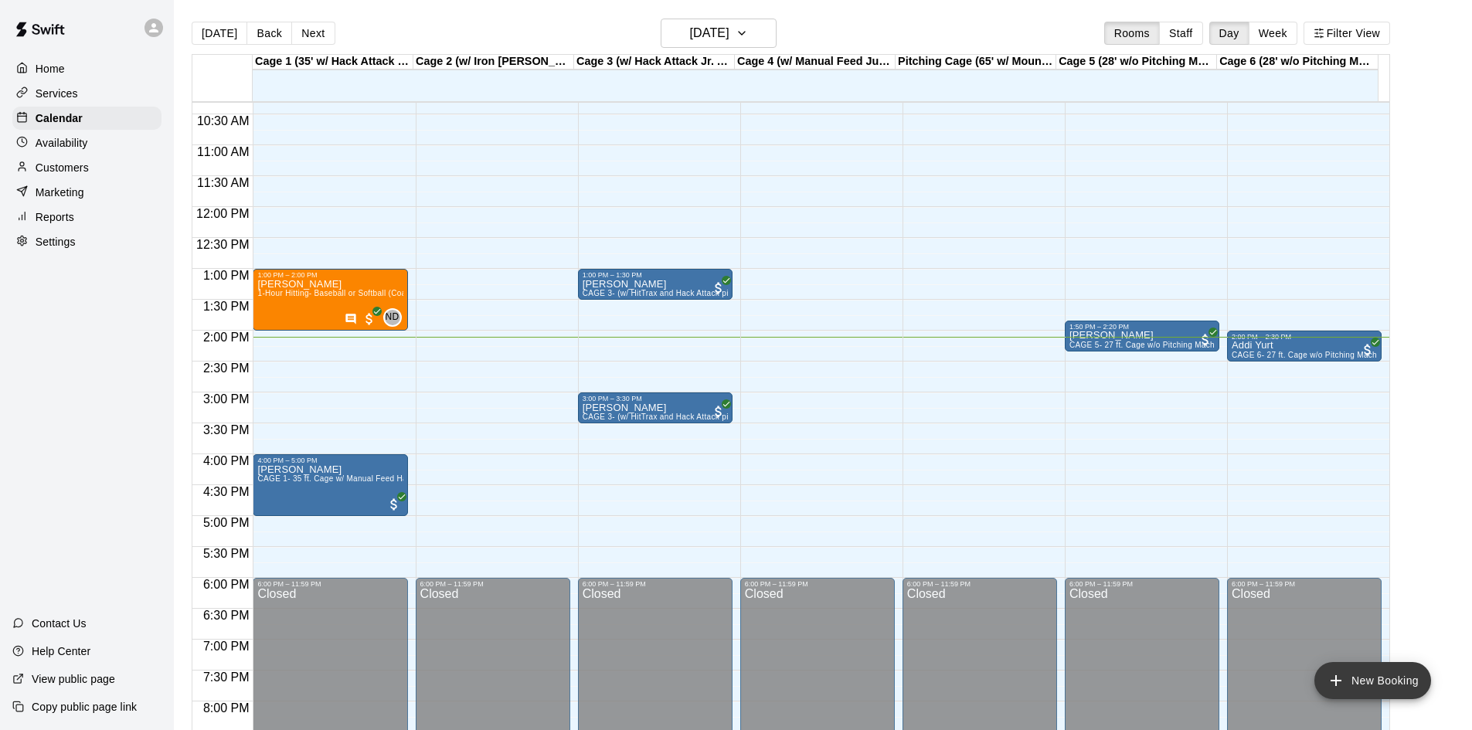
click at [1349, 682] on button "New Booking" at bounding box center [1373, 680] width 117 height 37
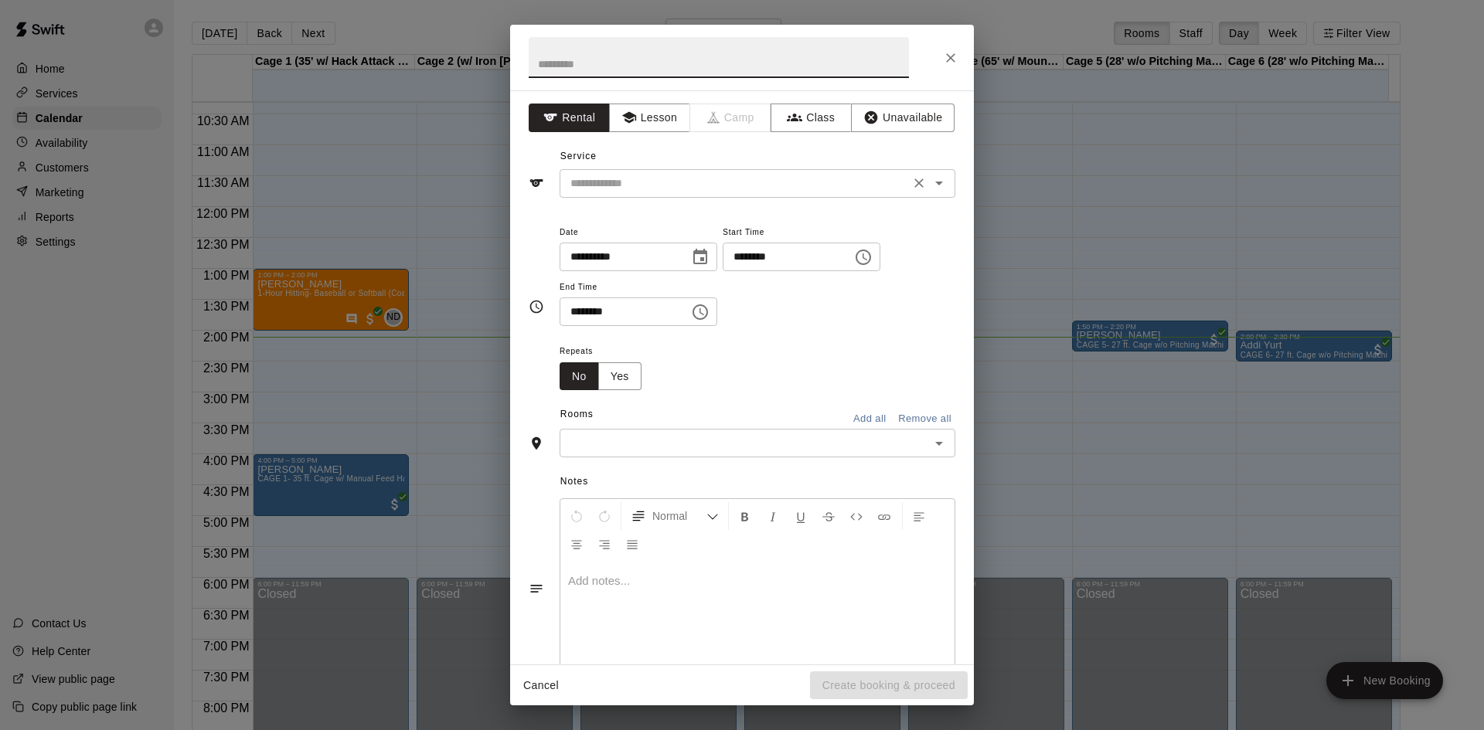
click at [669, 171] on div "​" at bounding box center [758, 183] width 396 height 29
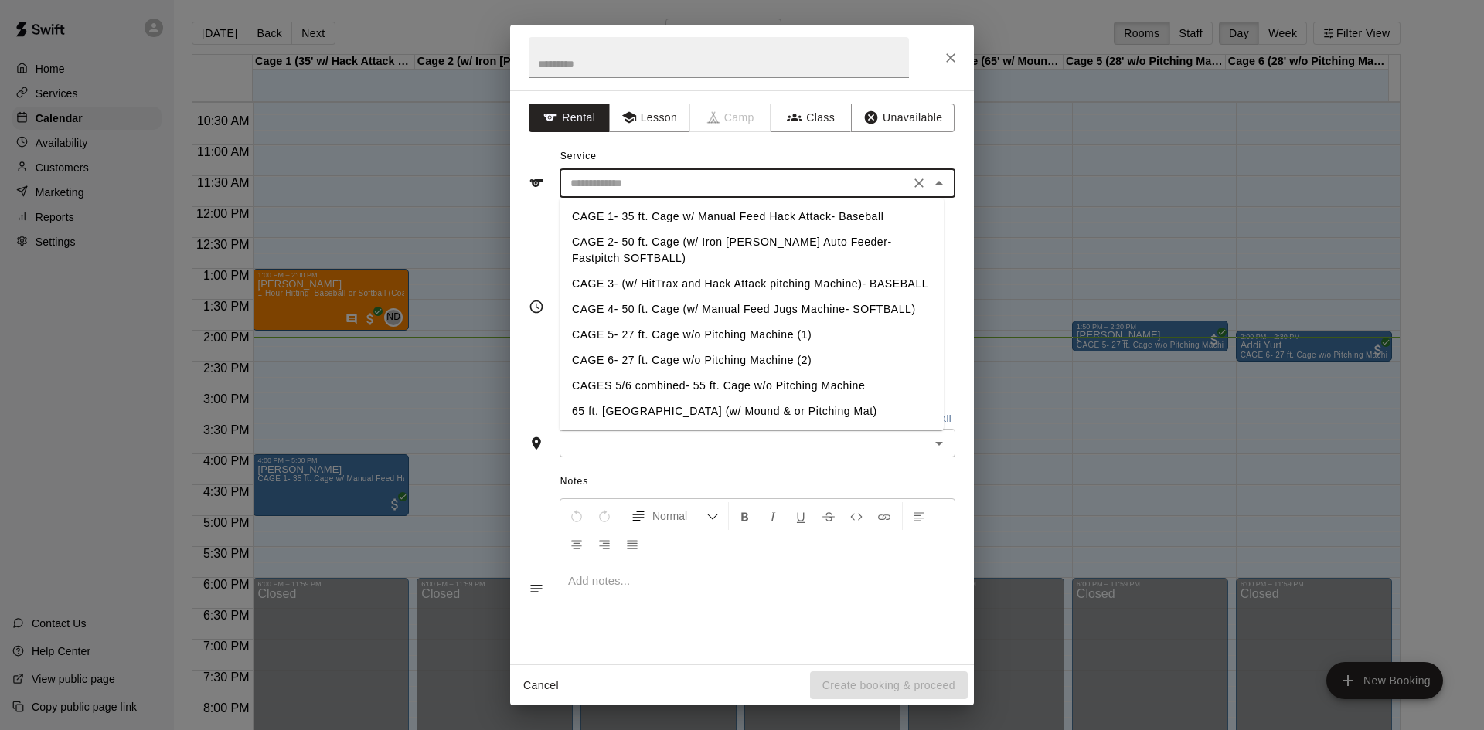
click at [707, 291] on li "CAGE 3- (w/ HitTrax and Hack Attack pitching Machine)- BASEBALL" at bounding box center [752, 284] width 384 height 26
type input "**********"
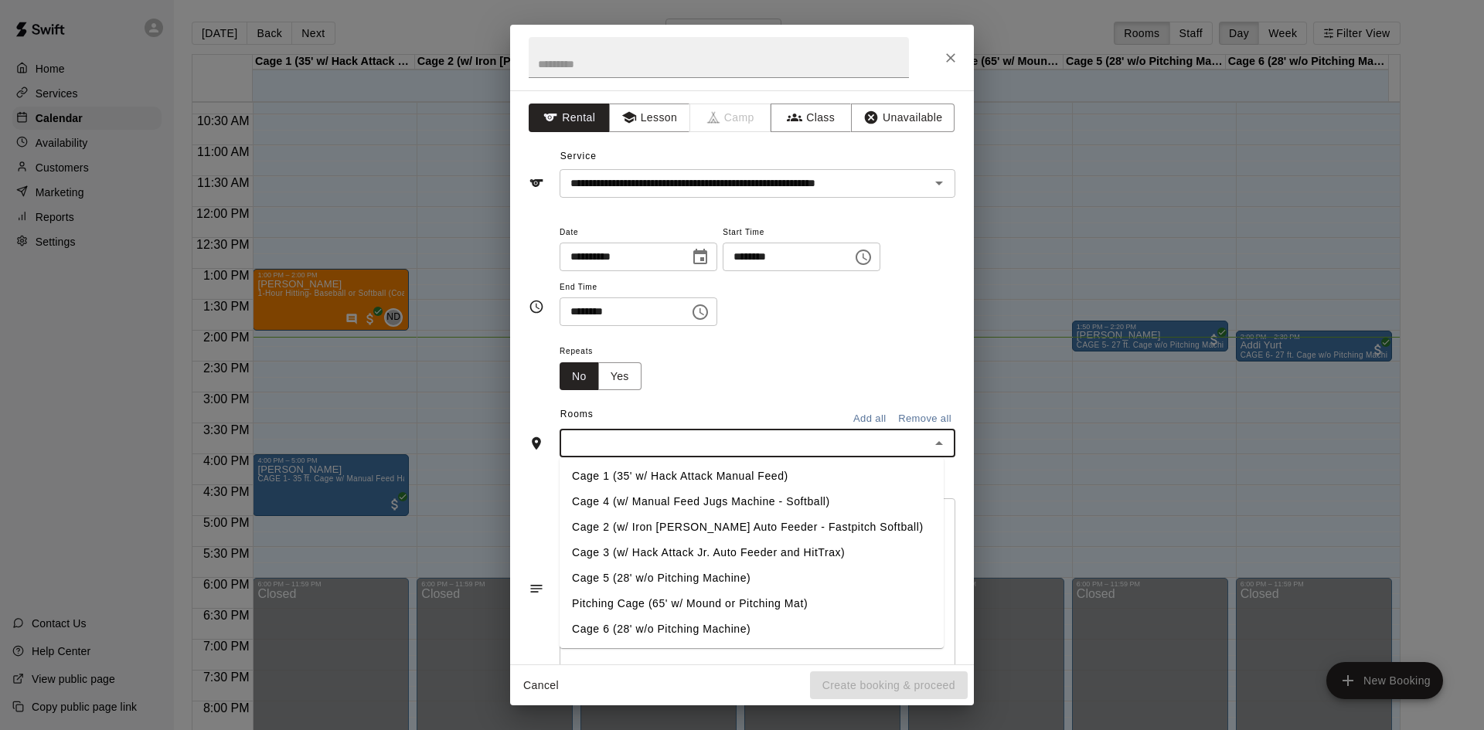
click at [706, 443] on input "text" at bounding box center [744, 443] width 361 height 19
click at [770, 560] on li "Cage 3 (w/ Hack Attack Jr. Auto Feeder and HitTrax)" at bounding box center [752, 553] width 384 height 26
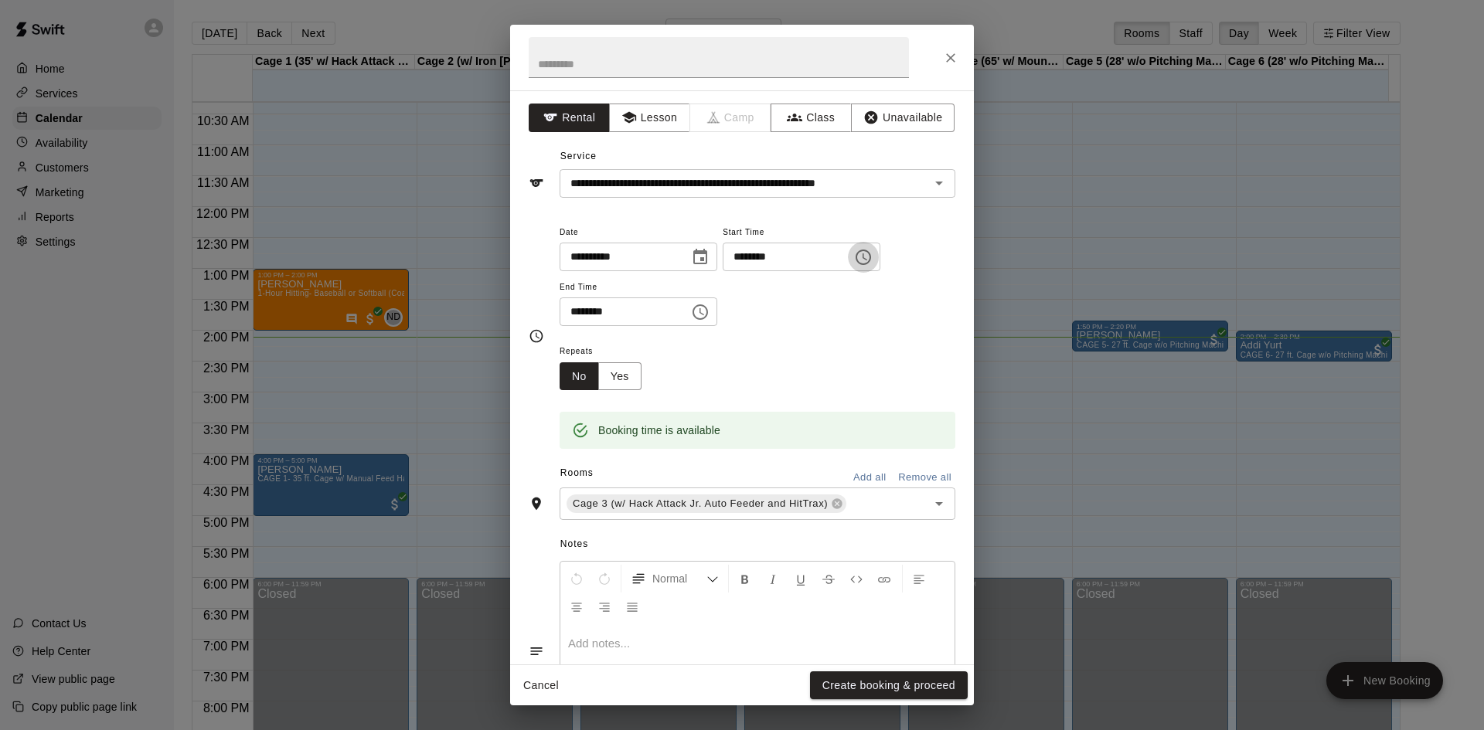
click at [873, 265] on icon "Choose time, selected time is 2:00 PM" at bounding box center [863, 257] width 19 height 19
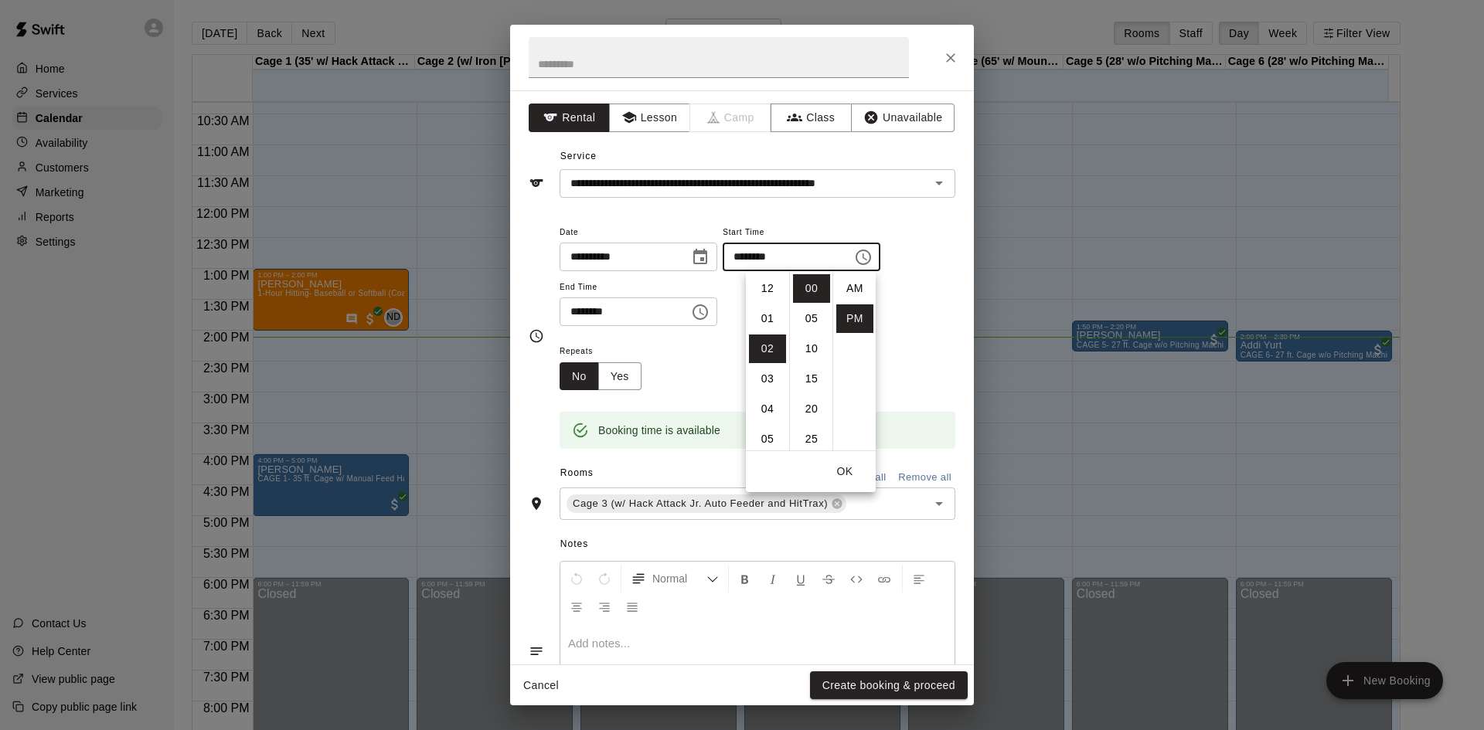
scroll to position [28, 0]
click at [797, 317] on li "05" at bounding box center [811, 319] width 37 height 29
type input "********"
click at [708, 315] on icon "Choose time, selected time is 2:30 PM" at bounding box center [699, 312] width 15 height 15
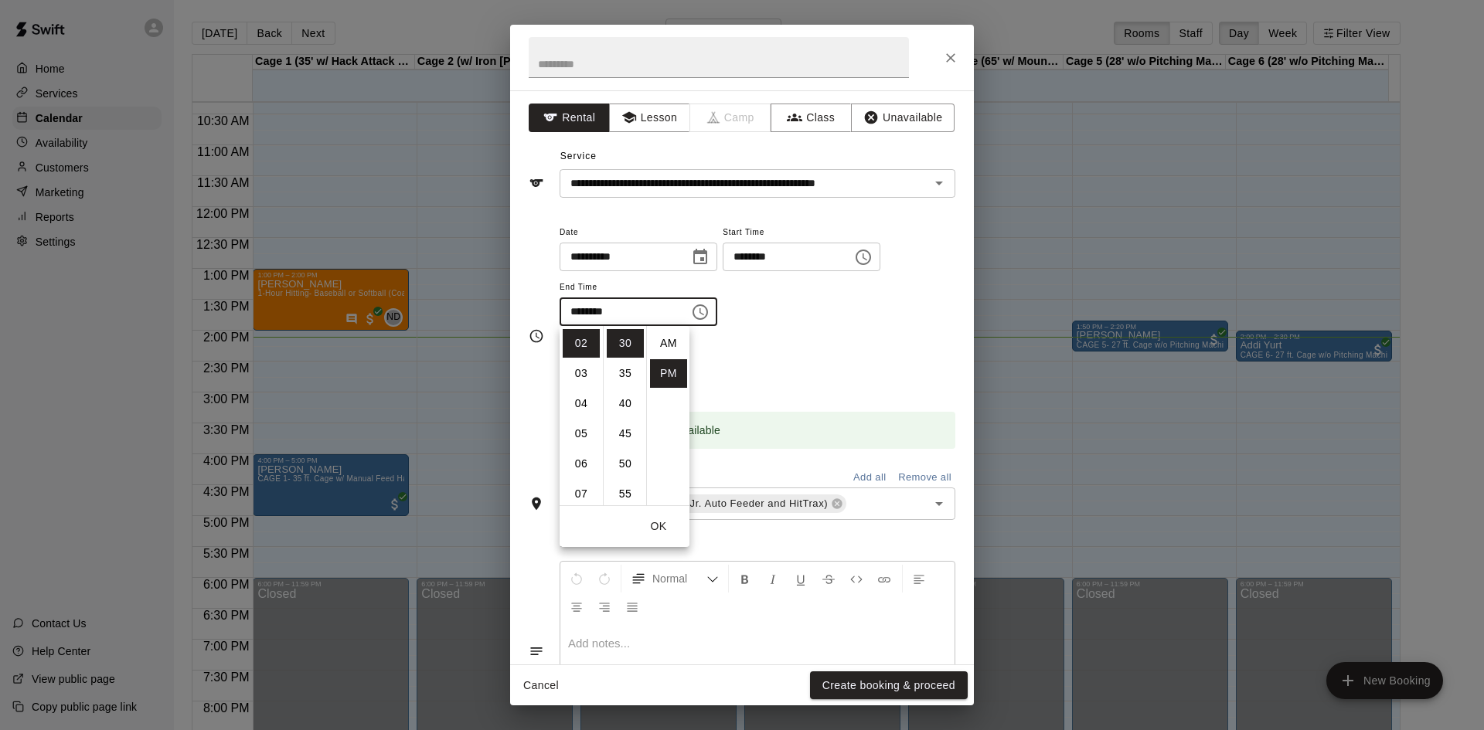
scroll to position [28, 0]
click at [627, 369] on li "35" at bounding box center [625, 373] width 37 height 29
type input "********"
click at [867, 682] on button "Create booking & proceed" at bounding box center [889, 686] width 158 height 29
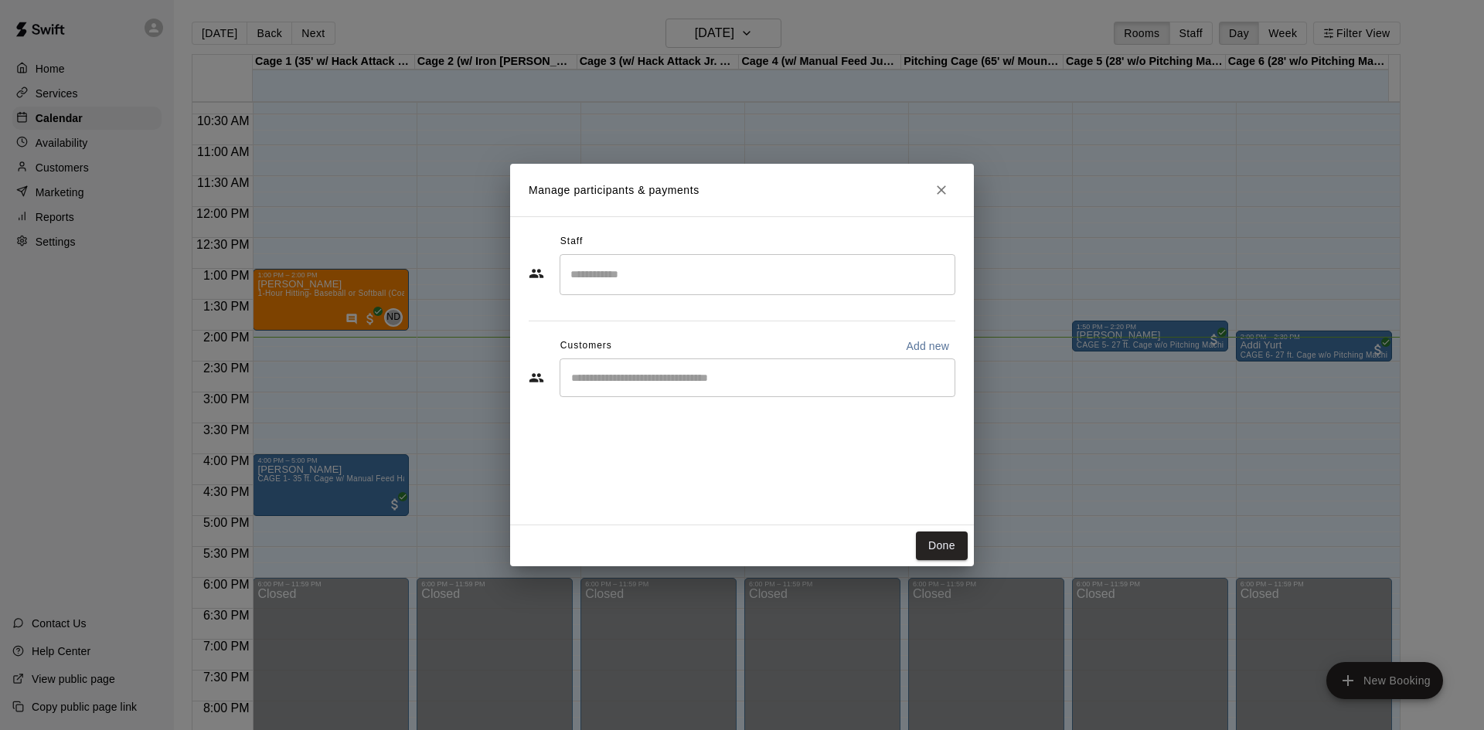
click at [675, 386] on div "​" at bounding box center [758, 378] width 396 height 39
type input "****"
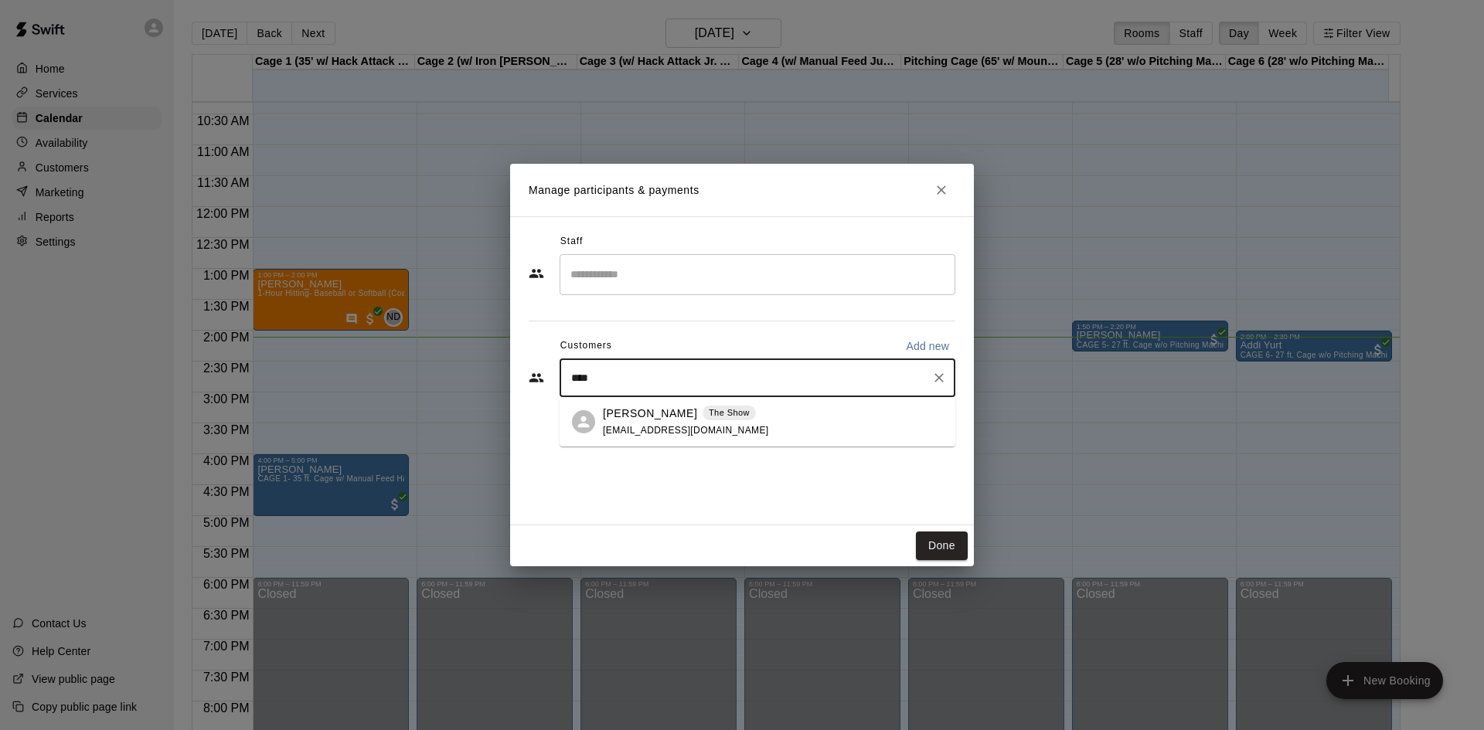
click at [644, 429] on span "simplyblythe@yahoo.com" at bounding box center [686, 430] width 166 height 11
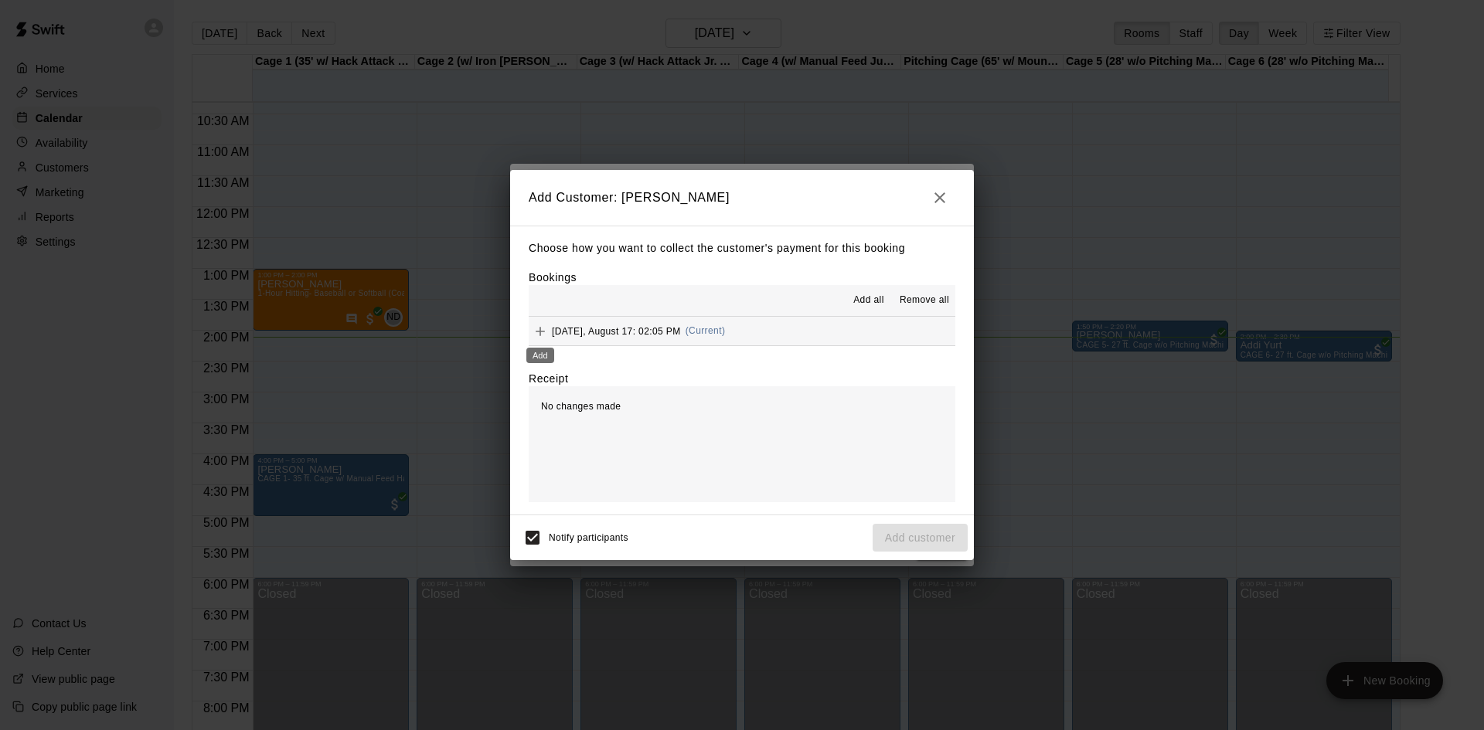
click at [538, 328] on icon "Add" at bounding box center [540, 331] width 15 height 15
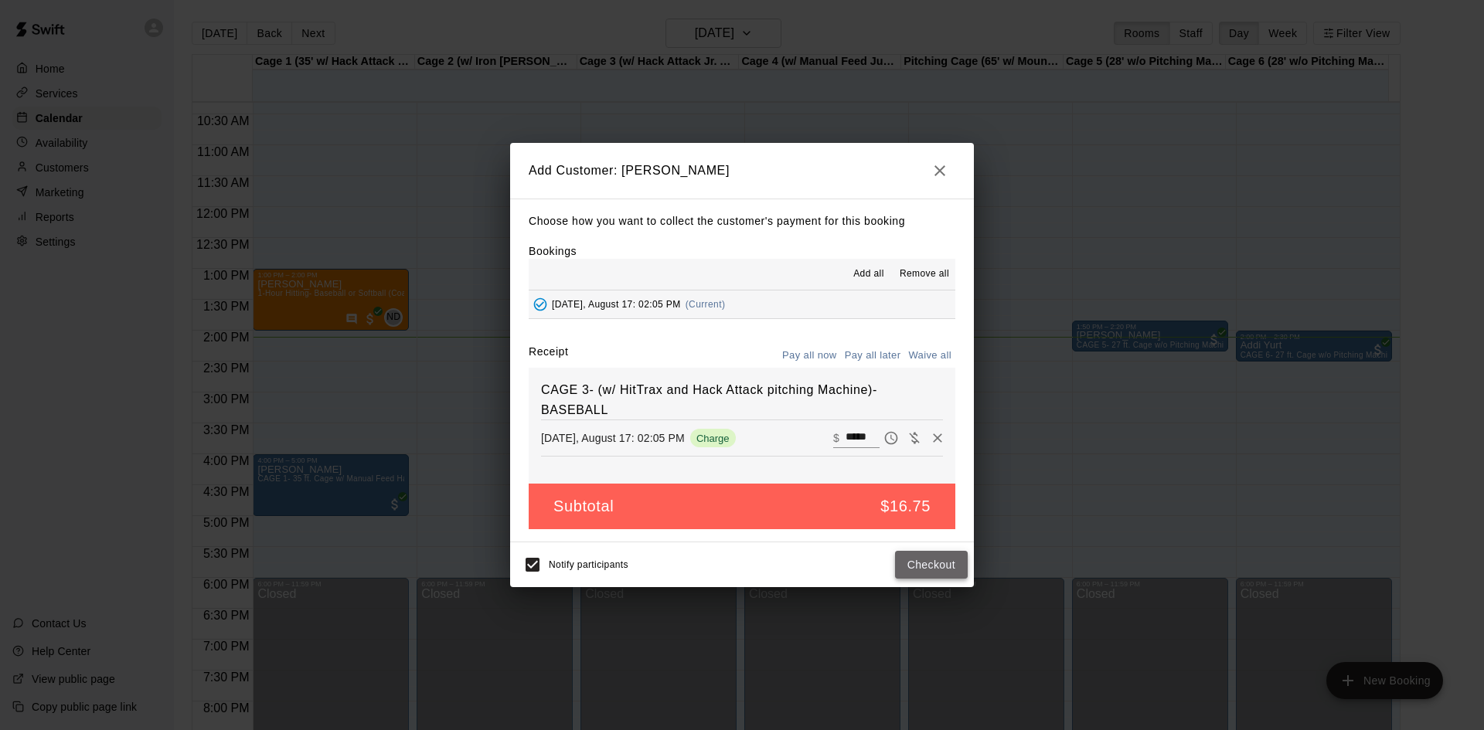
click at [920, 570] on button "Checkout" at bounding box center [931, 565] width 73 height 29
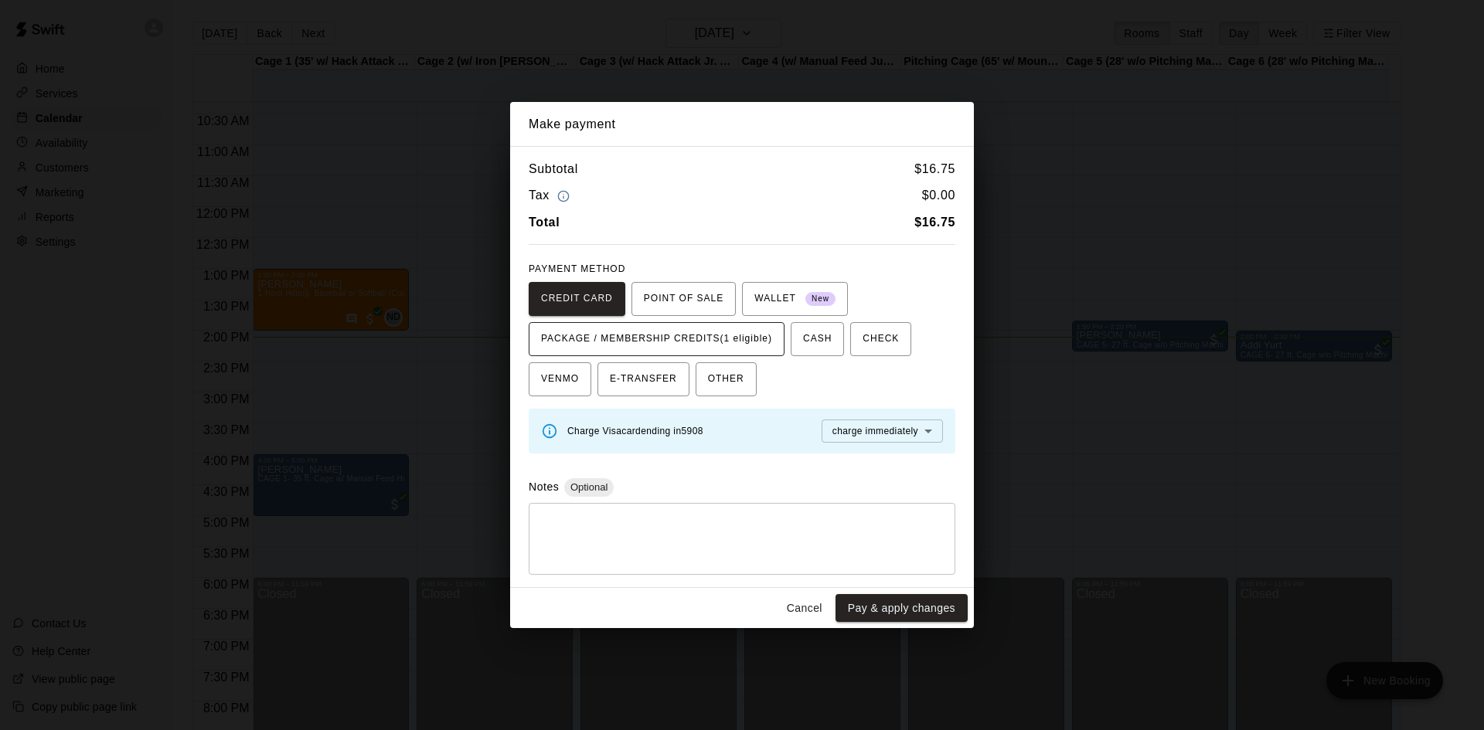
click at [624, 322] on div "CREDIT CARD POINT OF SALE WALLET New PACKAGE / MEMBERSHIP CREDITS (1 eligible) …" at bounding box center [742, 339] width 427 height 114
click at [629, 330] on span "PACKAGE / MEMBERSHIP CREDITS (1 eligible)" at bounding box center [656, 339] width 231 height 25
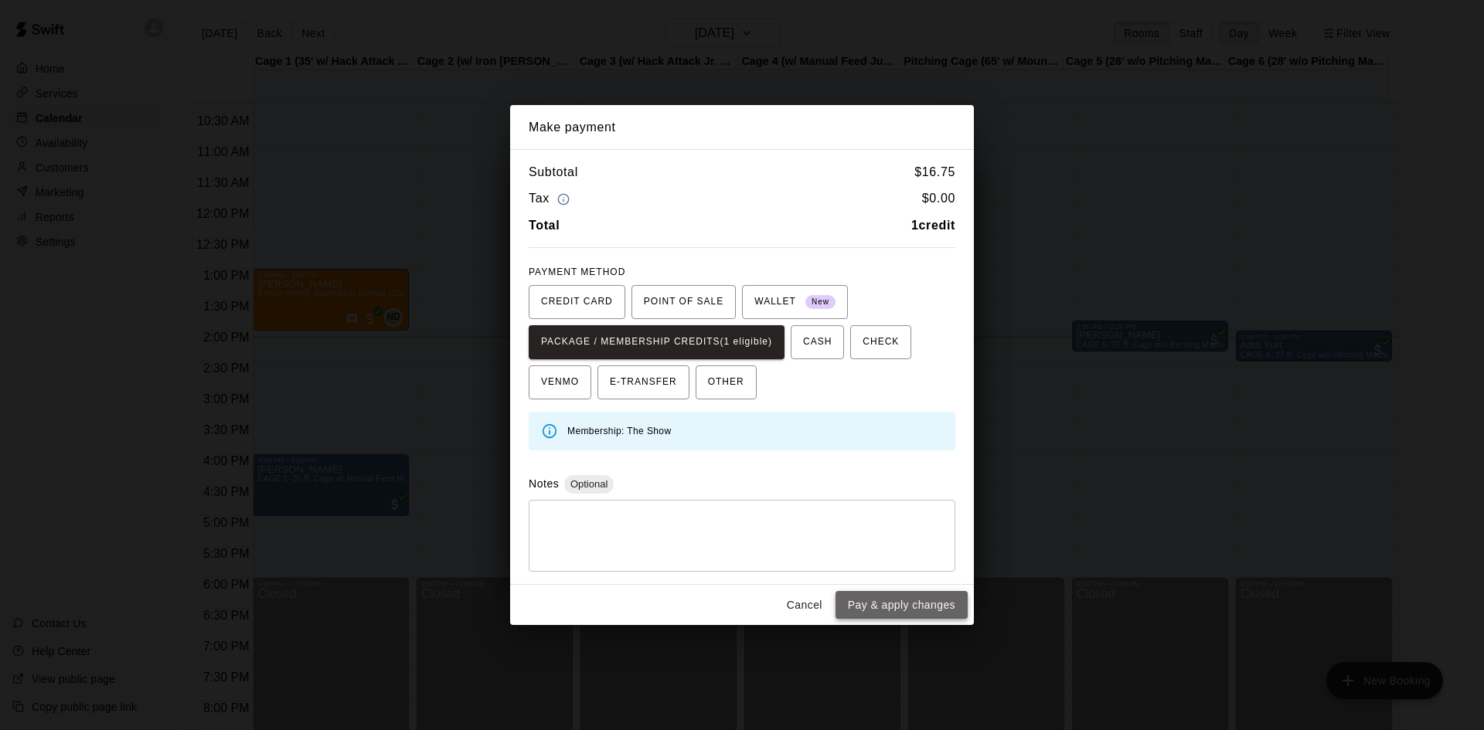
click at [886, 597] on button "Pay & apply changes" at bounding box center [901, 605] width 132 height 29
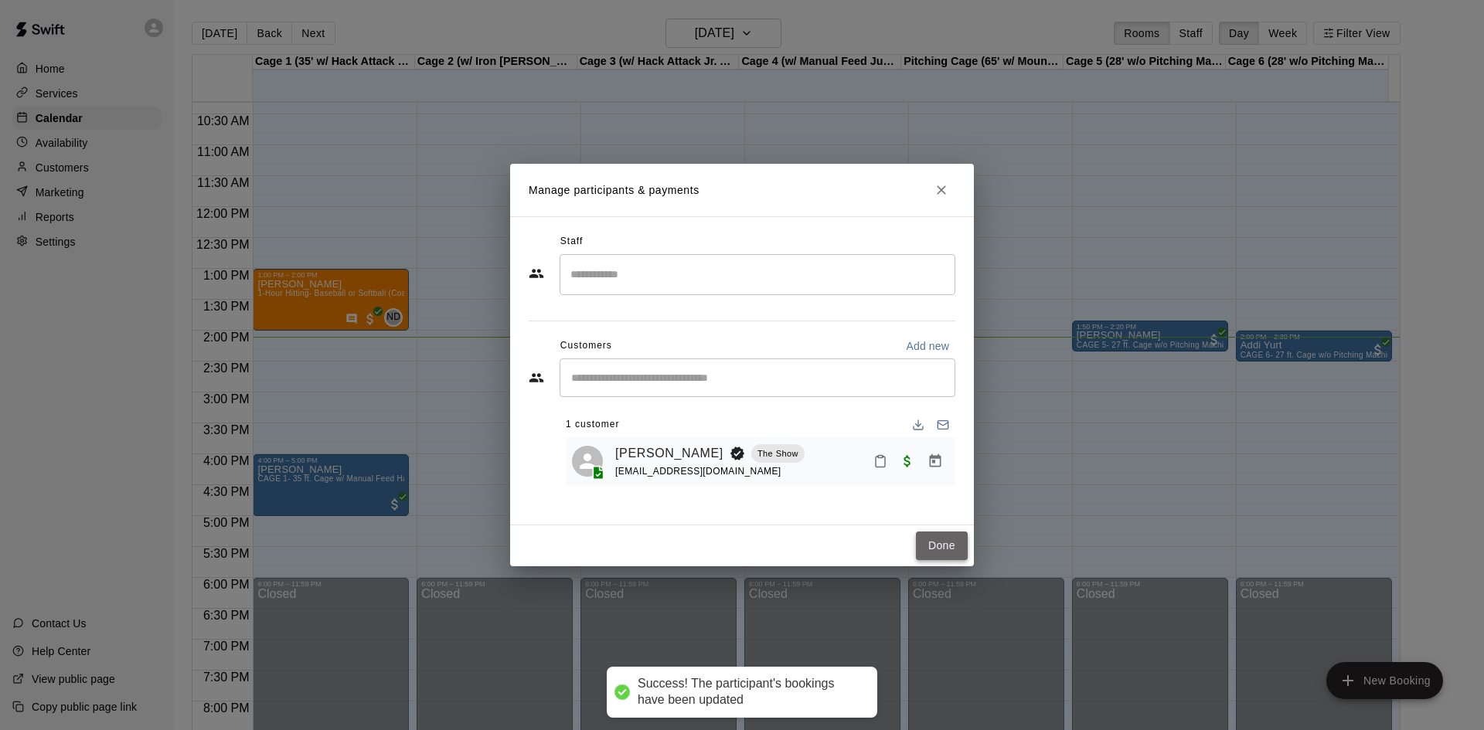
click at [934, 551] on button "Done" at bounding box center [942, 546] width 52 height 29
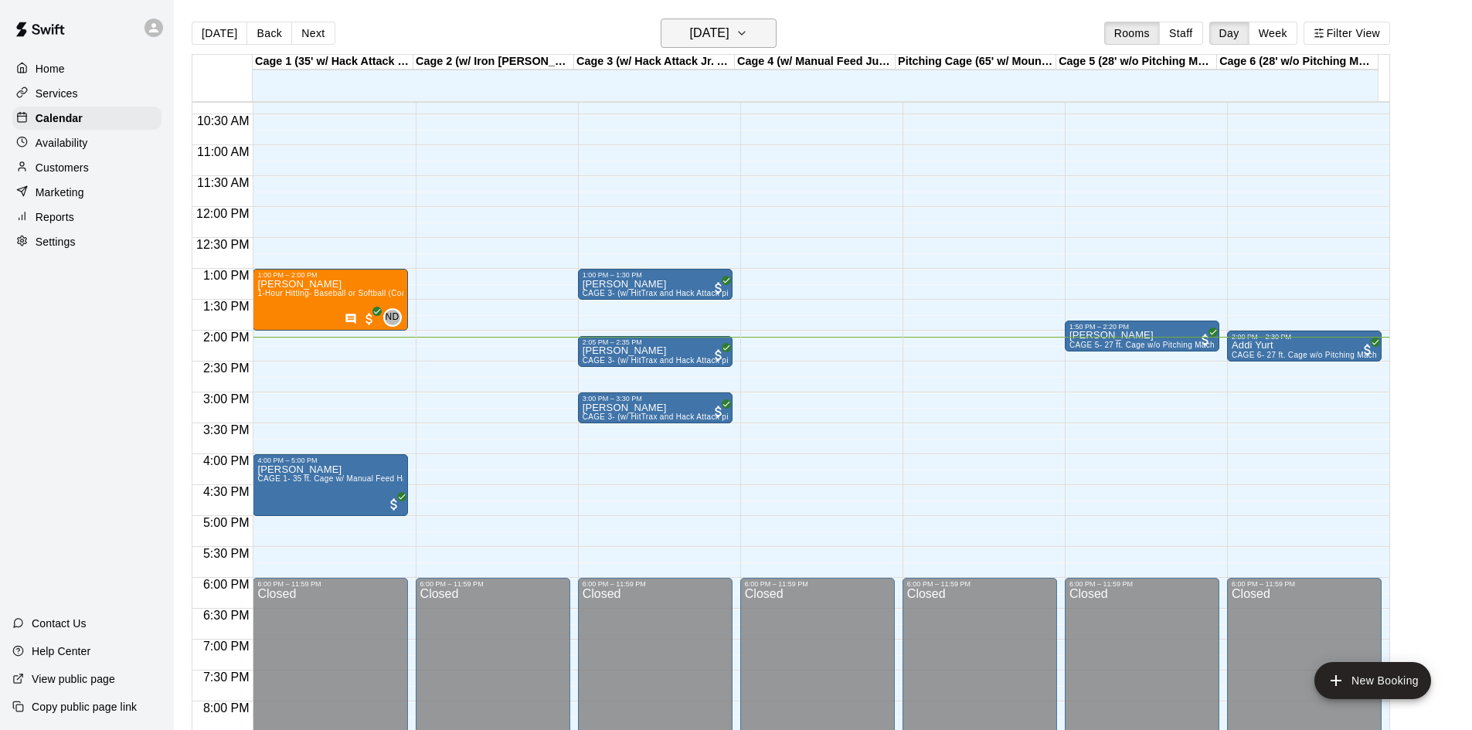
click at [719, 43] on h6 "[DATE]" at bounding box center [709, 33] width 39 height 22
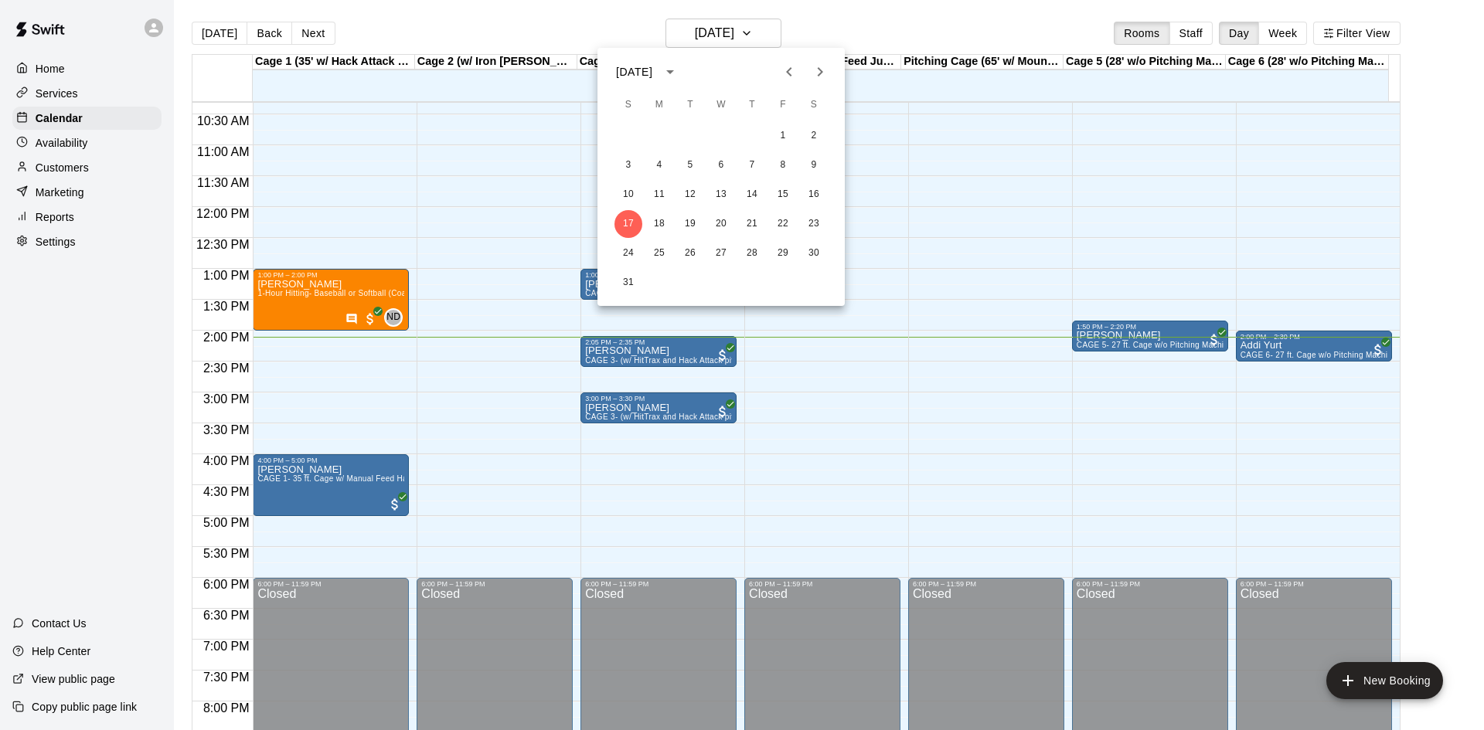
drag, startPoint x: 824, startPoint y: 68, endPoint x: 818, endPoint y: 75, distance: 9.3
click at [823, 68] on icon "Next month" at bounding box center [820, 72] width 19 height 19
click at [615, 162] on button "7" at bounding box center [628, 165] width 28 height 28
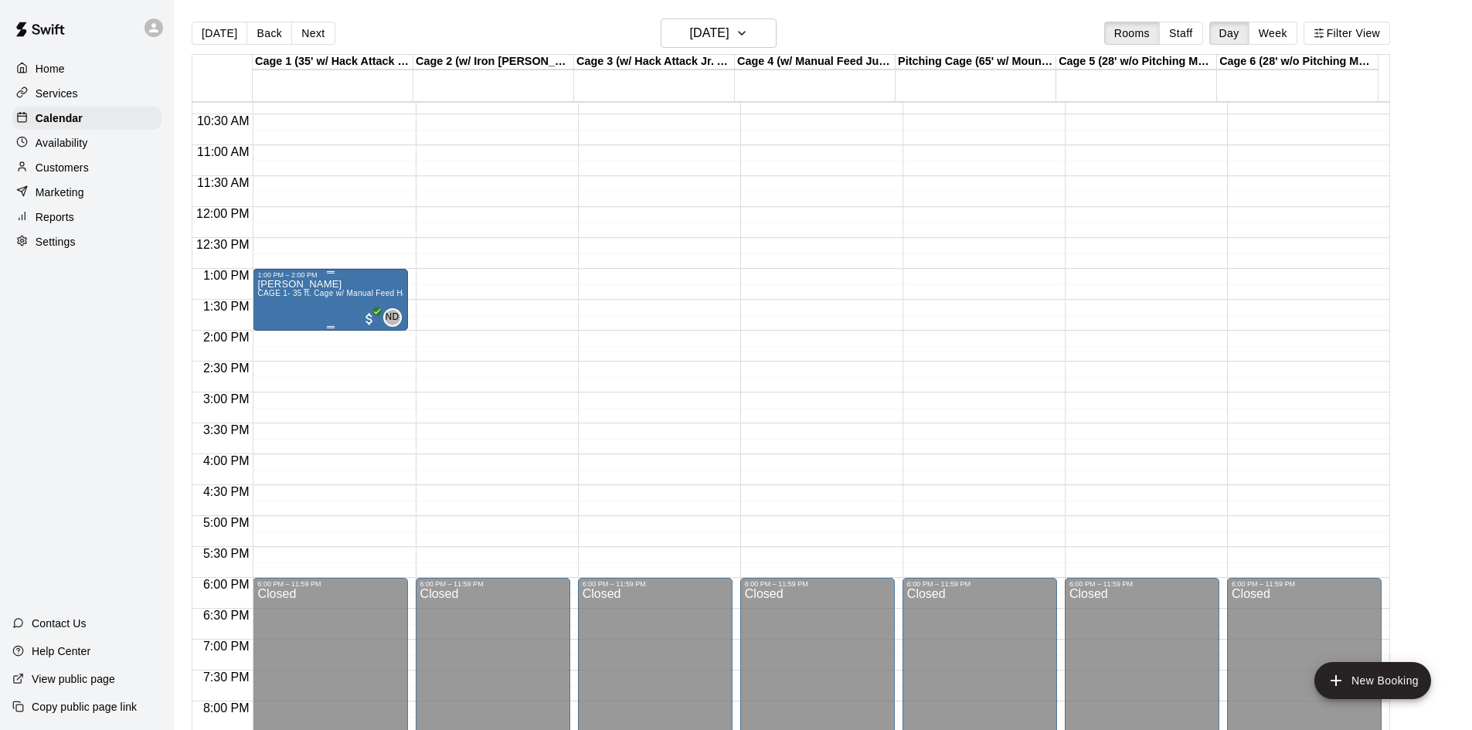
click at [302, 325] on div "Ike Butler CAGE 1- 35 ft. Cage w/ Manual Feed Hack Attack- Baseball" at bounding box center [329, 644] width 145 height 730
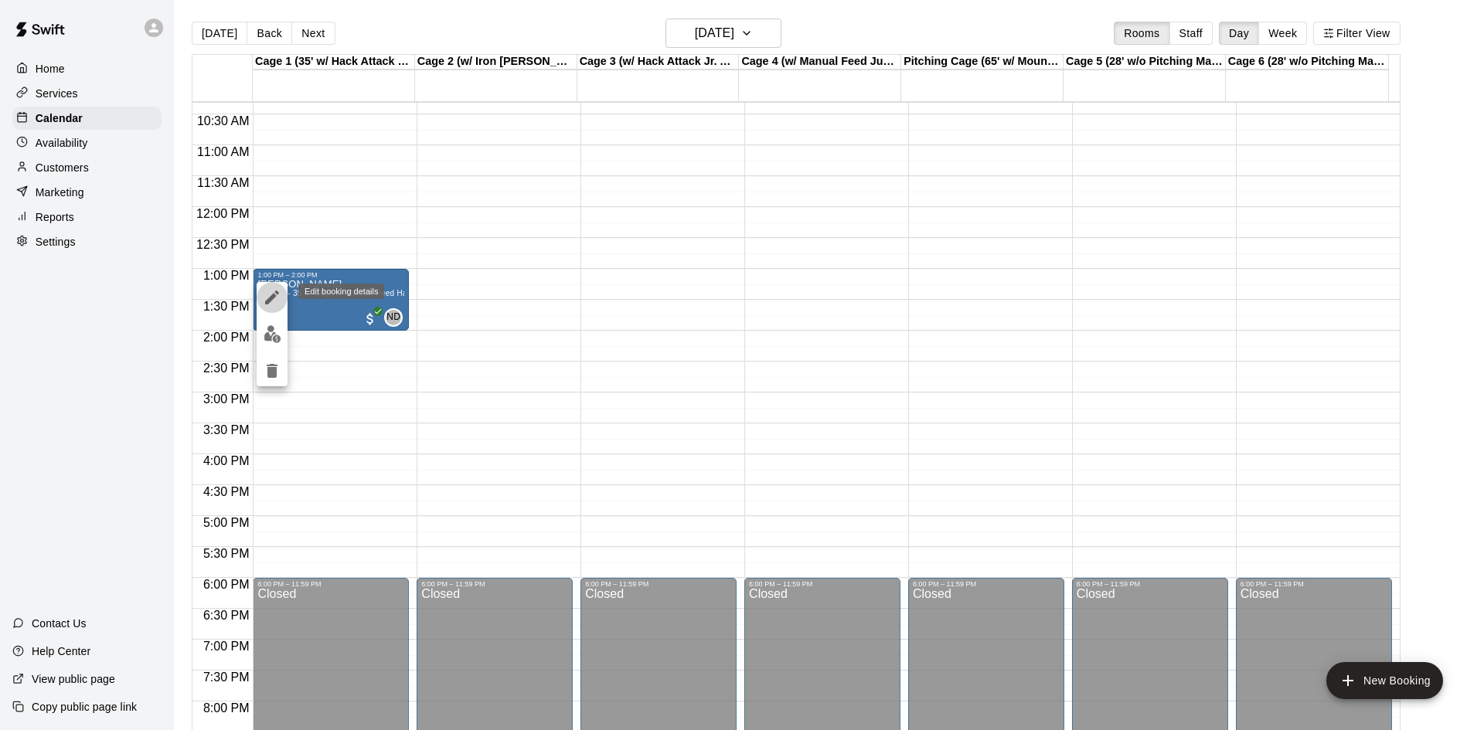
click at [271, 293] on icon "edit" at bounding box center [272, 297] width 19 height 19
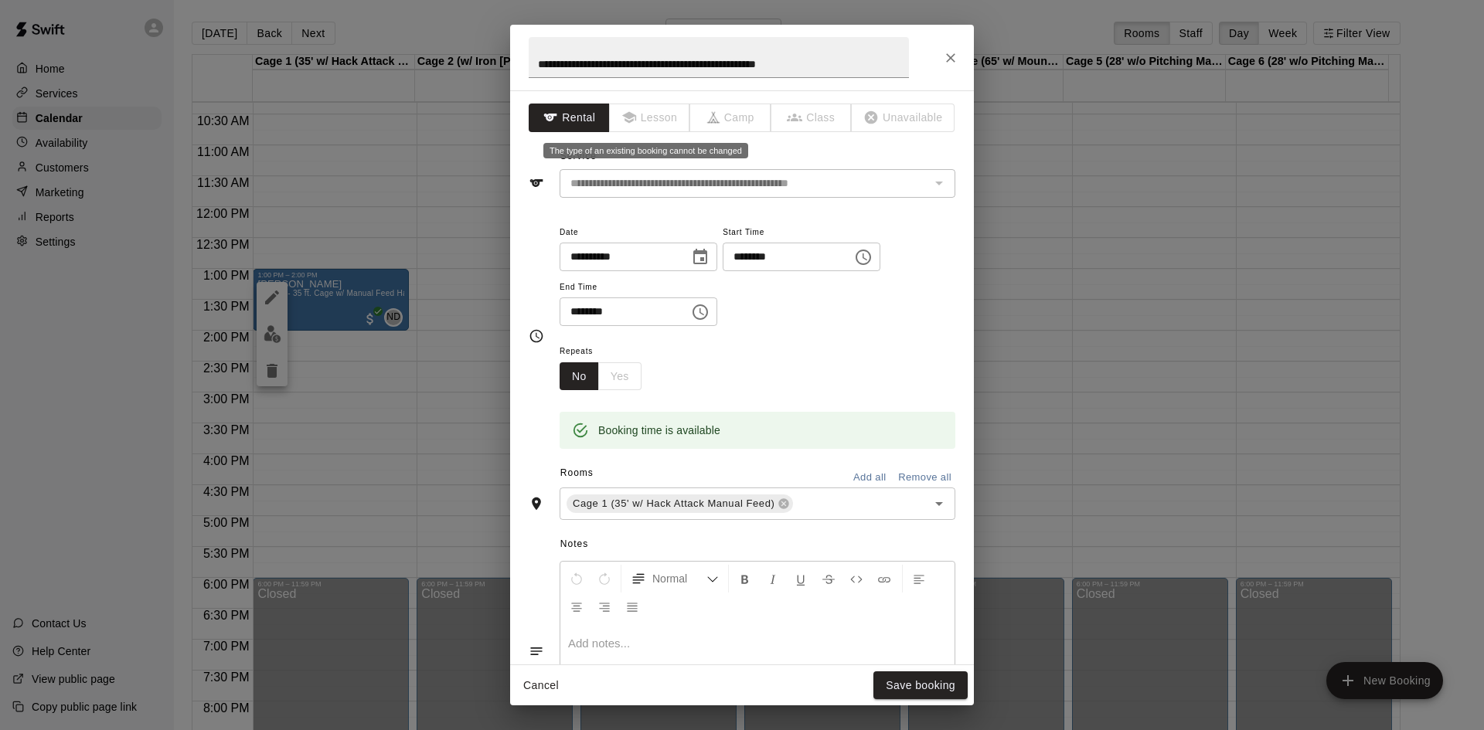
click at [643, 117] on span "Lesson" at bounding box center [650, 118] width 81 height 29
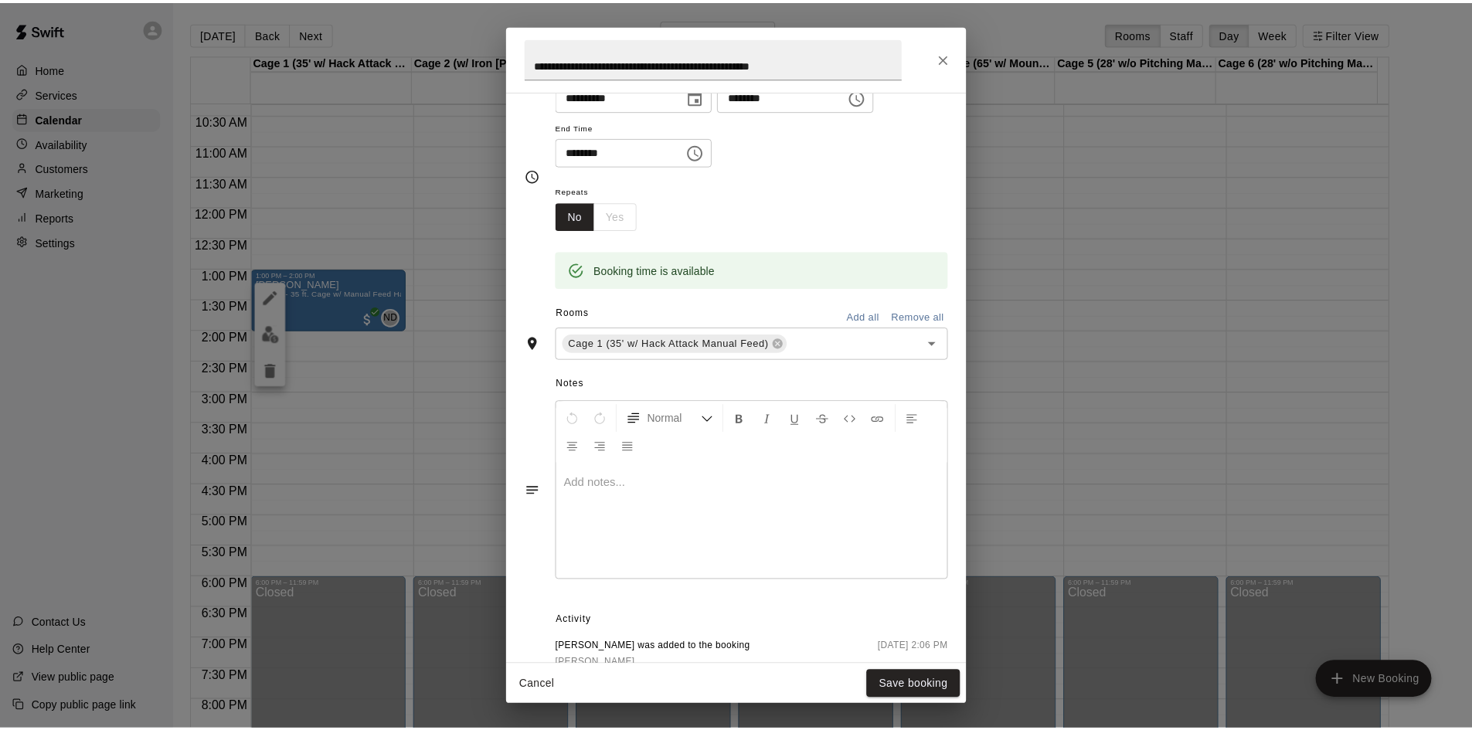
scroll to position [300, 0]
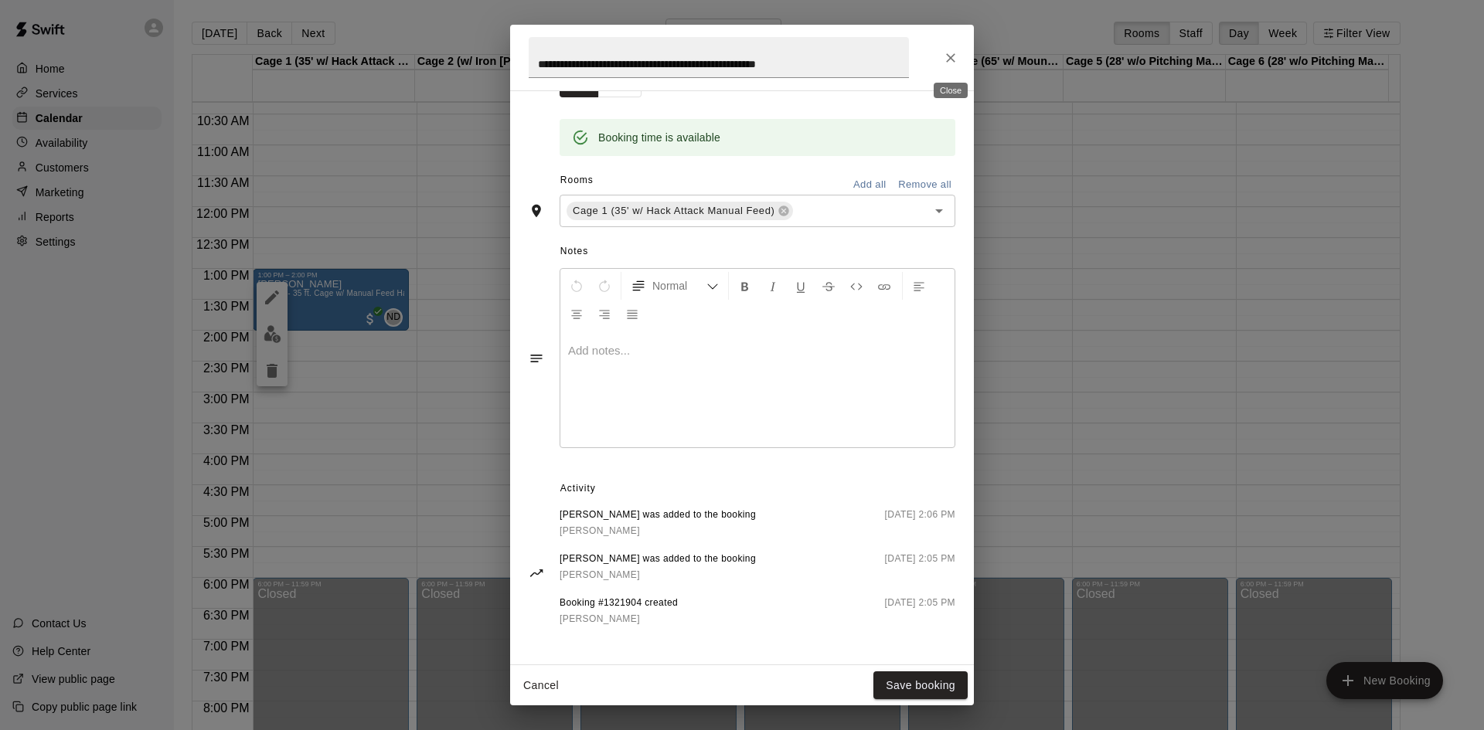
click at [945, 54] on icon "Close" at bounding box center [950, 57] width 15 height 15
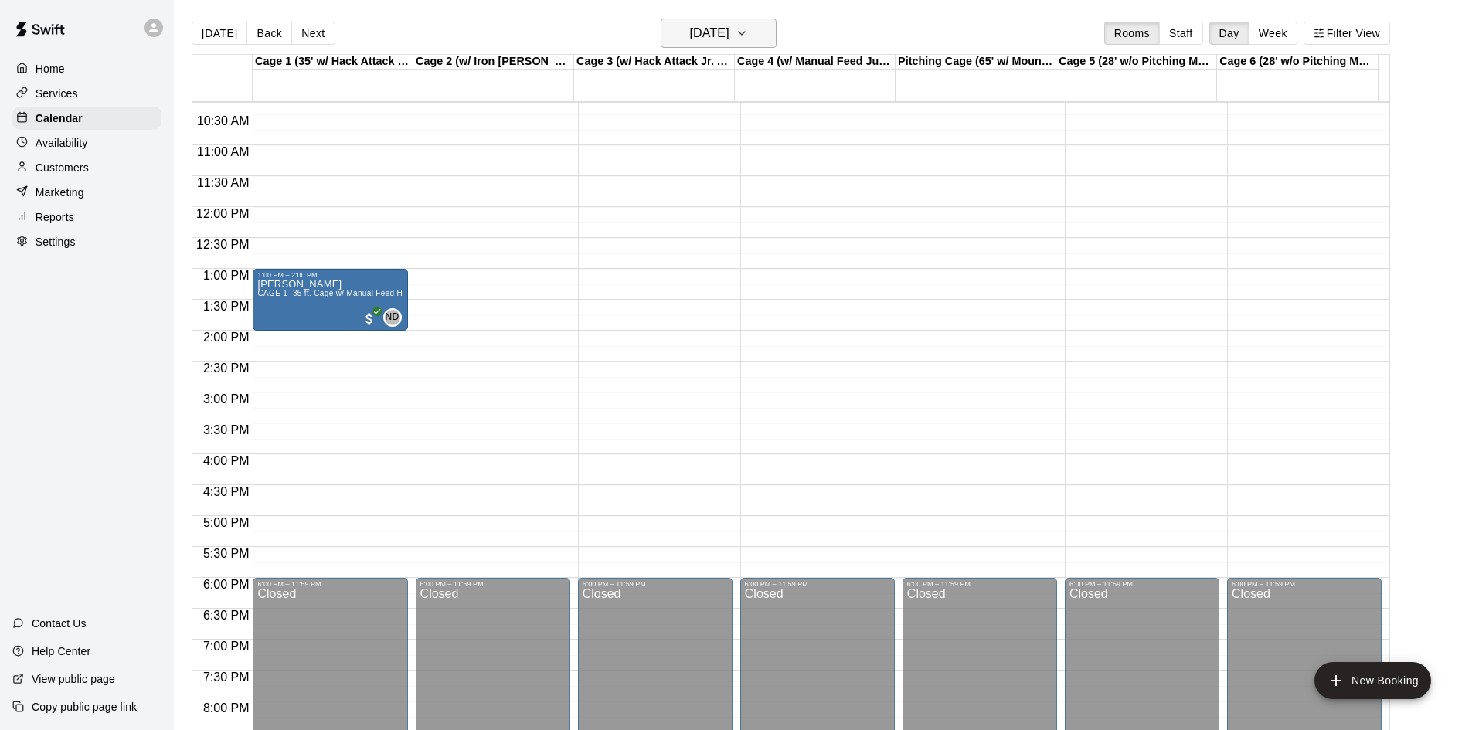
click at [704, 26] on h6 "Sunday Sep 07" at bounding box center [709, 33] width 39 height 22
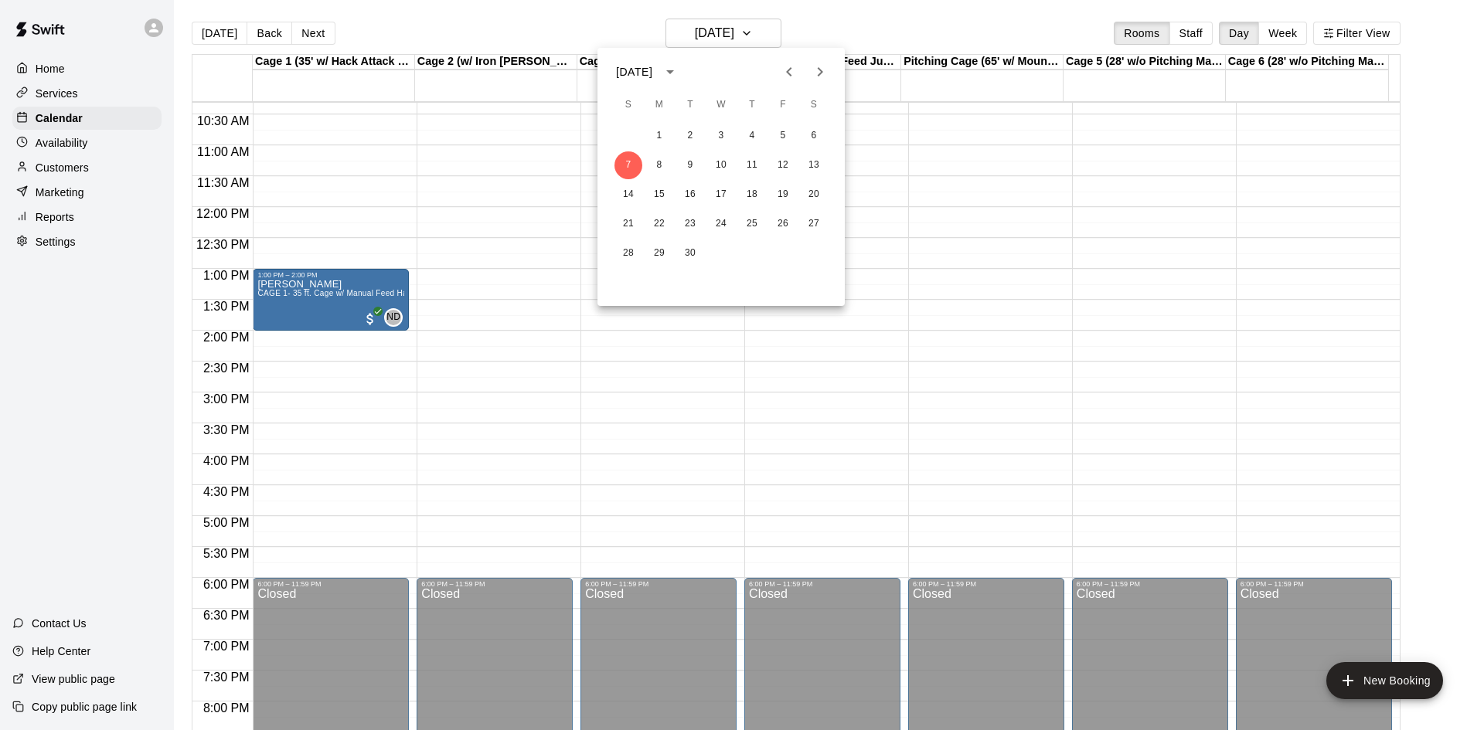
click at [502, 381] on div at bounding box center [742, 365] width 1484 height 730
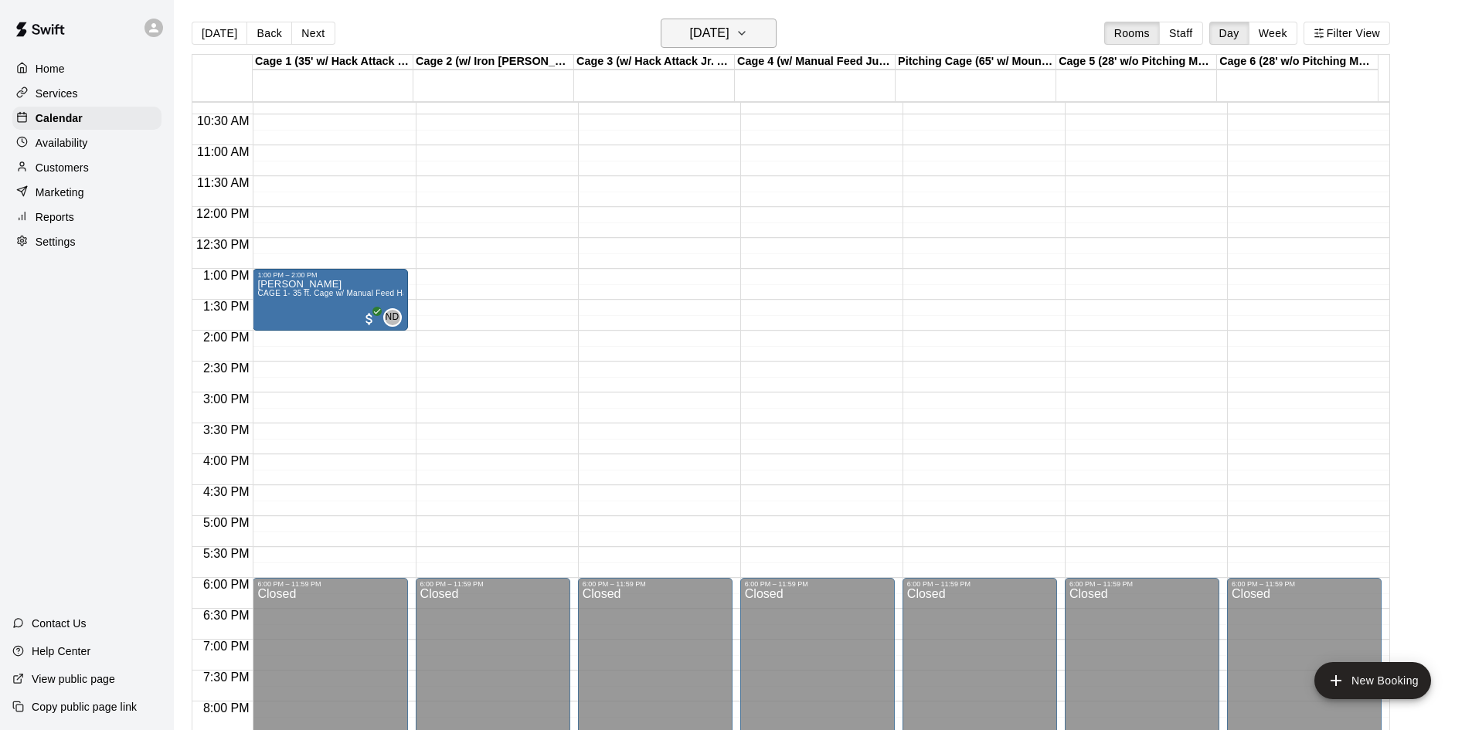
click at [690, 28] on h6 "Sunday Sep 07" at bounding box center [709, 33] width 39 height 22
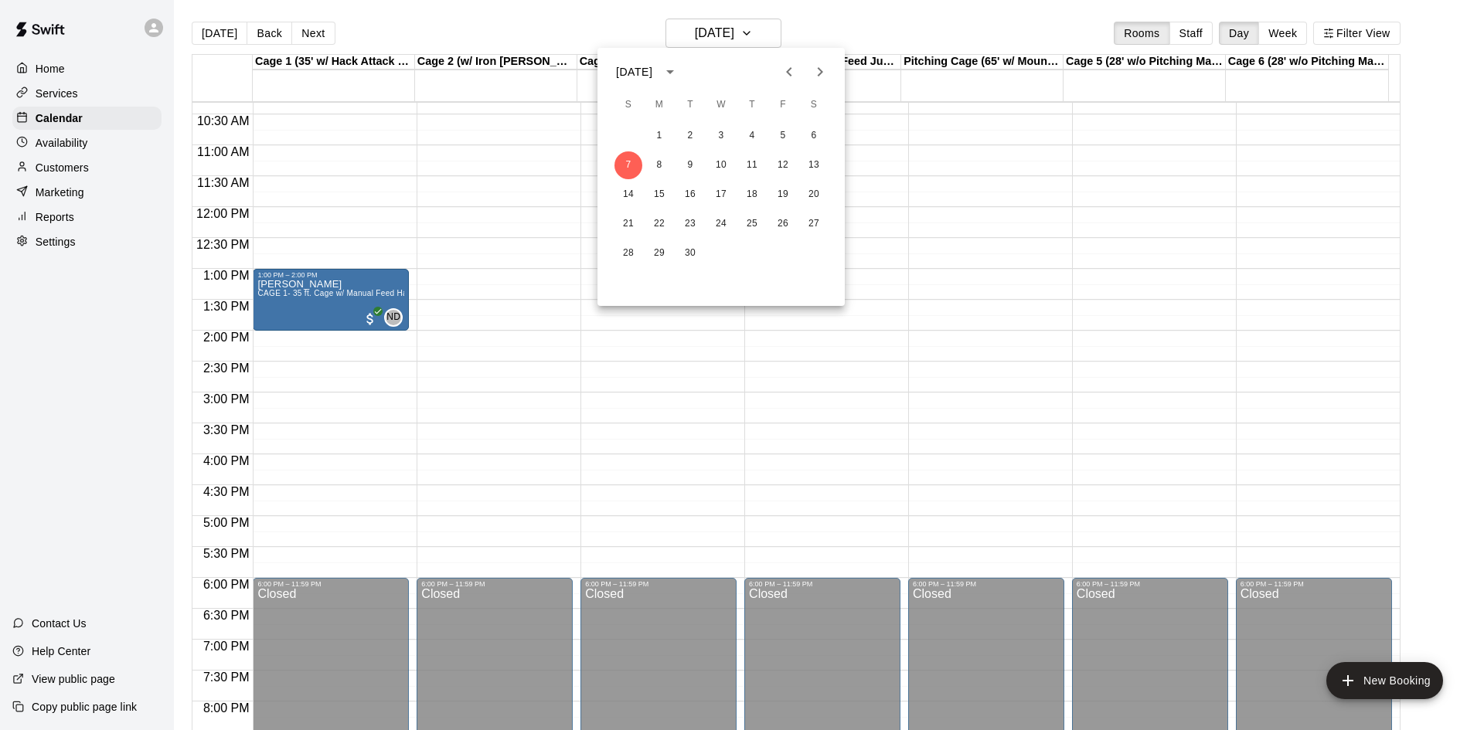
click at [801, 70] on button "Previous month" at bounding box center [789, 71] width 31 height 31
click at [618, 219] on button "17" at bounding box center [628, 224] width 28 height 28
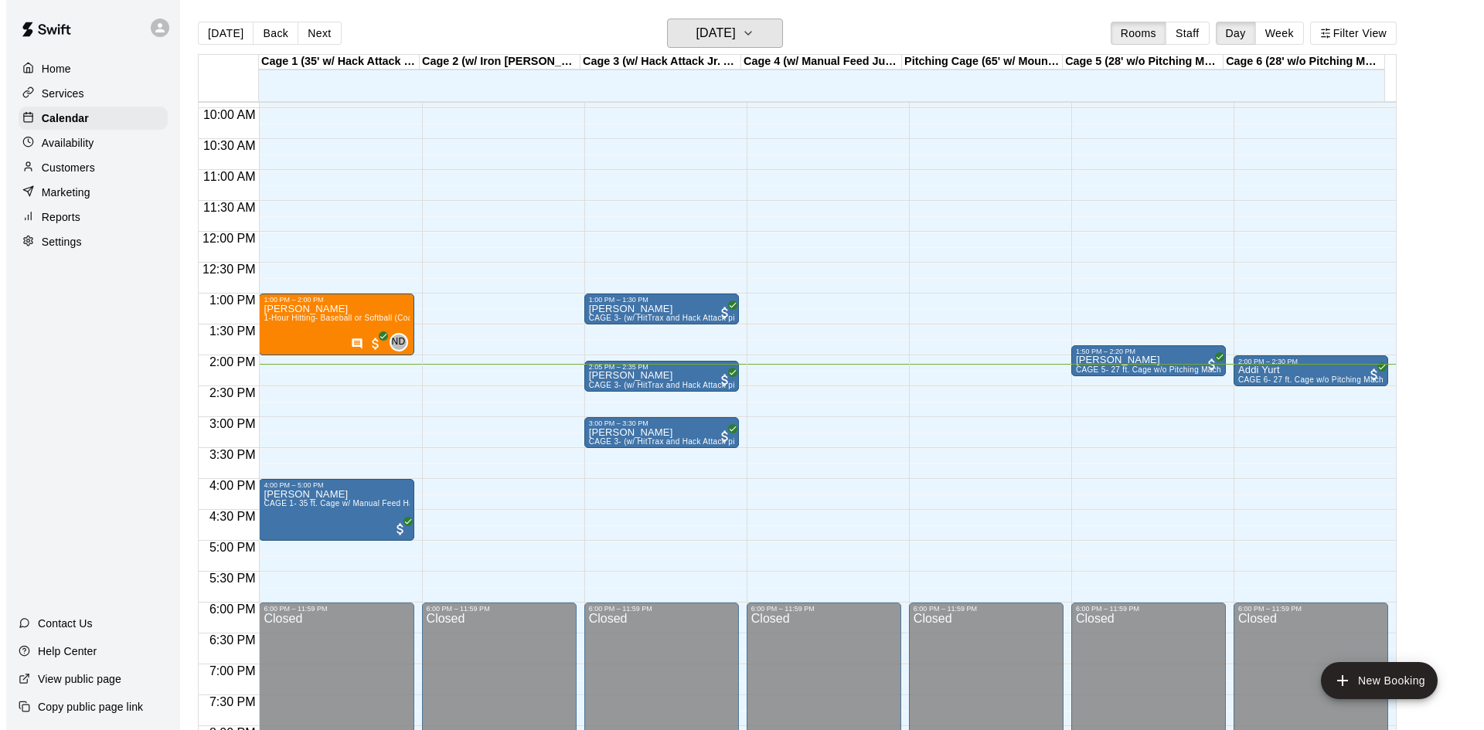
scroll to position [638, 0]
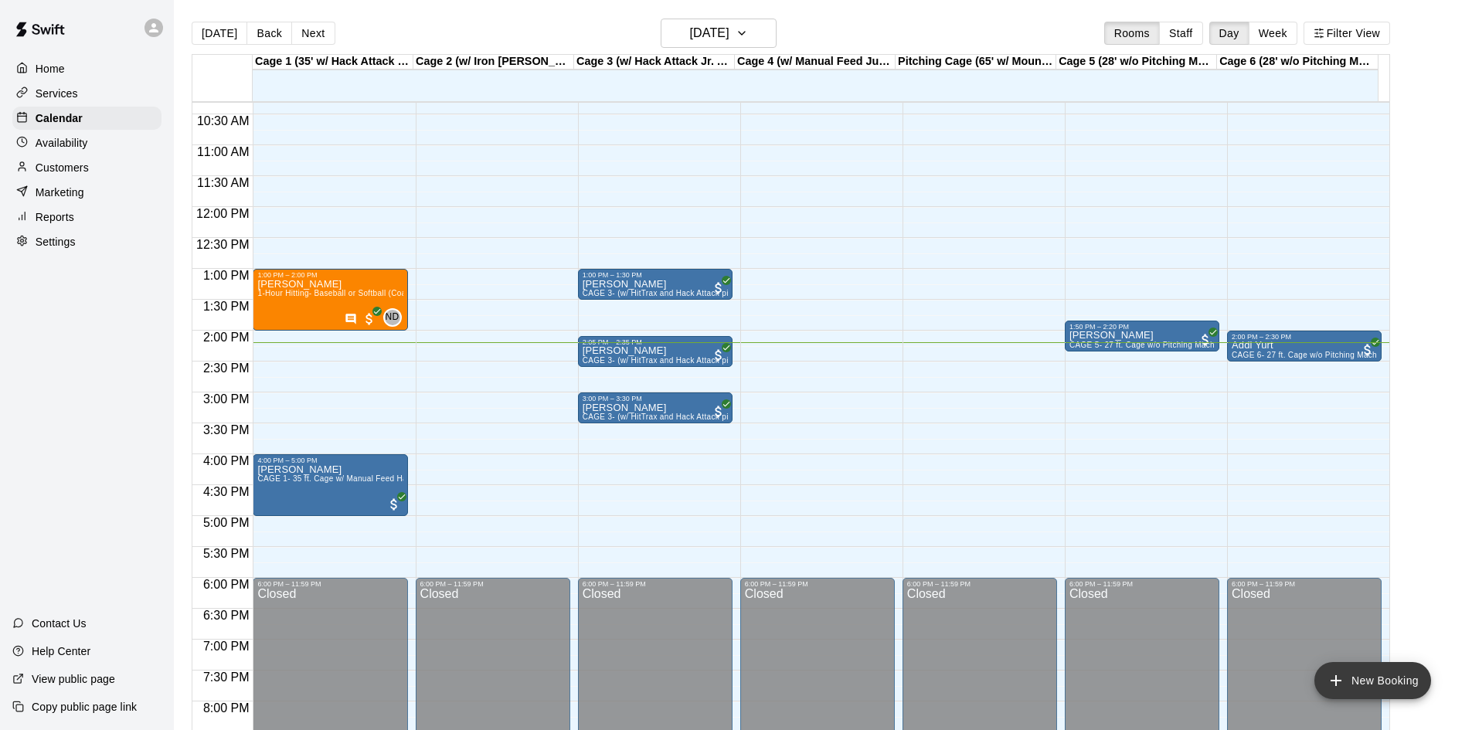
click at [1403, 672] on button "New Booking" at bounding box center [1373, 680] width 117 height 37
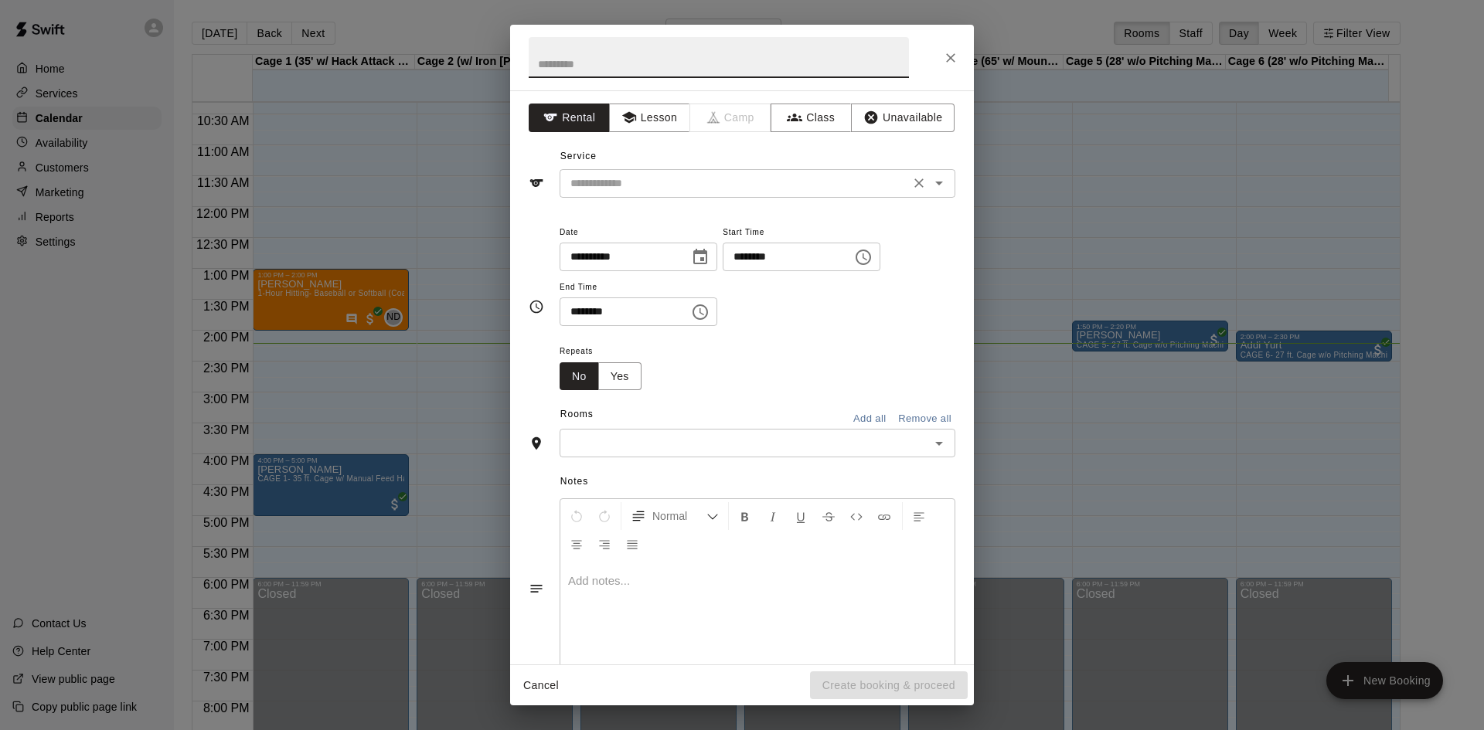
click at [761, 194] on div "​" at bounding box center [758, 183] width 396 height 29
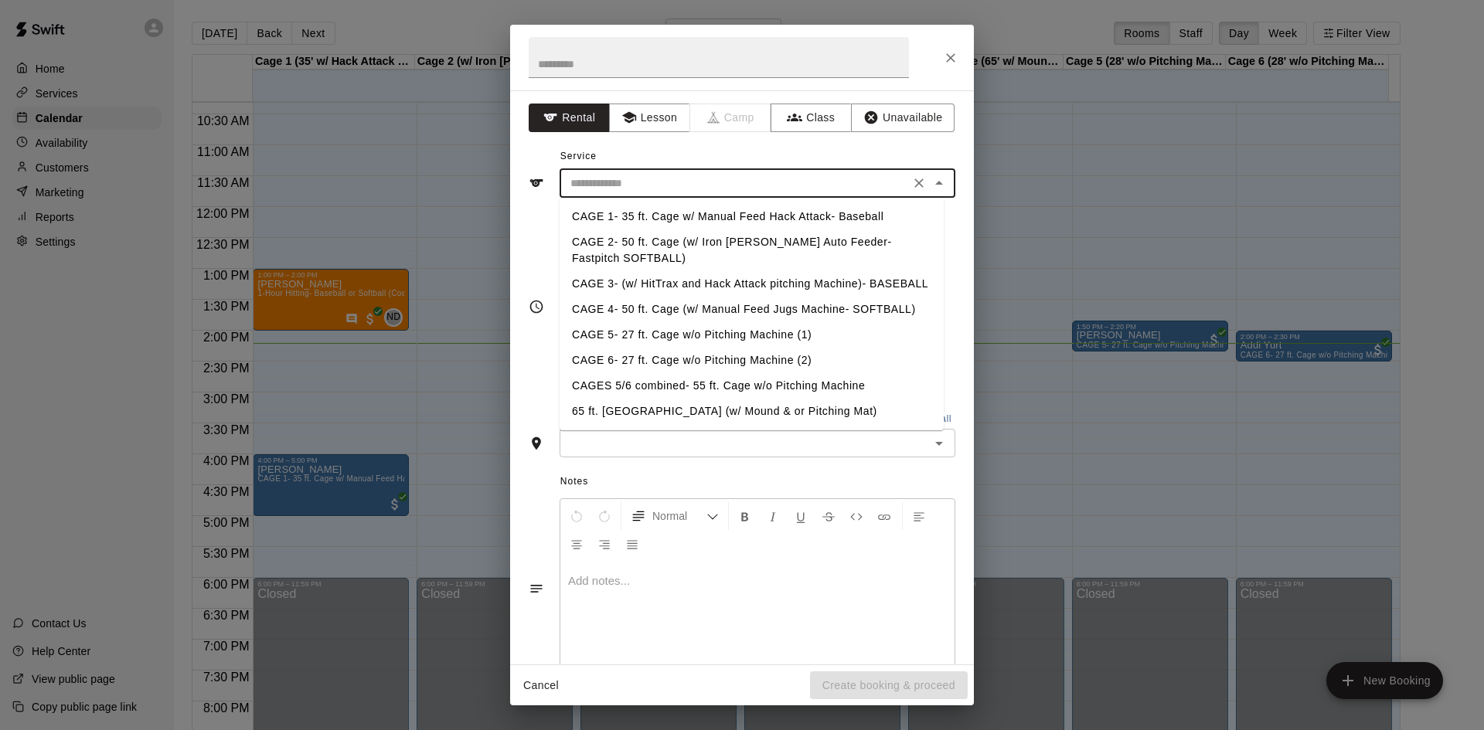
click at [707, 216] on li "CAGE 1- 35 ft. Cage w/ Manual Feed Hack Attack- Baseball" at bounding box center [752, 217] width 384 height 26
type input "**********"
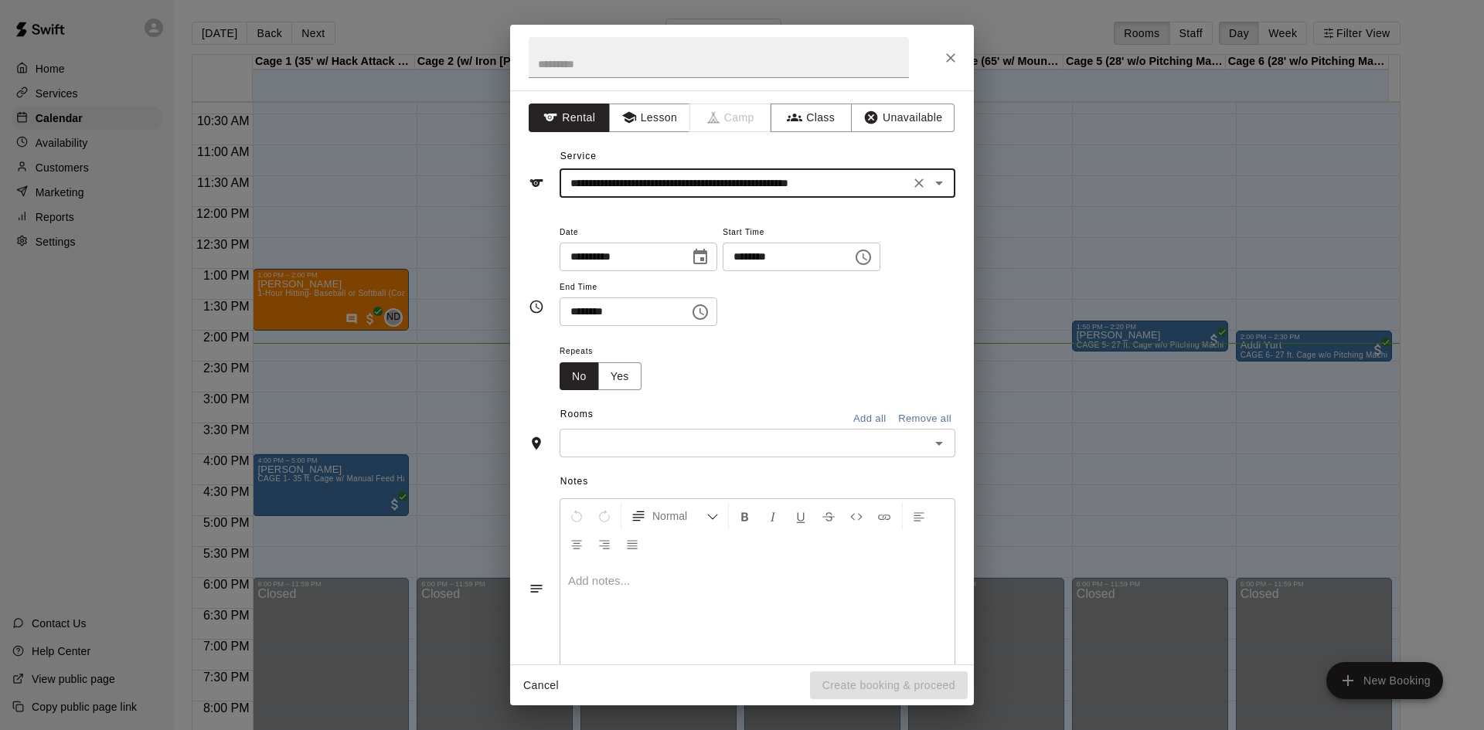
click at [675, 432] on div "​" at bounding box center [758, 443] width 396 height 29
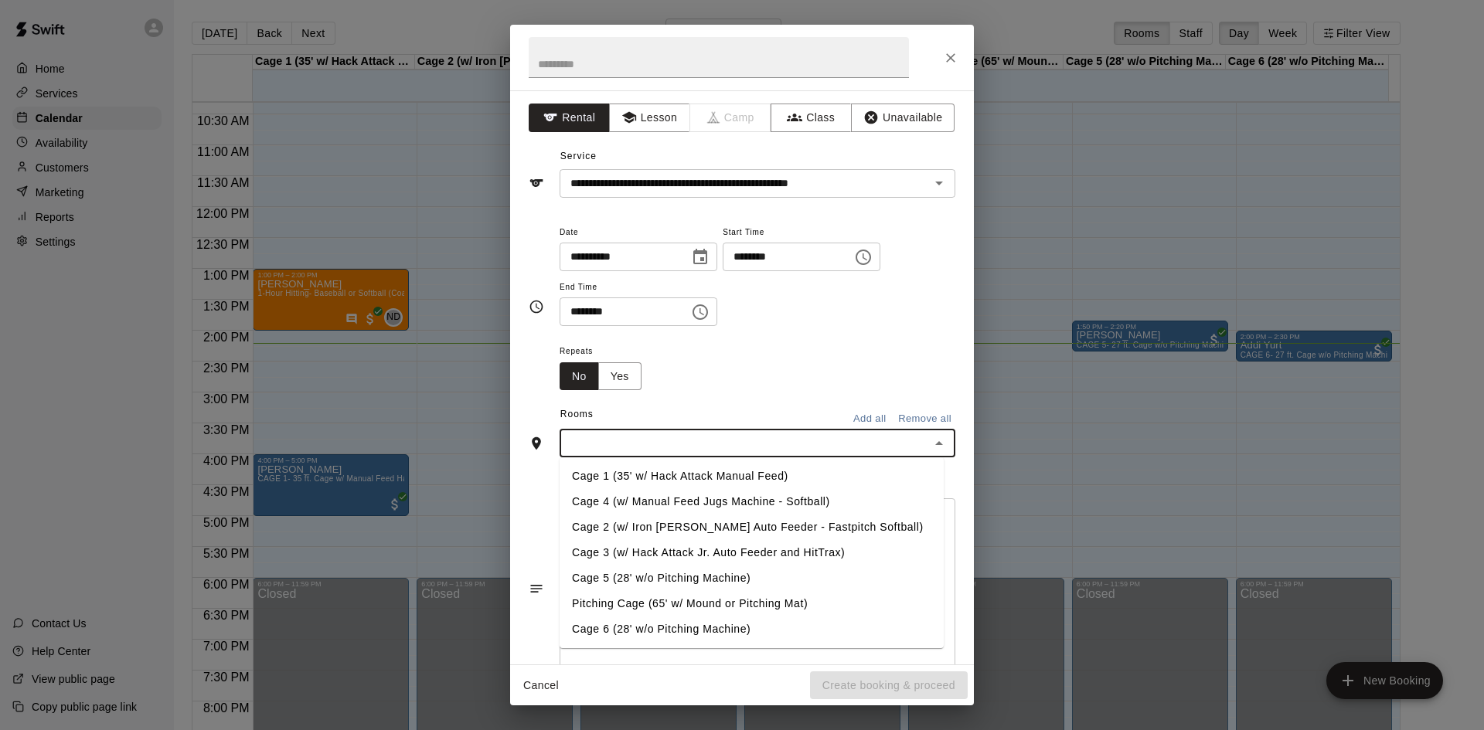
click at [649, 461] on ul "Cage 1 (35' w/ Hack Attack Manual Feed) Cage 4 (w/ Manual Feed Jugs Machine - S…" at bounding box center [752, 553] width 384 height 191
click at [713, 471] on li "Cage 1 (35' w/ Hack Attack Manual Feed)" at bounding box center [752, 477] width 384 height 26
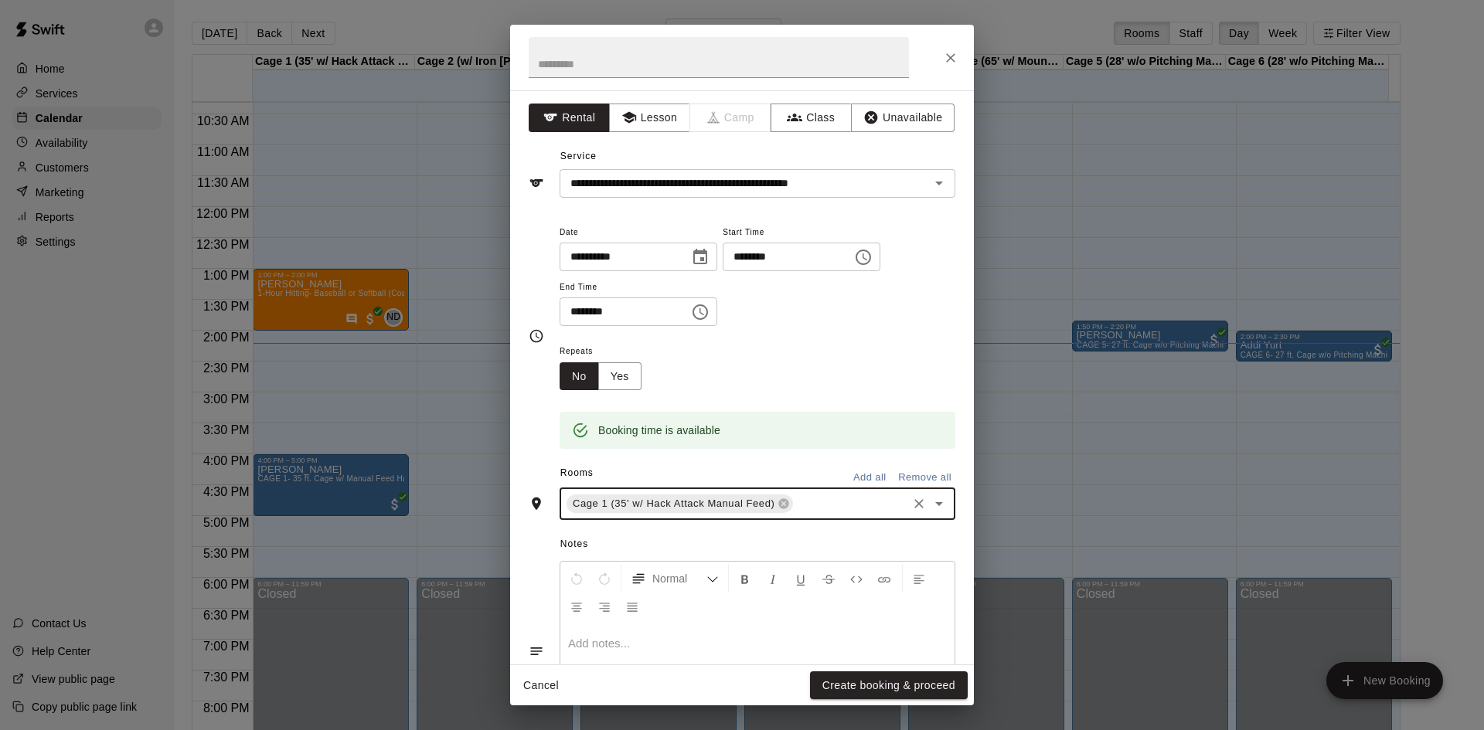
click at [873, 259] on icon "Choose time, selected time is 2:00 PM" at bounding box center [863, 257] width 19 height 19
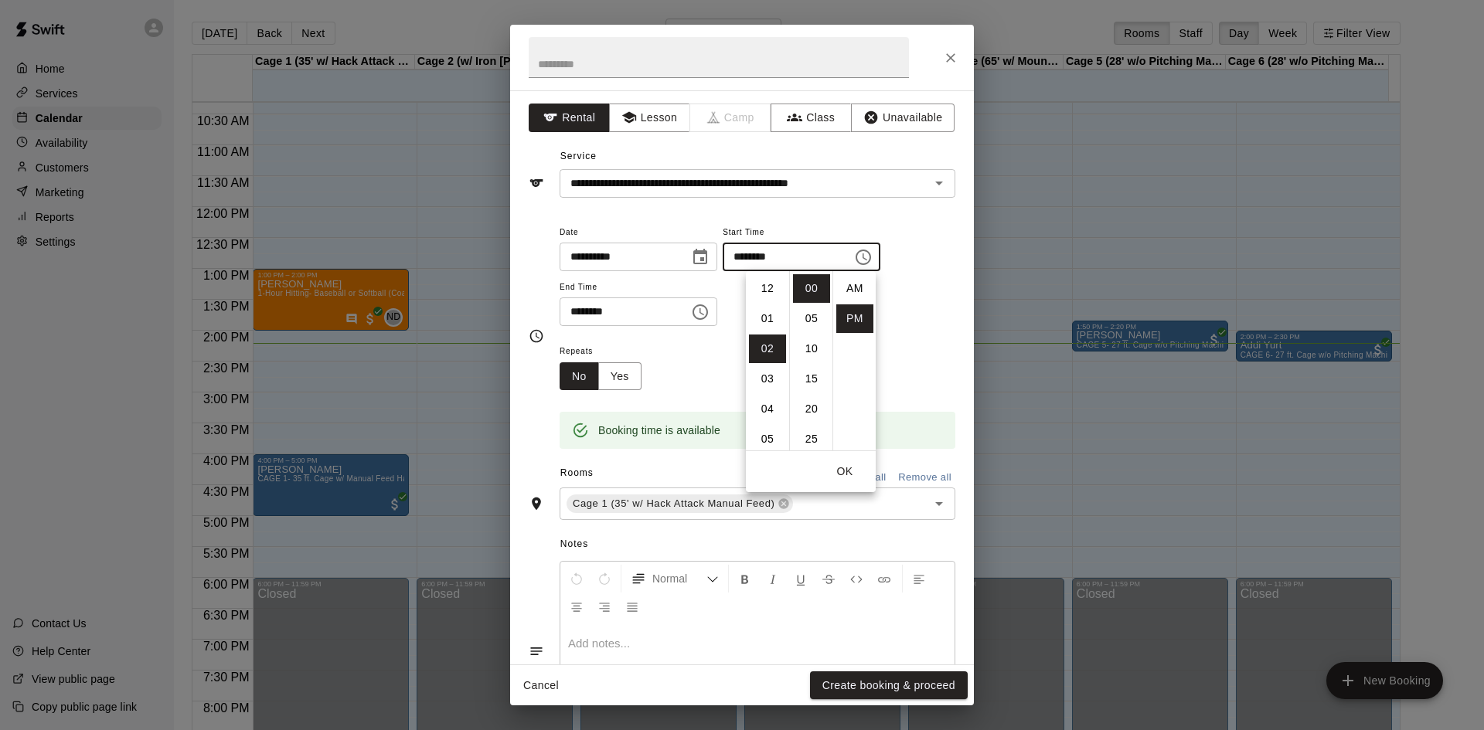
scroll to position [28, 0]
click at [810, 378] on li "15" at bounding box center [811, 379] width 37 height 29
type input "********"
click at [679, 313] on input "********" at bounding box center [619, 312] width 119 height 29
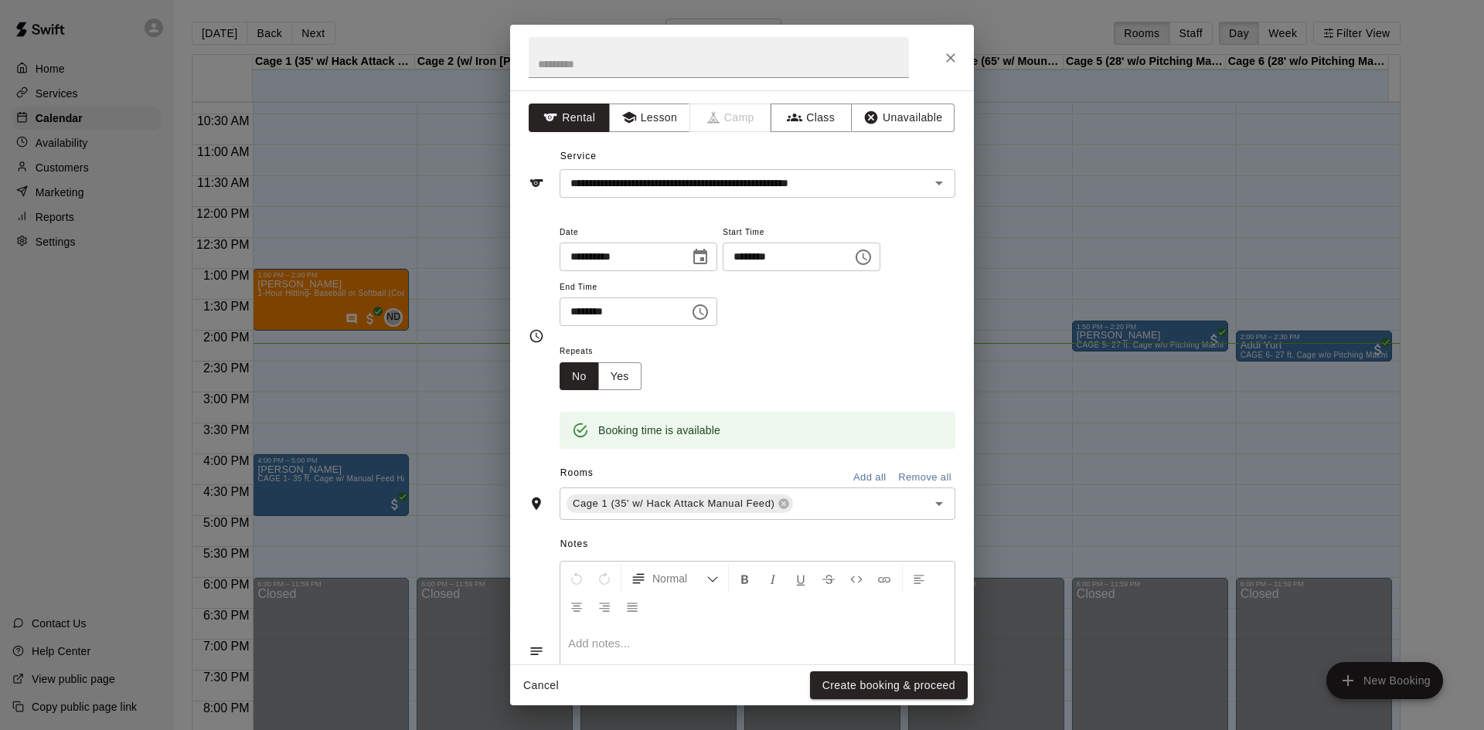
click at [709, 311] on icon "Choose time, selected time is 2:30 PM" at bounding box center [700, 312] width 19 height 19
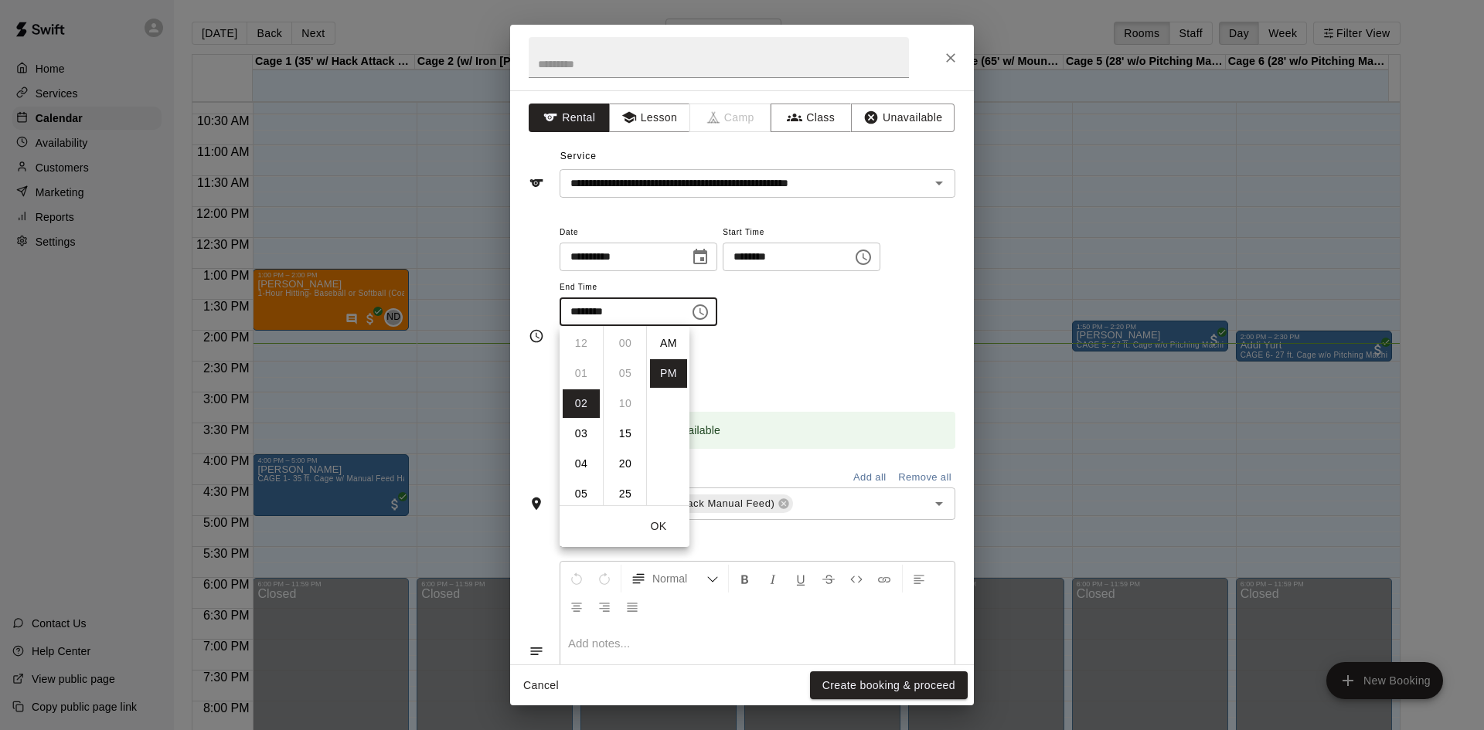
scroll to position [28, 0]
click at [622, 432] on li "45" at bounding box center [625, 434] width 37 height 29
type input "********"
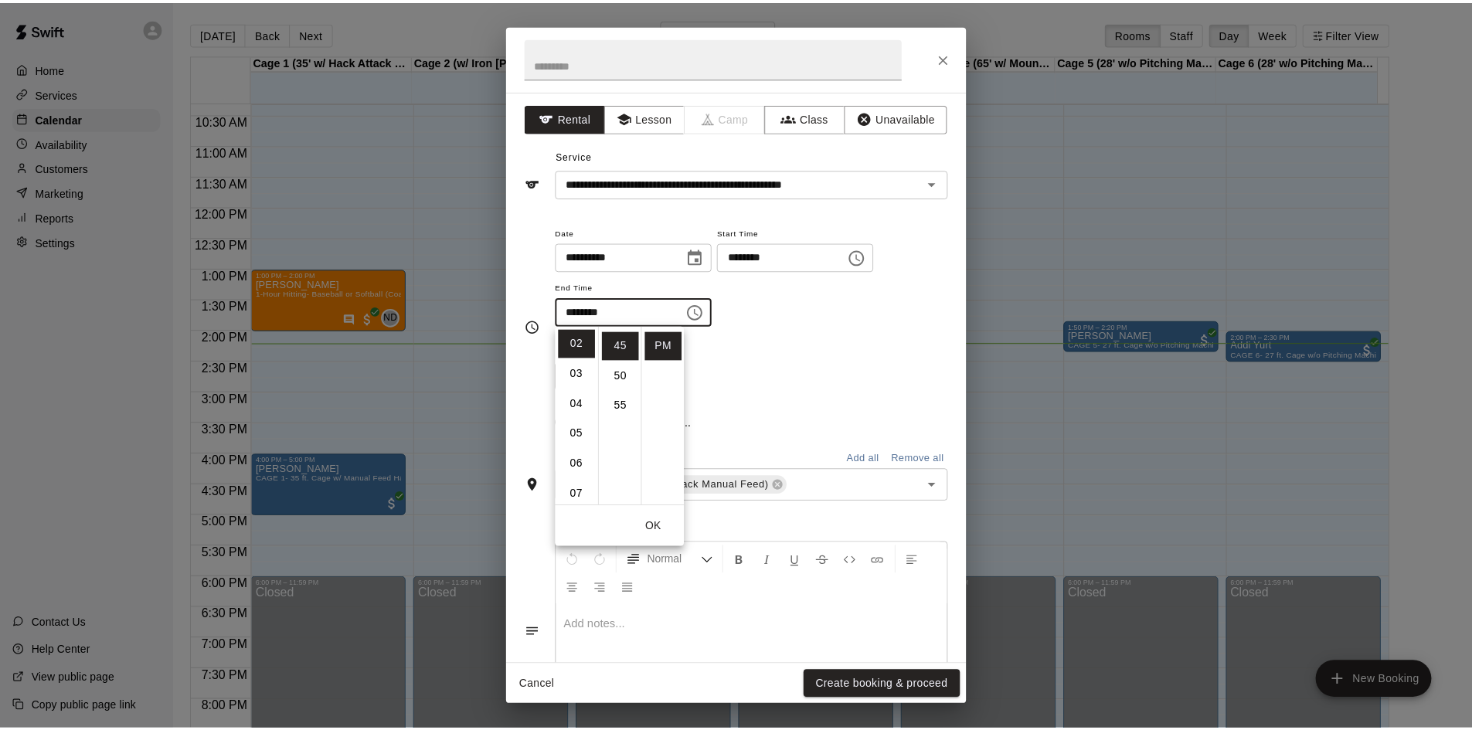
scroll to position [271, 0]
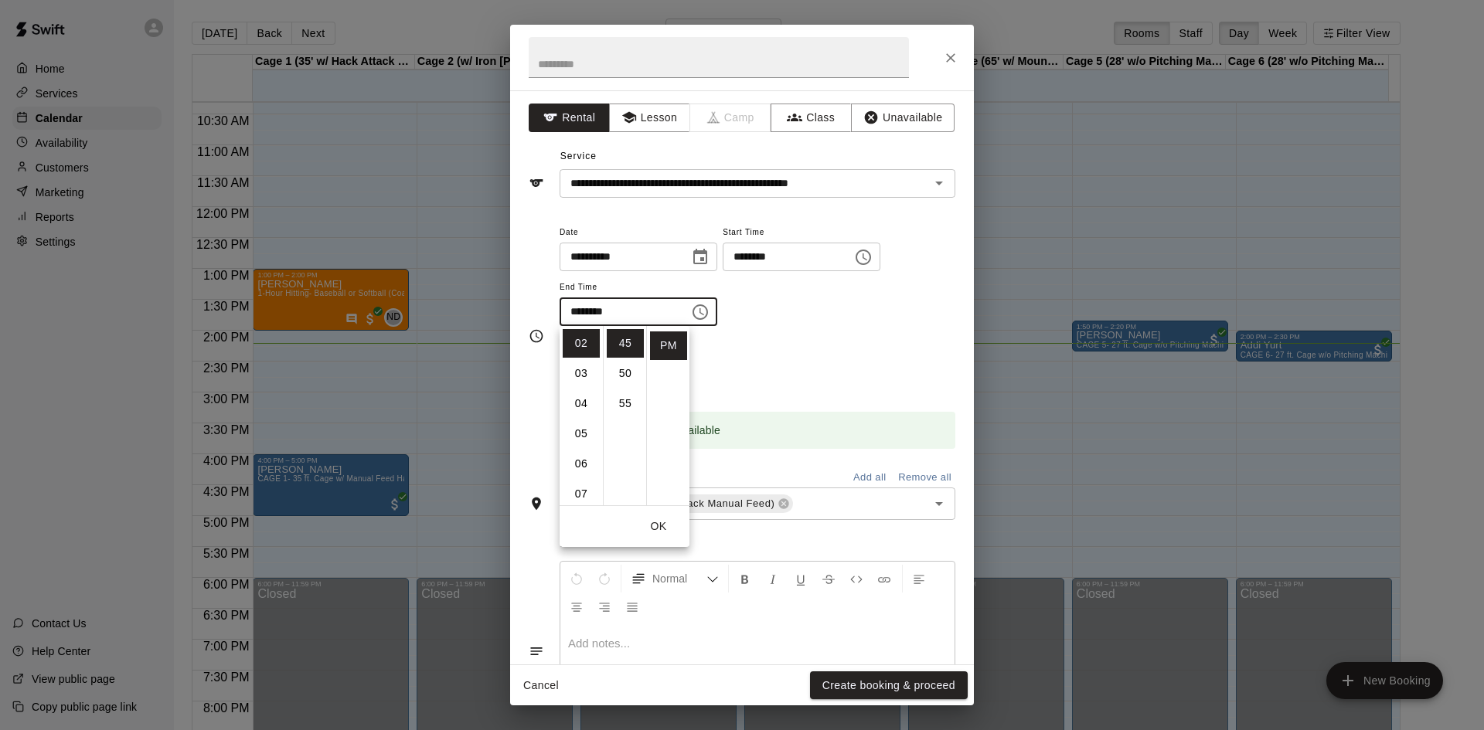
click at [870, 395] on div "Booking time is available" at bounding box center [758, 419] width 396 height 59
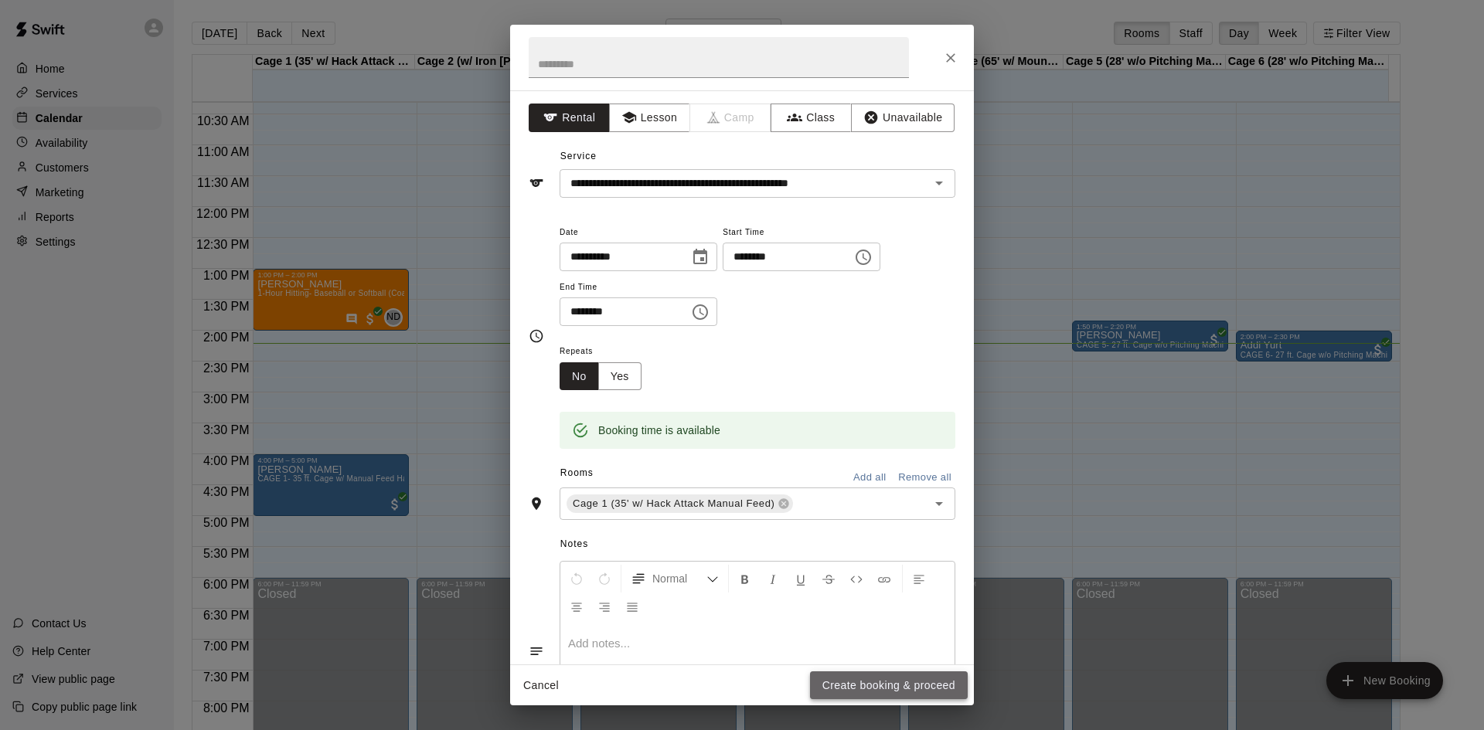
click at [869, 695] on button "Create booking & proceed" at bounding box center [889, 686] width 158 height 29
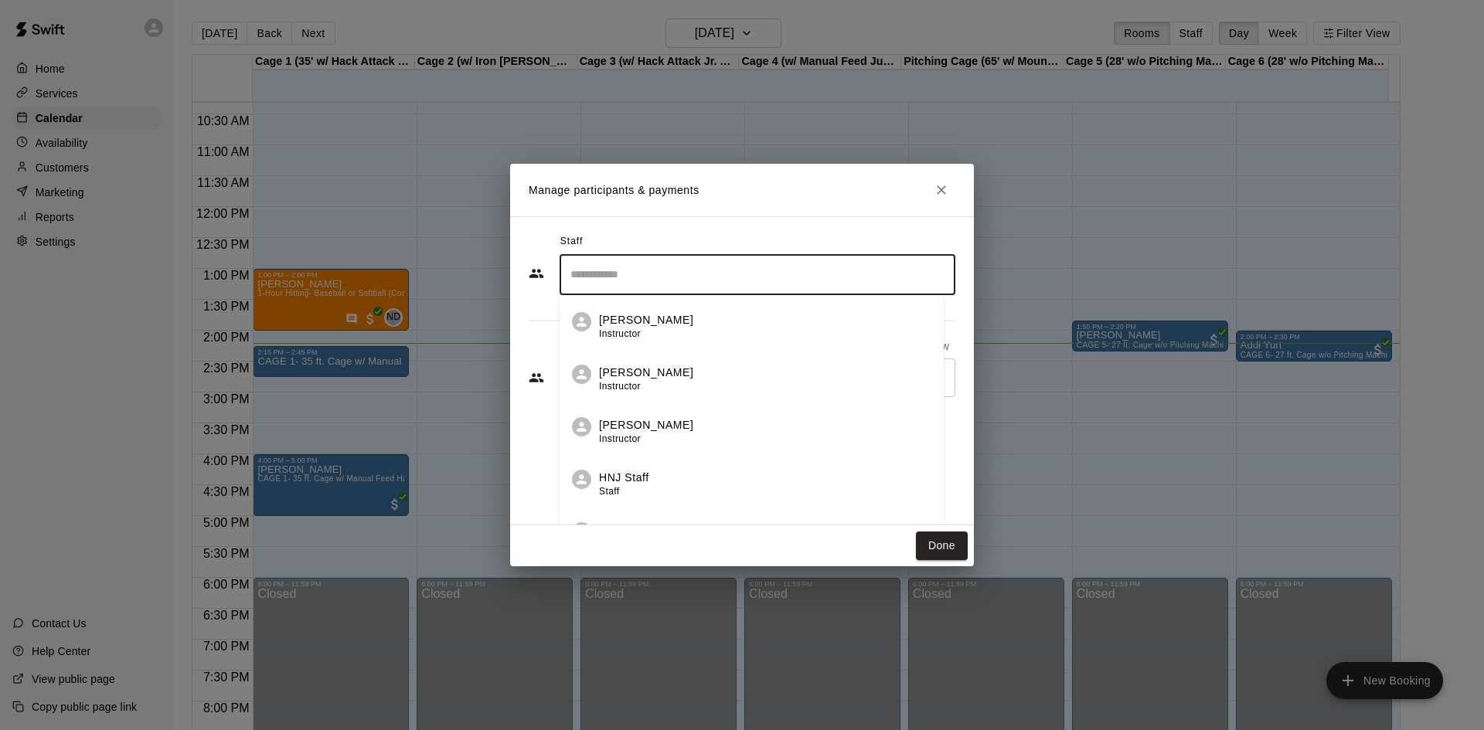
click at [701, 280] on input "Search staff" at bounding box center [758, 274] width 382 height 27
click at [513, 309] on div "Staff ​ Erin Caviness Instructor Nate Dill Instructor Brian Ferrans Instructor …" at bounding box center [742, 370] width 464 height 309
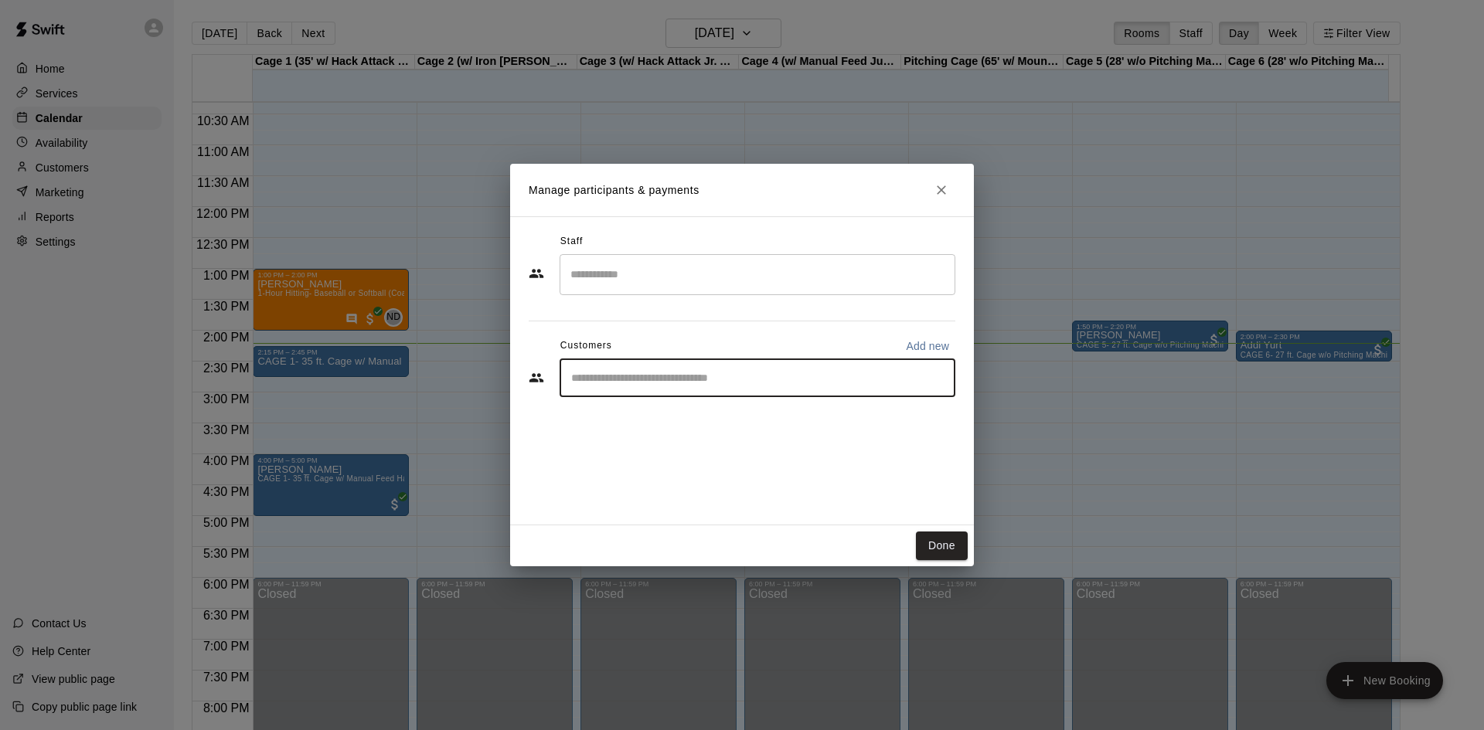
click at [631, 373] on input "Start typing to search customers..." at bounding box center [758, 377] width 382 height 15
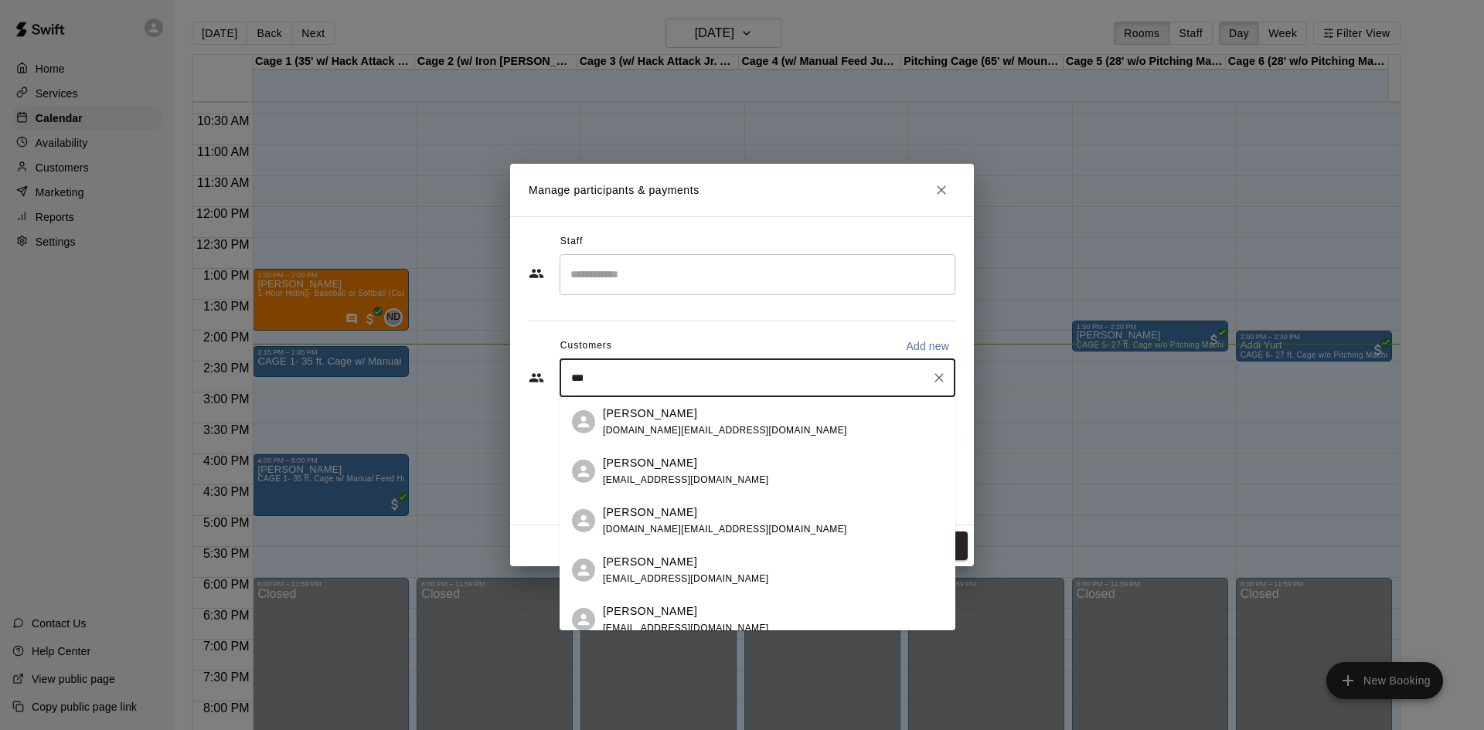
type input "***"
click at [924, 339] on p "Add new" at bounding box center [927, 346] width 43 height 15
select select "**"
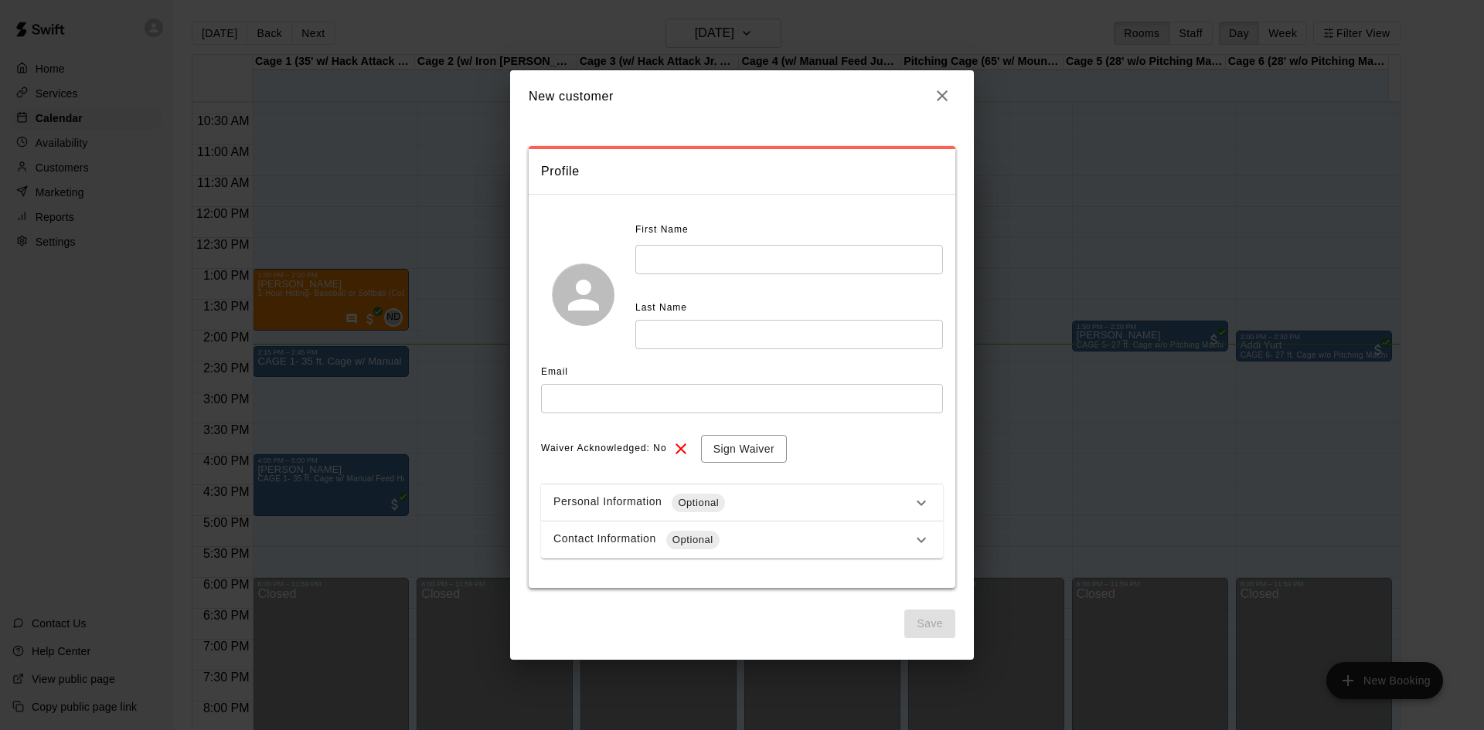
click at [771, 250] on input "text" at bounding box center [789, 259] width 308 height 29
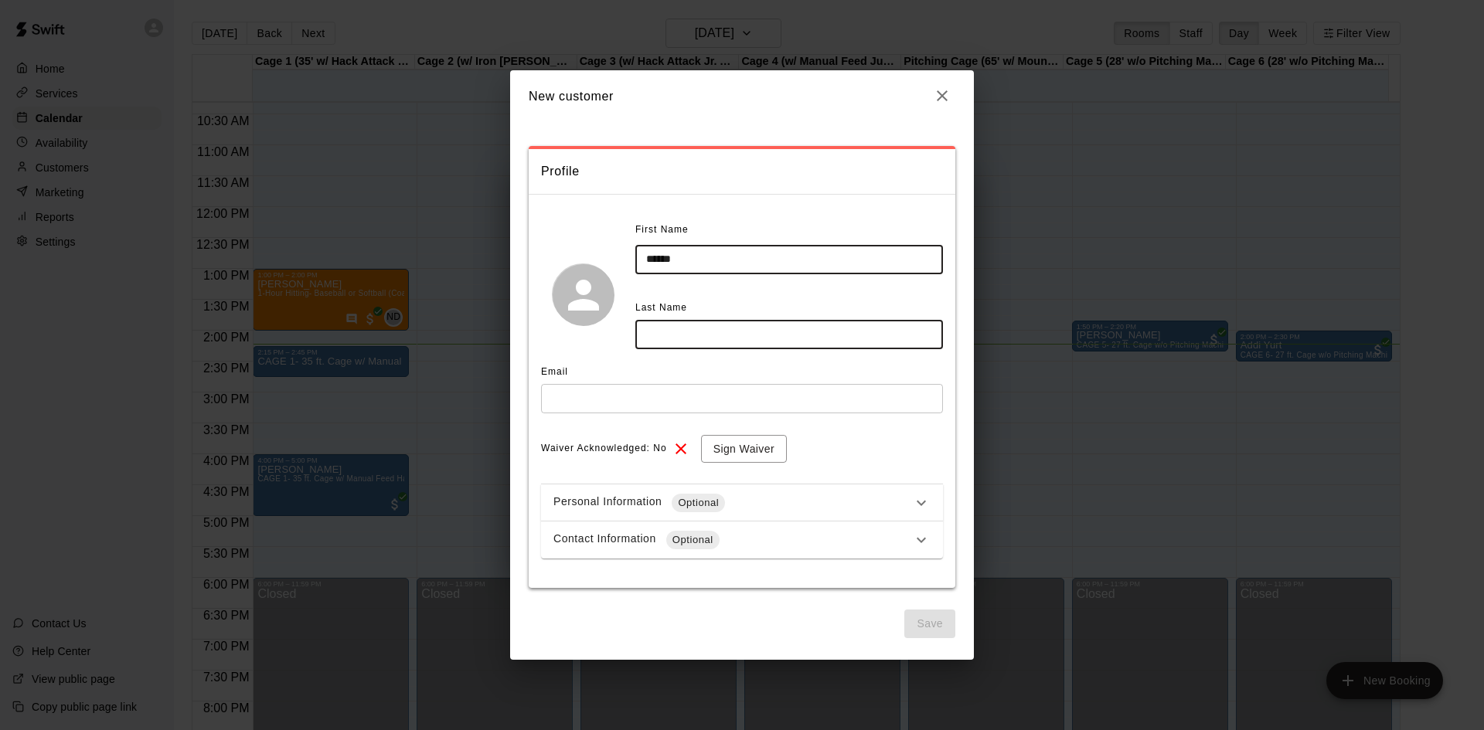
type input "******"
click at [753, 328] on input "text" at bounding box center [789, 334] width 308 height 29
type input "*********"
click at [699, 403] on input "text" at bounding box center [742, 398] width 402 height 29
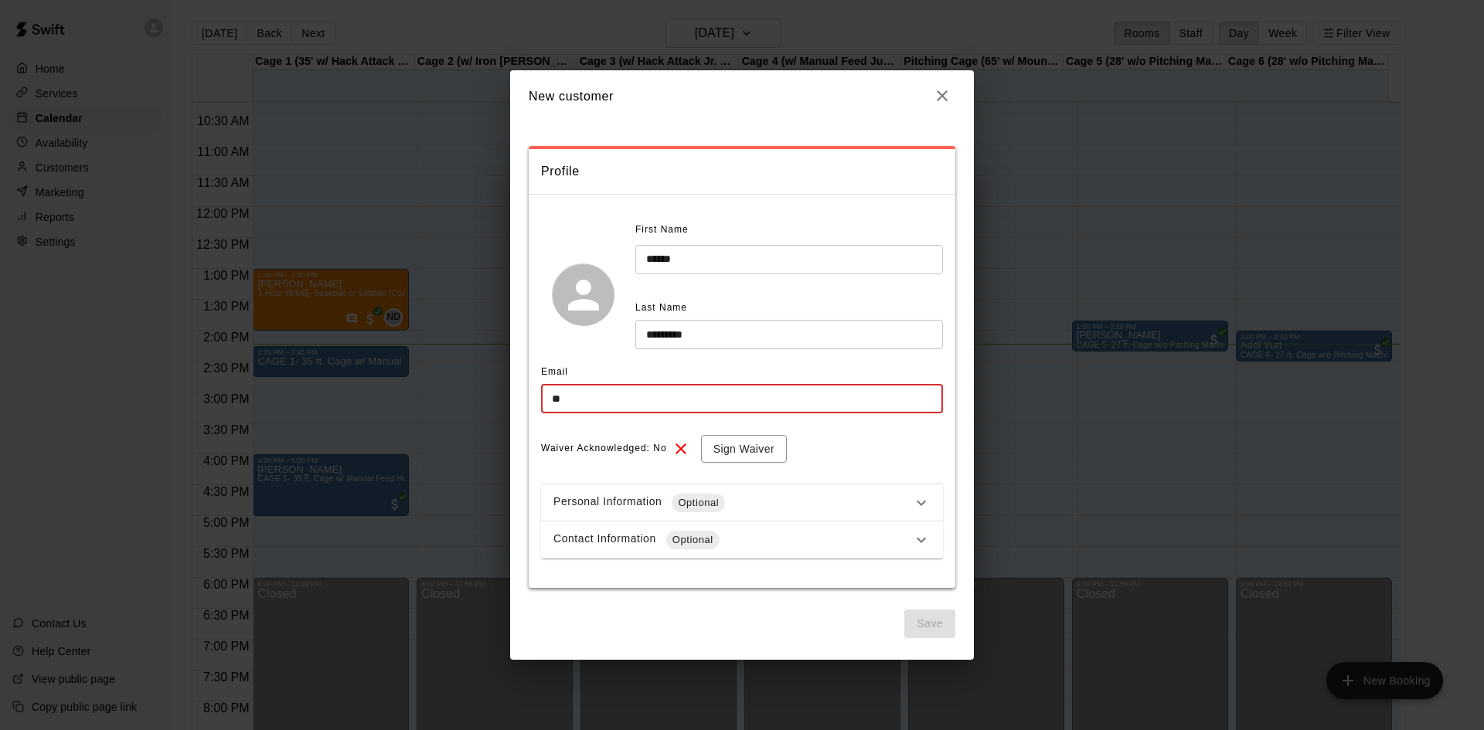
type input "*"
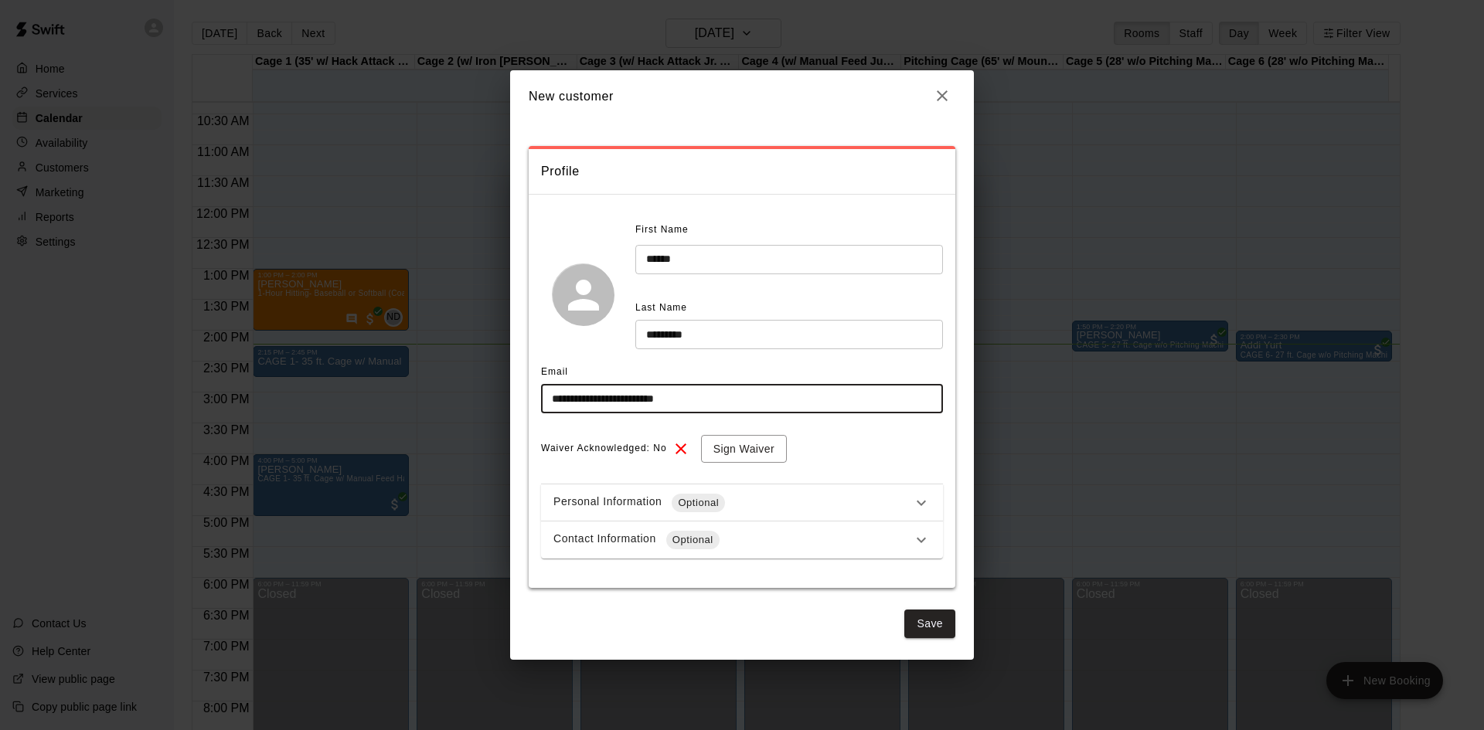
type input "**********"
click at [727, 257] on input "******" at bounding box center [789, 259] width 308 height 29
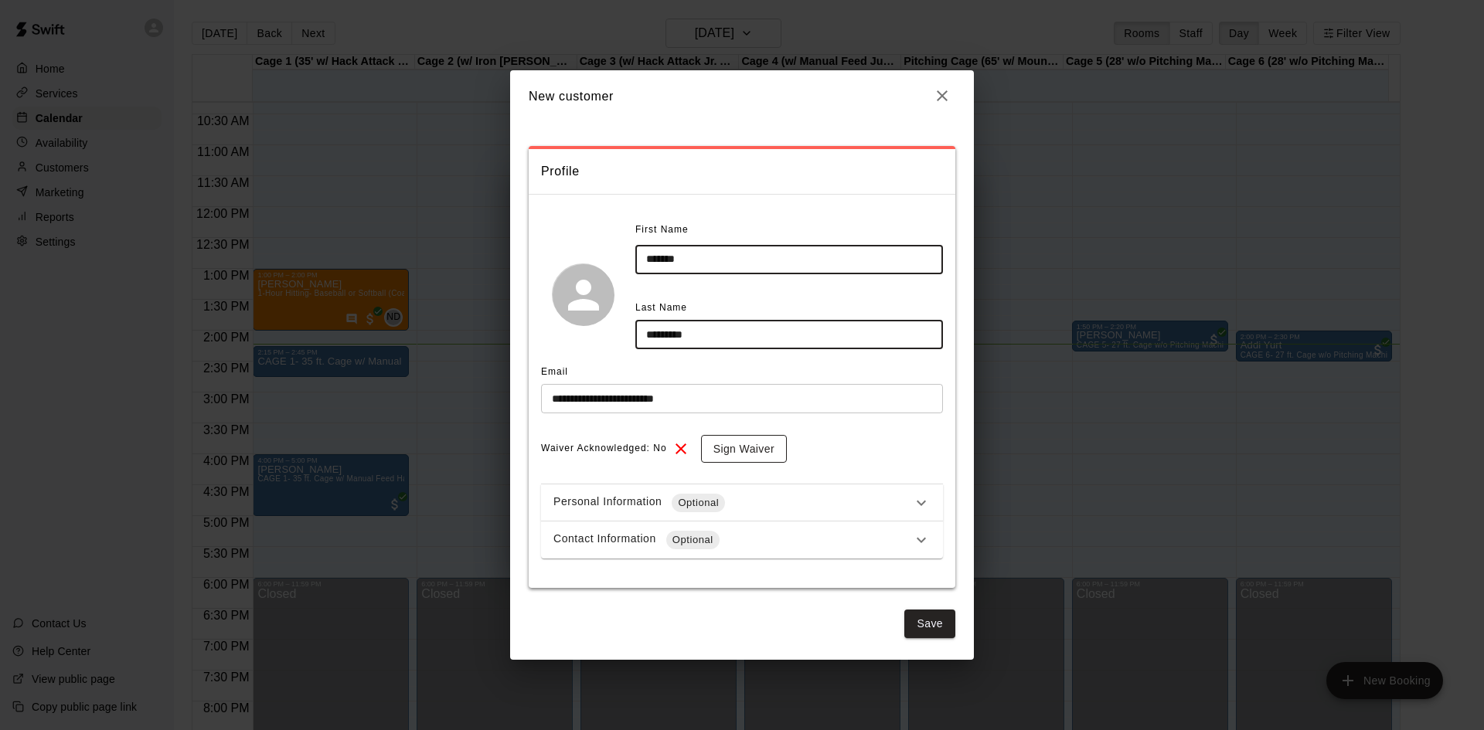
type input "*******"
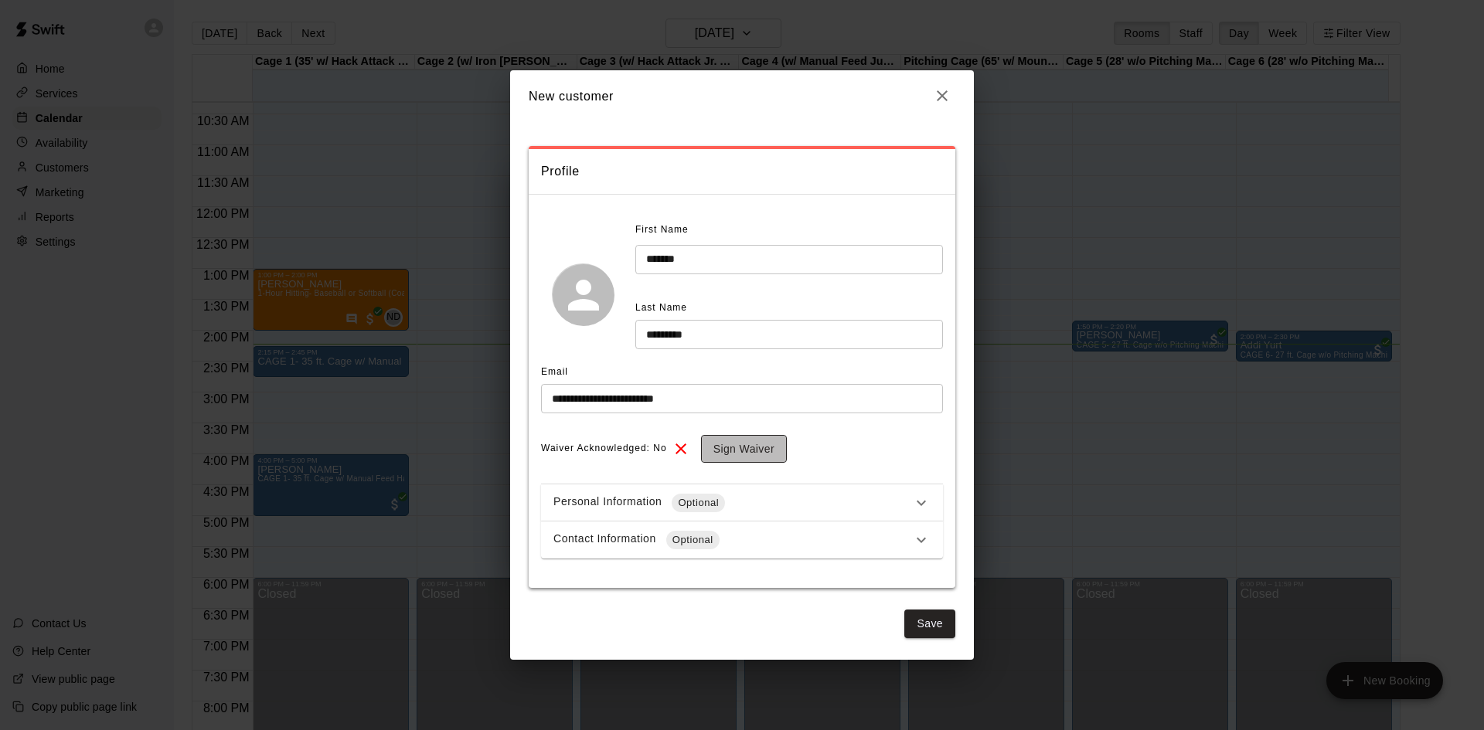
click at [715, 449] on button "Sign Waiver" at bounding box center [744, 449] width 86 height 29
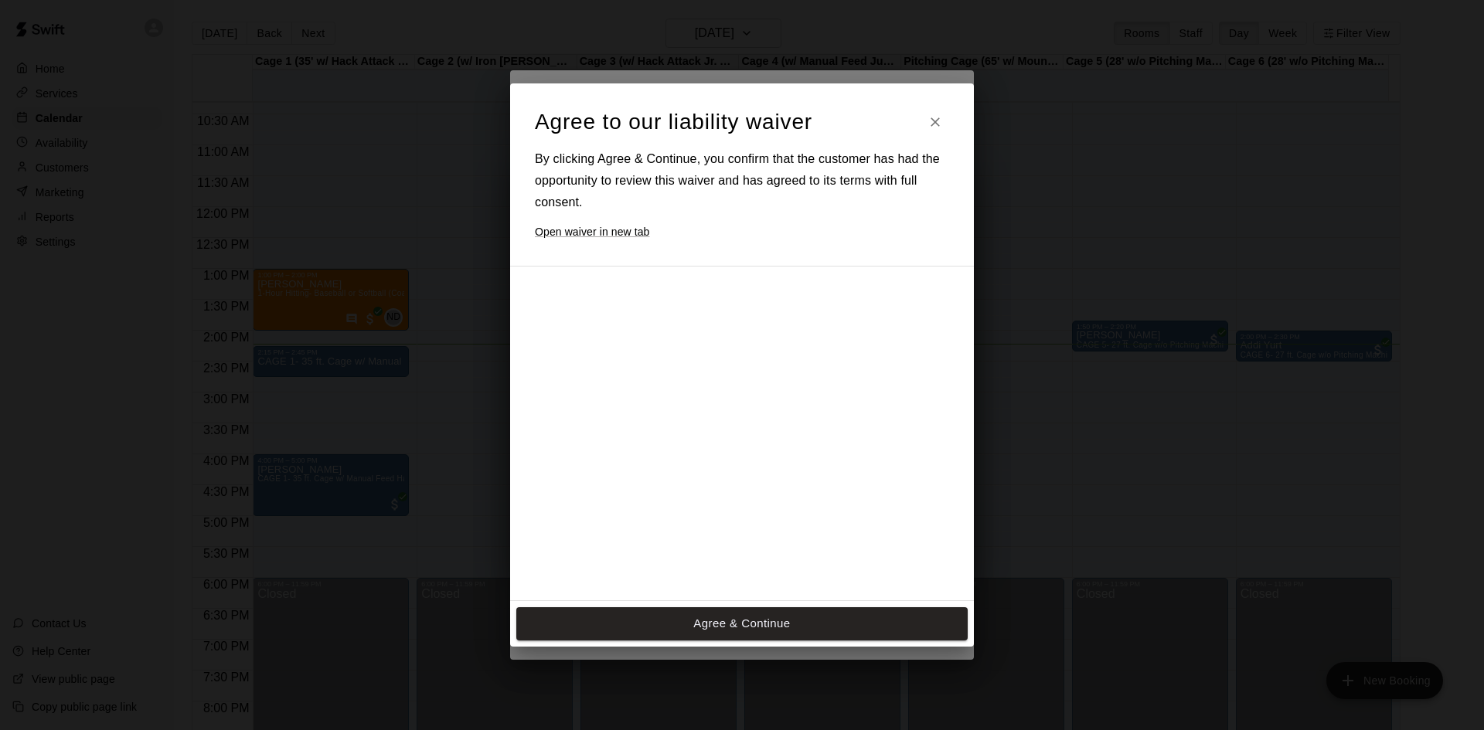
click at [727, 476] on div at bounding box center [728, 529] width 386 height 500
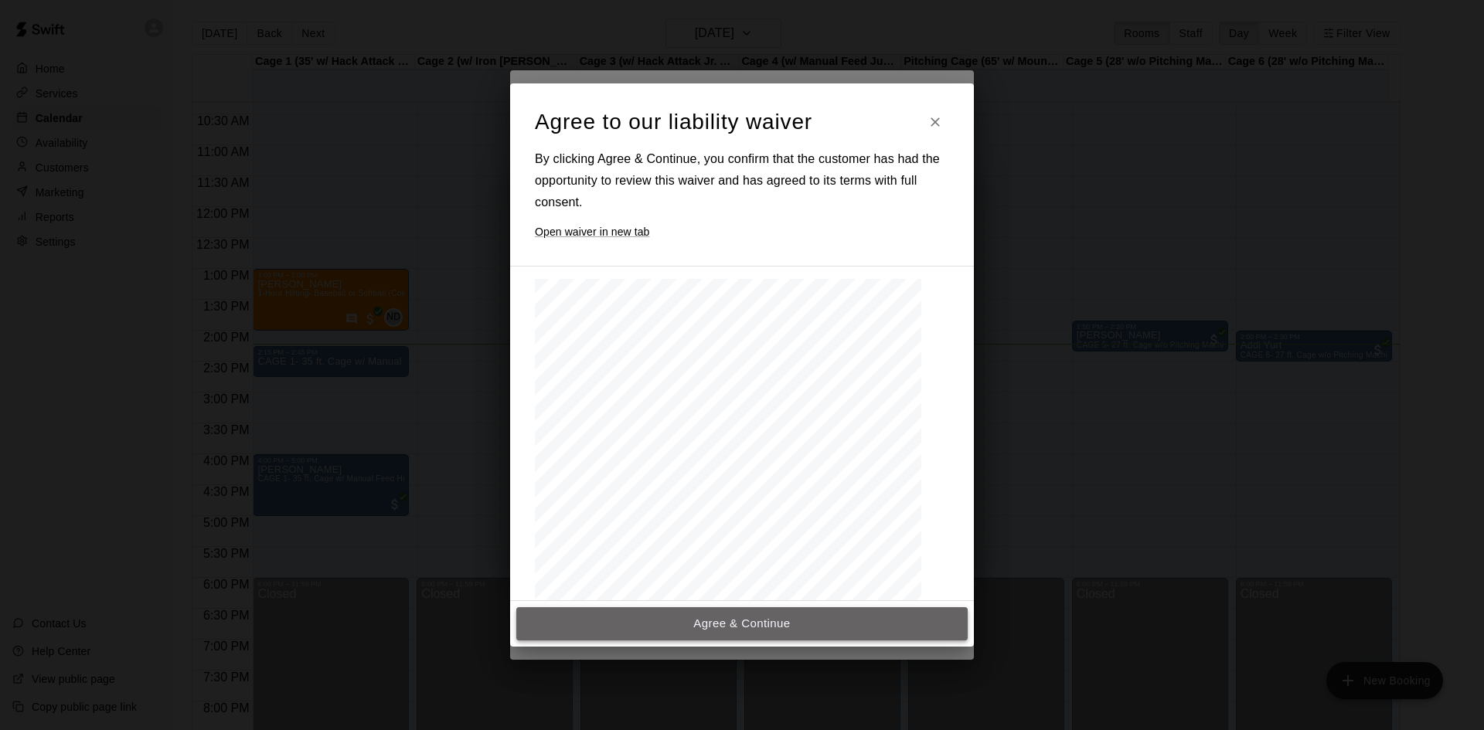
click at [746, 626] on button "Agree & Continue" at bounding box center [741, 623] width 451 height 32
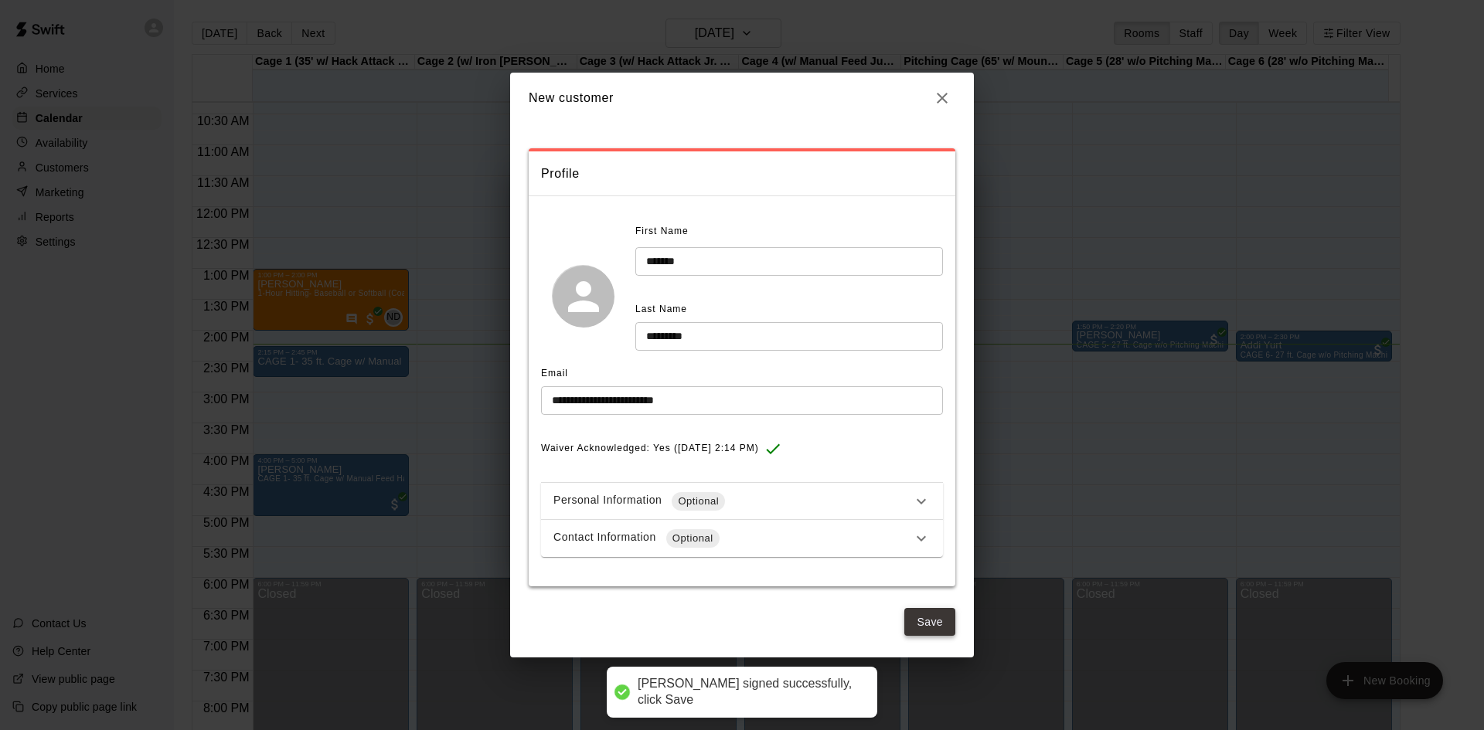
click at [914, 614] on button "Save" at bounding box center [929, 622] width 51 height 29
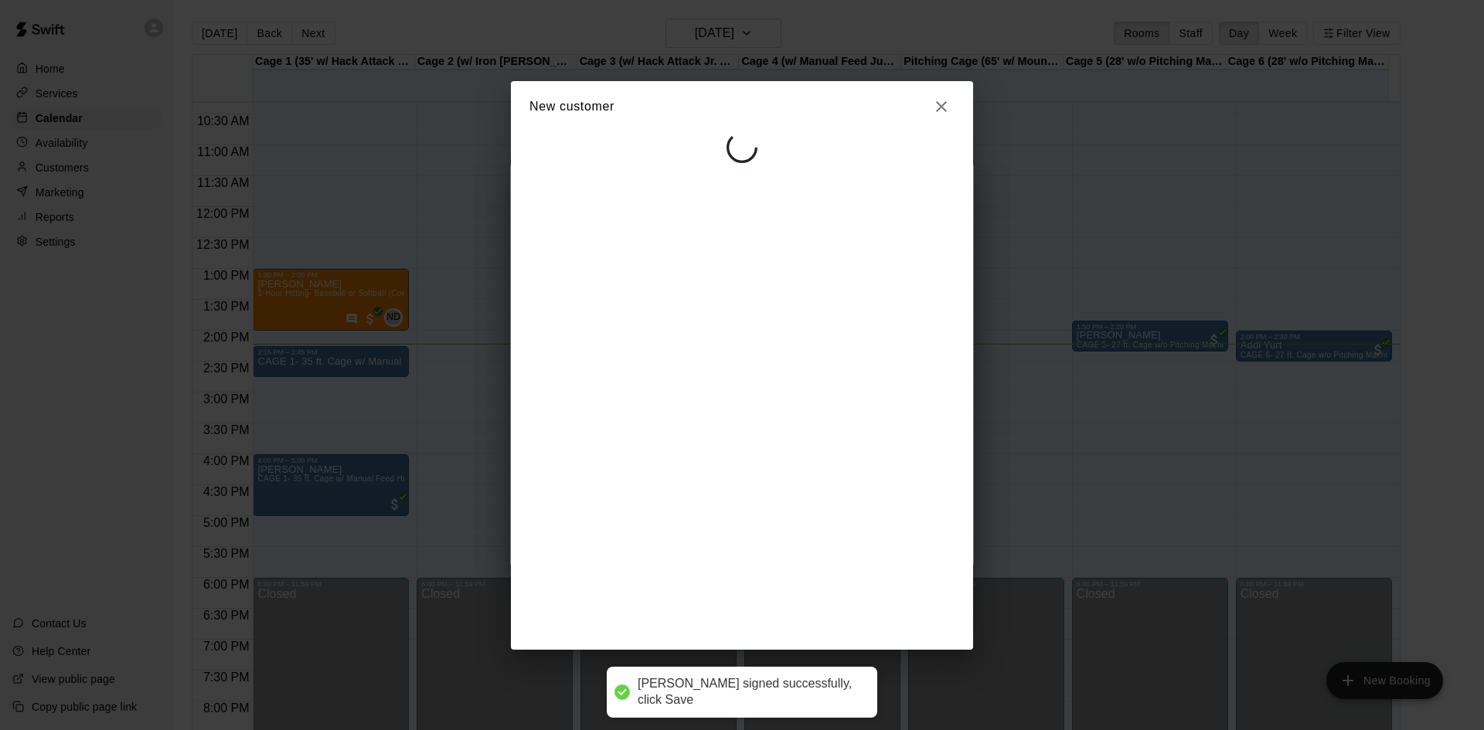
select select "**"
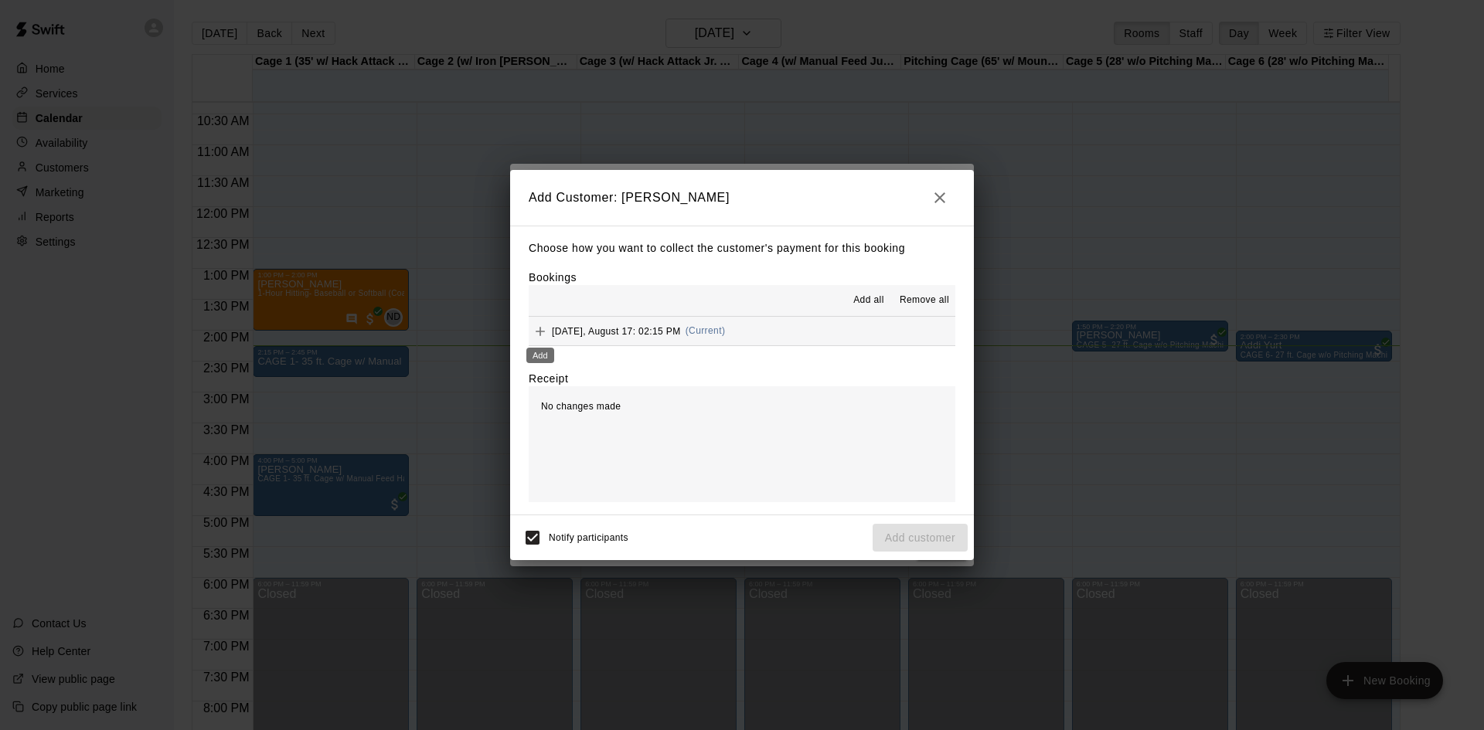
click at [536, 339] on div "Add" at bounding box center [540, 351] width 31 height 28
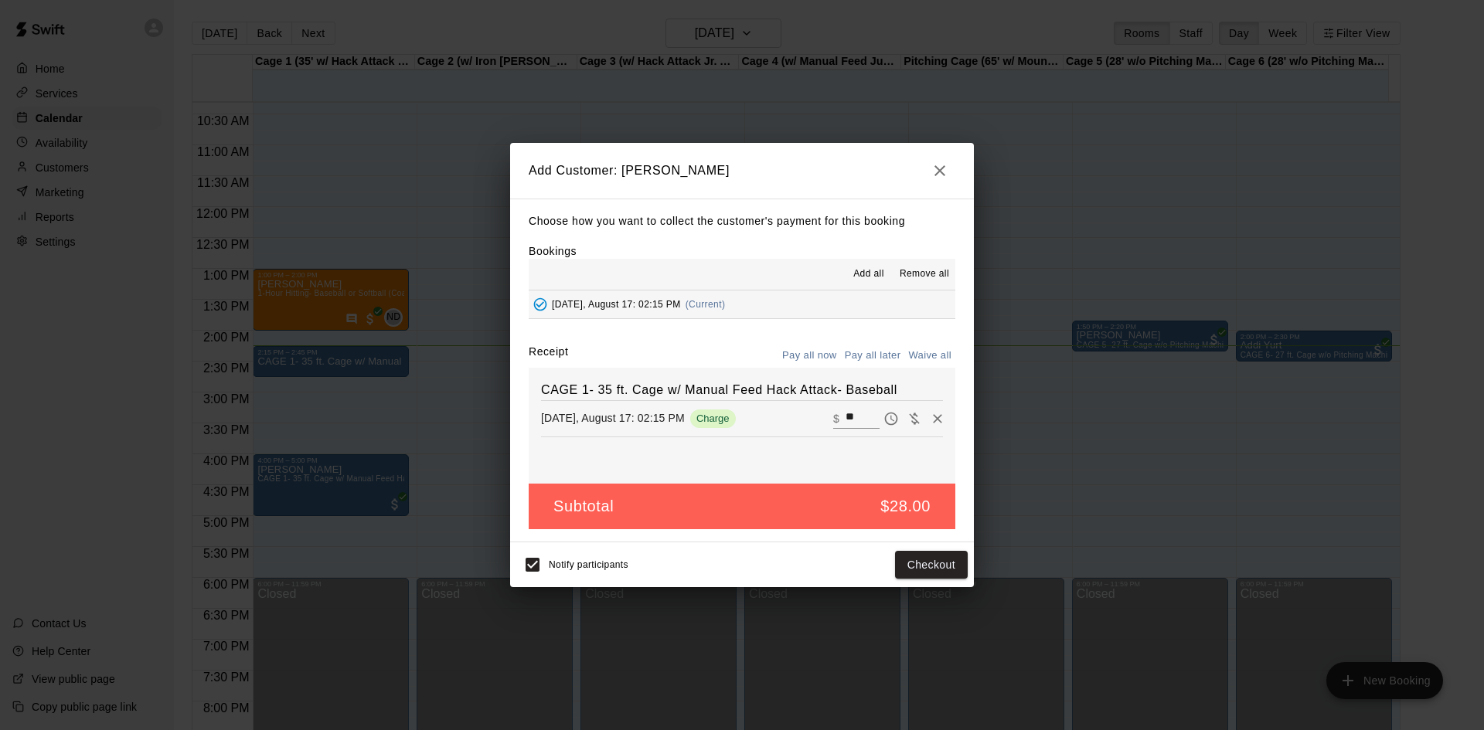
click at [858, 413] on input "**" at bounding box center [863, 419] width 34 height 20
type input "*"
type input "**"
click at [948, 568] on button "Checkout" at bounding box center [931, 565] width 73 height 29
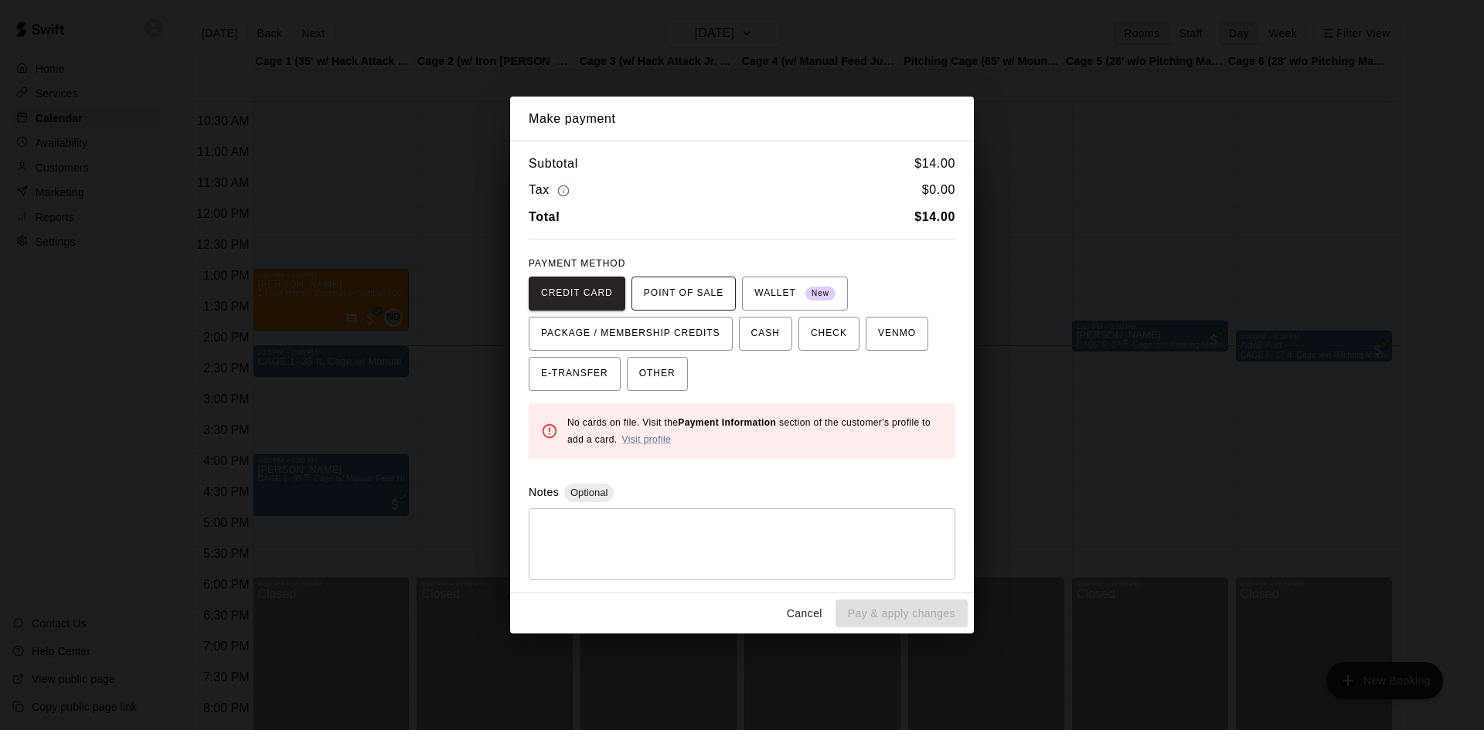
click at [662, 288] on span "POINT OF SALE" at bounding box center [684, 293] width 80 height 25
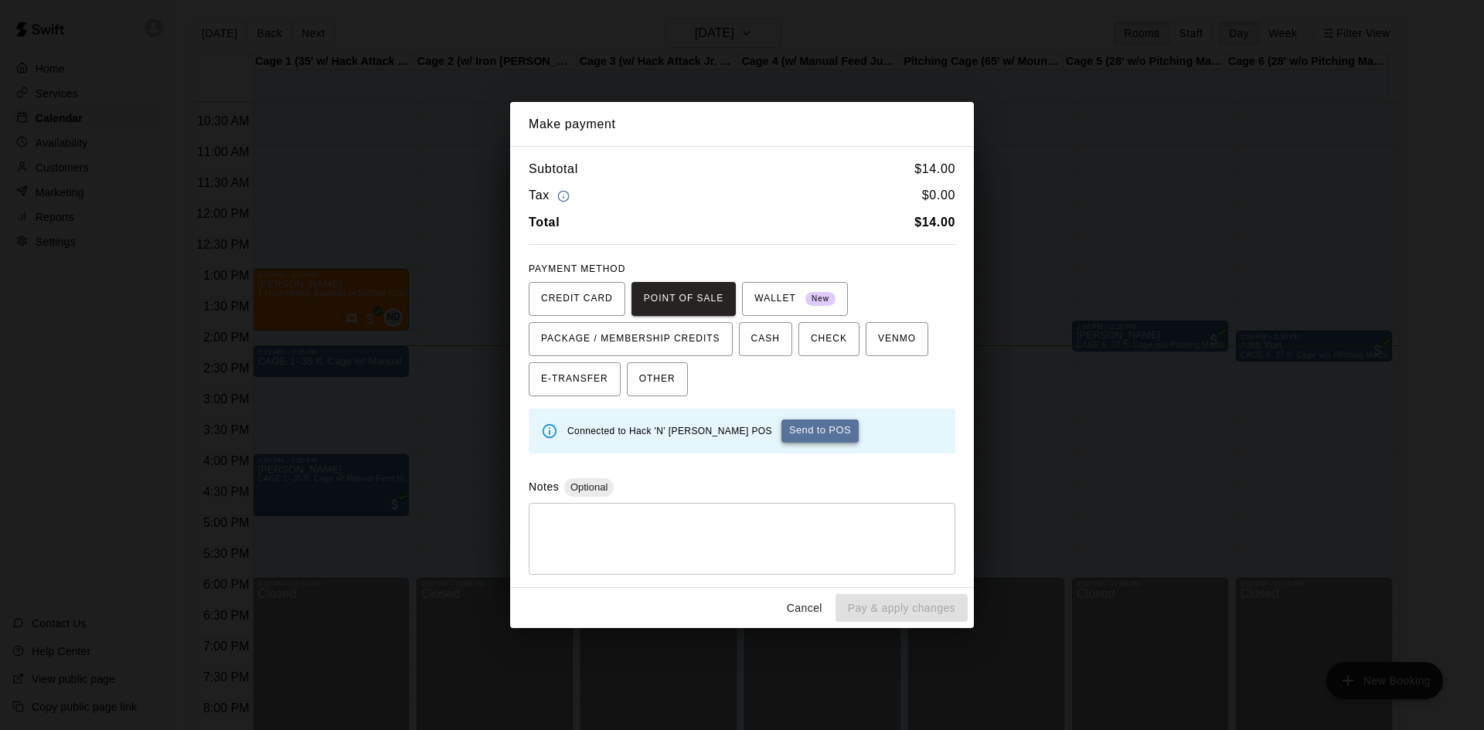
click at [797, 422] on button "Send to POS" at bounding box center [819, 431] width 77 height 23
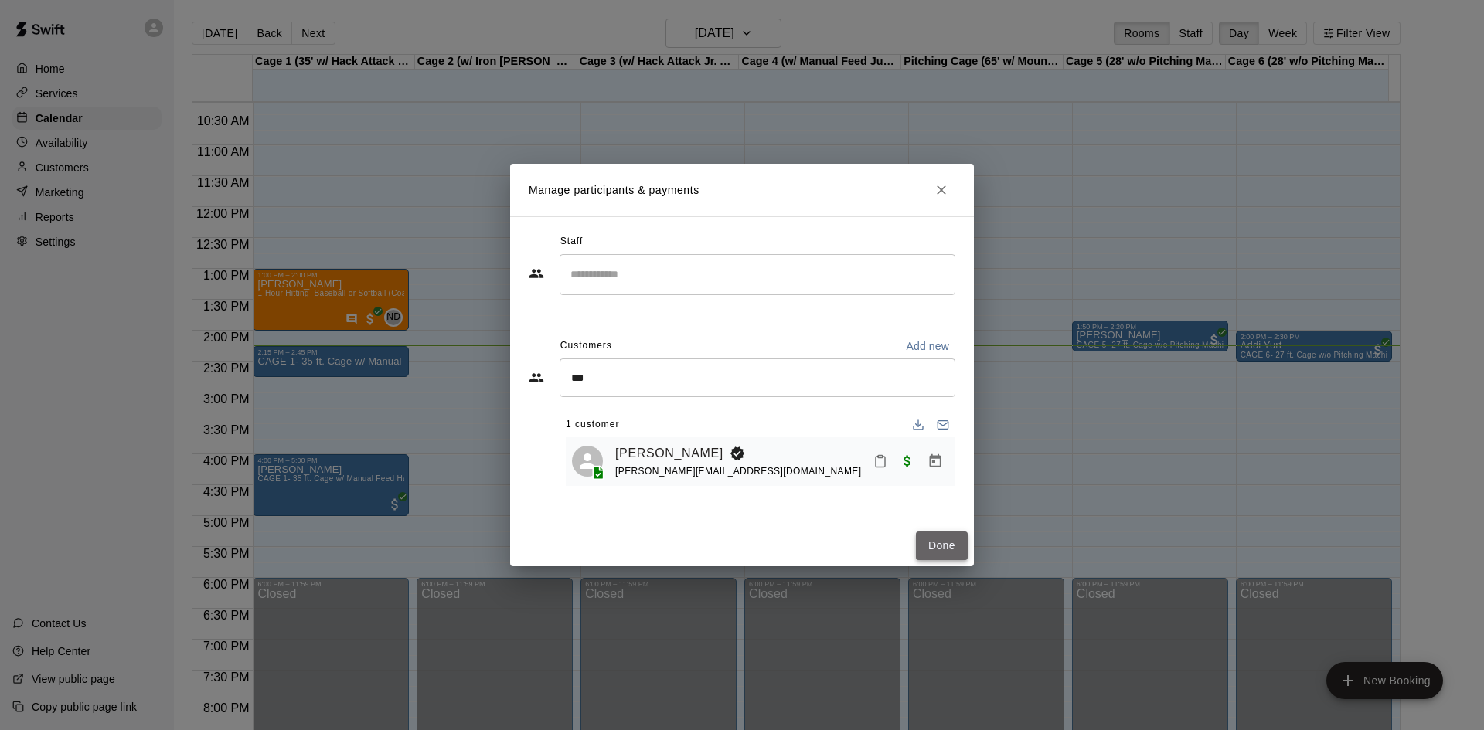
click at [961, 538] on button "Done" at bounding box center [942, 546] width 52 height 29
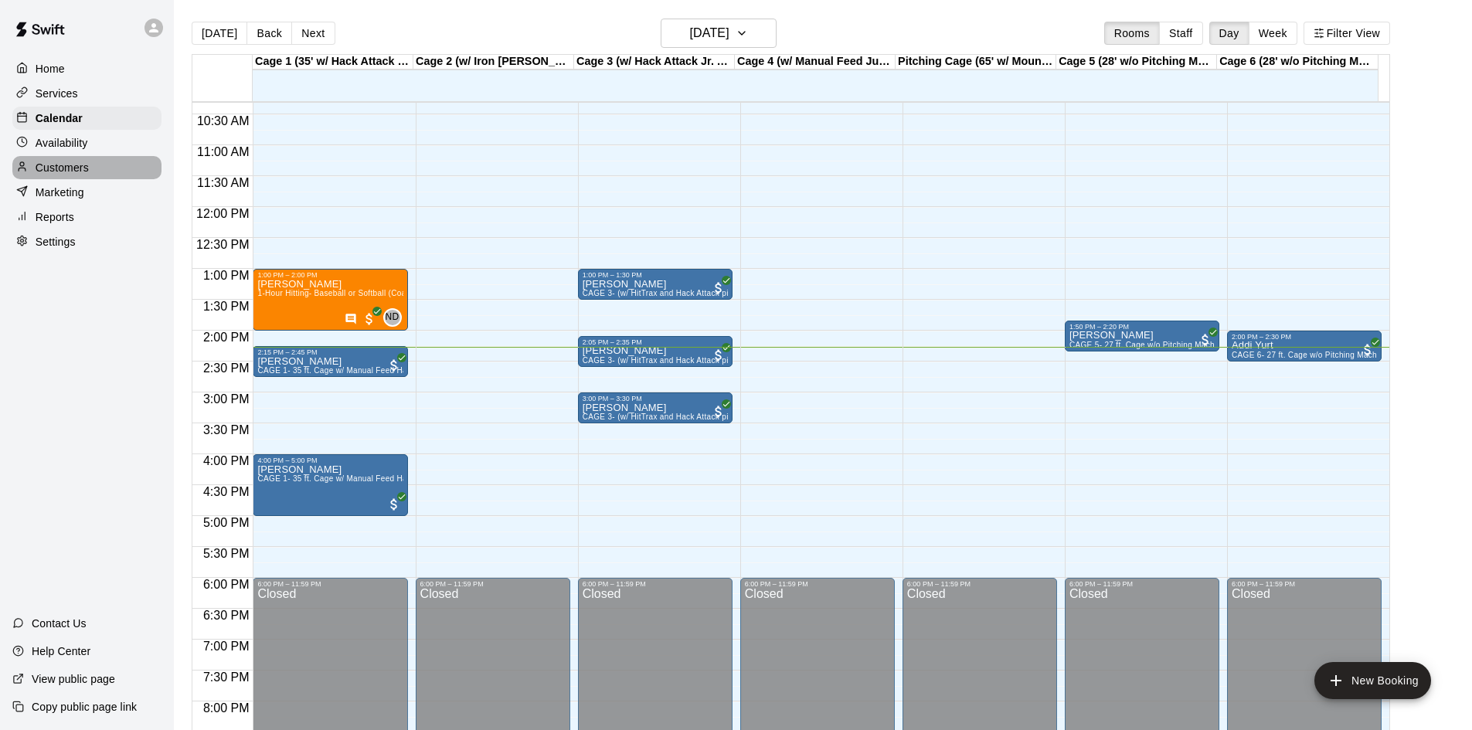
drag, startPoint x: 324, startPoint y: 362, endPoint x: 53, endPoint y: 175, distance: 329.5
click at [53, 175] on p "Customers" at bounding box center [62, 167] width 53 height 15
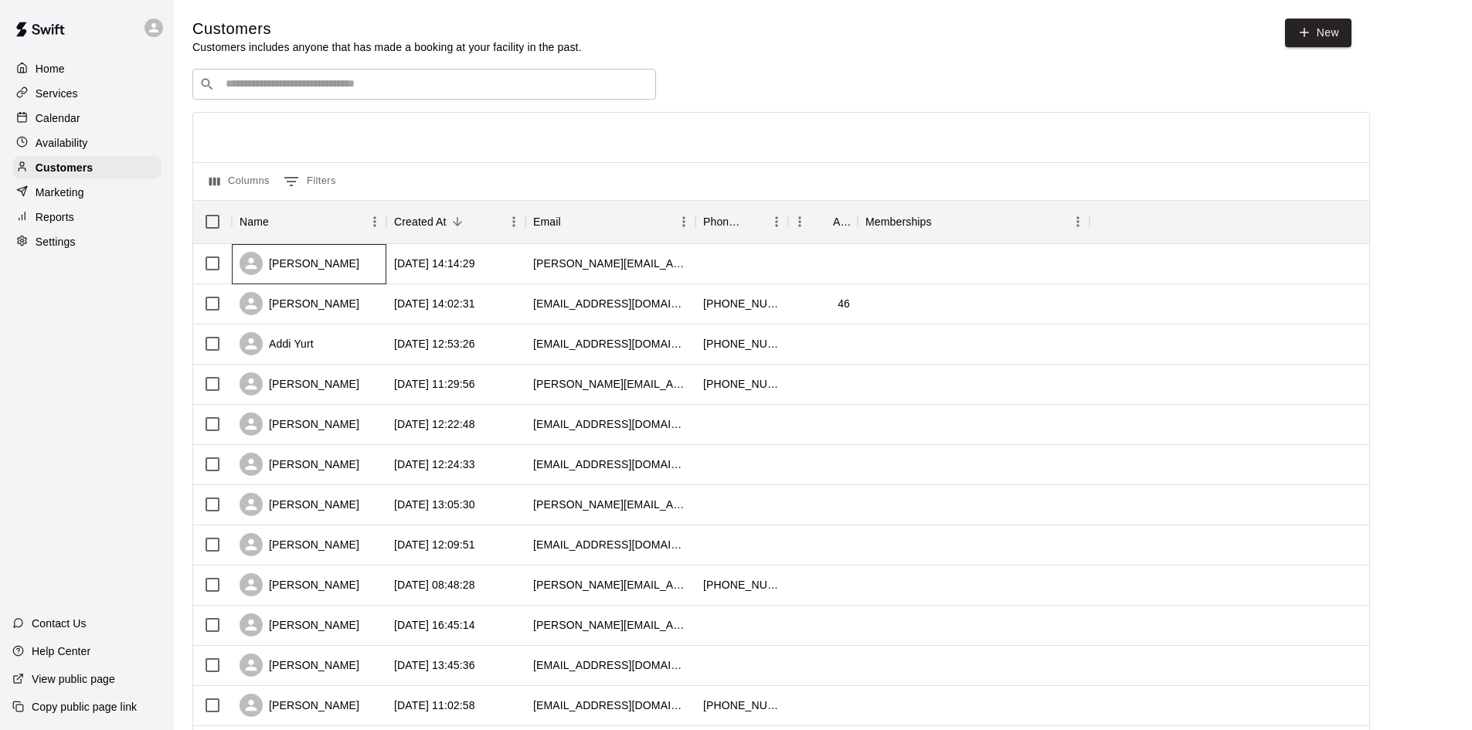
drag, startPoint x: 450, startPoint y: 263, endPoint x: 285, endPoint y: 260, distance: 164.6
click at [285, 260] on div "cameron castaneda" at bounding box center [300, 263] width 120 height 23
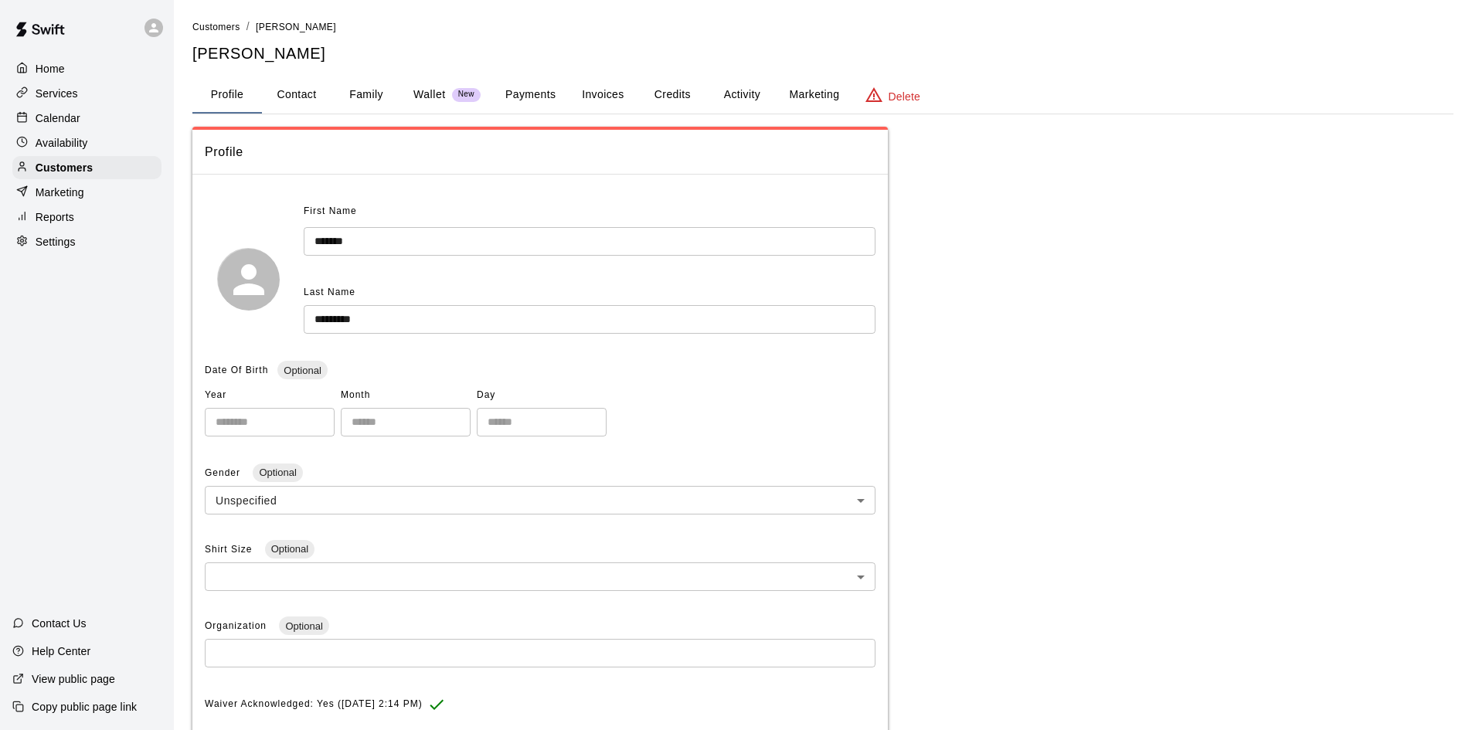
click at [322, 244] on input "*******" at bounding box center [590, 241] width 572 height 29
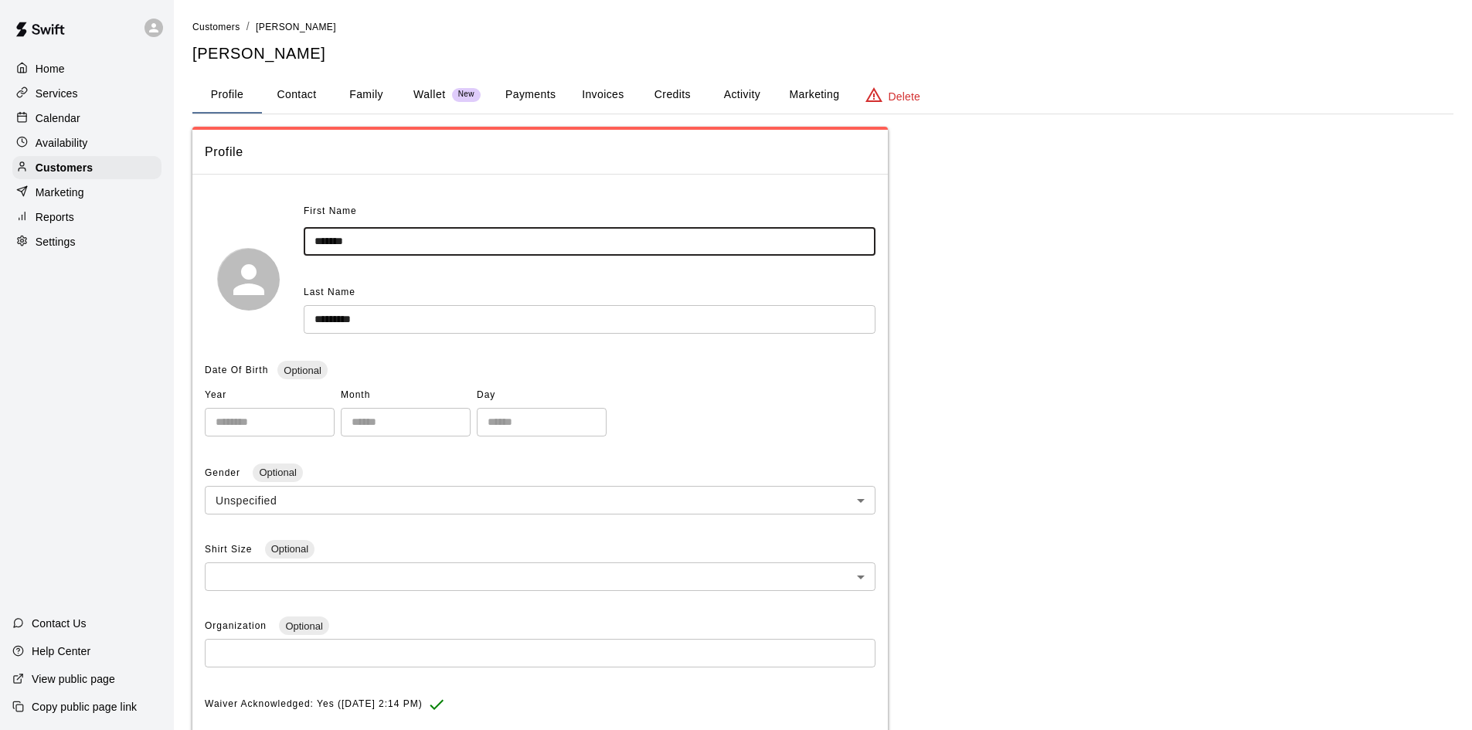
type input "*******"
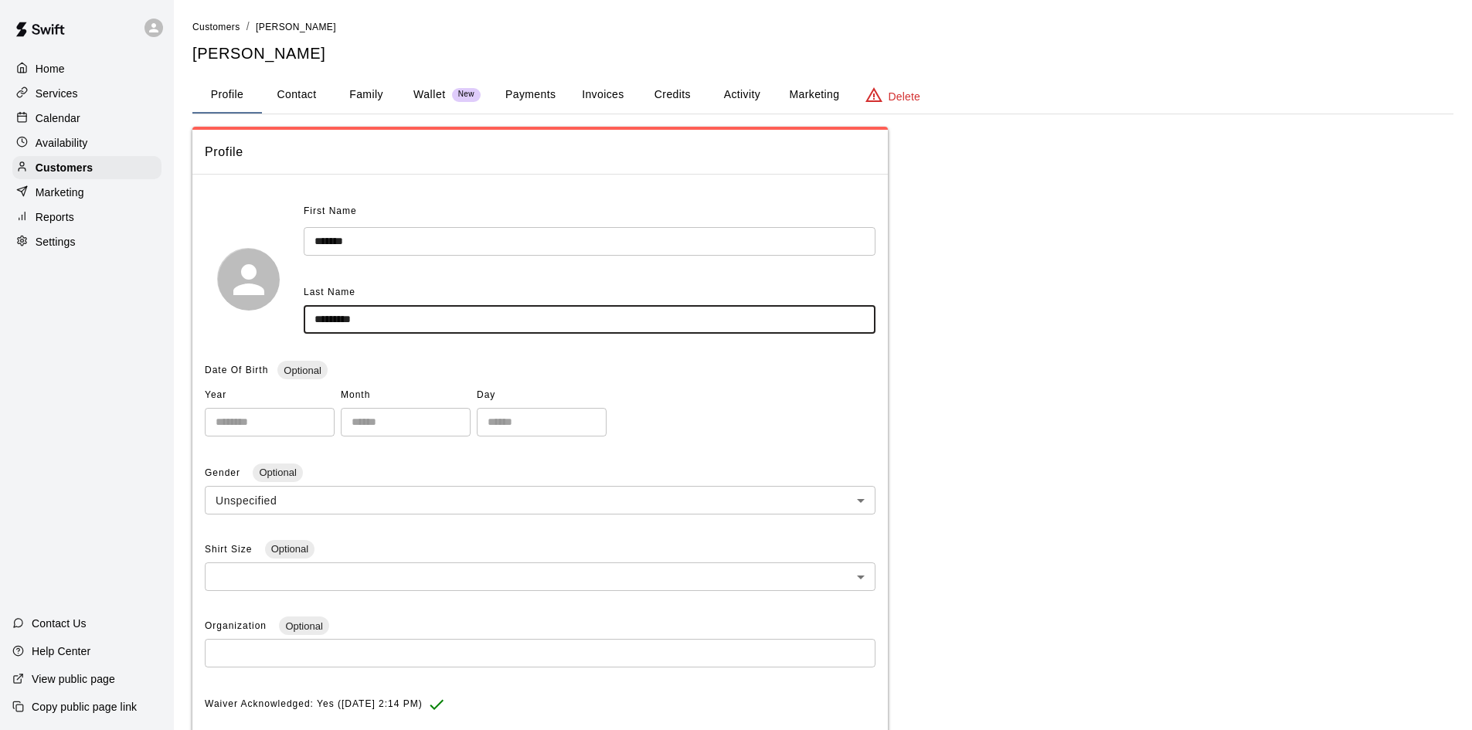
click at [320, 323] on input "*********" at bounding box center [590, 319] width 572 height 29
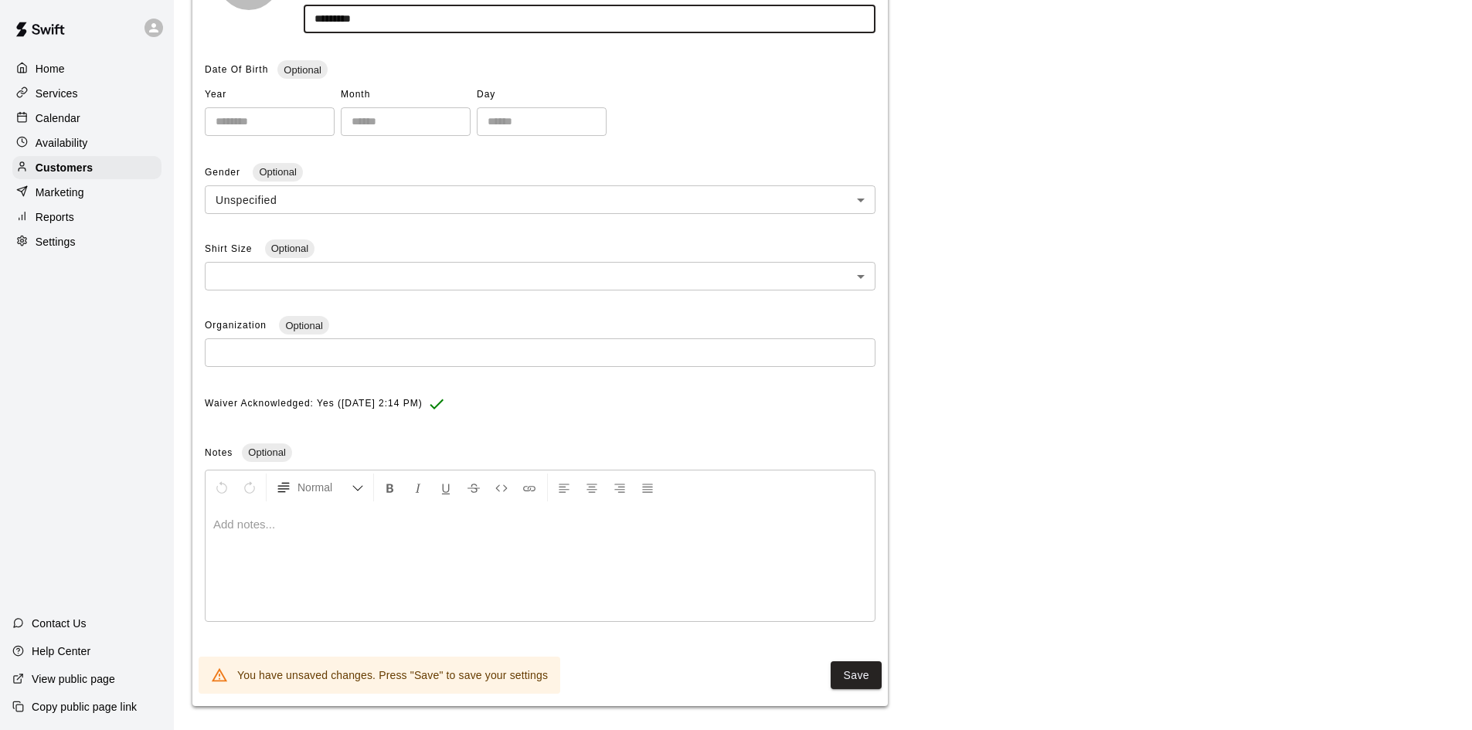
scroll to position [308, 0]
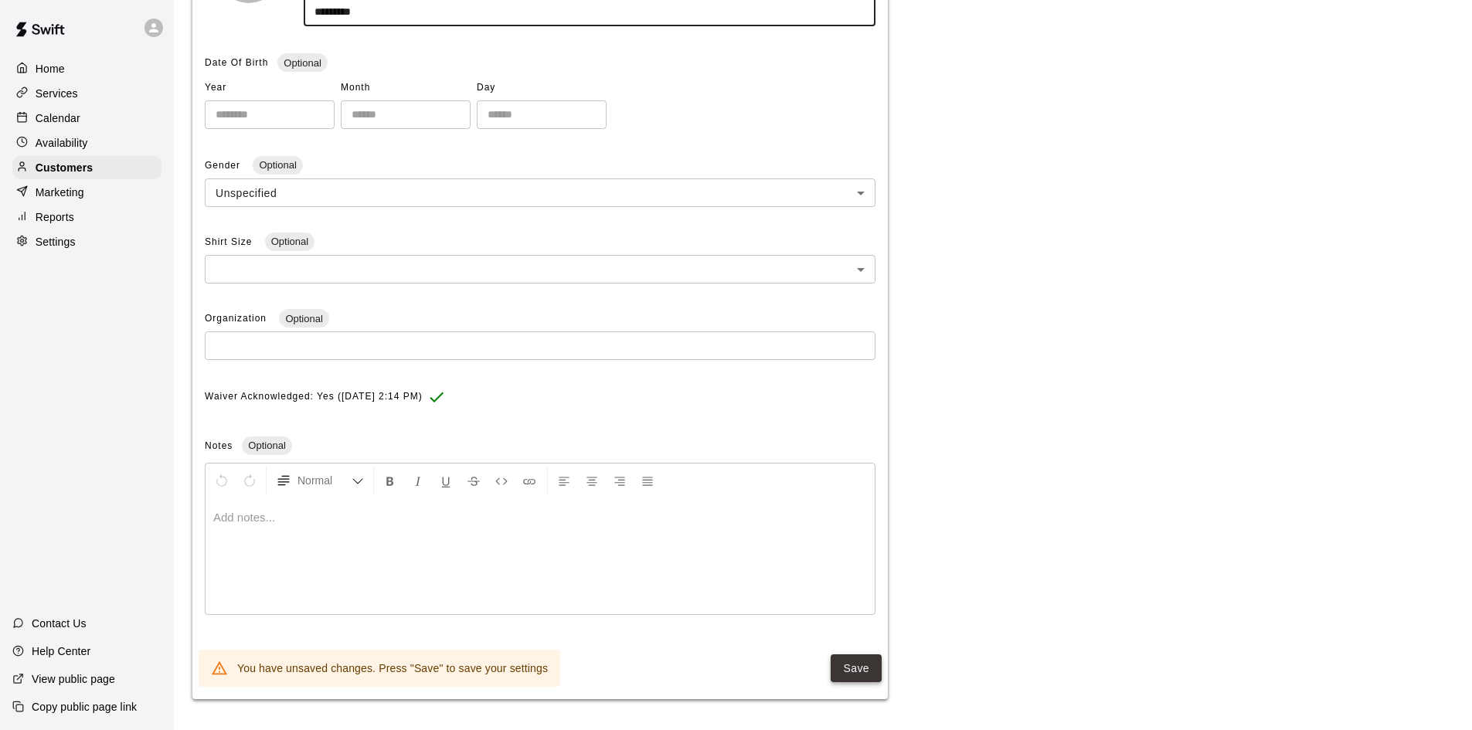
type input "*********"
click at [866, 678] on button "Save" at bounding box center [856, 669] width 51 height 29
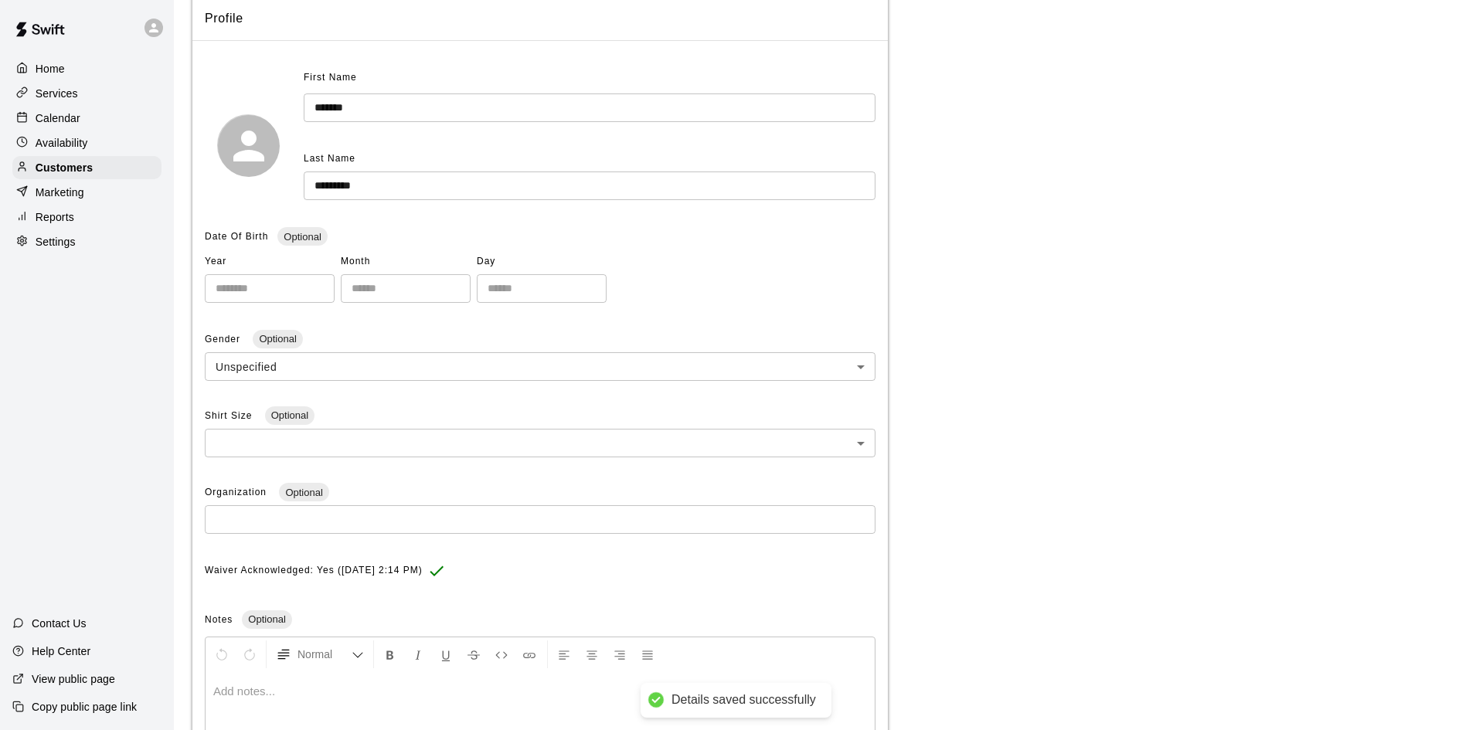
scroll to position [0, 0]
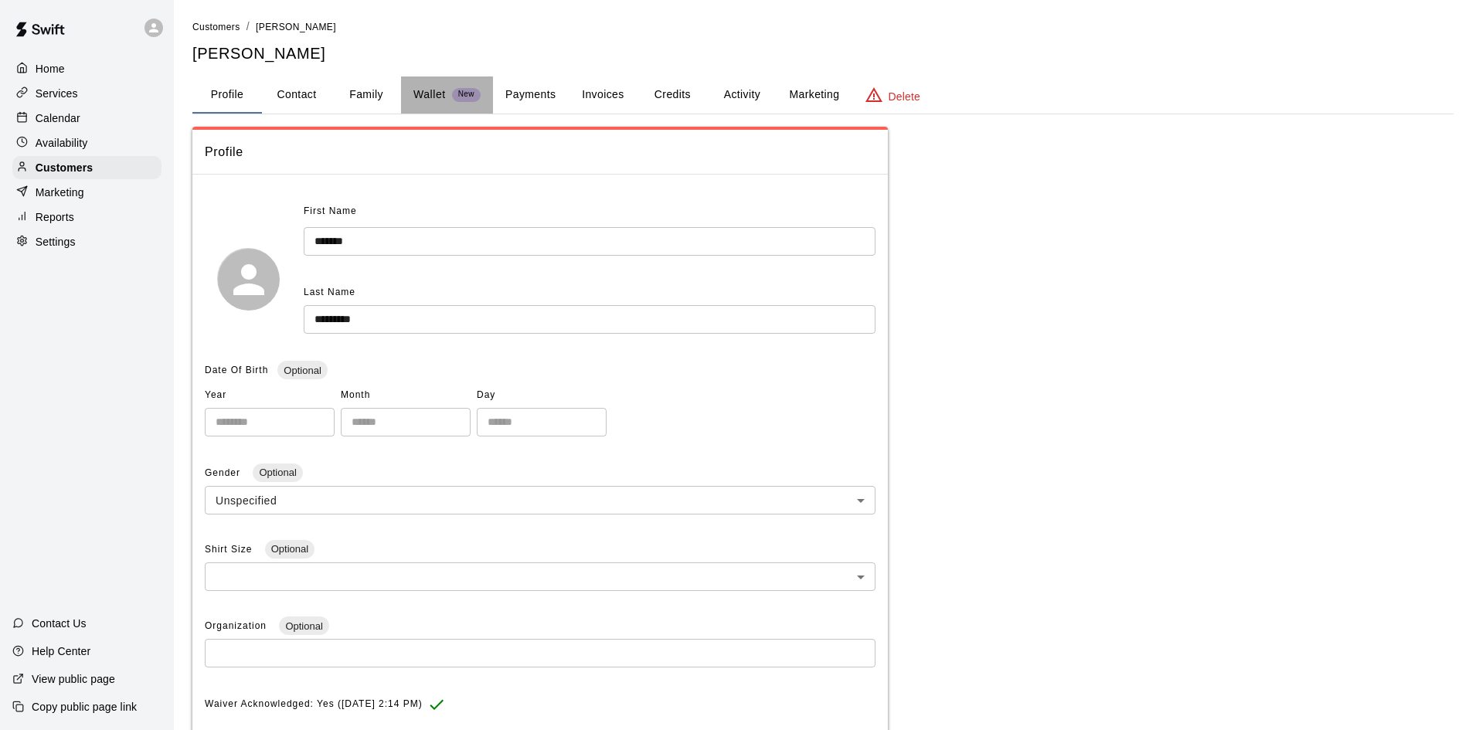
click at [441, 86] on button "Wallet New" at bounding box center [447, 95] width 92 height 37
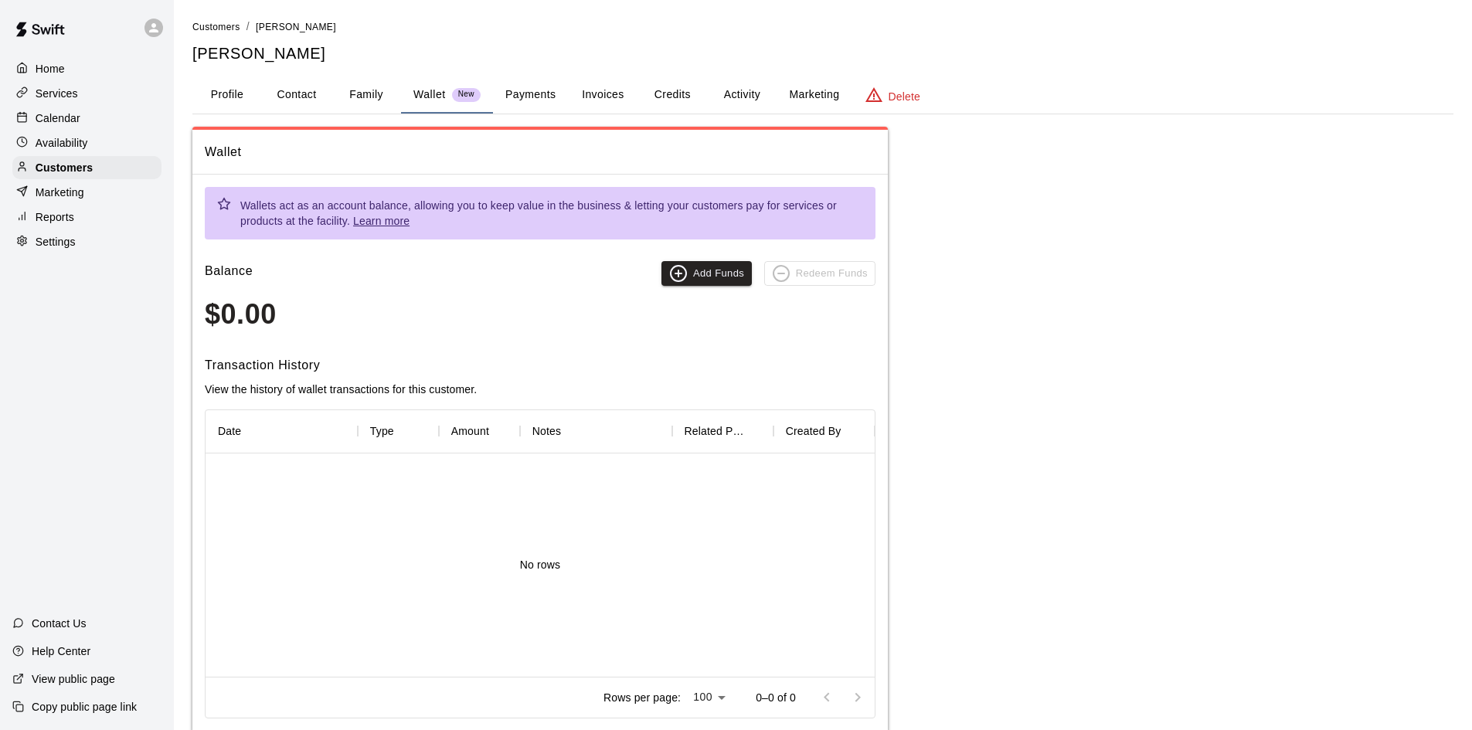
click at [25, 66] on icon at bounding box center [22, 68] width 9 height 10
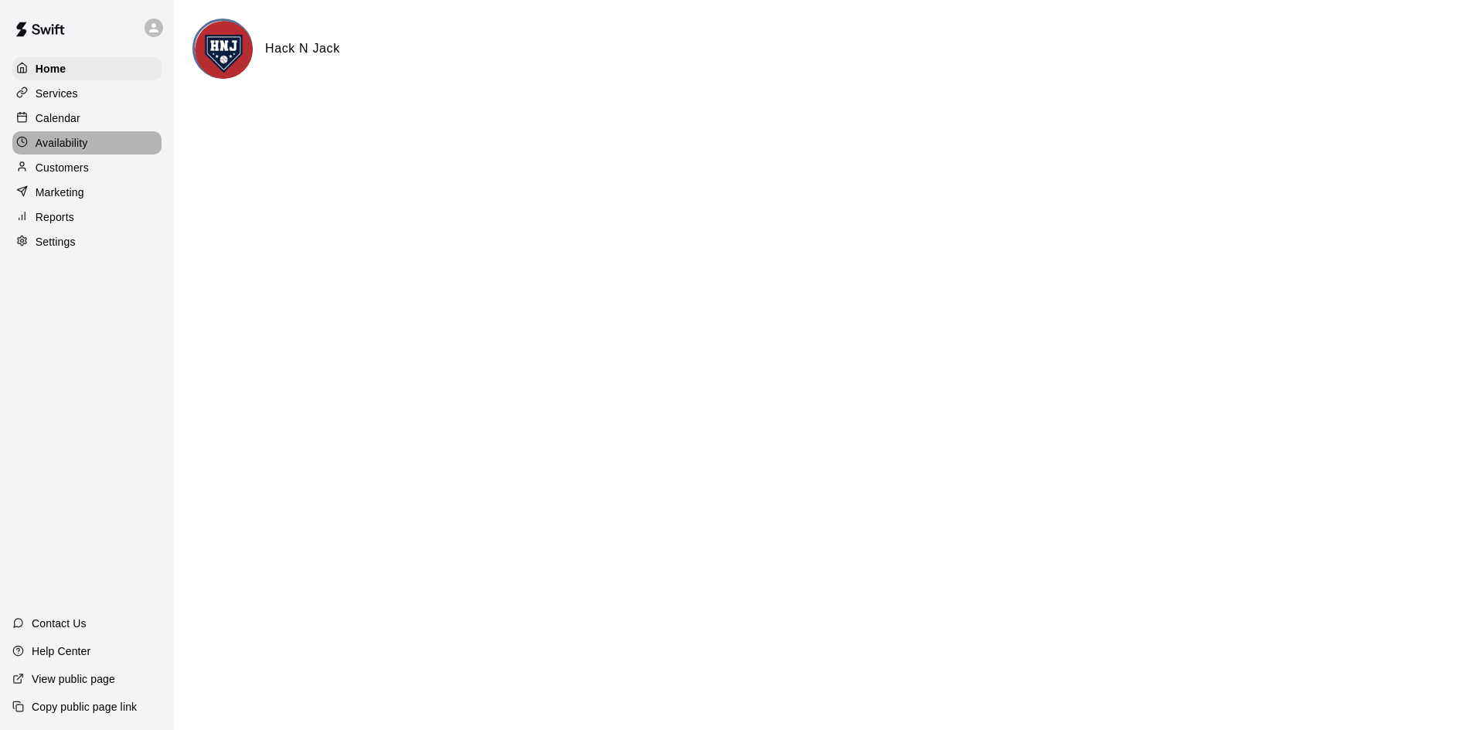
click at [60, 145] on p "Availability" at bounding box center [62, 142] width 53 height 15
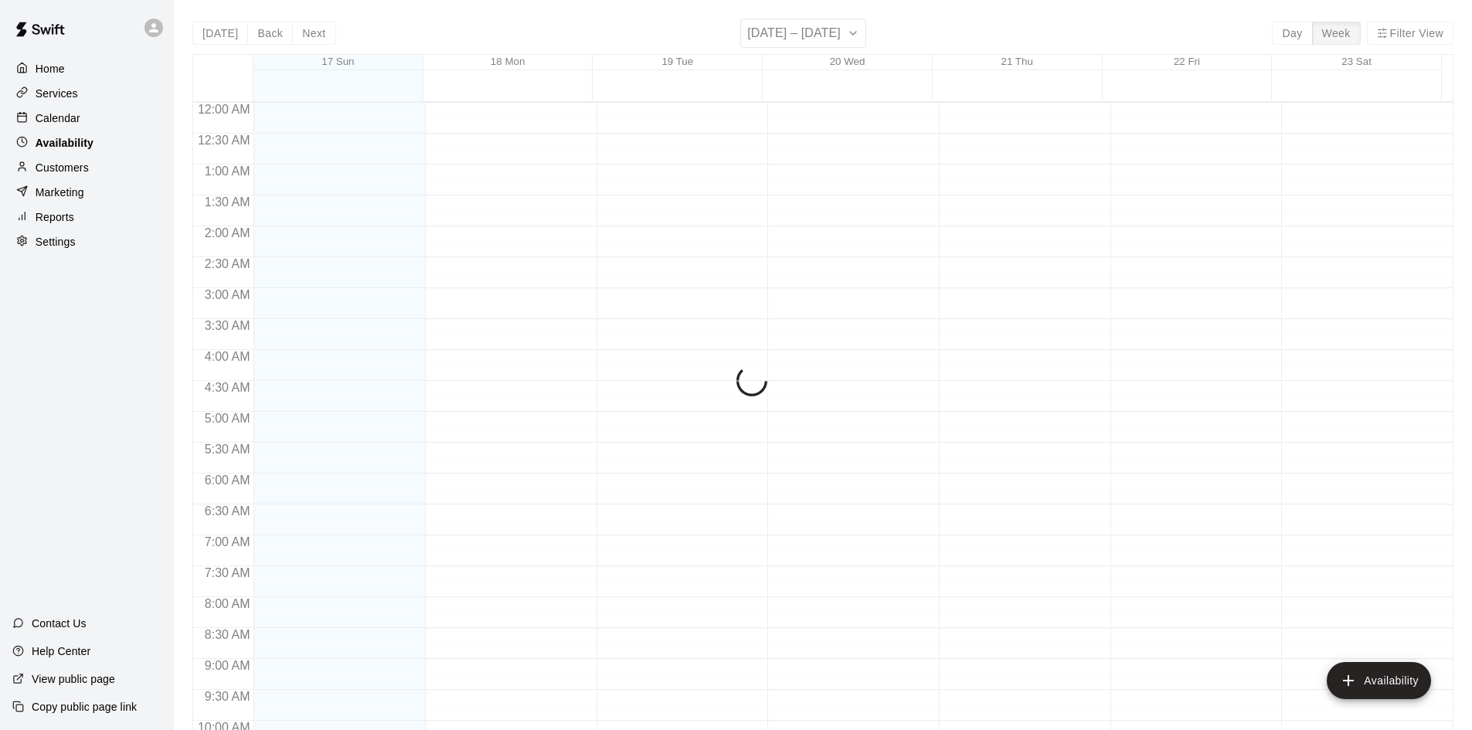
scroll to position [839, 0]
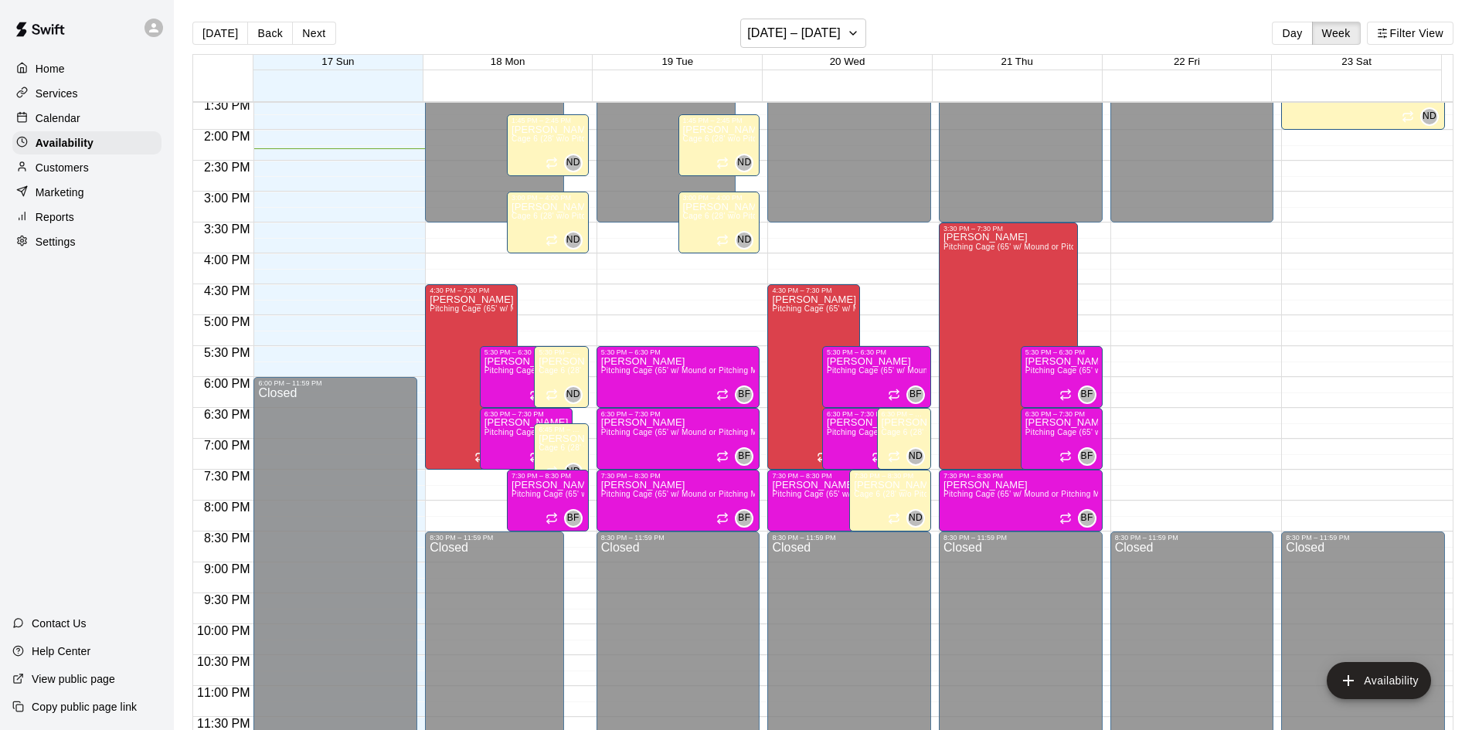
click at [54, 172] on p "Customers" at bounding box center [62, 167] width 53 height 15
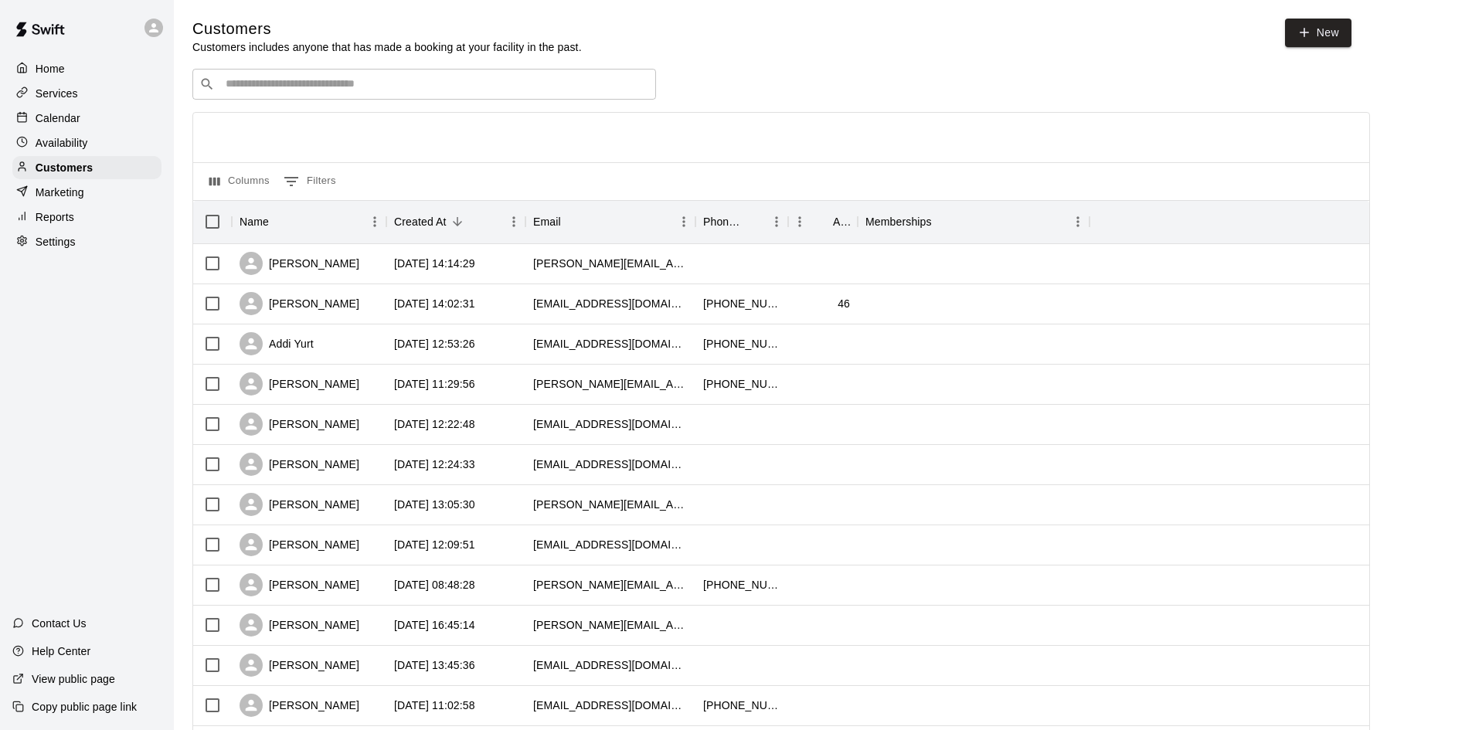
click at [55, 116] on p "Calendar" at bounding box center [58, 118] width 45 height 15
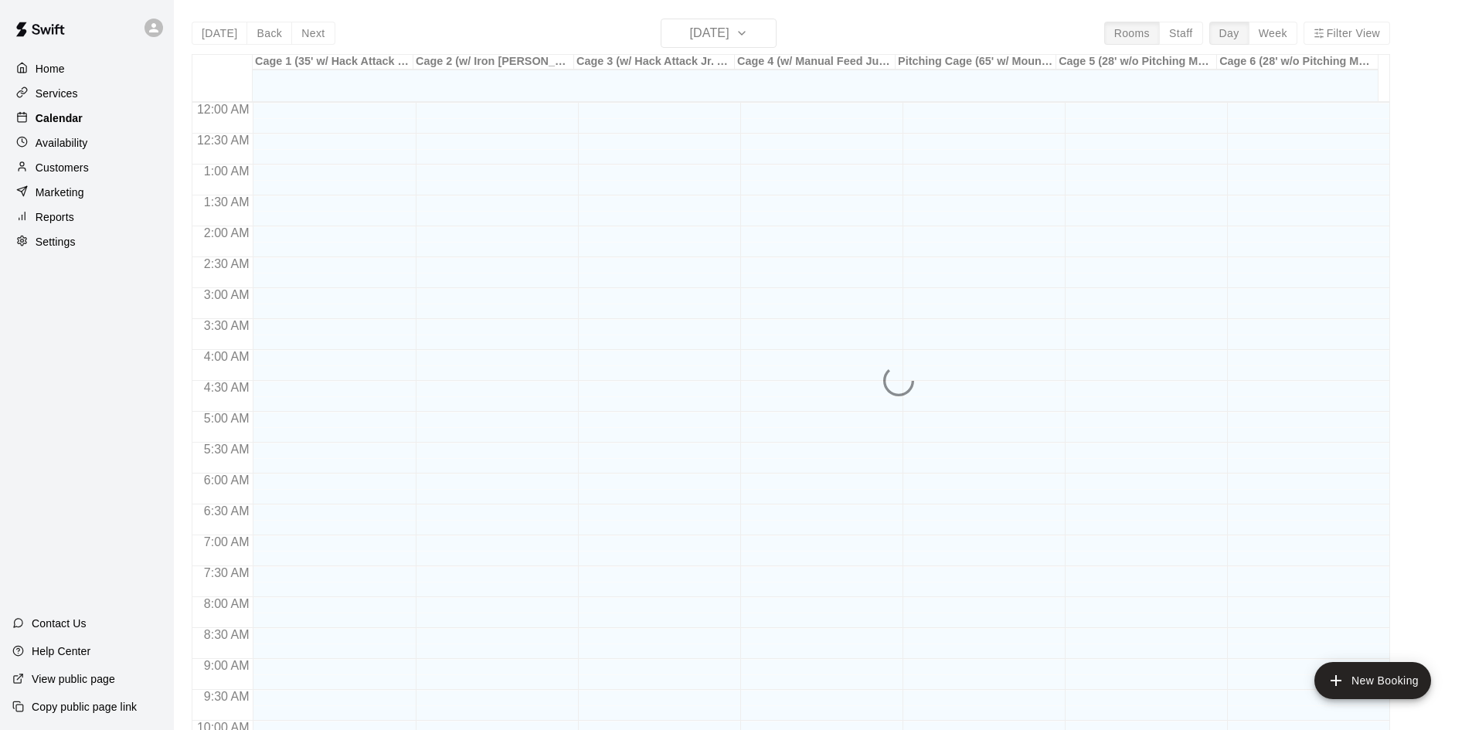
scroll to position [792, 0]
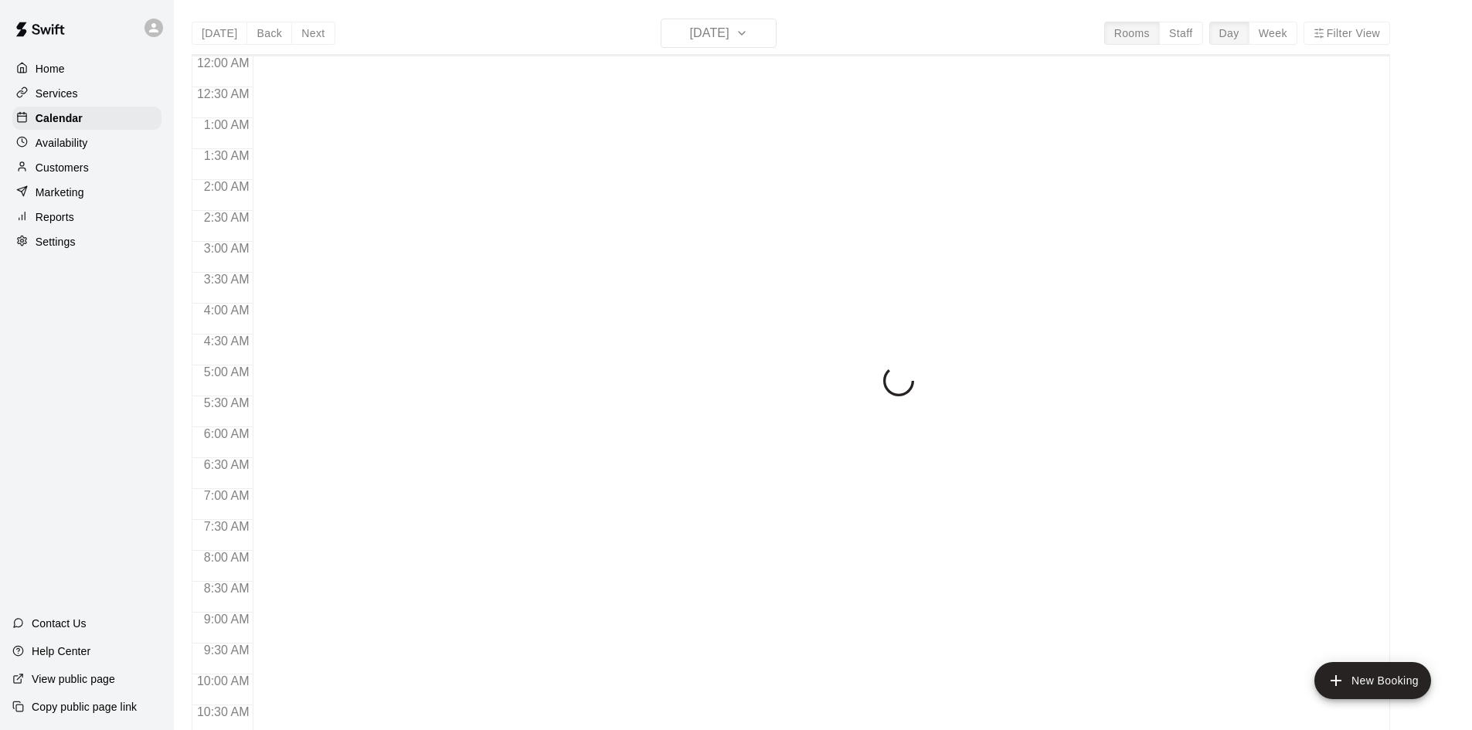
scroll to position [792, 0]
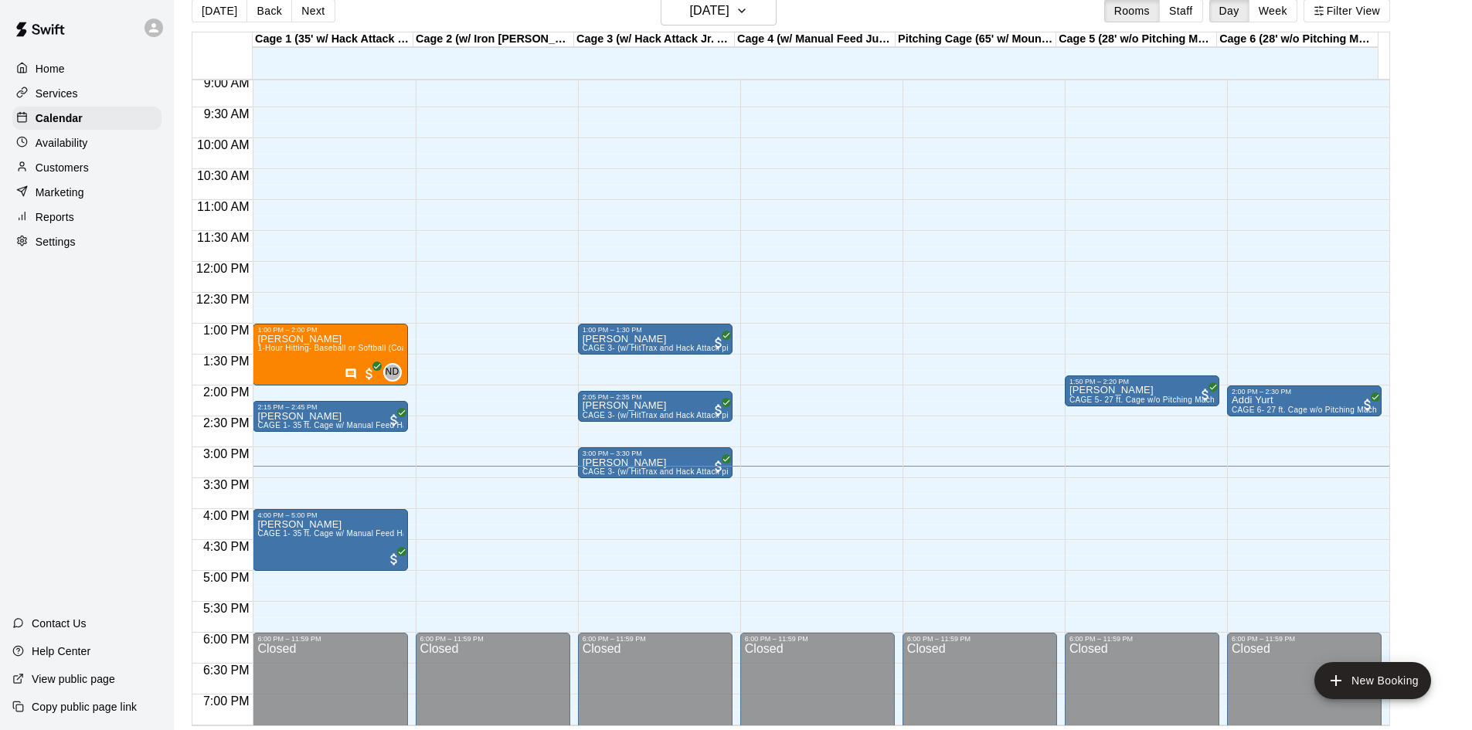
scroll to position [25, 0]
